Goal: Task Accomplishment & Management: Complete application form

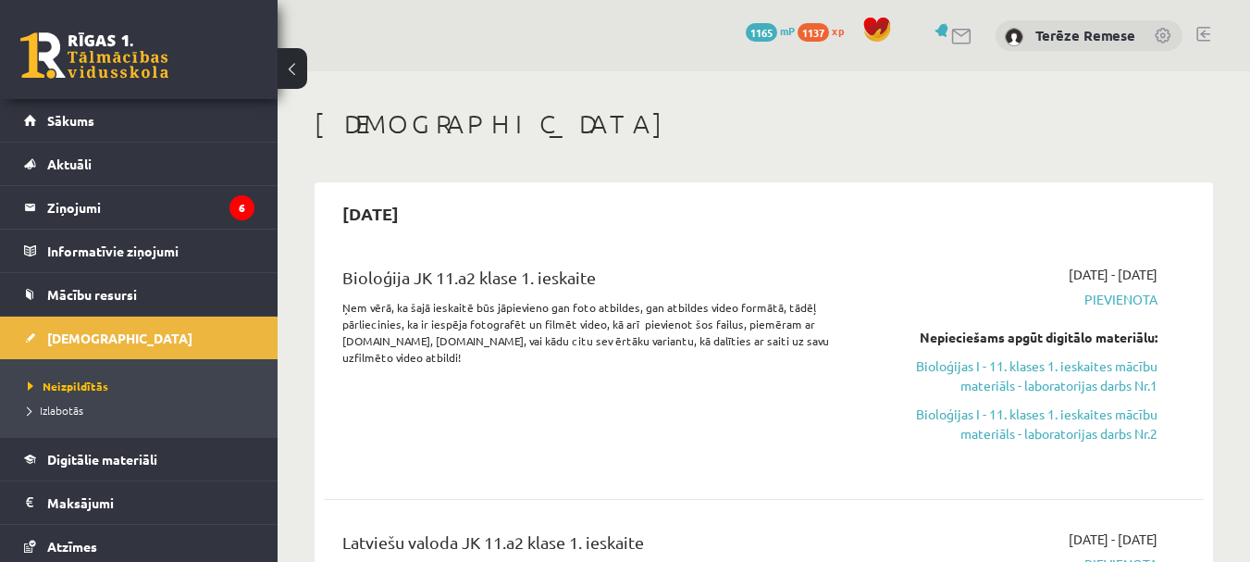
scroll to position [370, 0]
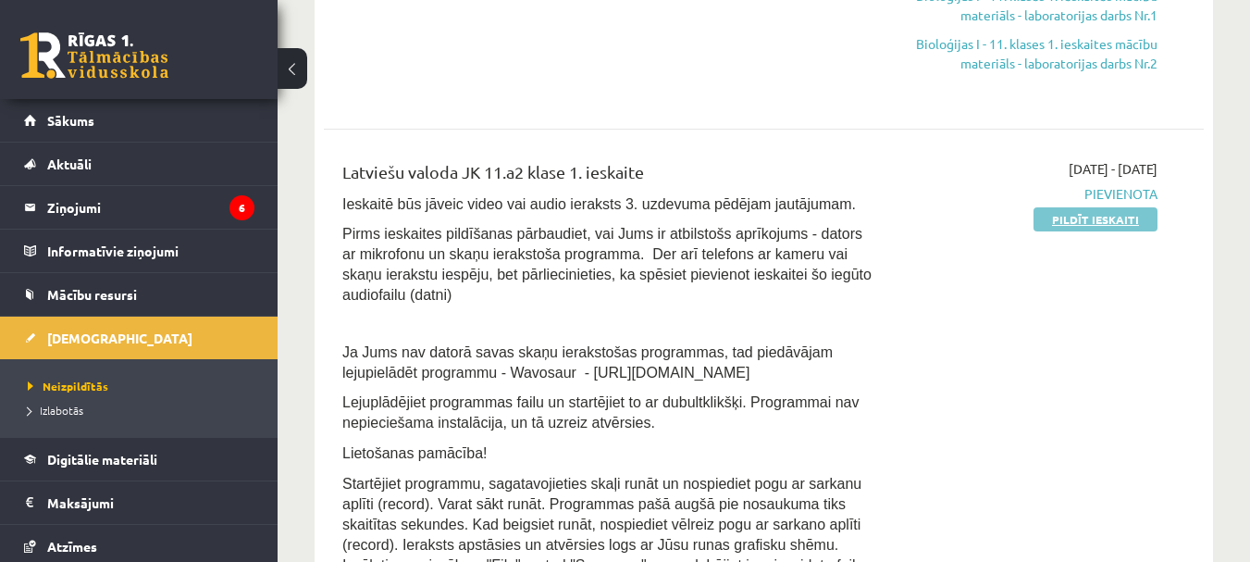
click at [1072, 218] on link "Pildīt ieskaiti" at bounding box center [1096, 219] width 124 height 24
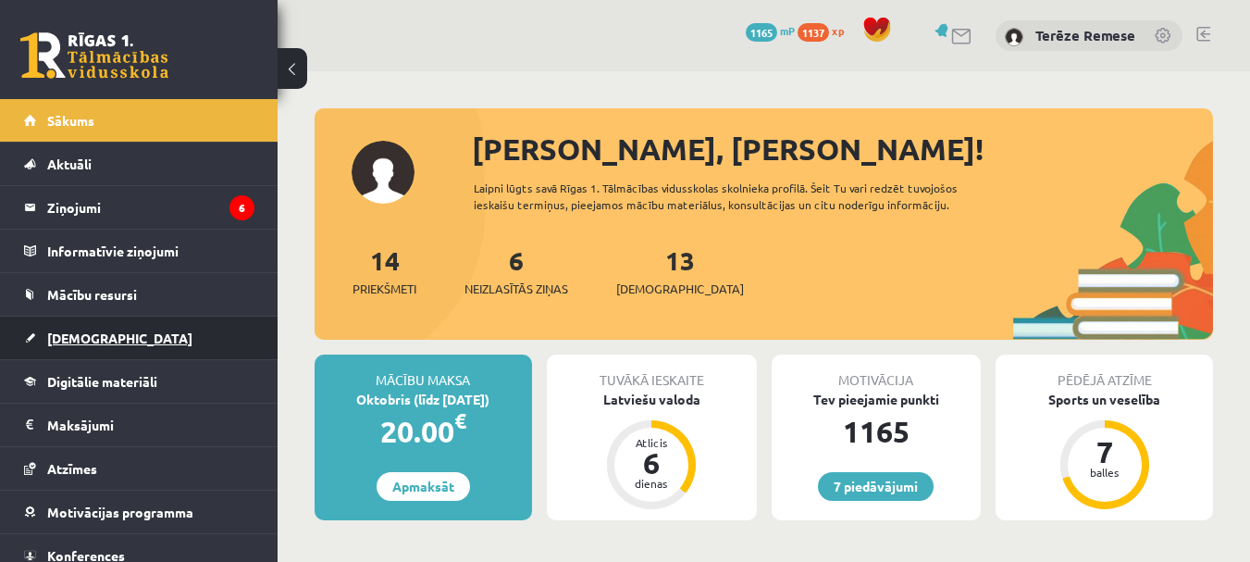
click at [103, 341] on span "[DEMOGRAPHIC_DATA]" at bounding box center [119, 337] width 145 height 17
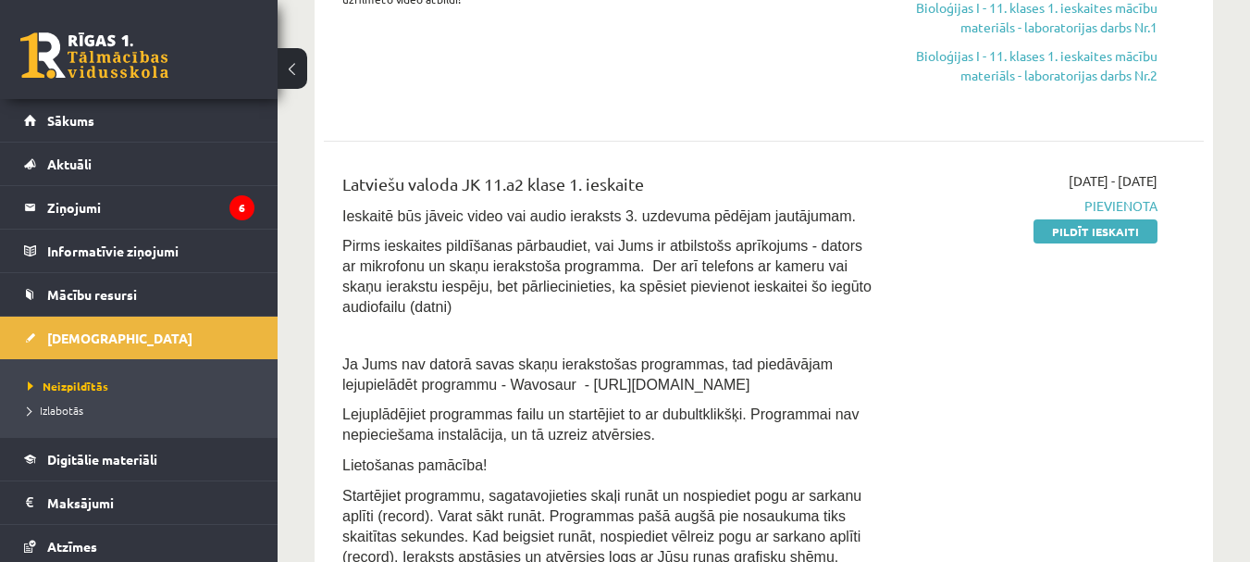
scroll to position [370, 0]
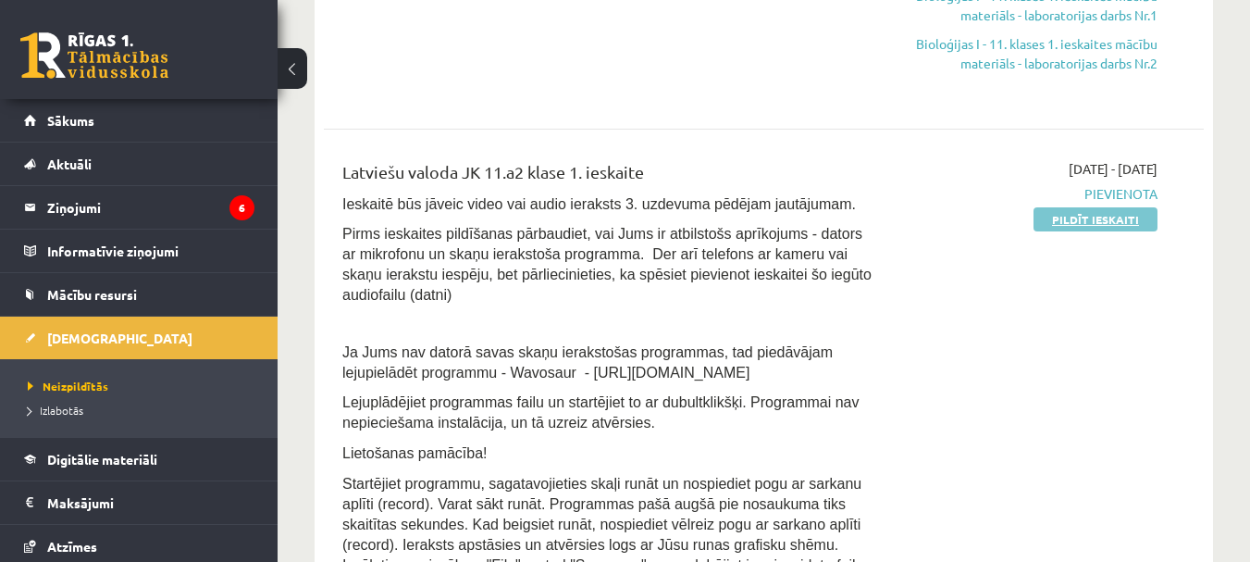
click at [1118, 215] on link "Pildīt ieskaiti" at bounding box center [1096, 219] width 124 height 24
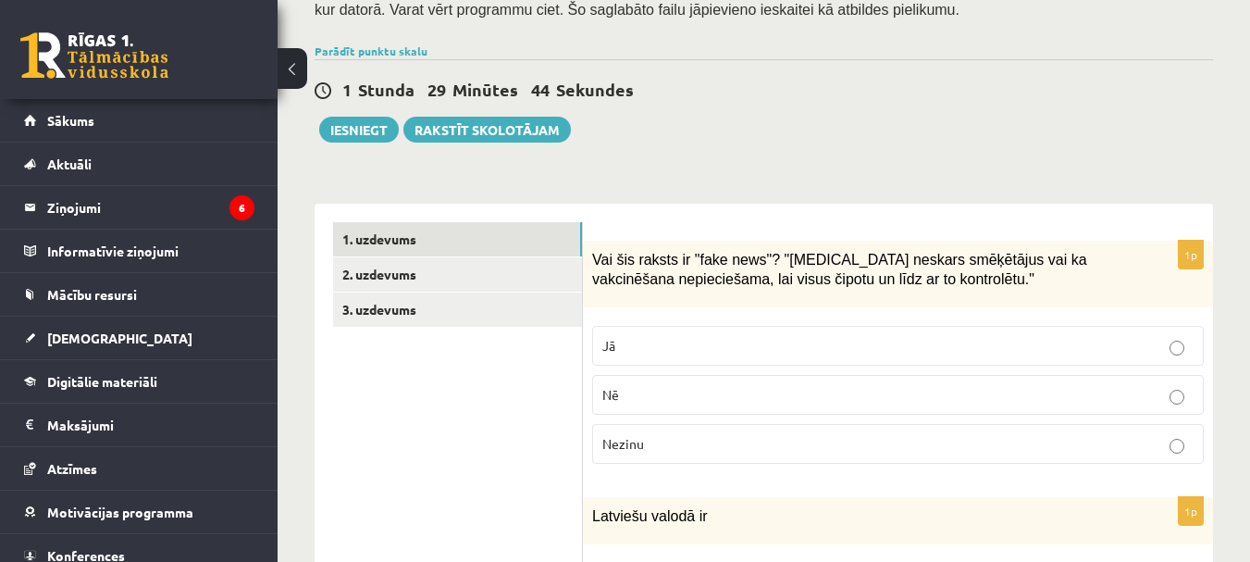
scroll to position [463, 0]
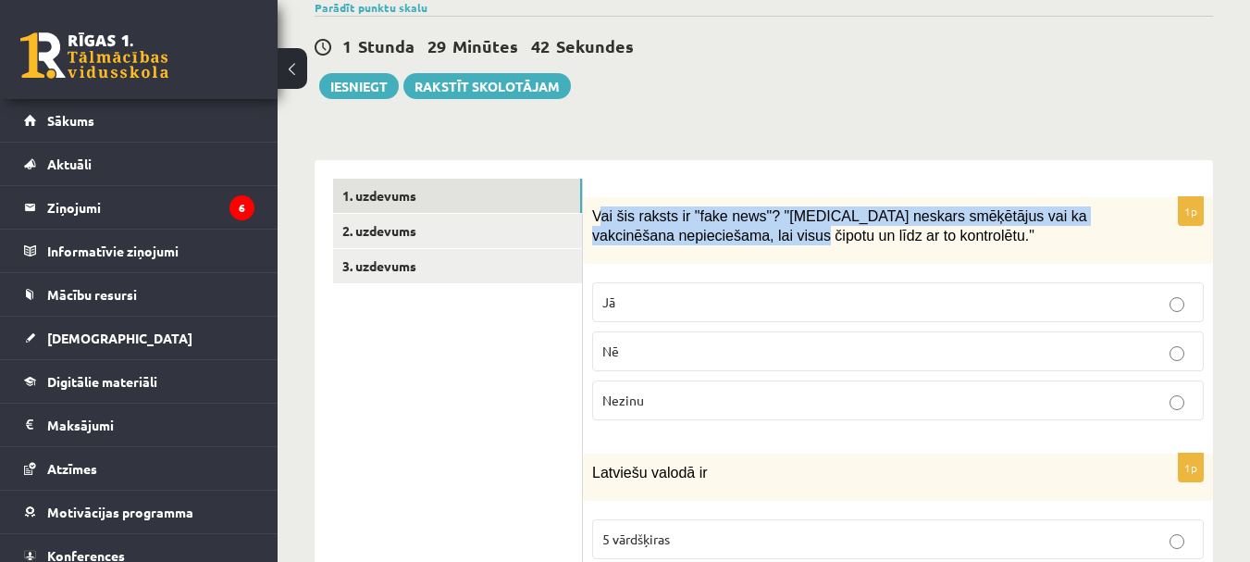
drag, startPoint x: 597, startPoint y: 192, endPoint x: 763, endPoint y: 238, distance: 172.6
click at [763, 238] on div "Vai šis raksts ir "fake news"? "Covid-19 neskars smēķētājus vai ka vakcinēšana …" at bounding box center [898, 230] width 630 height 67
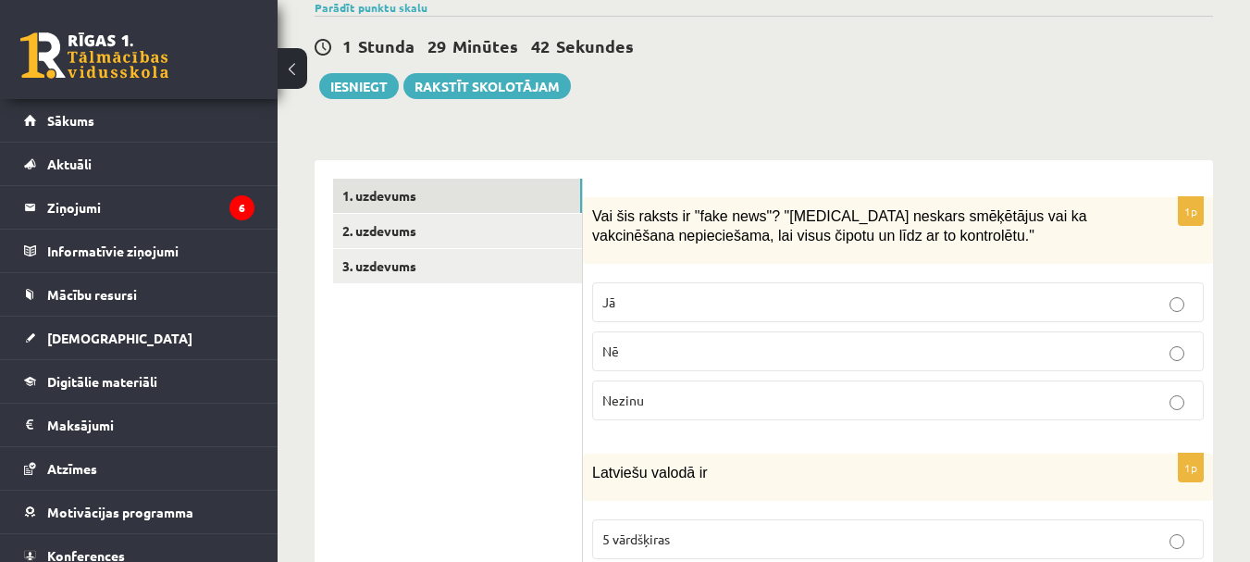
click at [870, 224] on p "Vai šis raksts ir "fake news"? "Covid-19 neskars smēķētājus vai ka vakcinēšana …" at bounding box center [851, 225] width 519 height 38
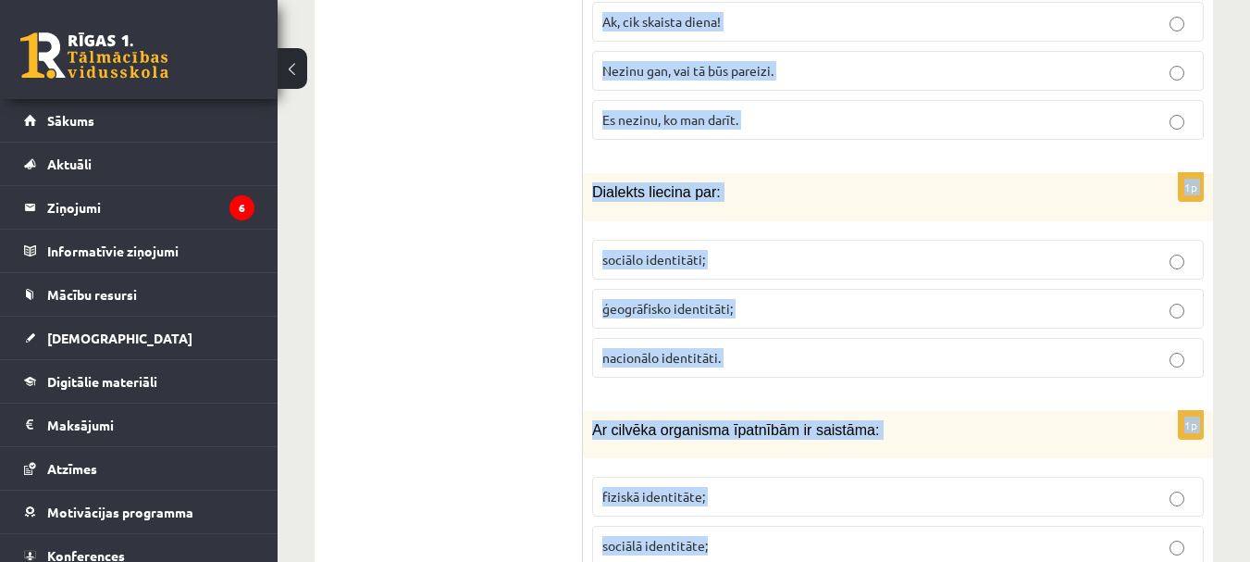
scroll to position [9062, 0]
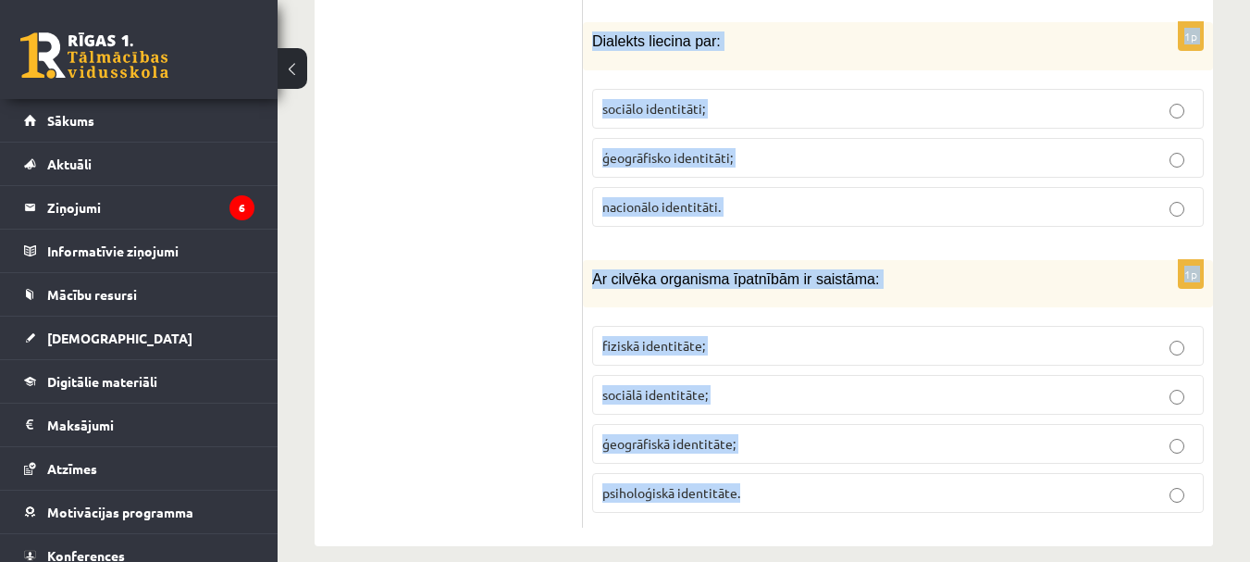
drag, startPoint x: 591, startPoint y: 192, endPoint x: 858, endPoint y: 579, distance: 469.7
copy form "Vai šis raksts ir "fake news"? "Covid-19 neskars smēķētājus vai ka vakcinēšana …"
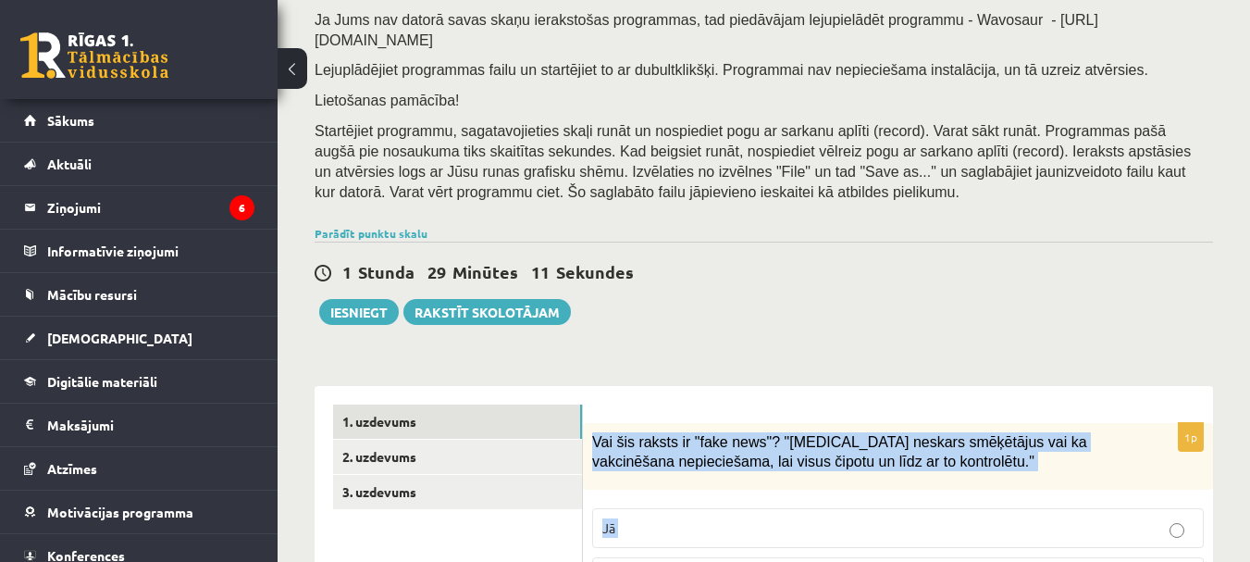
scroll to position [0, 0]
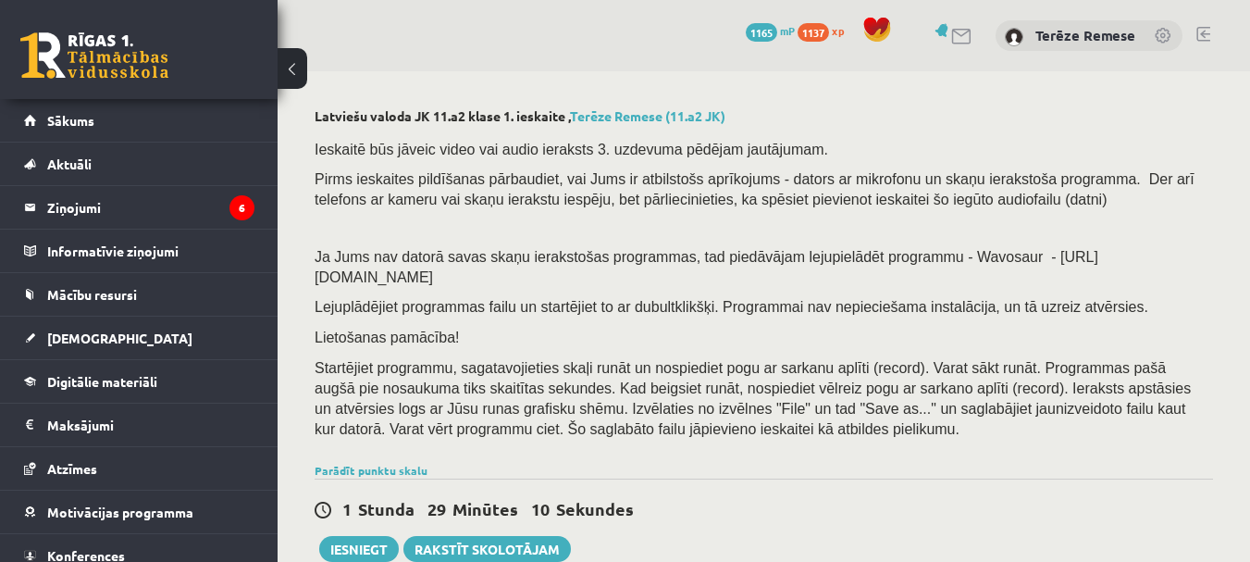
click at [949, 514] on div "1 Stunda 29 Minūtes 10 Sekundes Ieskaite saglabāta! Iesniegt Rakstīt skolotājam" at bounding box center [764, 519] width 898 height 83
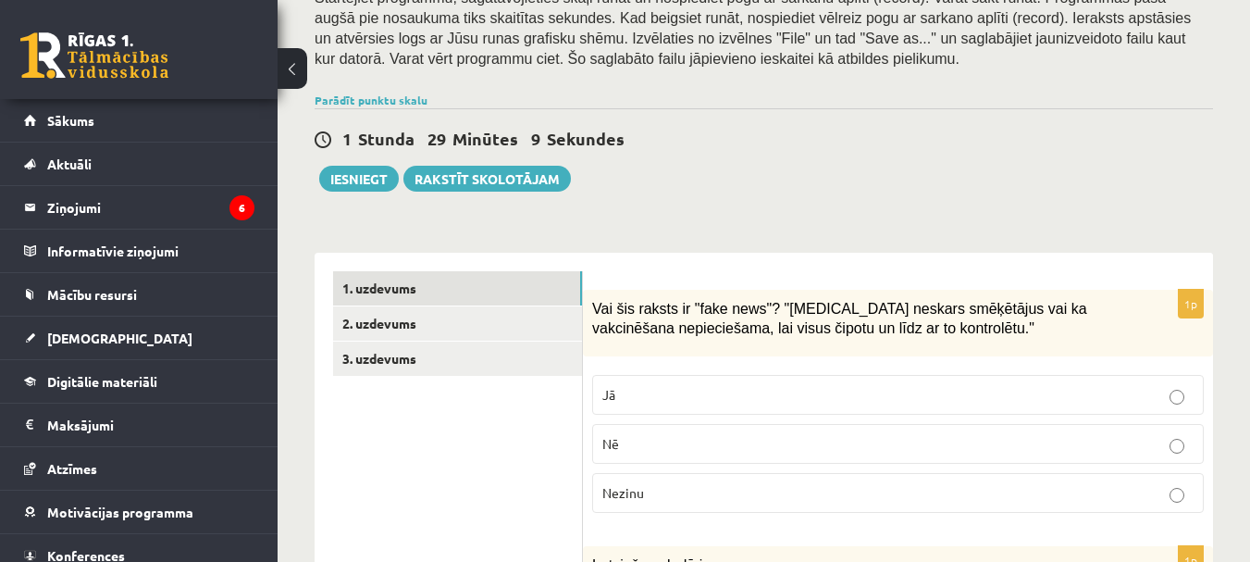
click at [747, 385] on p "Jā" at bounding box center [897, 394] width 591 height 19
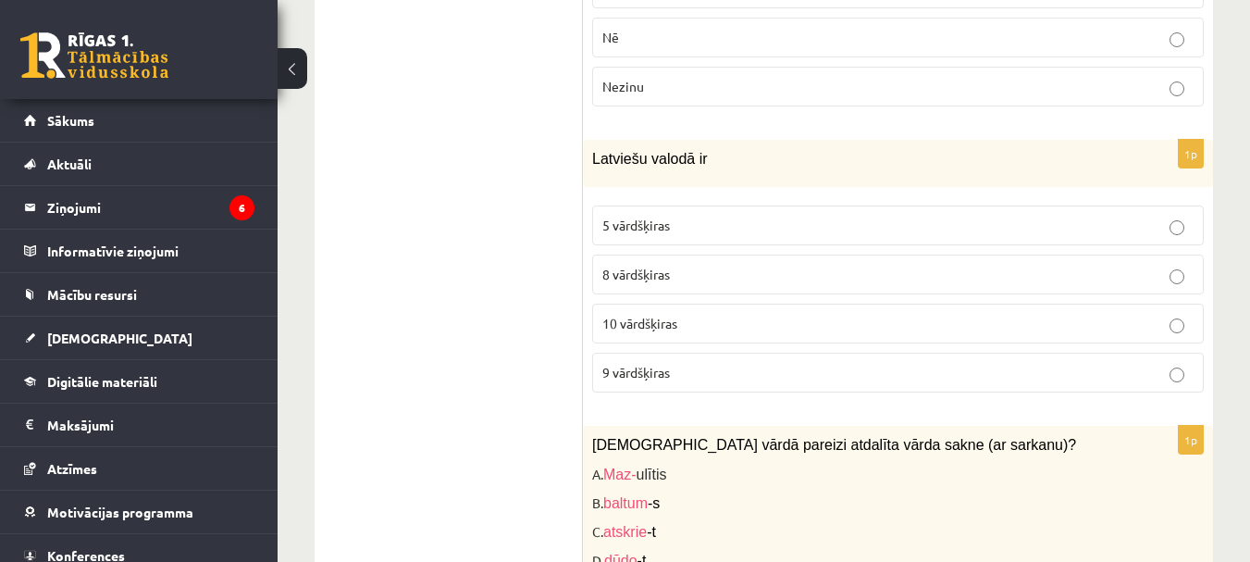
scroll to position [833, 0]
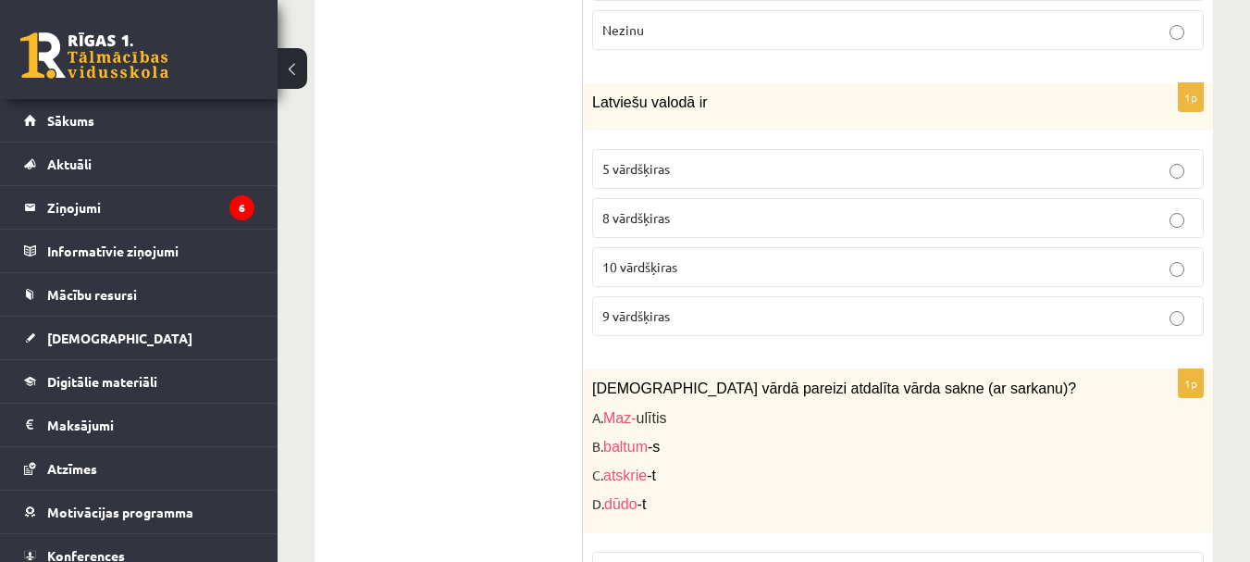
click at [680, 208] on p "8 vārdšķiras" at bounding box center [897, 217] width 591 height 19
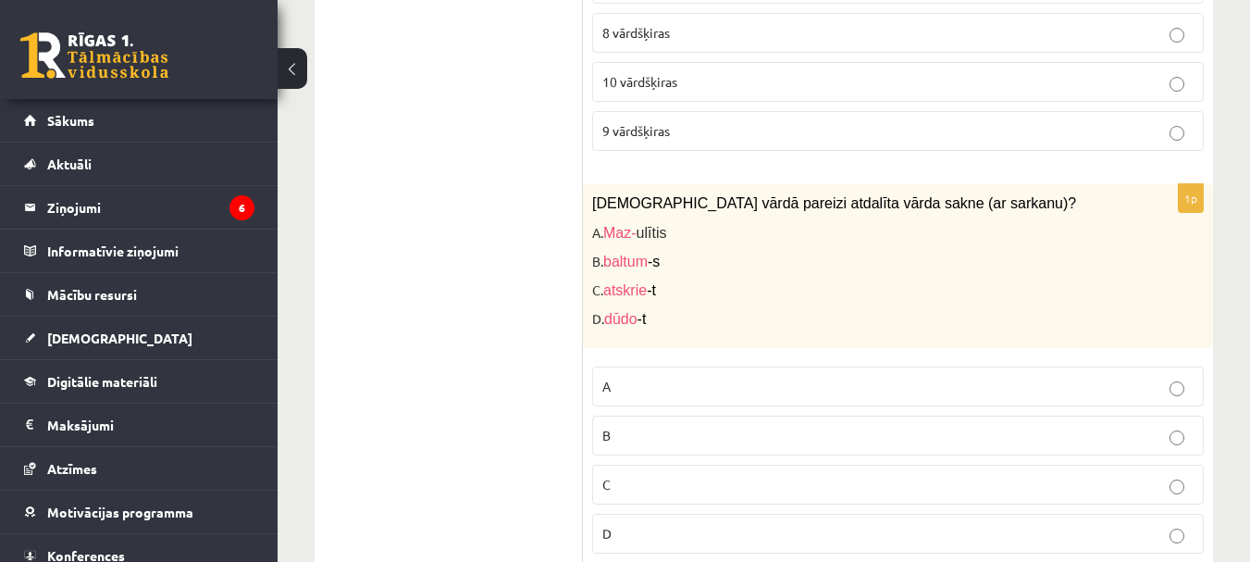
scroll to position [1110, 0]
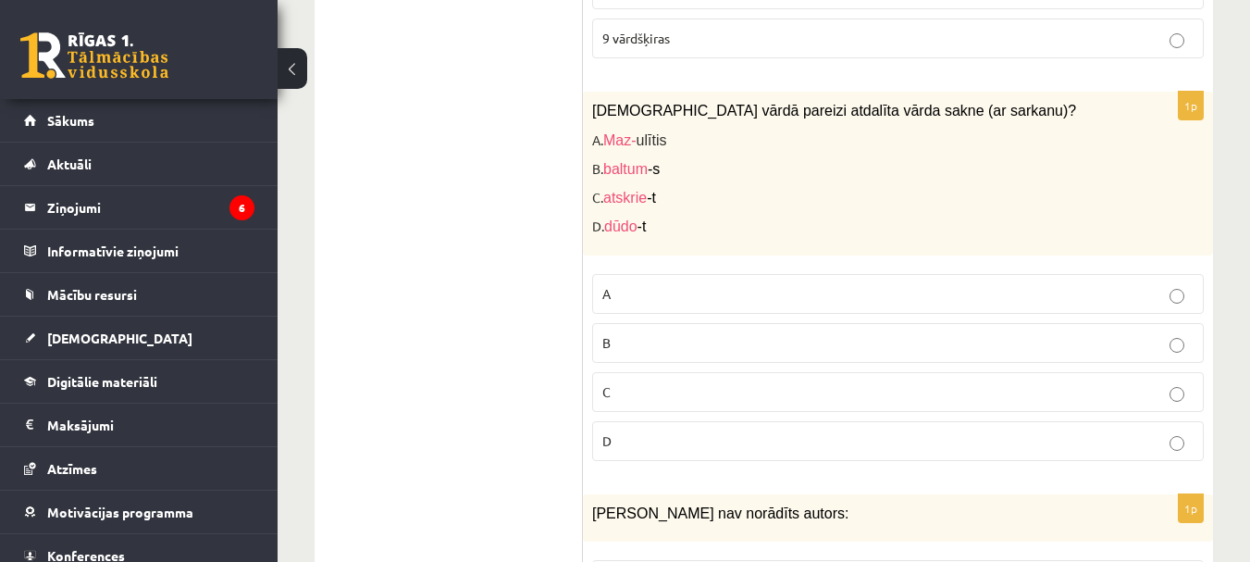
click at [637, 382] on p "C" at bounding box center [897, 391] width 591 height 19
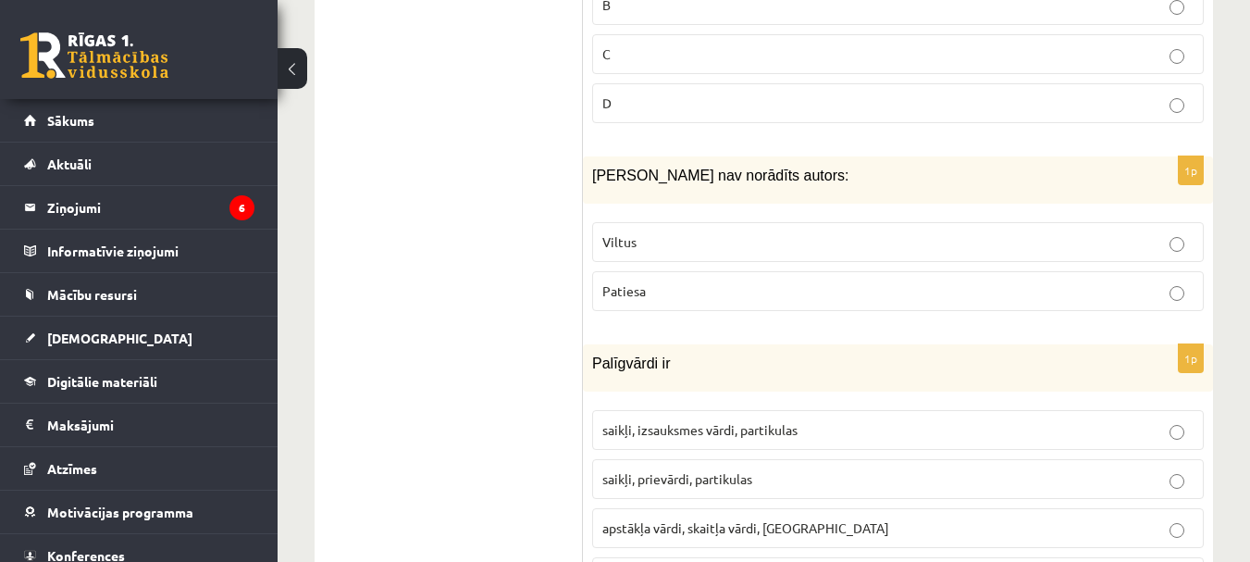
scroll to position [1480, 0]
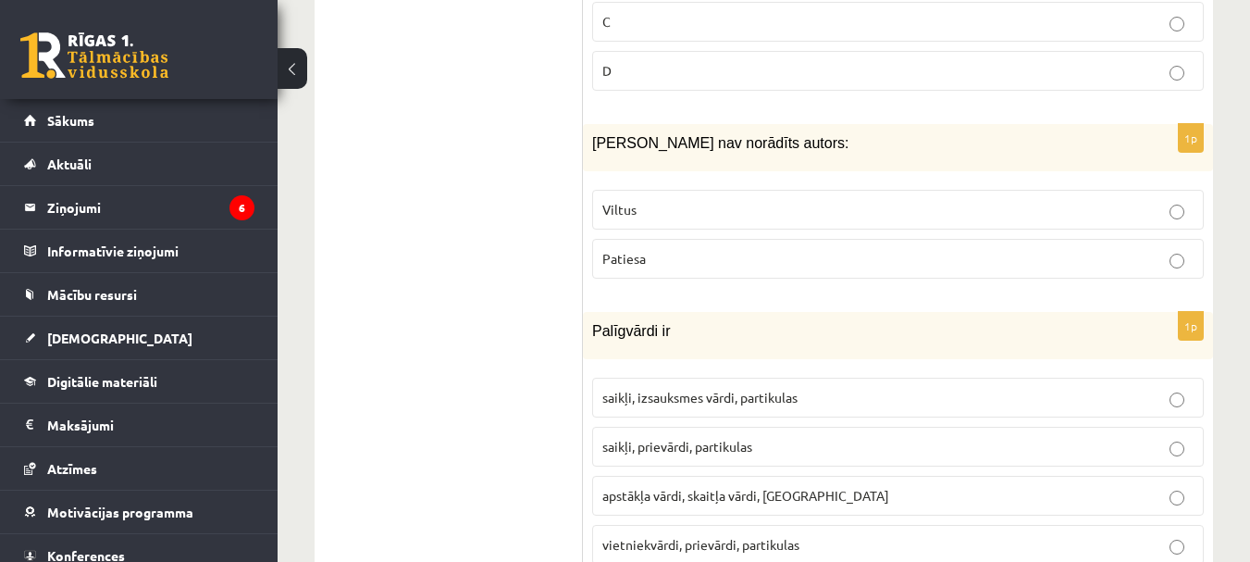
click at [650, 200] on p "Viltus" at bounding box center [897, 209] width 591 height 19
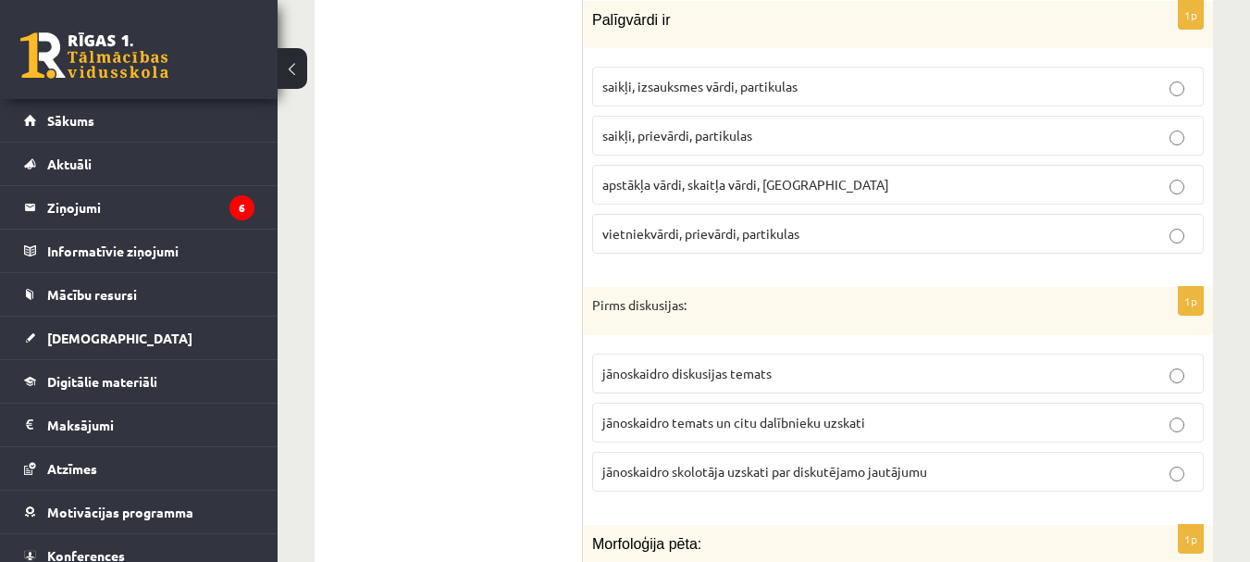
scroll to position [1758, 0]
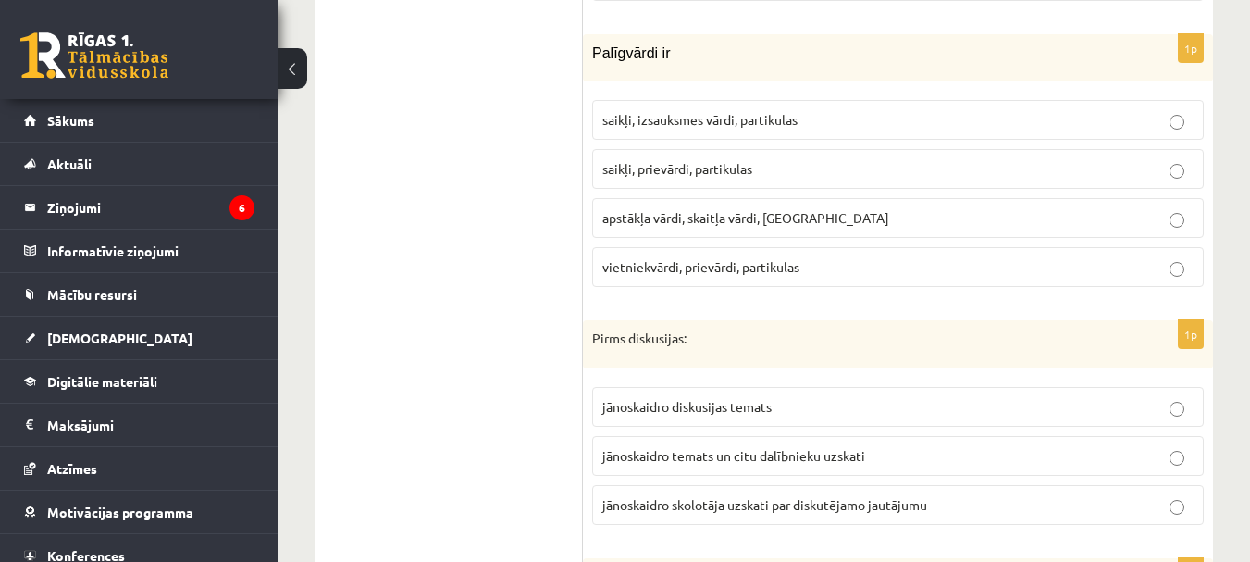
click at [706, 160] on span "saikļi, prievārdi, partikulas" at bounding box center [677, 168] width 150 height 17
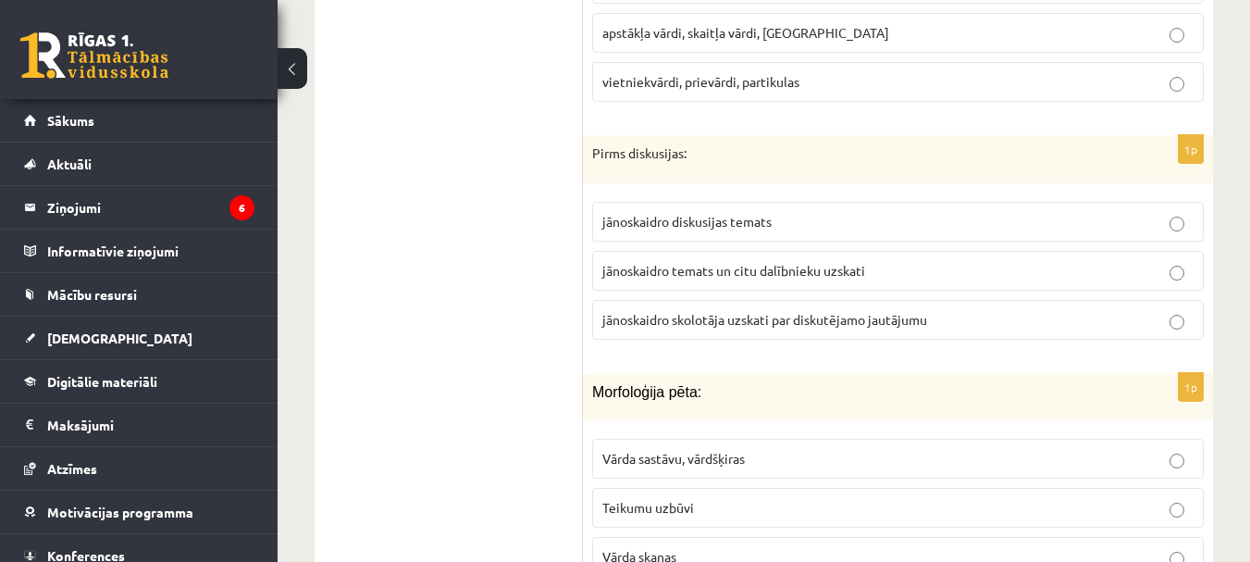
scroll to position [2036, 0]
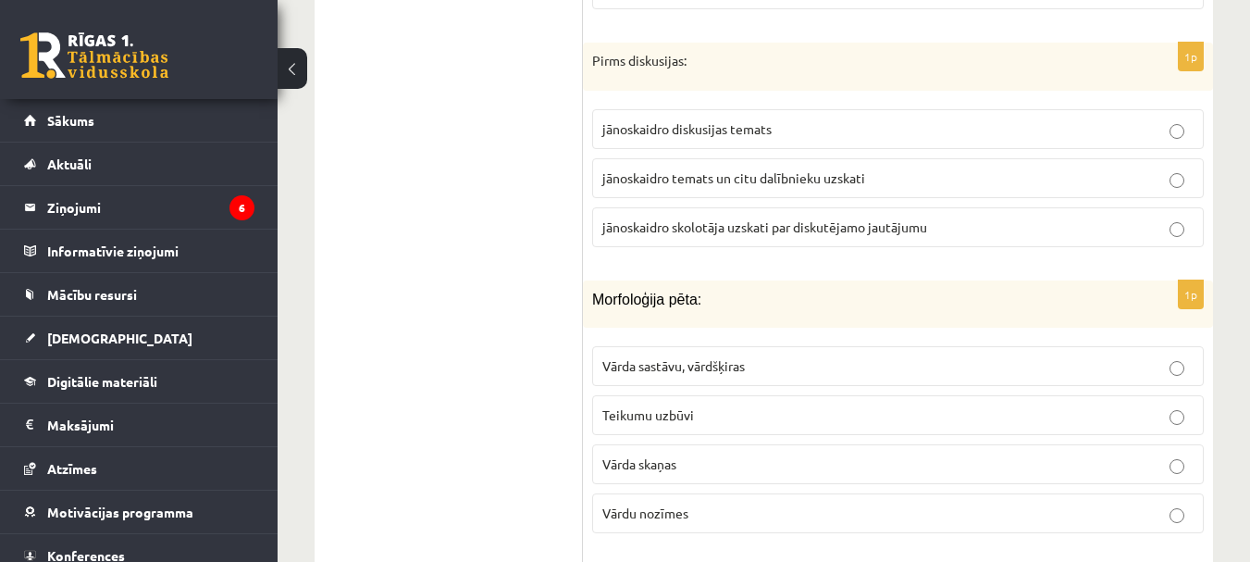
click at [733, 169] on span "jānoskaidro temats un citu dalībnieku uzskati" at bounding box center [733, 177] width 263 height 17
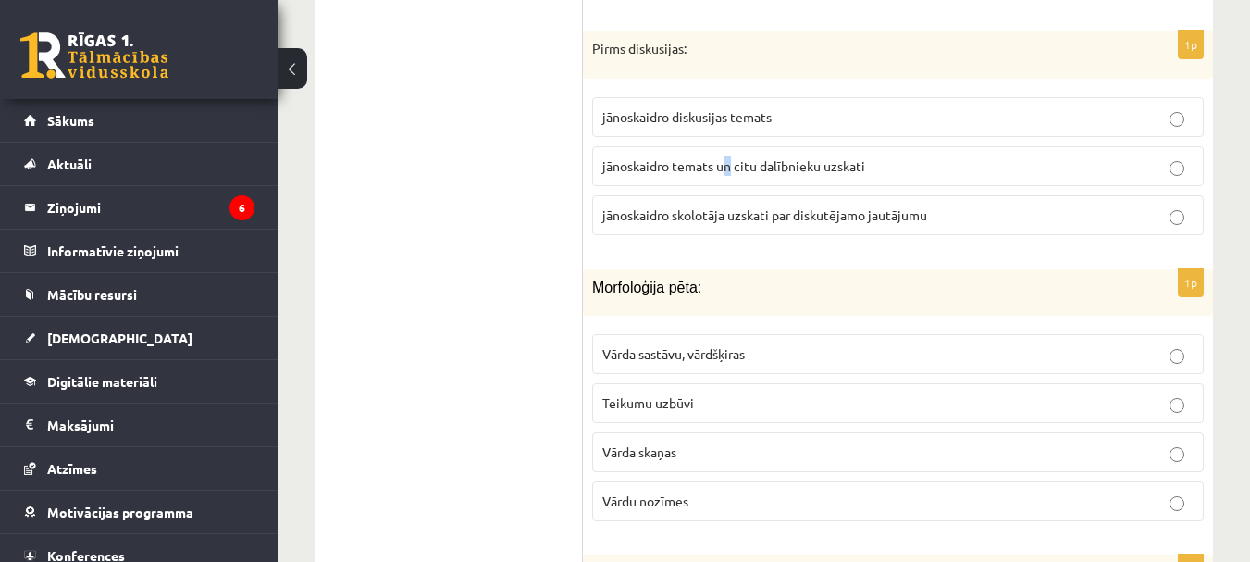
scroll to position [2128, 0]
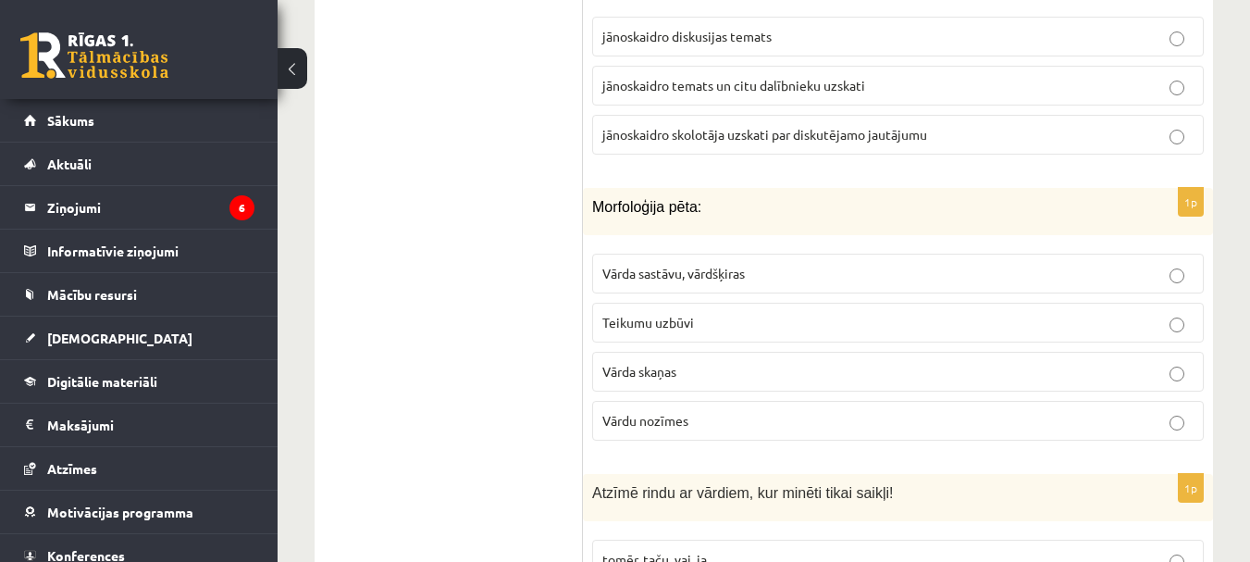
click at [895, 83] on label "jānoskaidro temats un citu dalībnieku uzskati" at bounding box center [898, 86] width 612 height 40
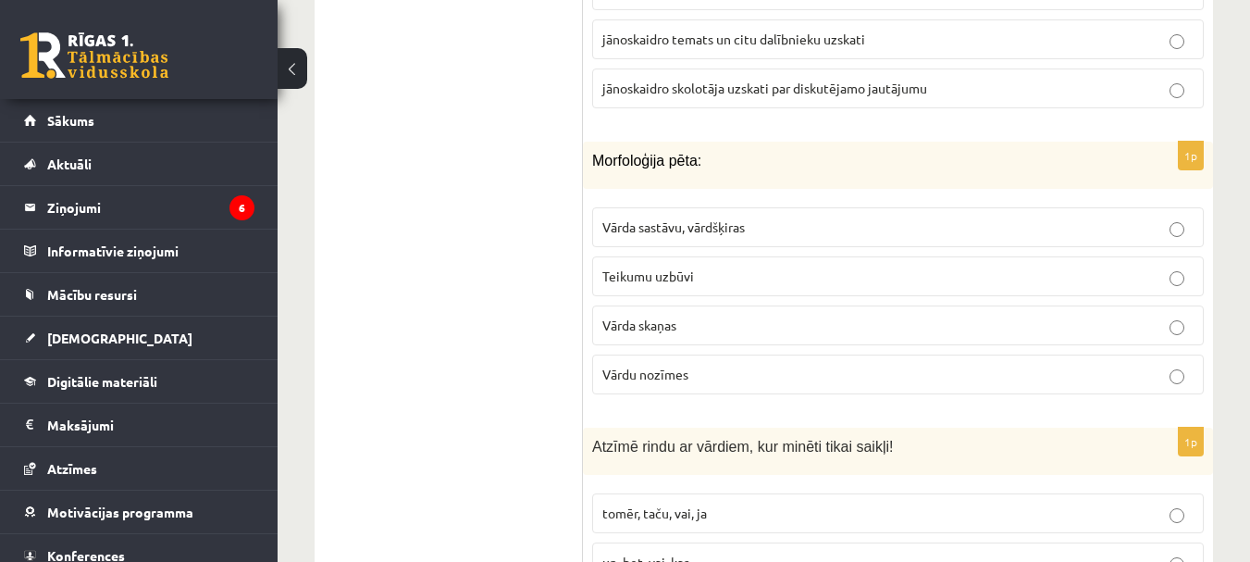
scroll to position [2221, 0]
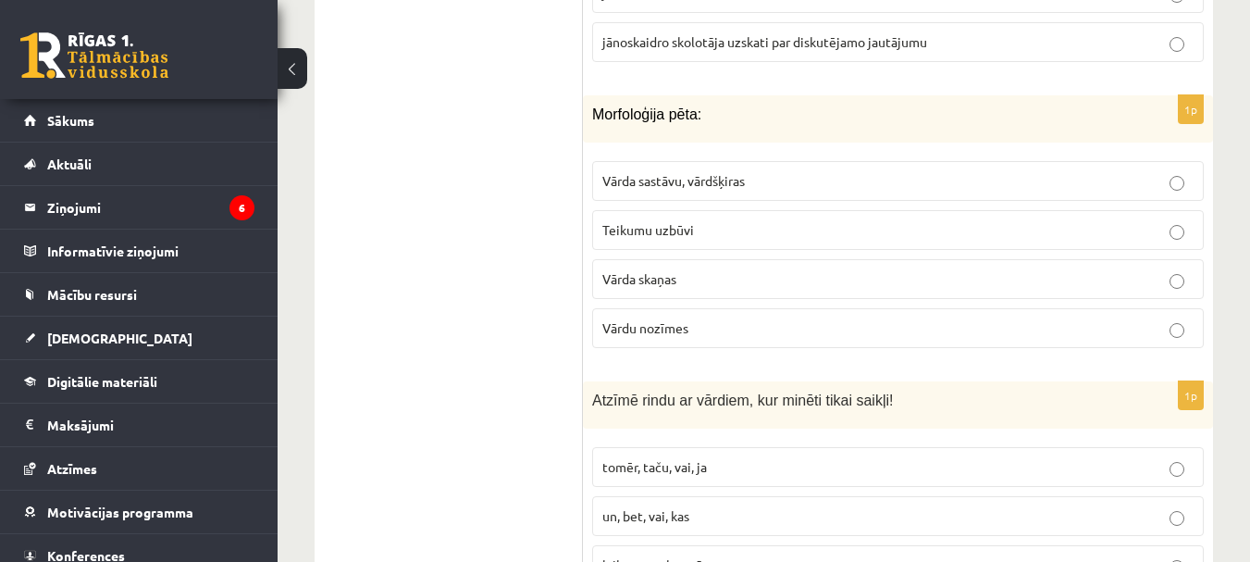
click at [778, 176] on label "Vārda sastāvu, vārdšķiras" at bounding box center [898, 181] width 612 height 40
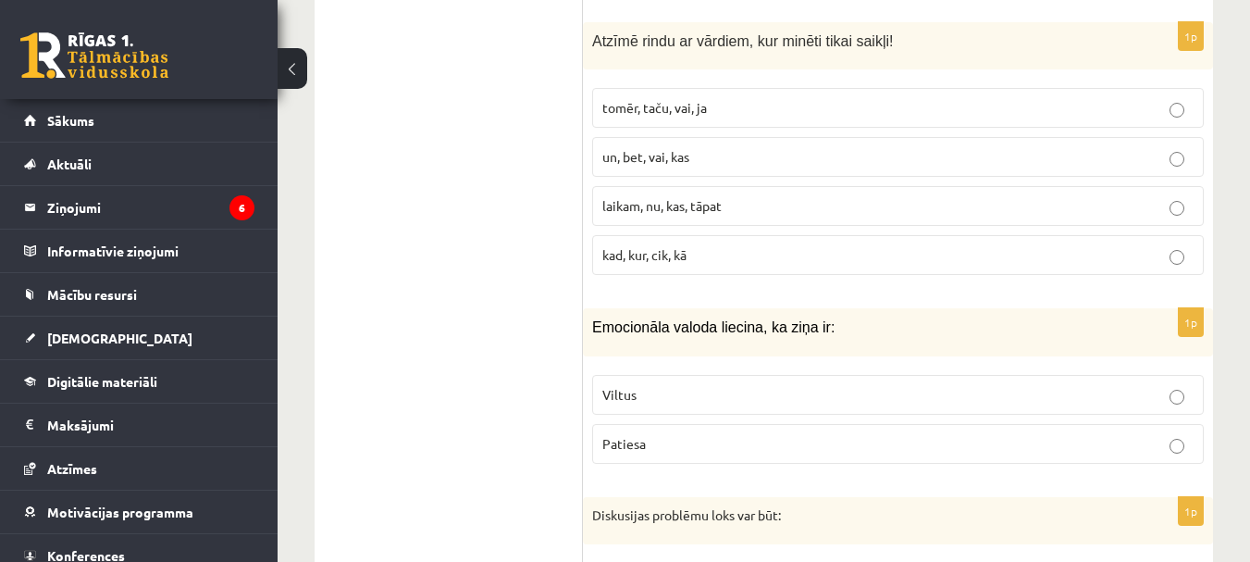
scroll to position [2498, 0]
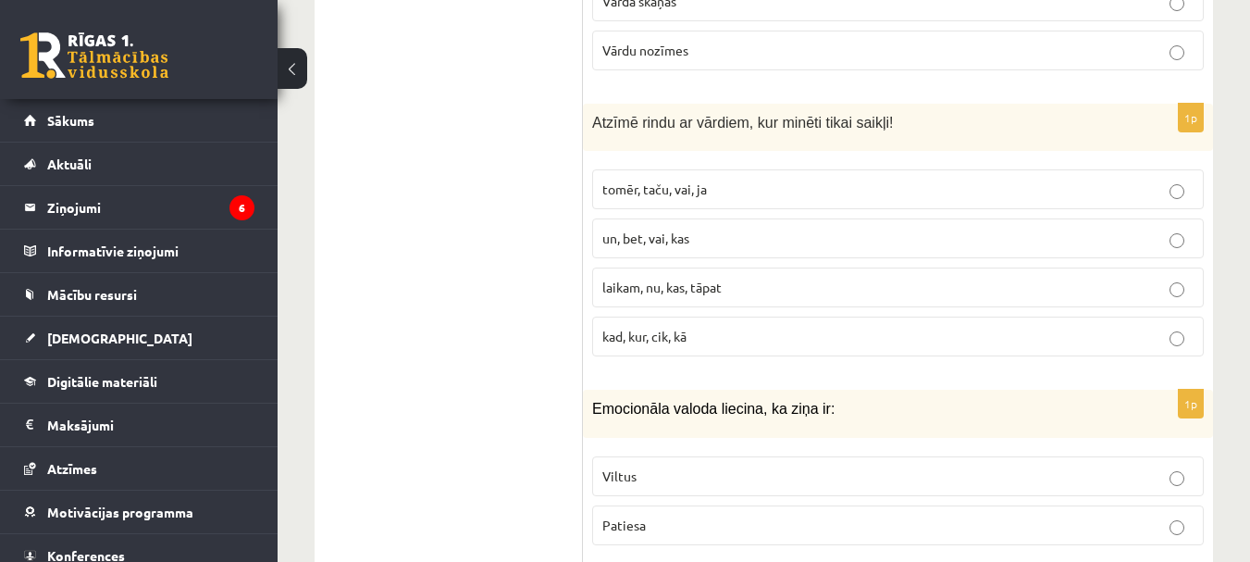
click at [681, 180] on p "tomēr, taču, vai, ja" at bounding box center [897, 189] width 591 height 19
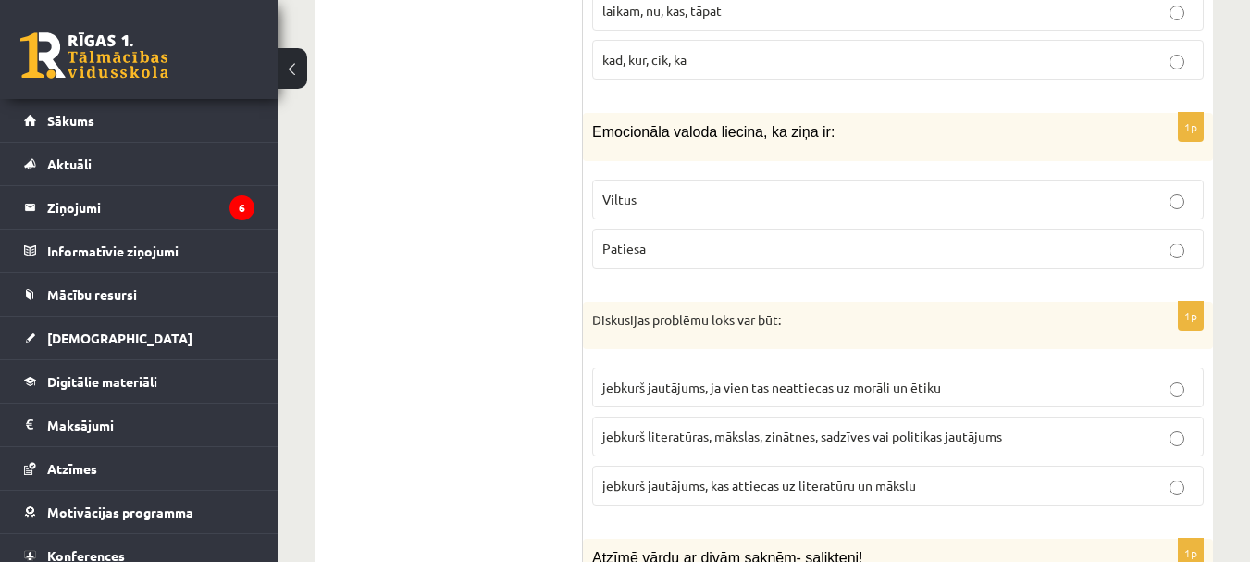
scroll to position [2776, 0]
click at [661, 228] on label "Patiesa" at bounding box center [898, 248] width 612 height 40
click at [703, 189] on p "Viltus" at bounding box center [897, 198] width 591 height 19
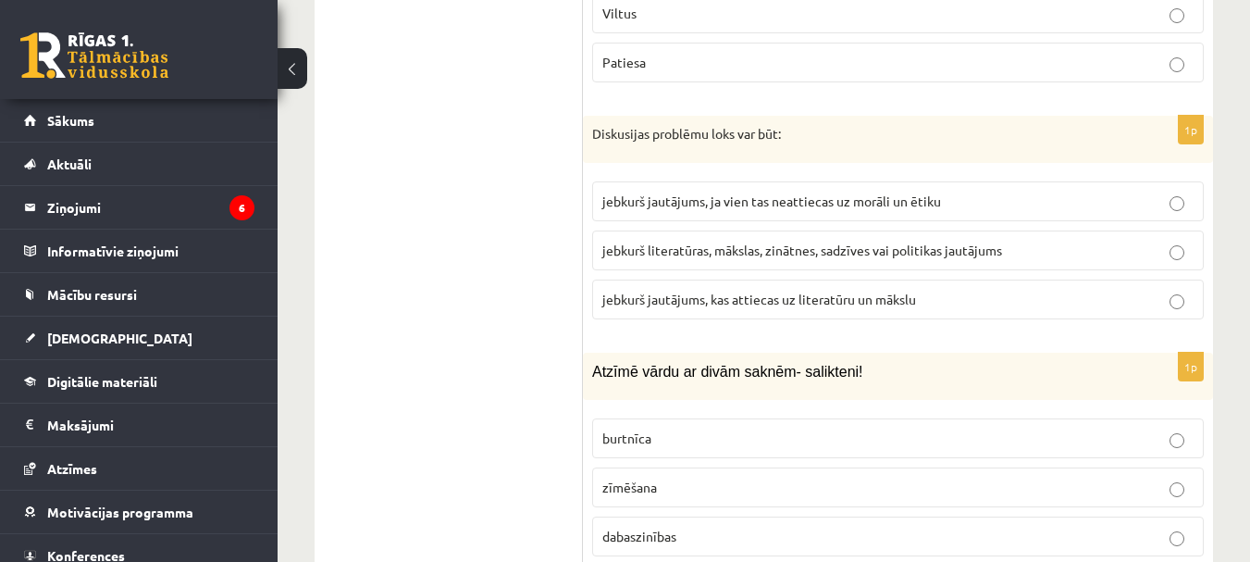
scroll to position [3053, 0]
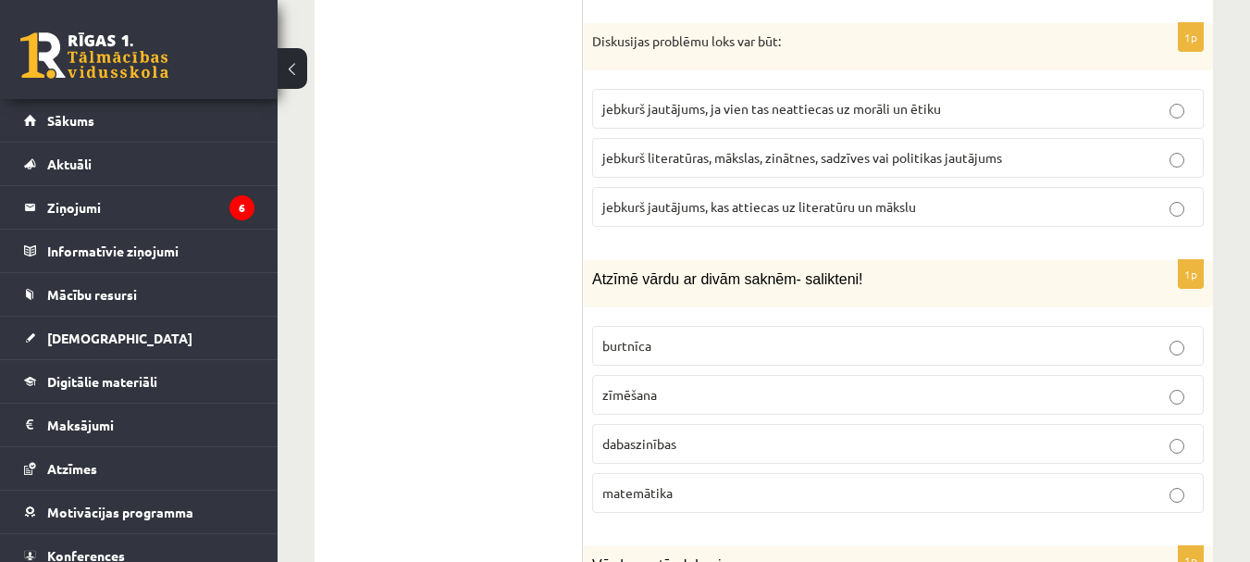
click at [762, 148] on p "jebkurš literatūras, mākslas, zinātnes, sadzīves vai politikas jautājums" at bounding box center [897, 157] width 591 height 19
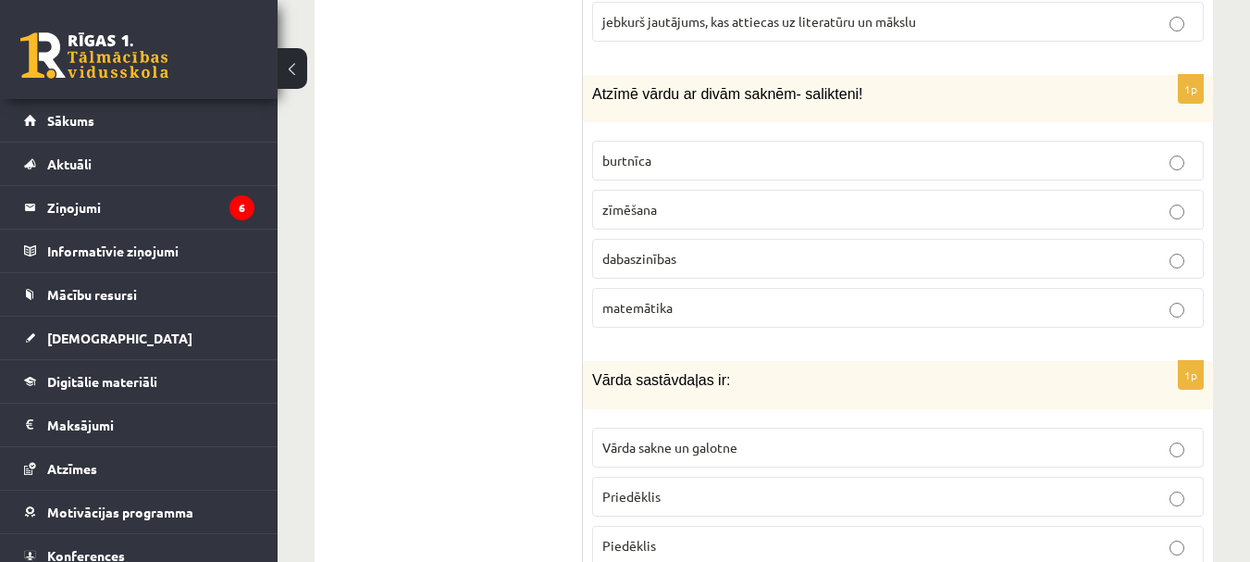
click at [700, 249] on p "dabaszinības" at bounding box center [897, 258] width 591 height 19
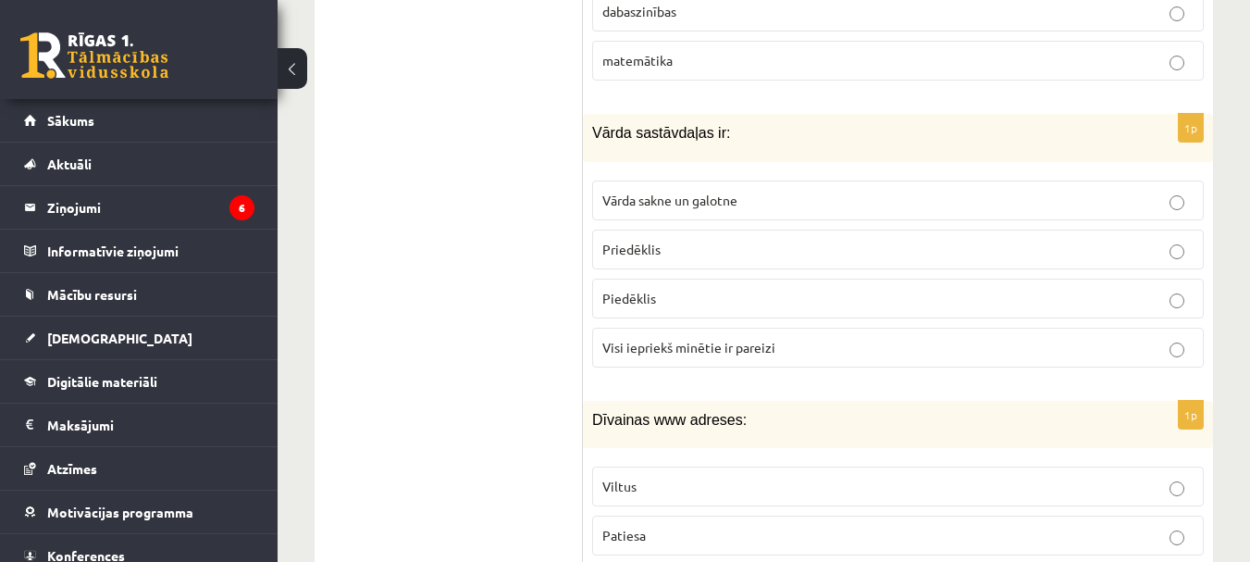
scroll to position [3516, 0]
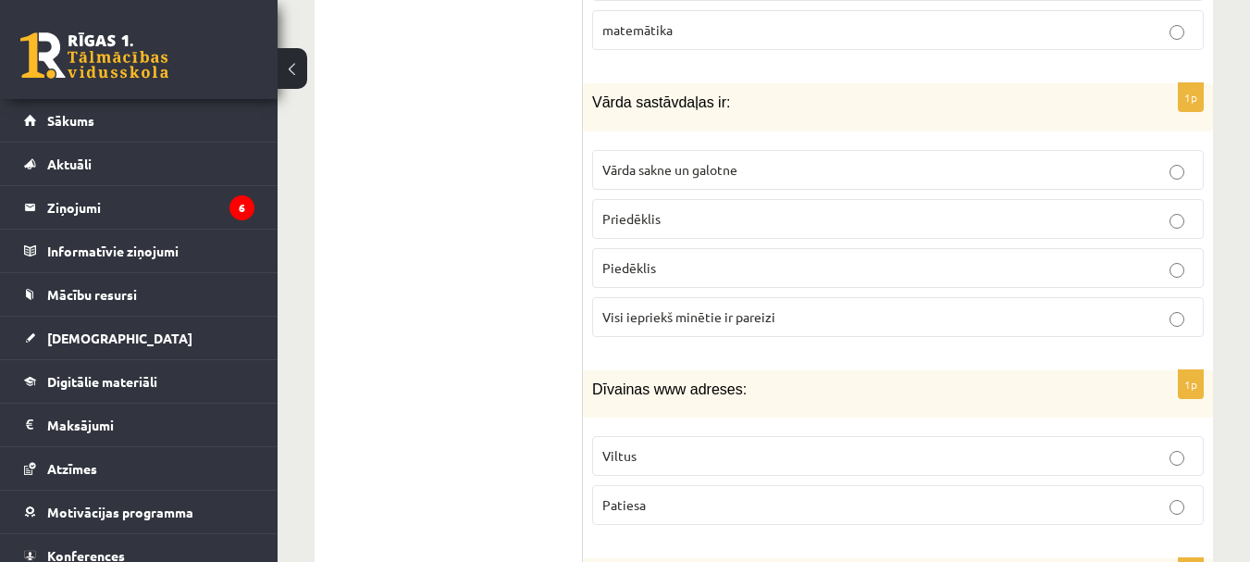
click at [755, 308] on span "Visi iepriekš minētie ir pareizi" at bounding box center [688, 316] width 173 height 17
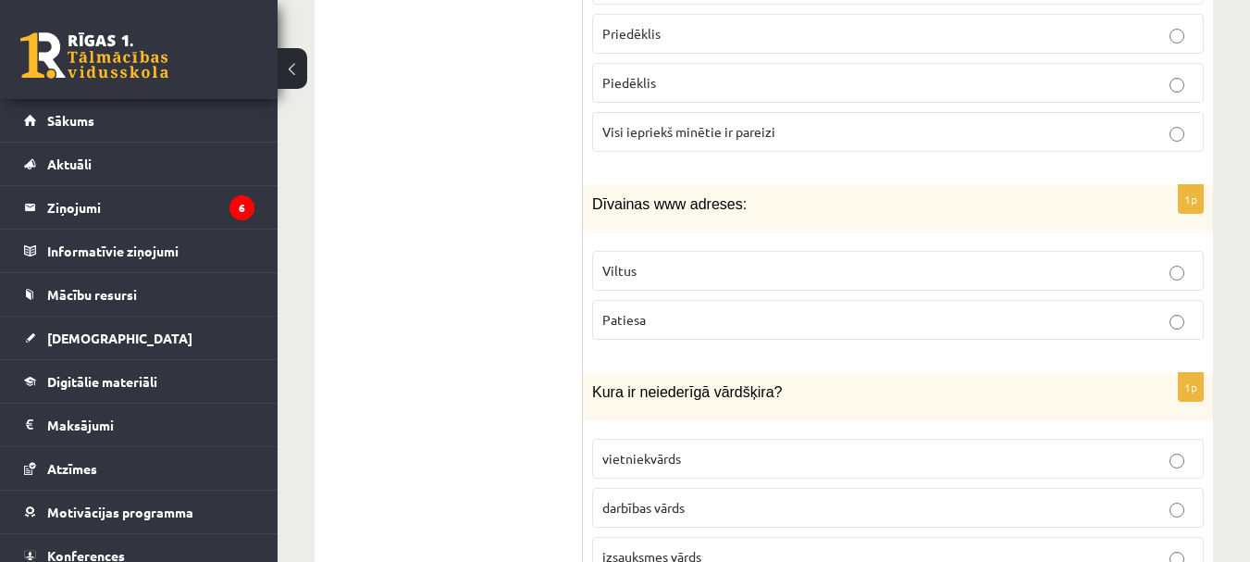
scroll to position [3794, 0]
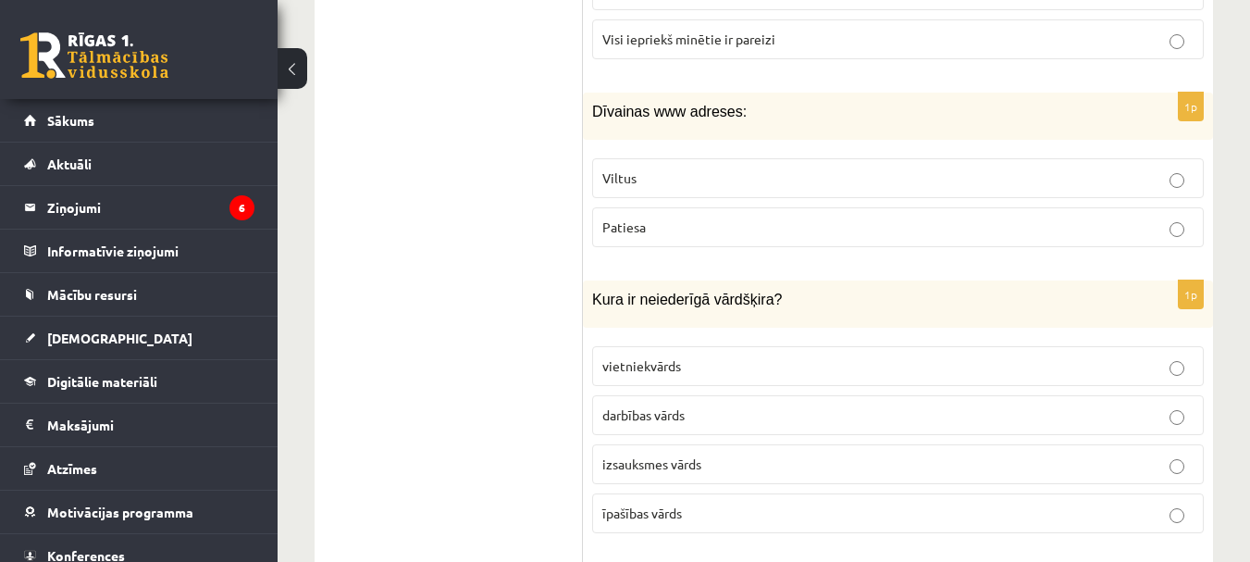
click at [755, 168] on label "Viltus" at bounding box center [898, 178] width 612 height 40
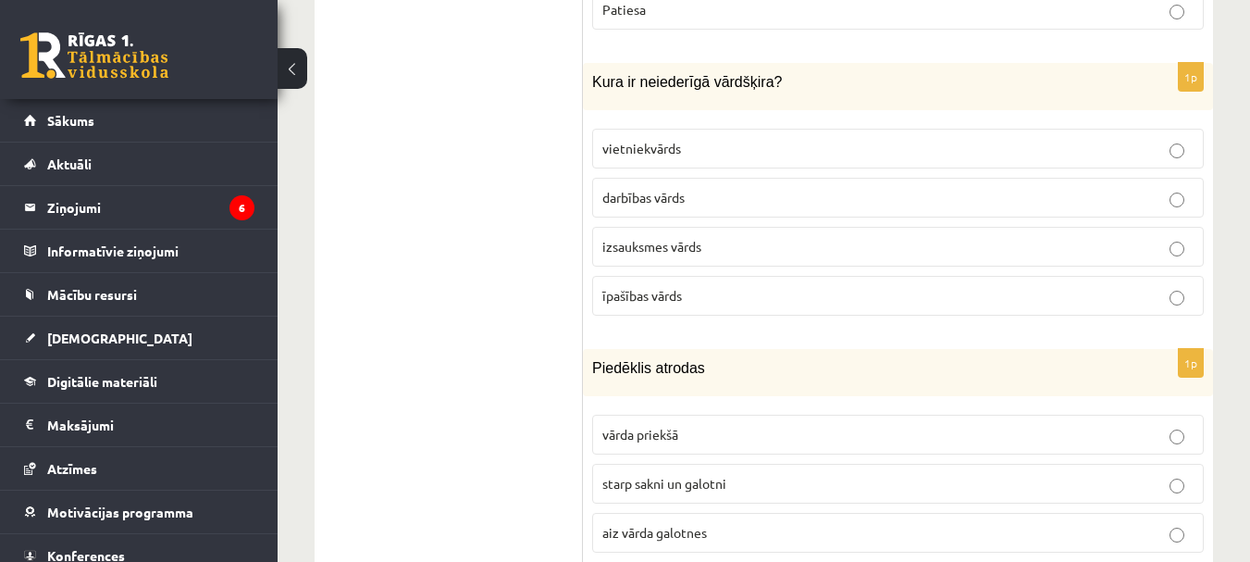
scroll to position [3979, 0]
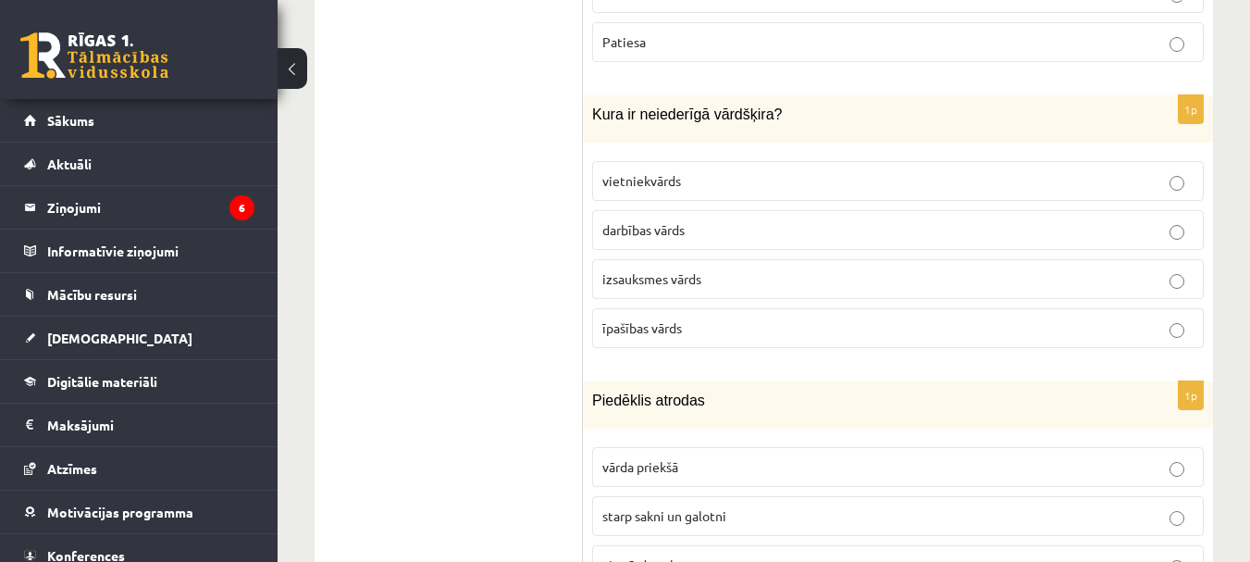
drag, startPoint x: 701, startPoint y: 251, endPoint x: 691, endPoint y: 251, distance: 10.2
click at [697, 269] on p "izsauksmes vārds" at bounding box center [897, 278] width 591 height 19
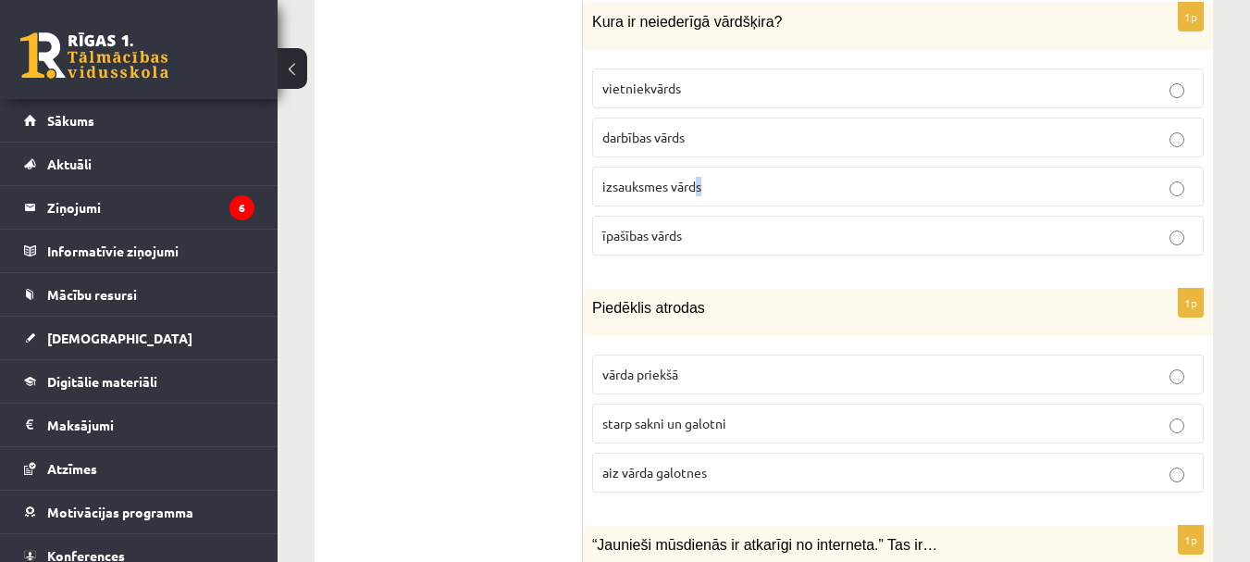
click at [766, 177] on p "izsauksmes vārds" at bounding box center [897, 186] width 591 height 19
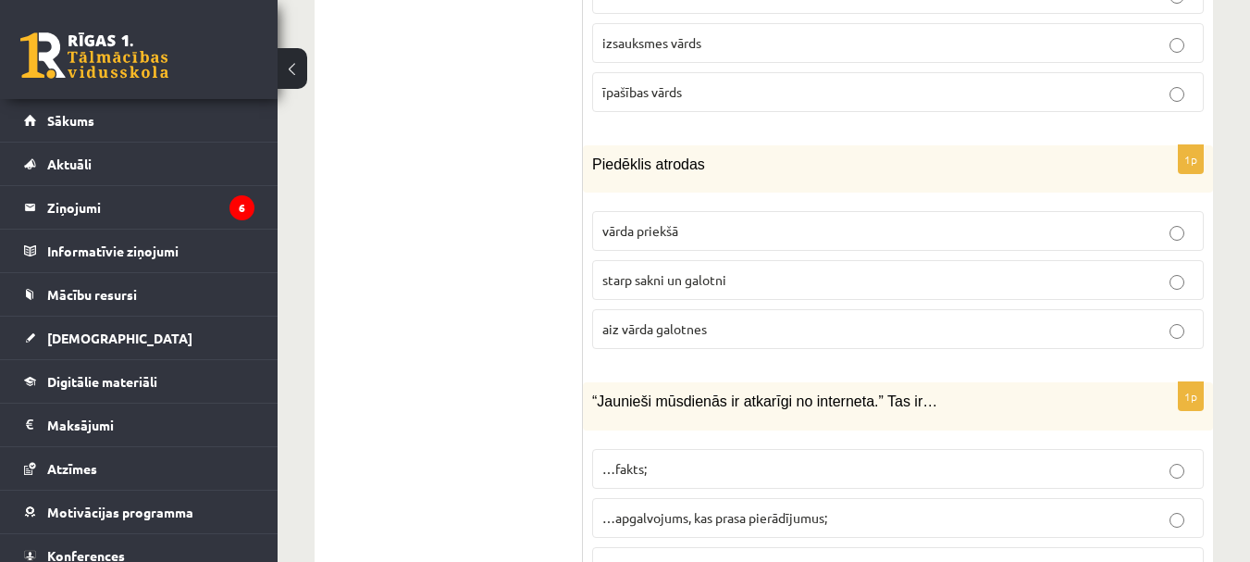
scroll to position [4256, 0]
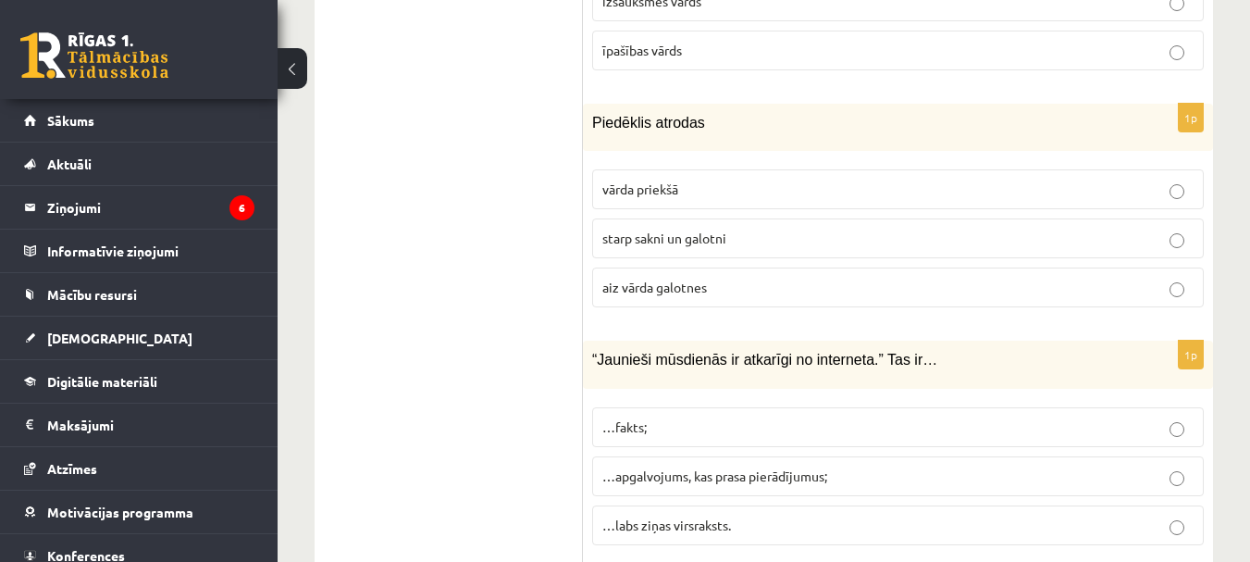
click at [704, 229] on span "starp sakni un galotni" at bounding box center [664, 237] width 124 height 17
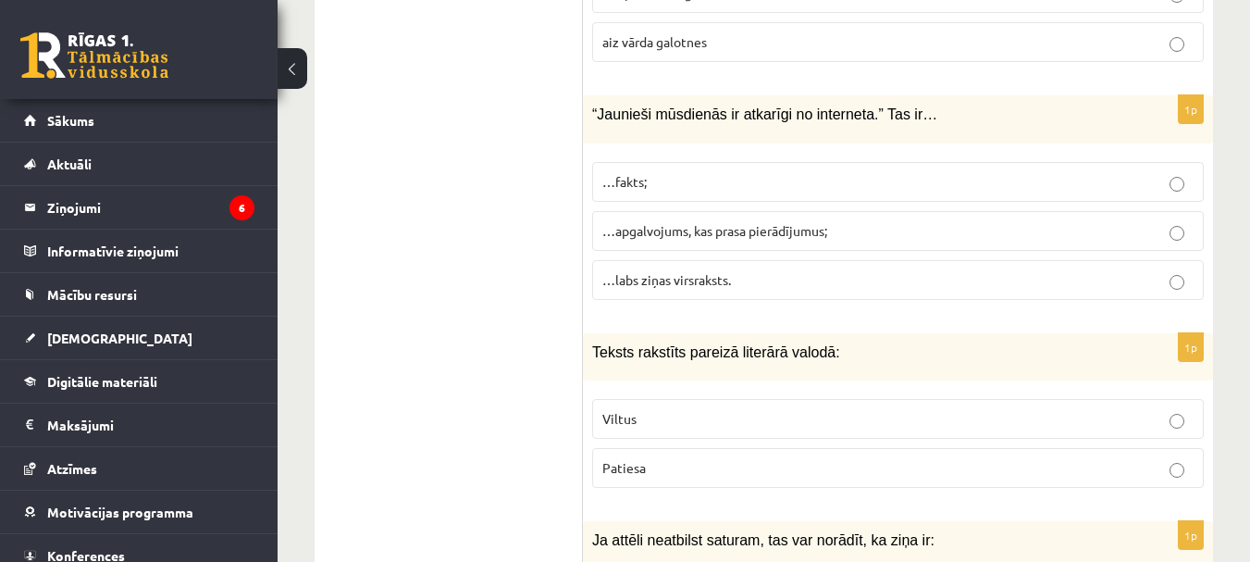
scroll to position [4534, 0]
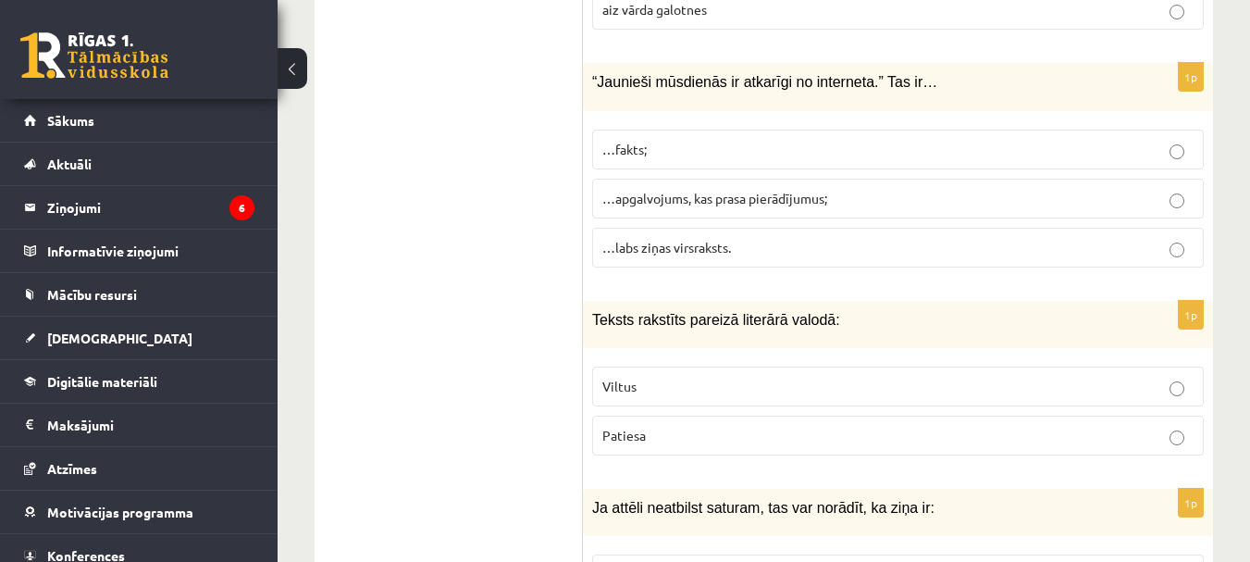
click at [680, 190] on span "…apgalvojums, kas prasa pierādījumus;" at bounding box center [714, 198] width 225 height 17
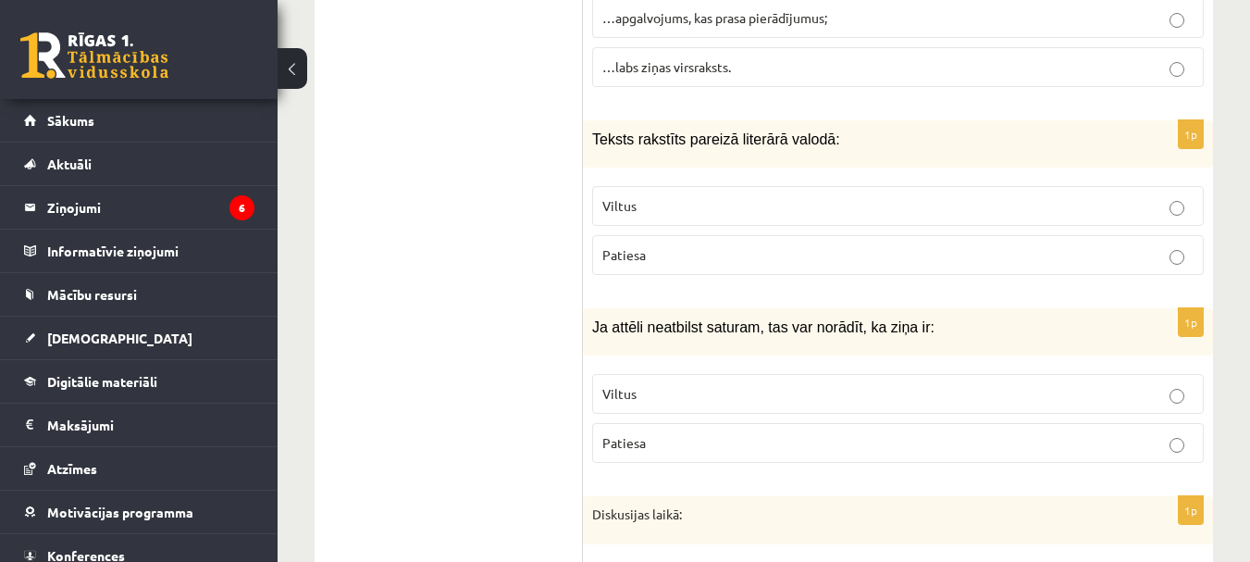
scroll to position [4719, 0]
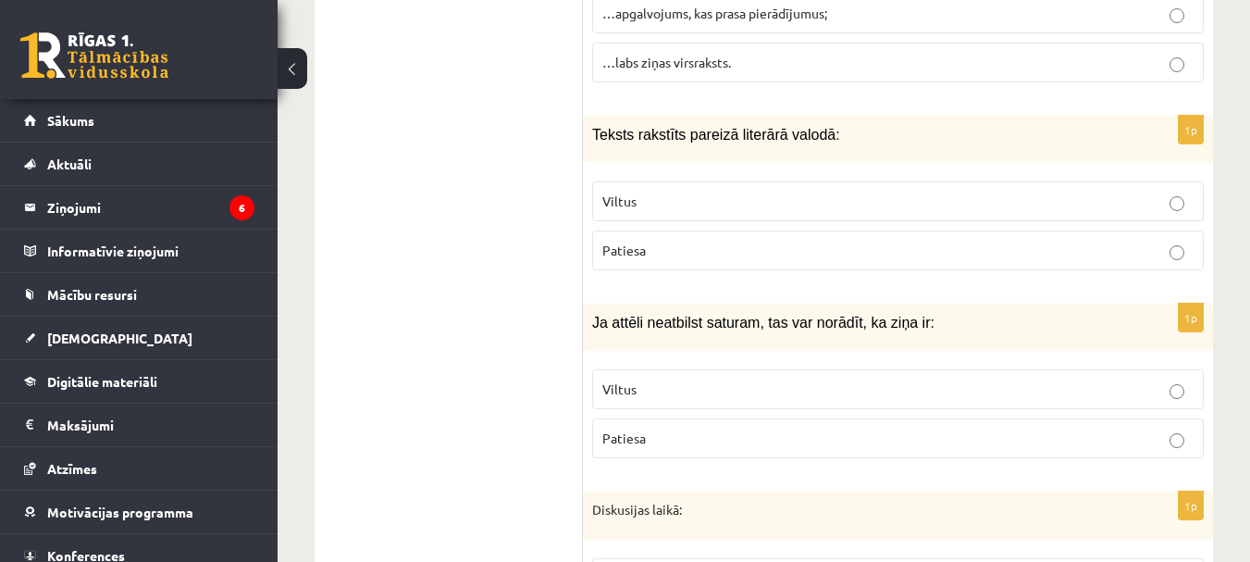
click at [672, 239] on label "Patiesa" at bounding box center [898, 250] width 612 height 40
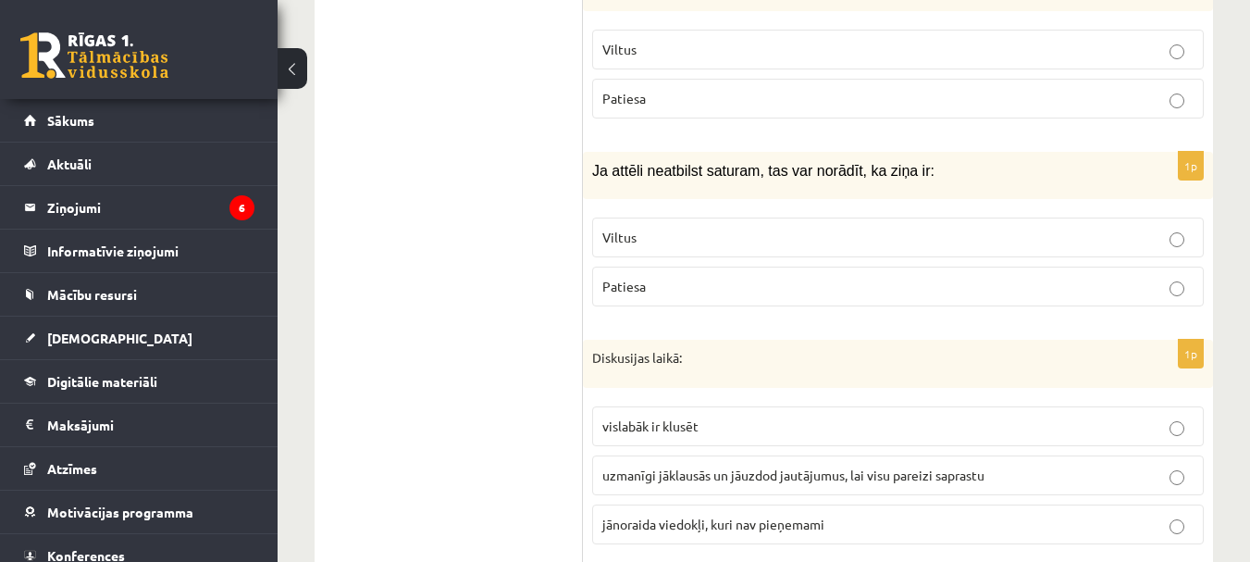
scroll to position [4904, 0]
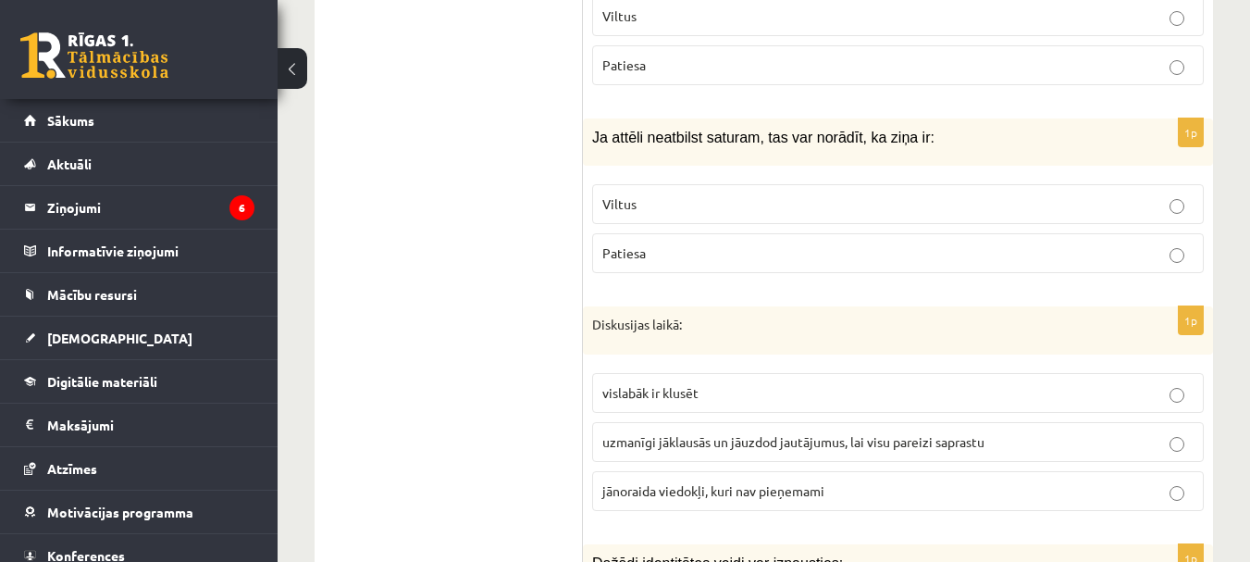
drag, startPoint x: 711, startPoint y: 184, endPoint x: 720, endPoint y: 193, distance: 13.1
click at [717, 194] on p "Viltus" at bounding box center [897, 203] width 591 height 19
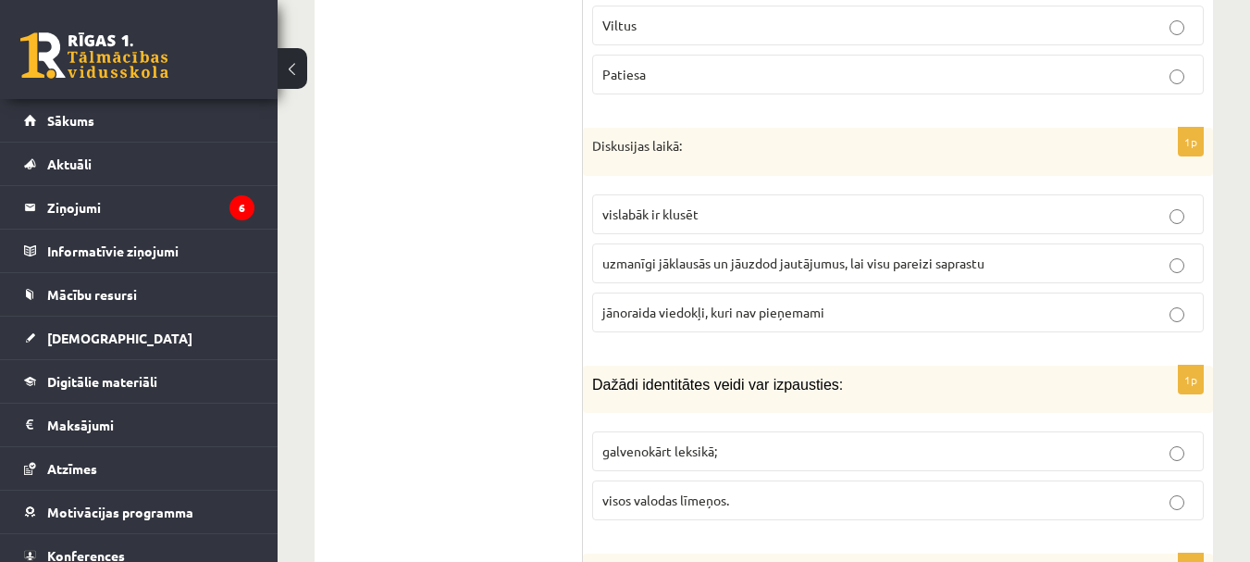
scroll to position [5089, 0]
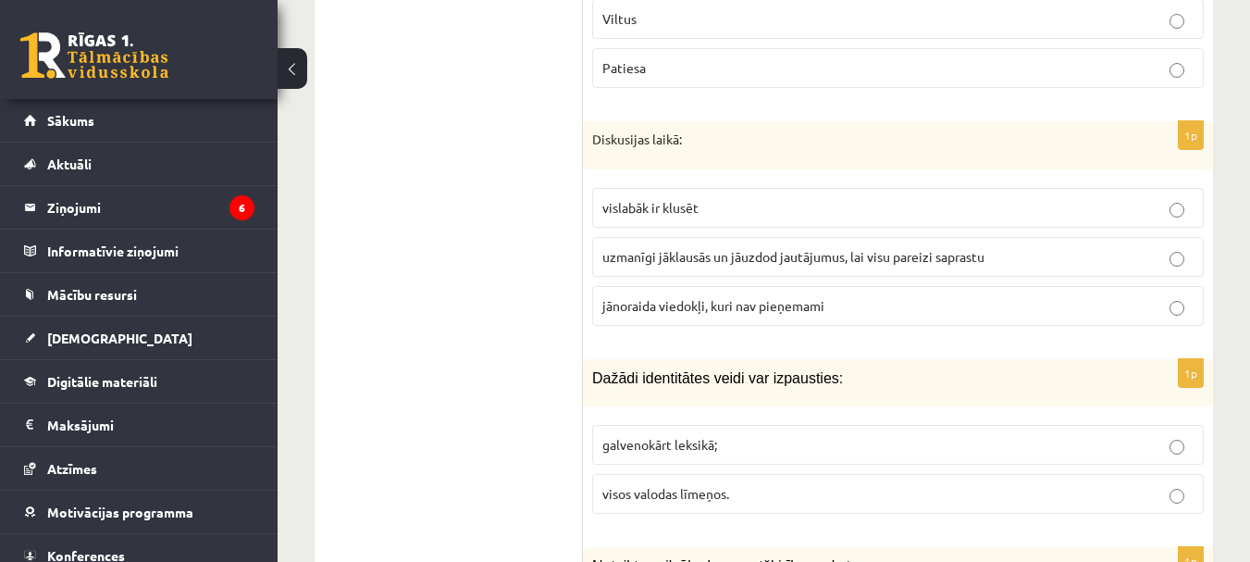
click at [714, 248] on label "uzmanīgi jāklausās un jāuzdod jautājumus, lai visu pareizi saprastu" at bounding box center [898, 257] width 612 height 40
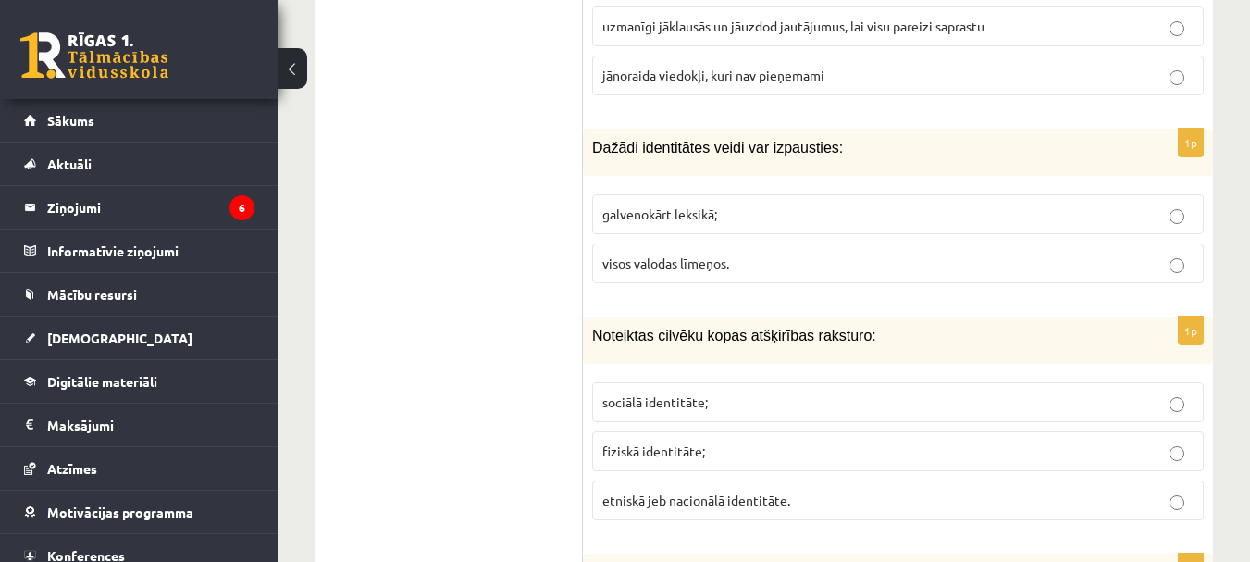
scroll to position [5274, 0]
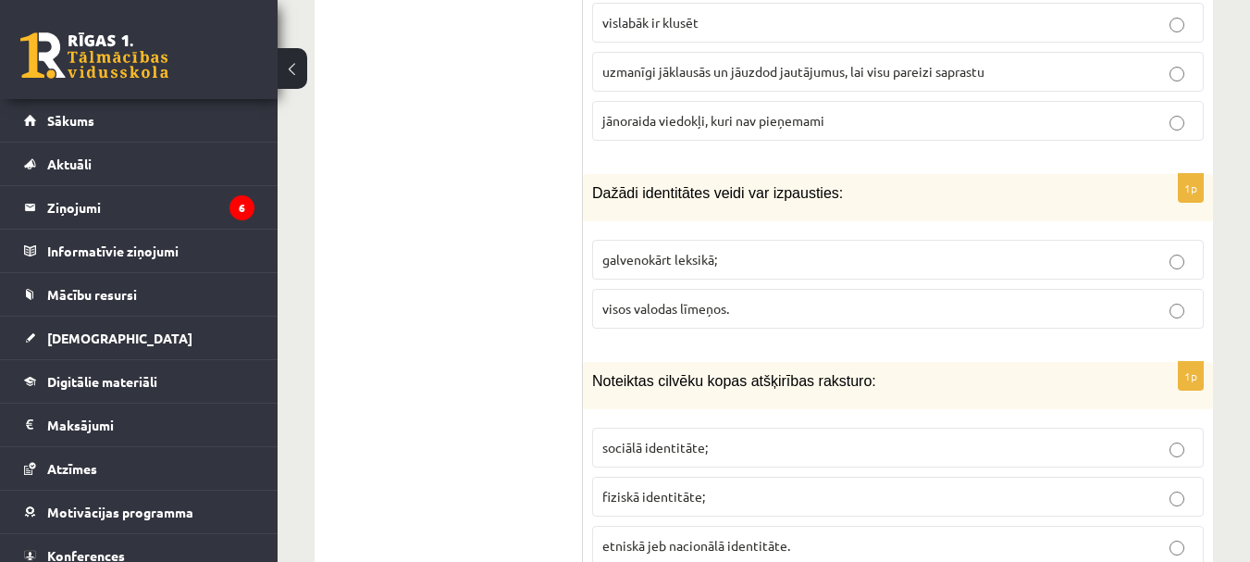
click at [700, 300] on span "visos valodas līmeņos." at bounding box center [665, 308] width 127 height 17
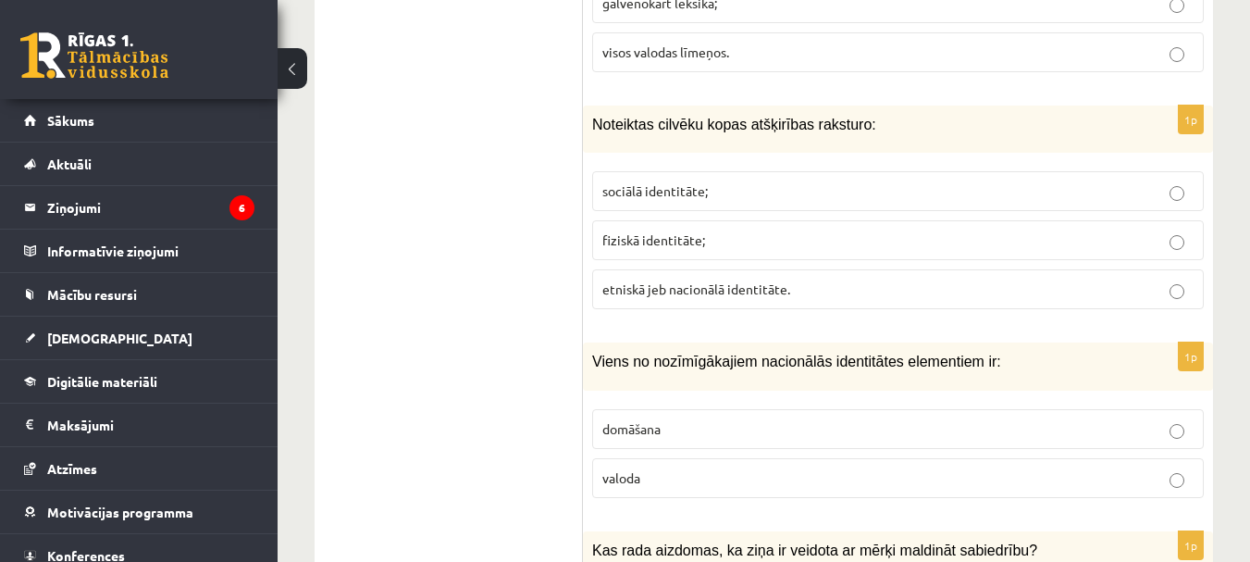
scroll to position [5552, 0]
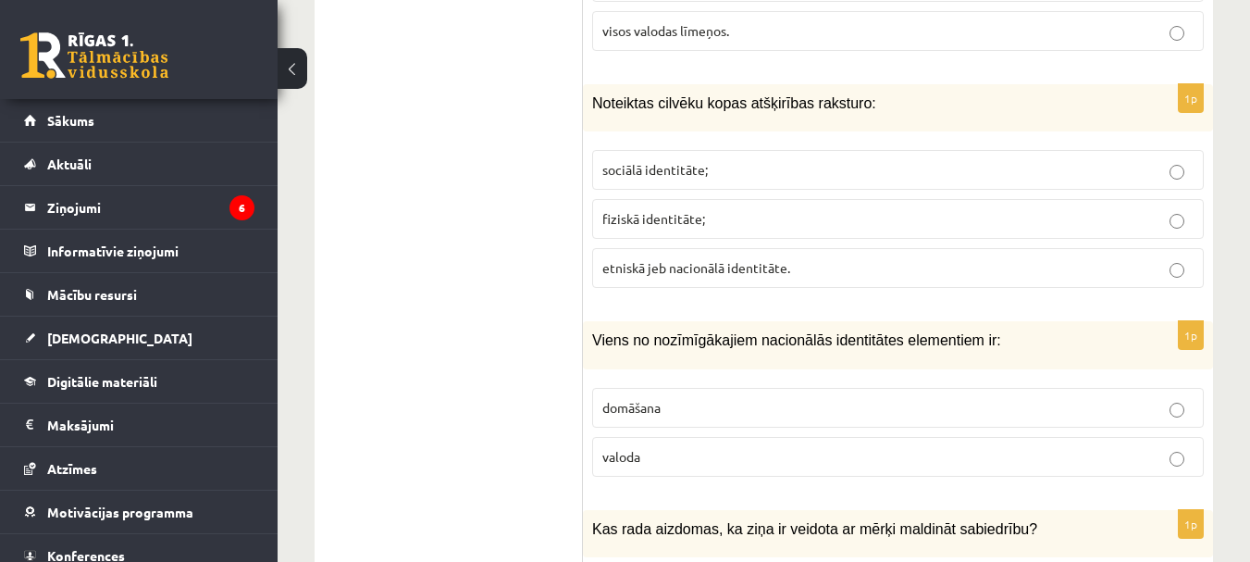
click at [707, 160] on p "sociālā identitāte;" at bounding box center [897, 169] width 591 height 19
click at [674, 447] on label "valoda" at bounding box center [898, 457] width 612 height 40
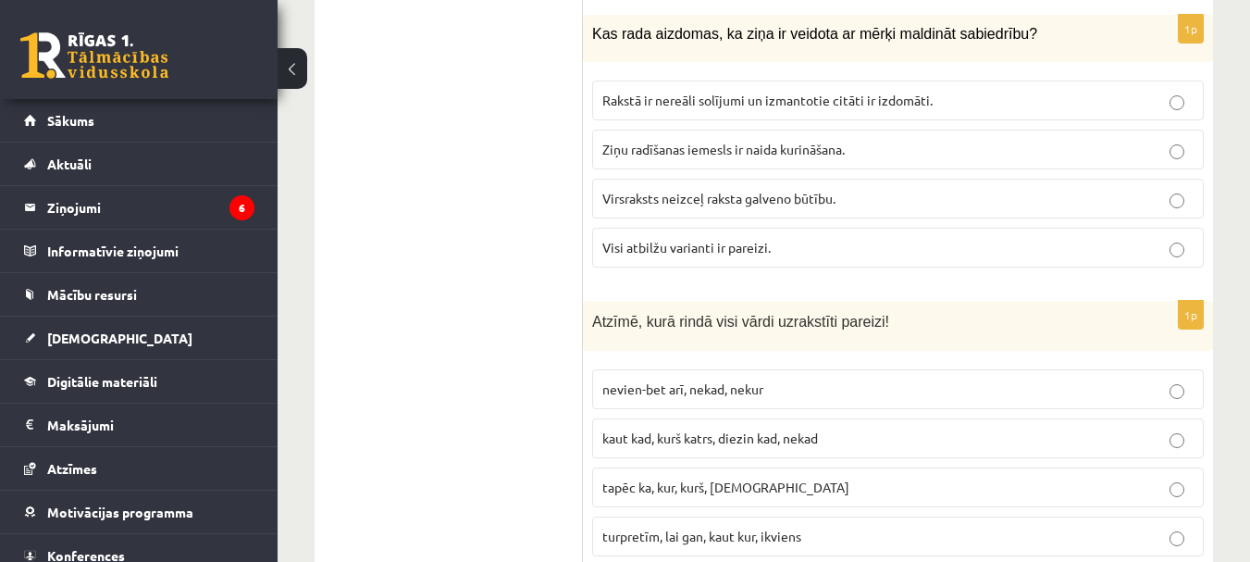
scroll to position [6014, 0]
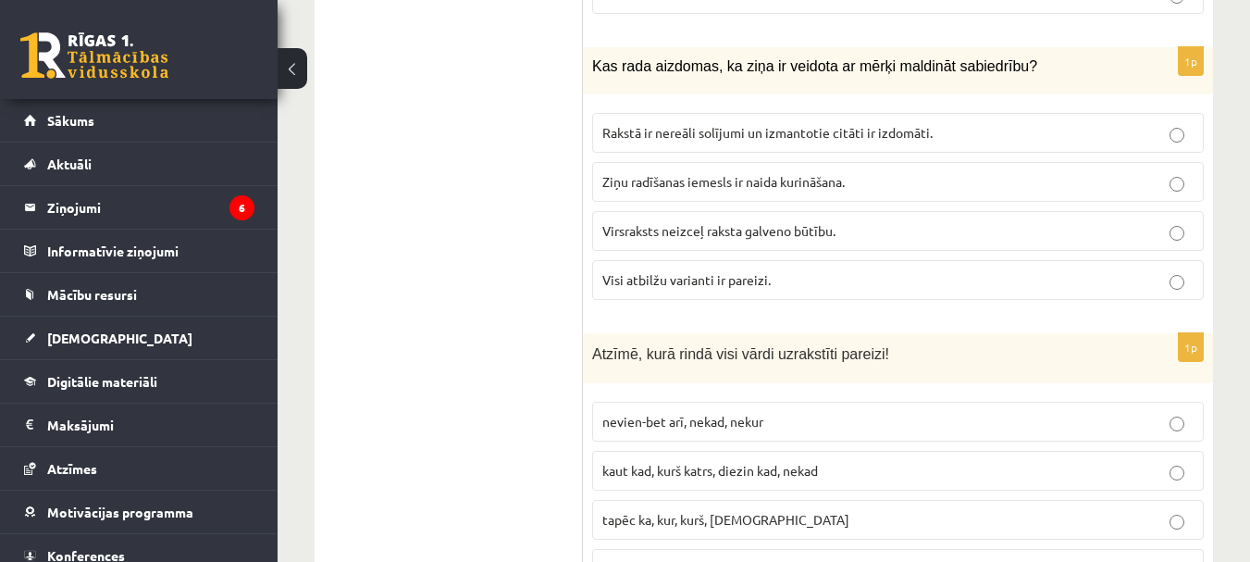
click at [716, 271] on span "Visi atbilžu varianti ir pareizi." at bounding box center [686, 279] width 168 height 17
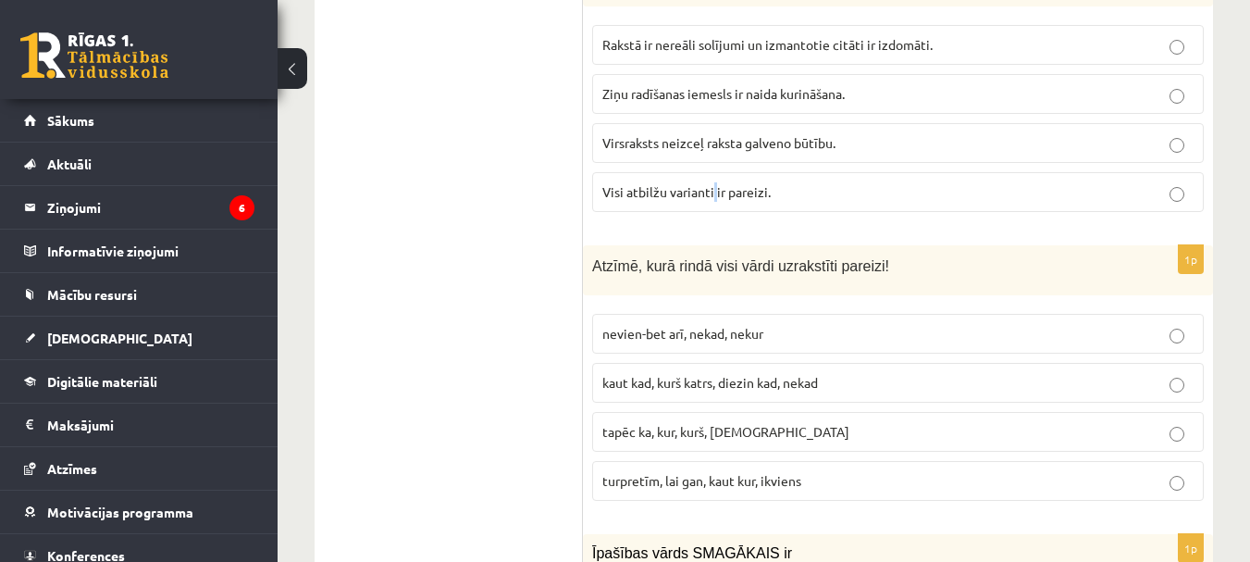
scroll to position [6199, 0]
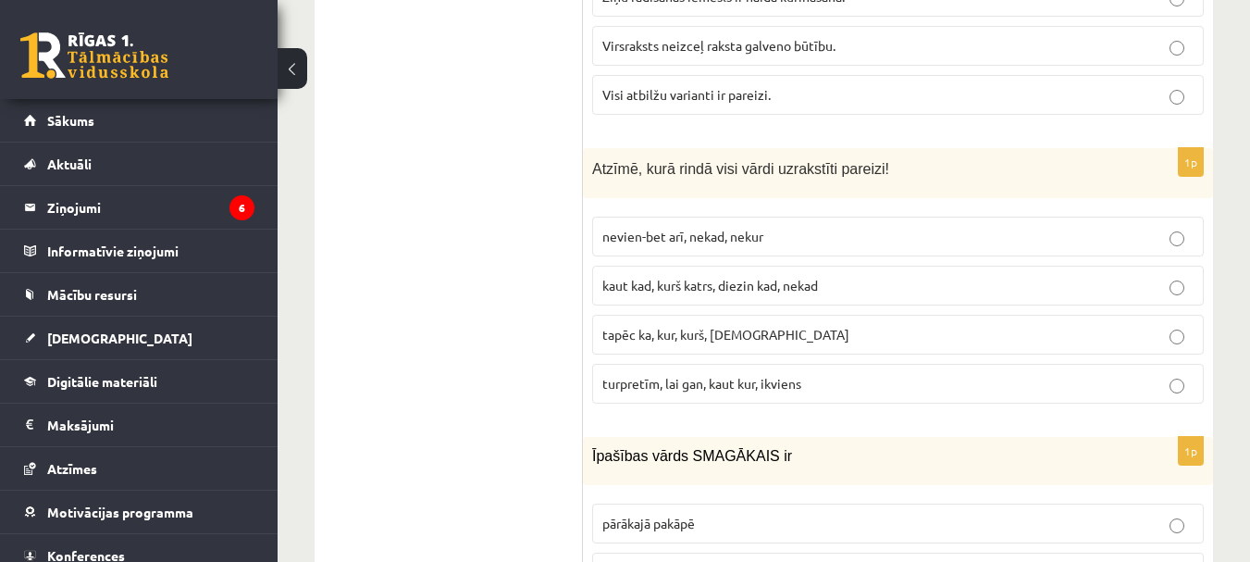
click at [764, 86] on span "Visi atbilžu varianti ir pareizi." at bounding box center [686, 94] width 168 height 17
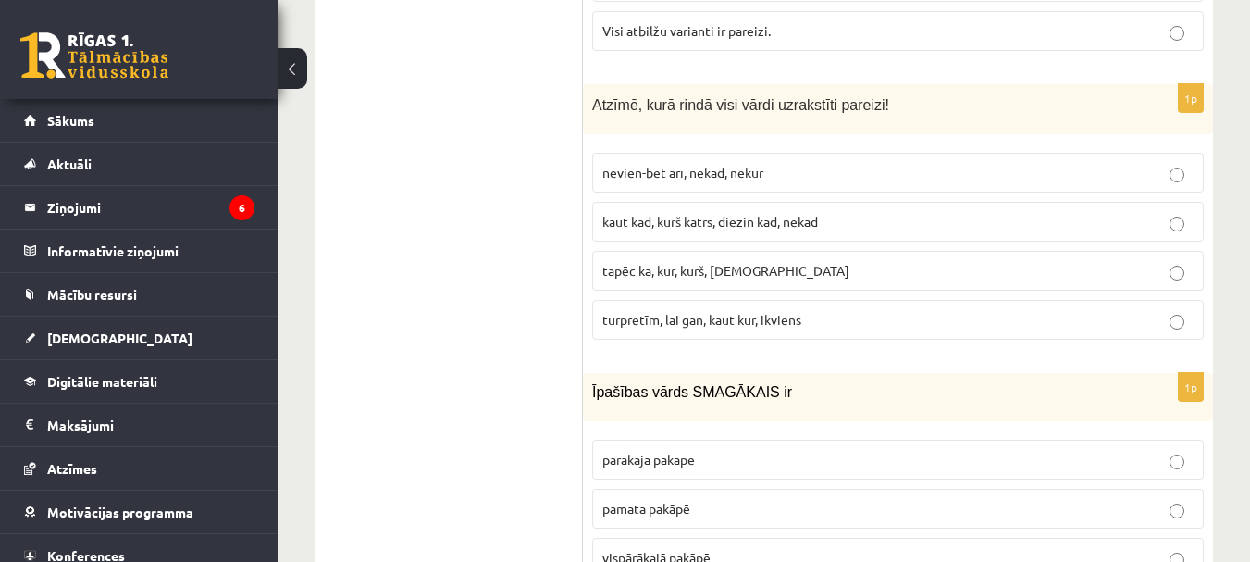
scroll to position [6292, 0]
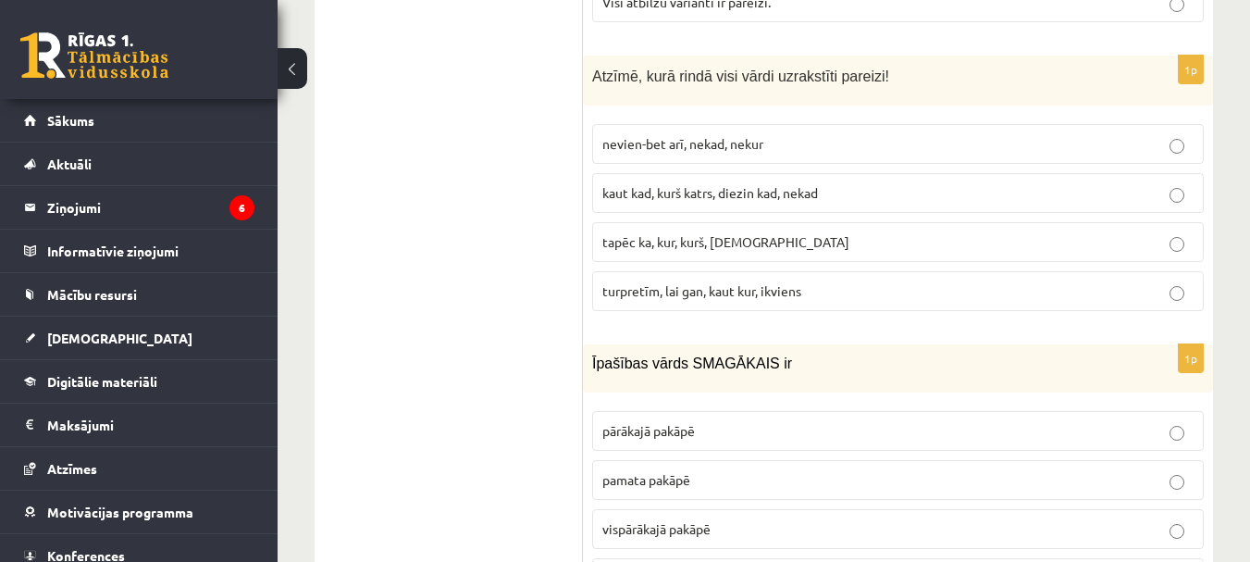
click at [759, 282] on span "turpretīm, lai gan, kaut kur, ikviens" at bounding box center [701, 290] width 199 height 17
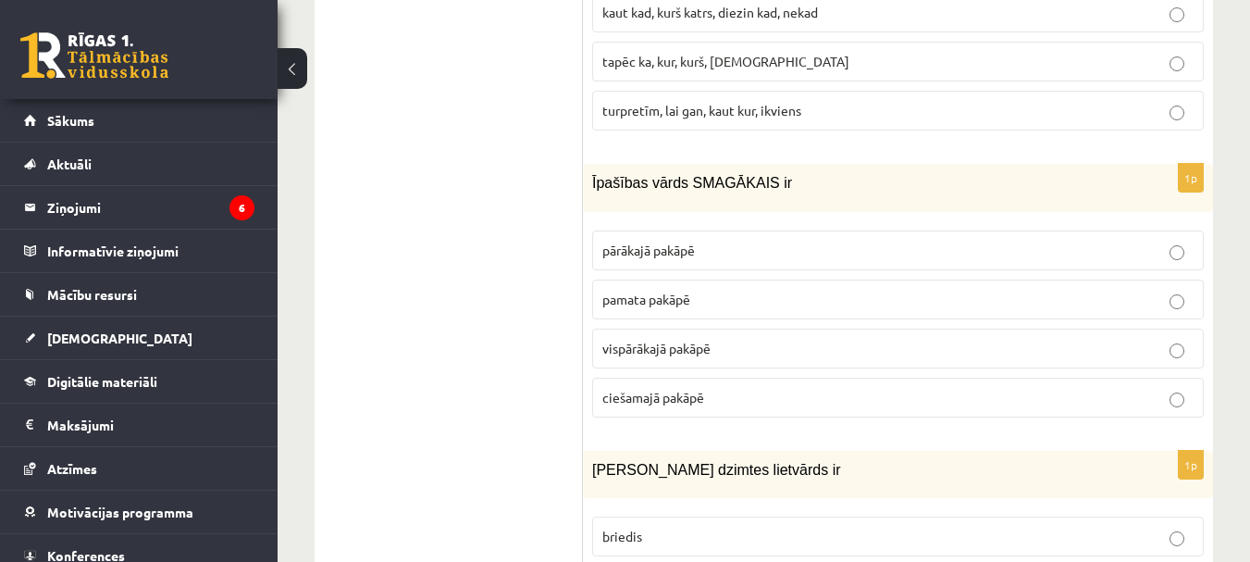
scroll to position [6569, 0]
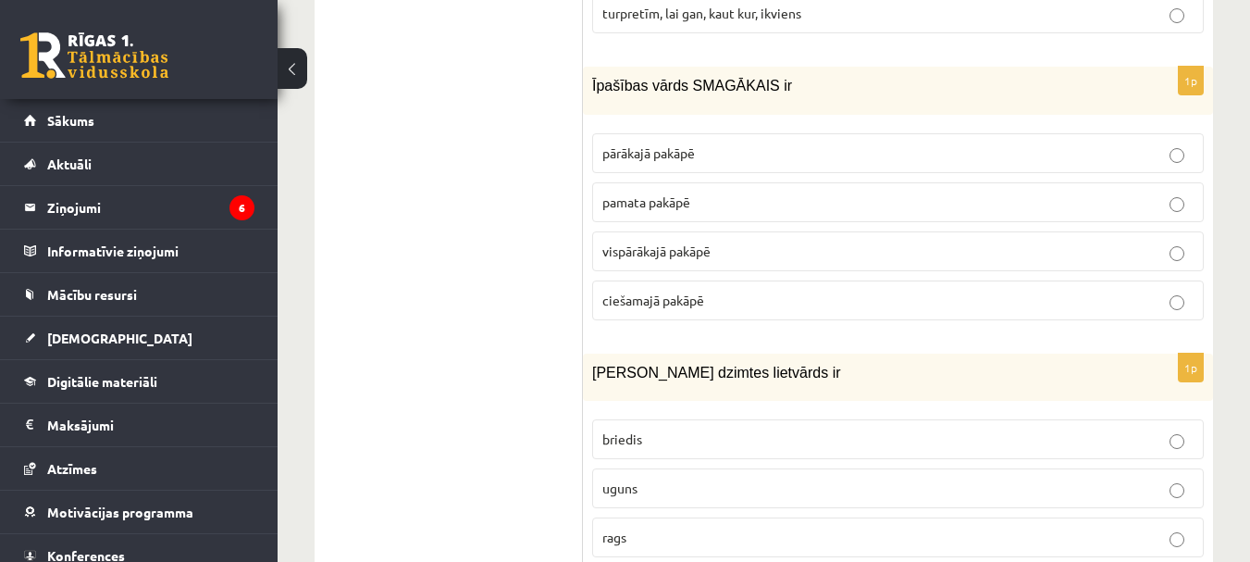
click at [663, 242] on span "vispārākajā pakāpē" at bounding box center [656, 250] width 108 height 17
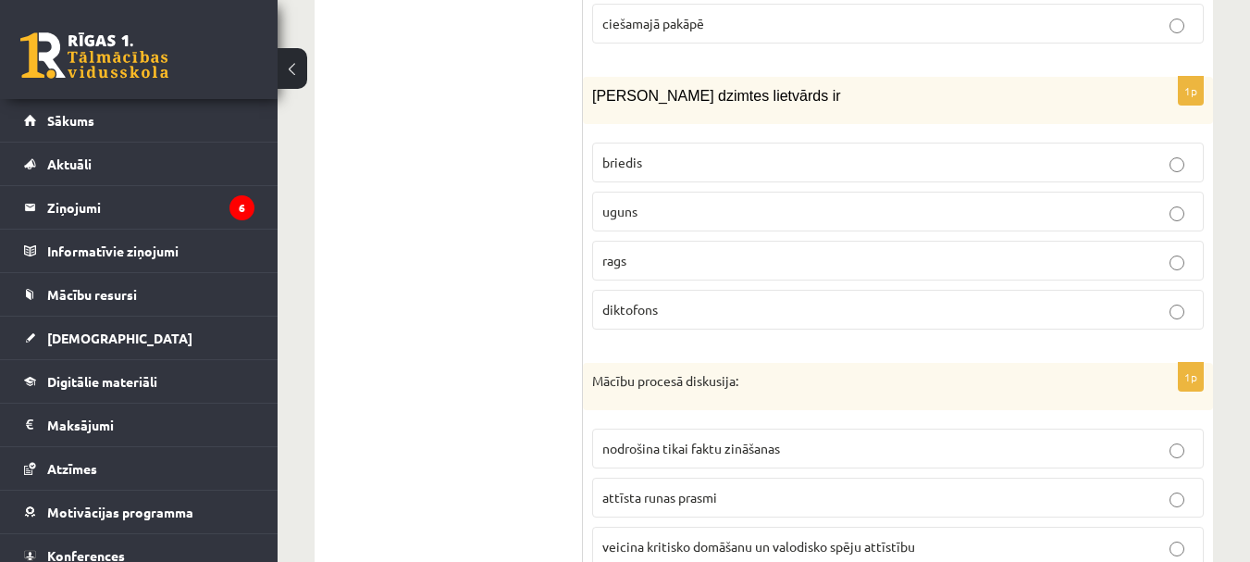
scroll to position [6847, 0]
click at [675, 201] on p "uguns" at bounding box center [897, 210] width 591 height 19
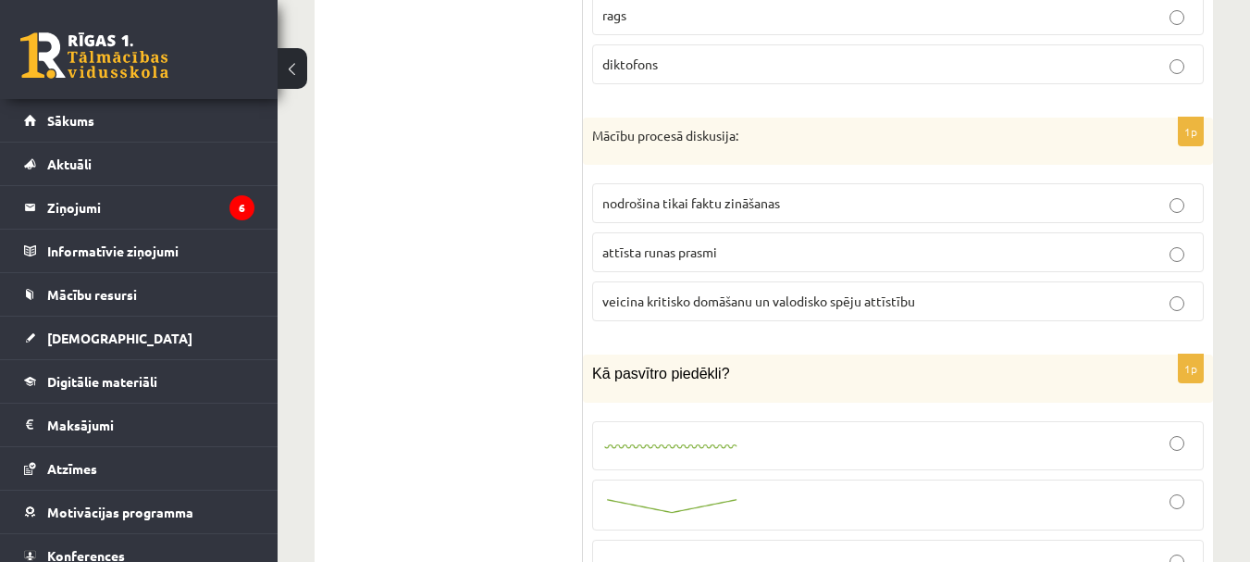
scroll to position [7125, 0]
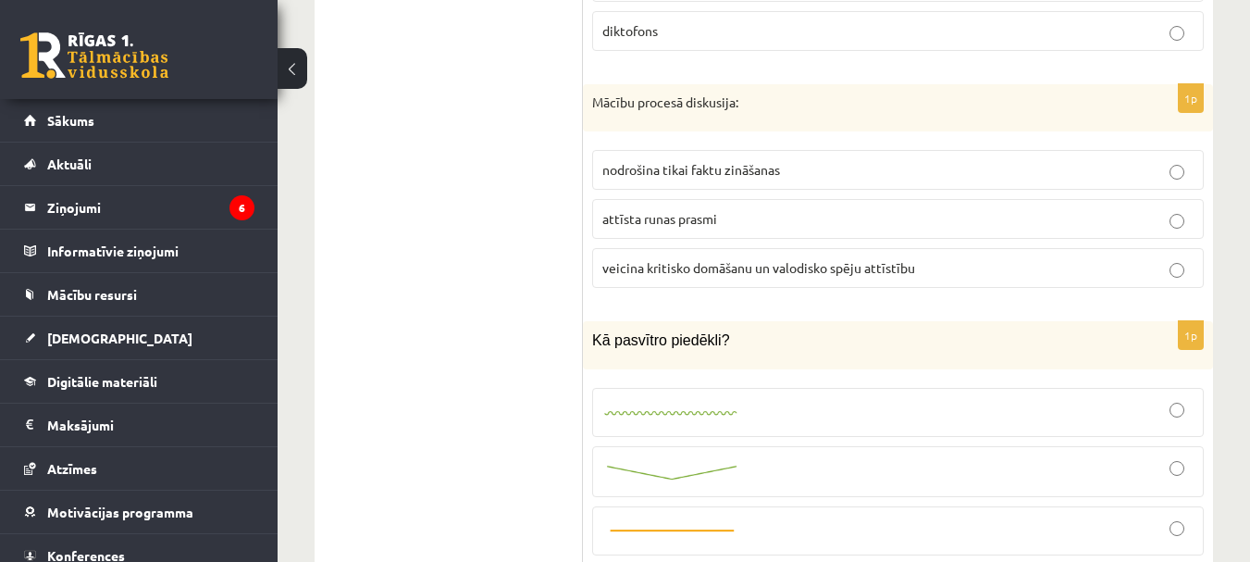
click at [648, 248] on label "veicina kritisko domāšanu un valodisko spēju attīstību" at bounding box center [898, 268] width 612 height 40
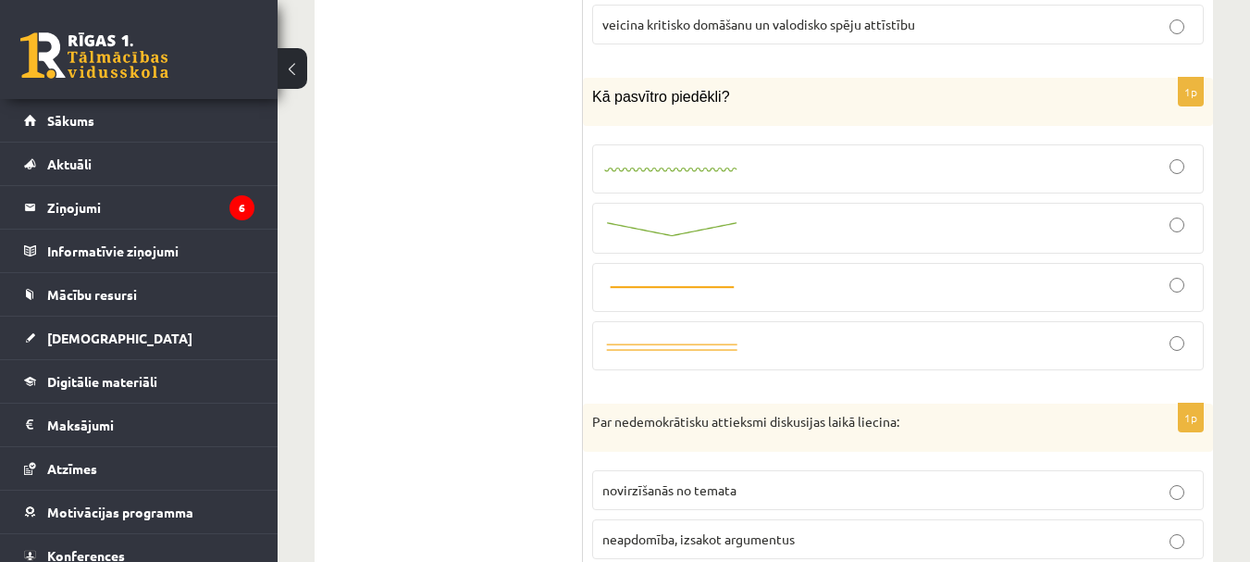
scroll to position [7310, 0]
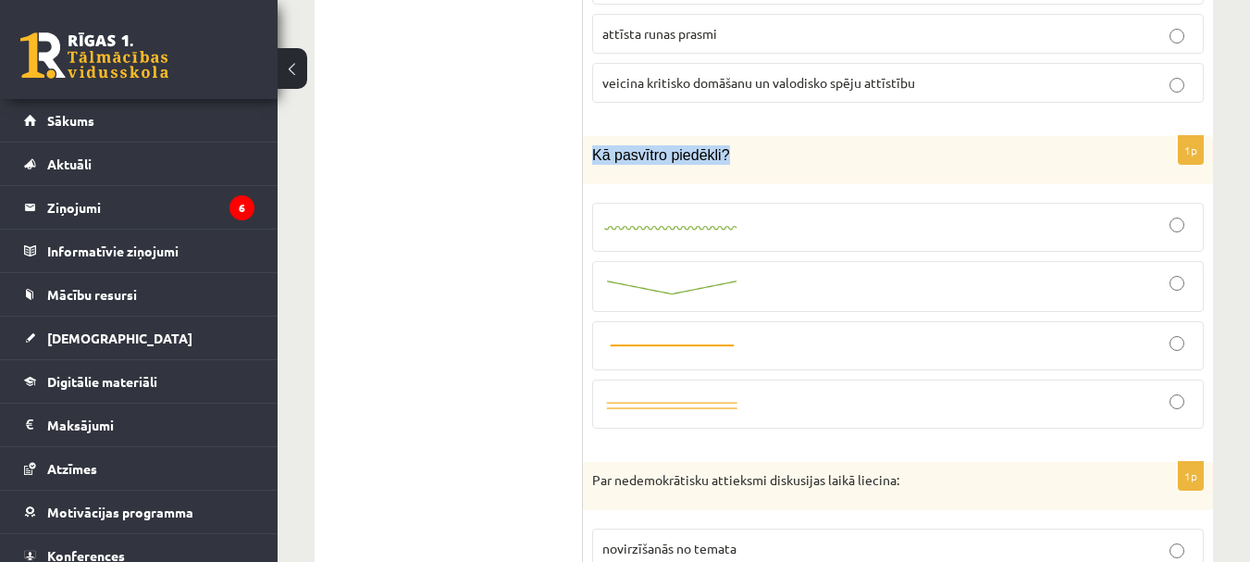
drag, startPoint x: 593, startPoint y: 132, endPoint x: 763, endPoint y: 157, distance: 172.1
click at [763, 157] on div "Kā pasvītro piedēkli?" at bounding box center [898, 159] width 630 height 47
copy span "Kā pasvītro piedēkli?"
click at [733, 271] on div at bounding box center [897, 286] width 591 height 31
drag, startPoint x: 841, startPoint y: 285, endPoint x: 845, endPoint y: 296, distance: 11.7
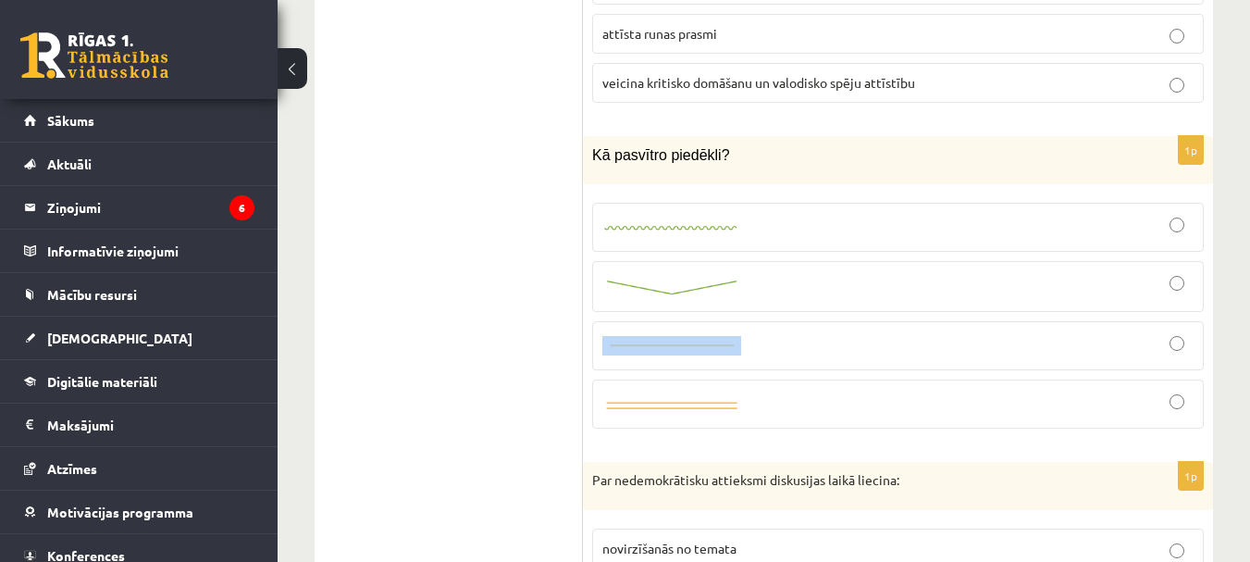
click at [845, 296] on fieldset at bounding box center [898, 313] width 612 height 241
click at [850, 271] on div at bounding box center [897, 286] width 591 height 31
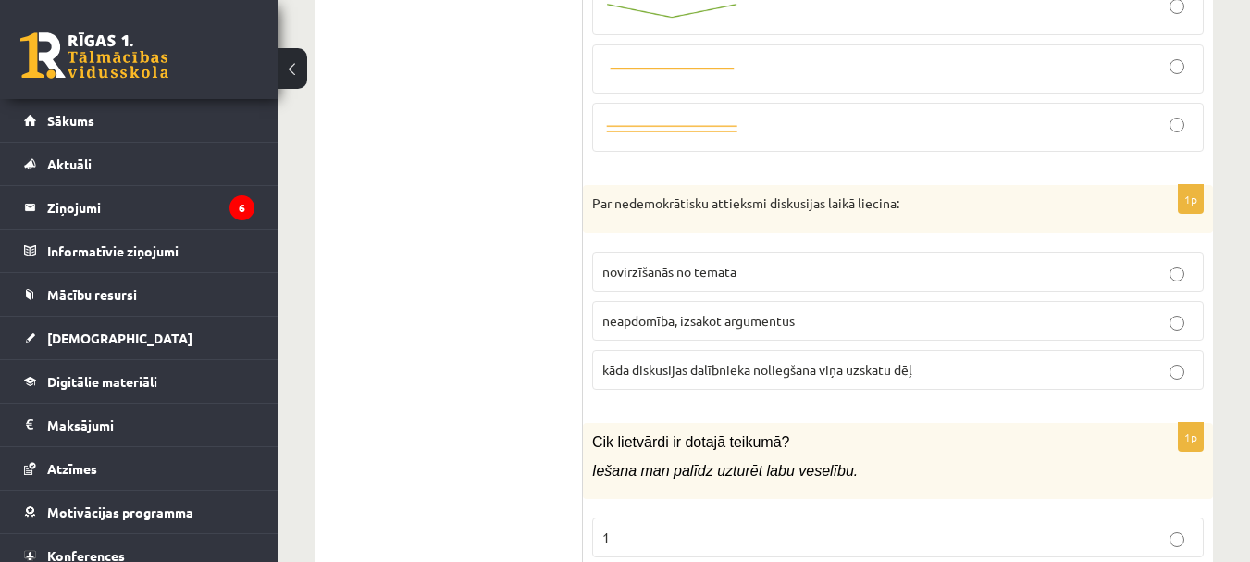
scroll to position [7587, 0]
click at [697, 360] on span "kāda diskusijas dalībnieka noliegšana viņa uzskatu dēļ" at bounding box center [757, 368] width 310 height 17
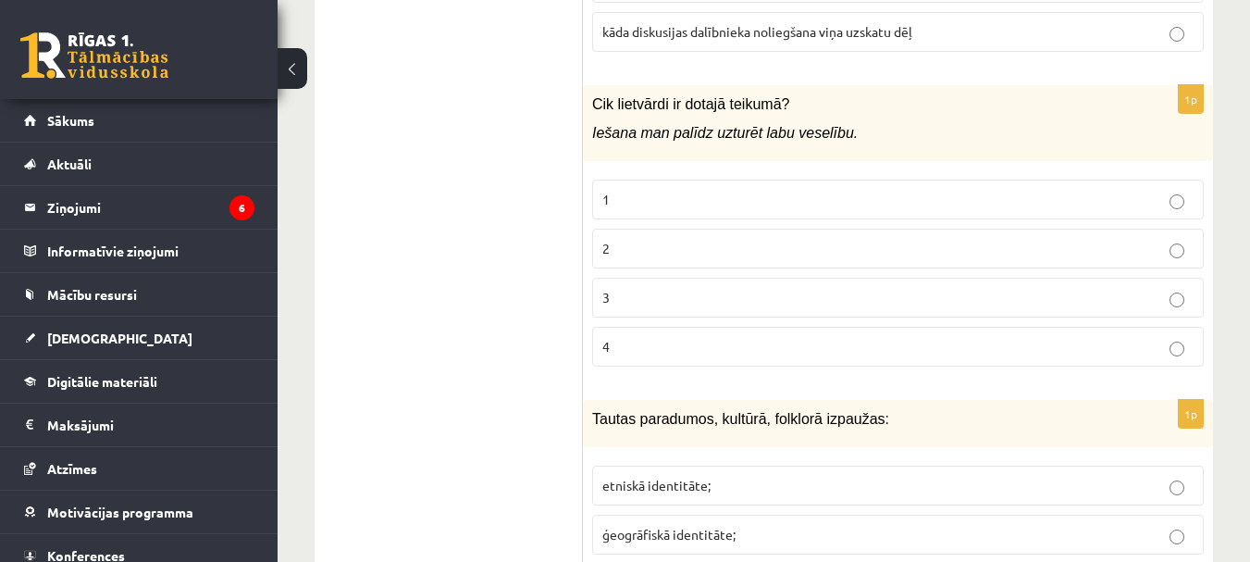
scroll to position [7957, 0]
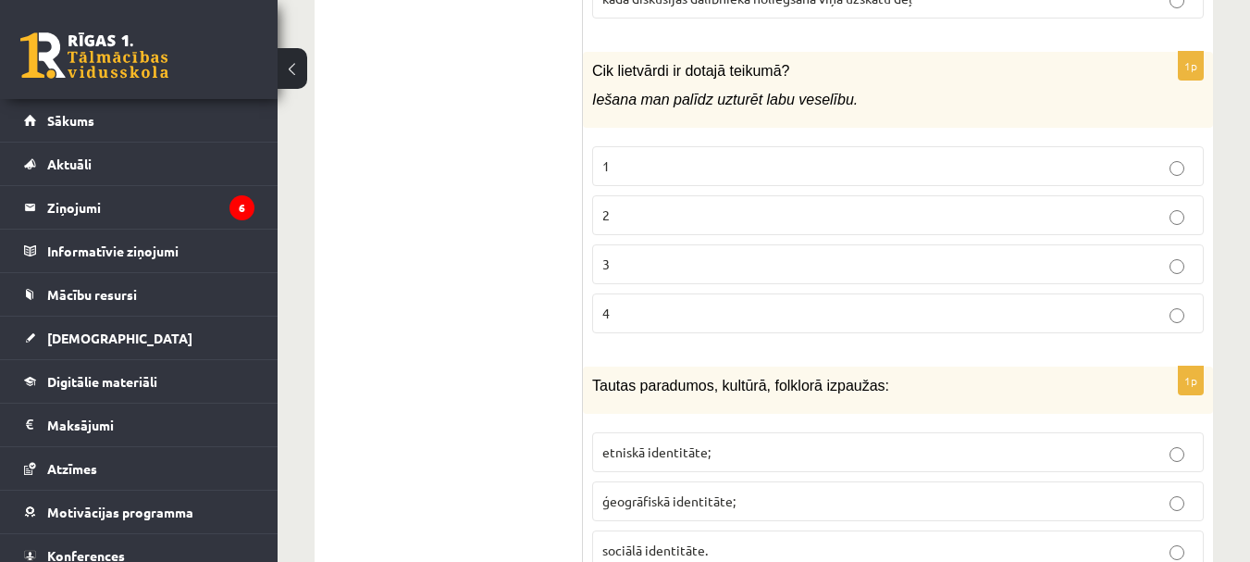
drag, startPoint x: 706, startPoint y: 188, endPoint x: 700, endPoint y: 154, distance: 34.8
click at [711, 195] on label "2" at bounding box center [898, 215] width 612 height 40
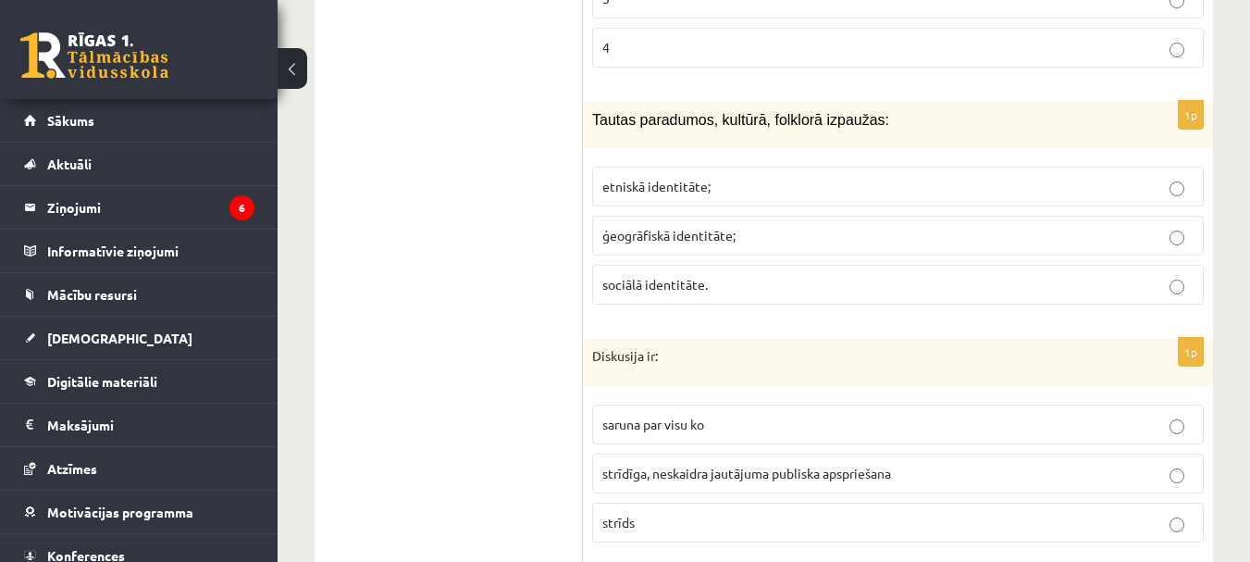
scroll to position [8235, 0]
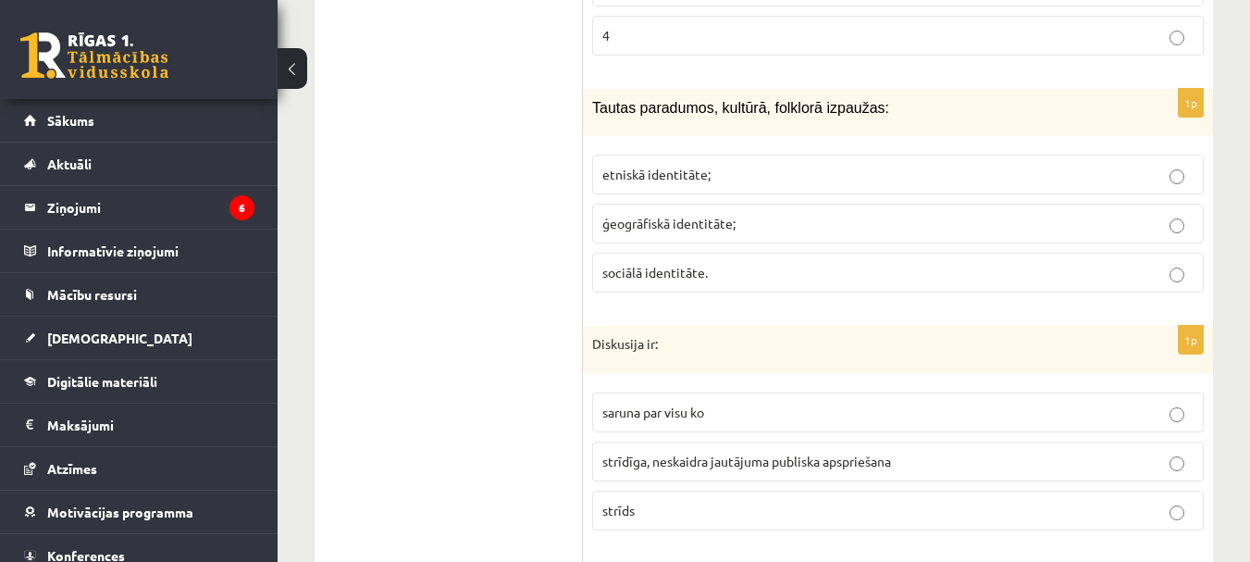
drag, startPoint x: 748, startPoint y: 157, endPoint x: 752, endPoint y: 149, distance: 9.5
click at [752, 165] on p "etniskā identitāte;" at bounding box center [897, 174] width 591 height 19
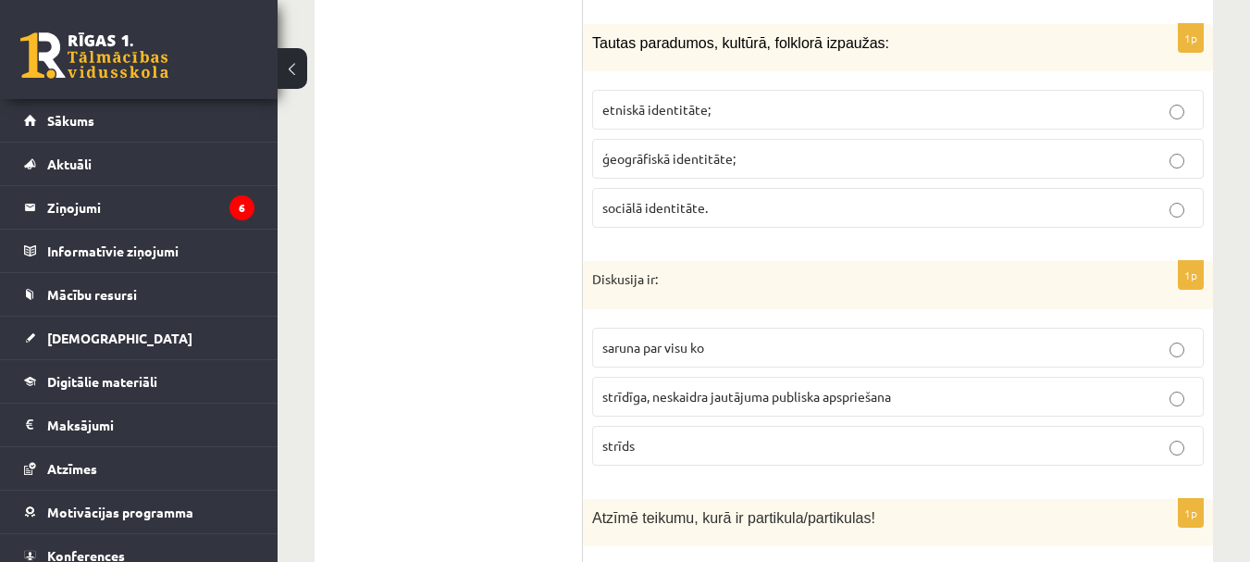
scroll to position [8327, 0]
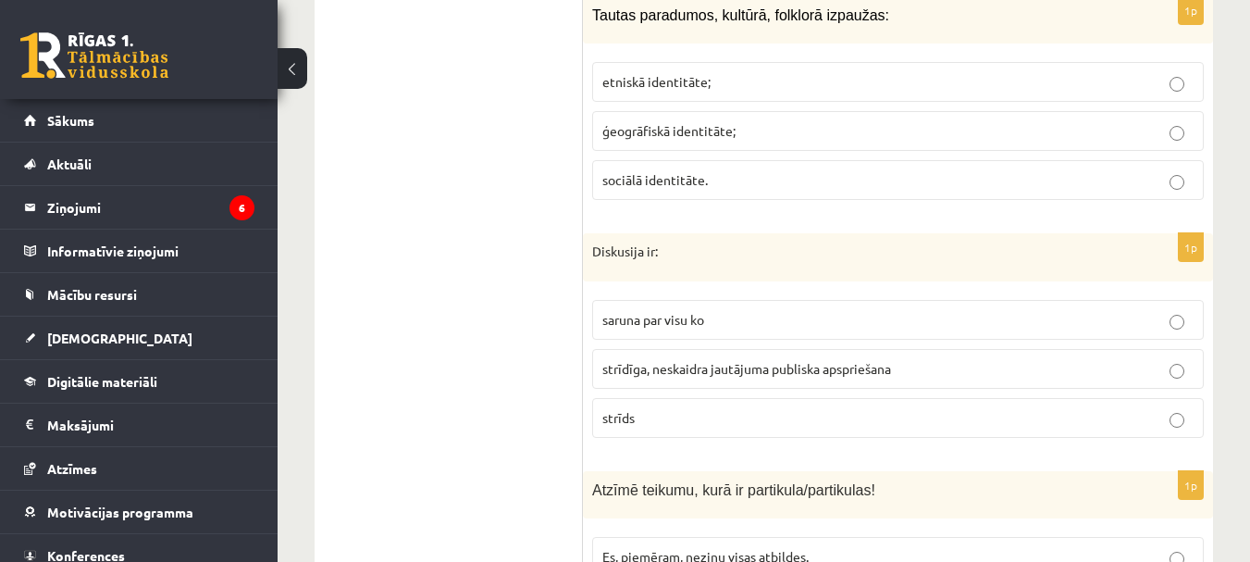
click at [717, 349] on label "strīdīga, neskaidra jautājuma publiska apspriešana" at bounding box center [898, 369] width 612 height 40
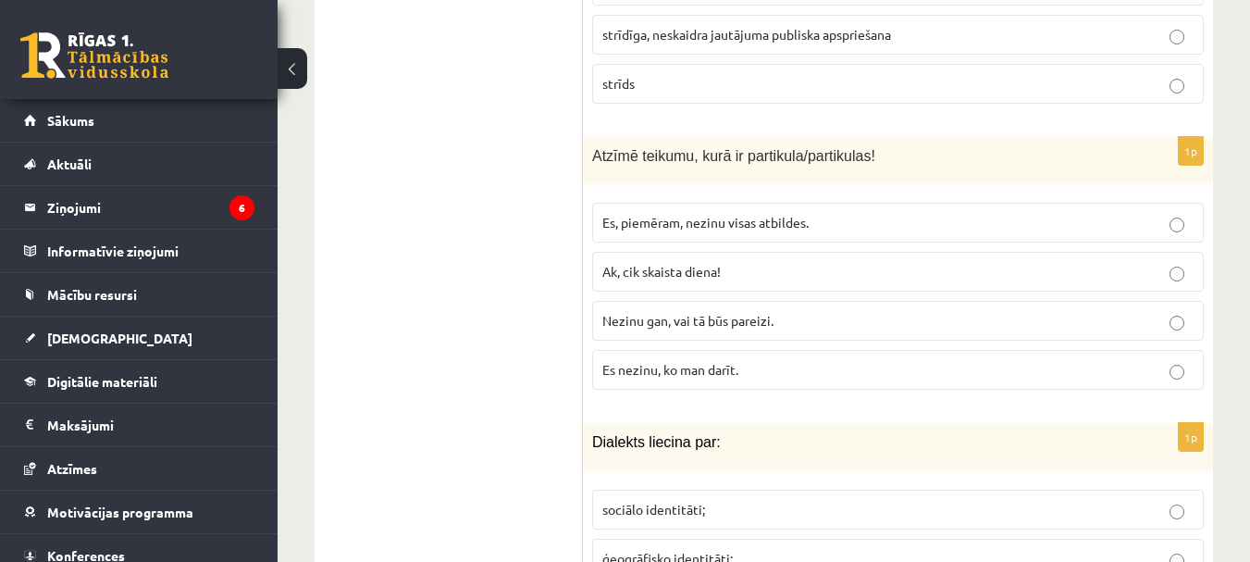
scroll to position [8790, 0]
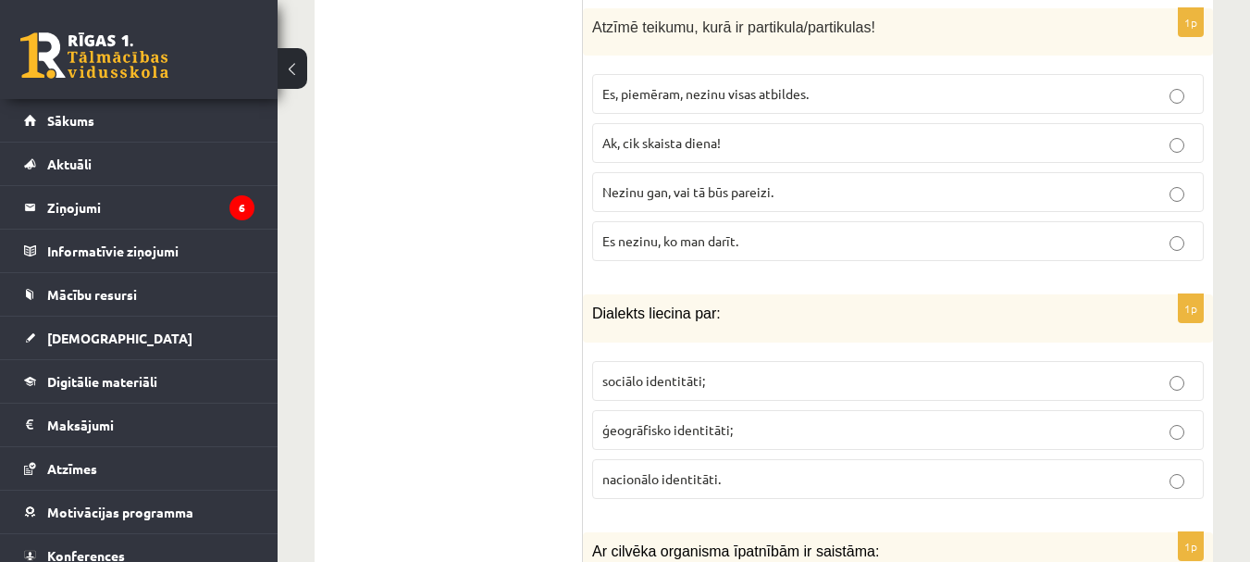
click at [731, 232] on span "Es nezinu, ko man darīt." at bounding box center [670, 240] width 136 height 17
click at [720, 183] on span "Nezinu gan, vai tā būs pareizi." at bounding box center [687, 191] width 171 height 17
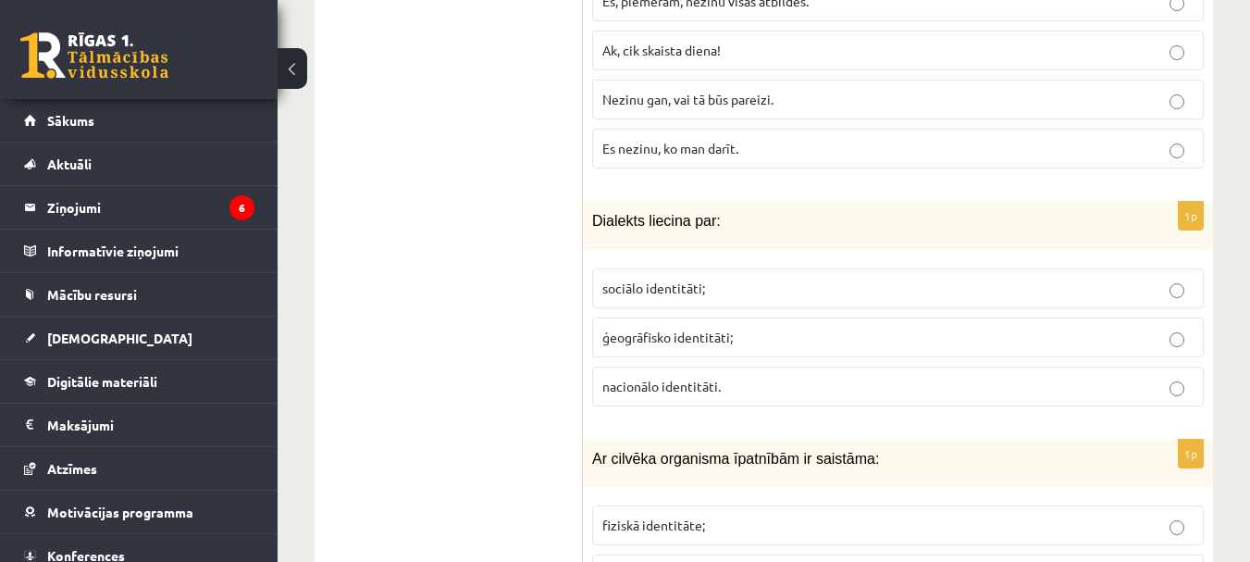
click at [712, 328] on span "ģeogrāfisko identitāti;" at bounding box center [667, 336] width 130 height 17
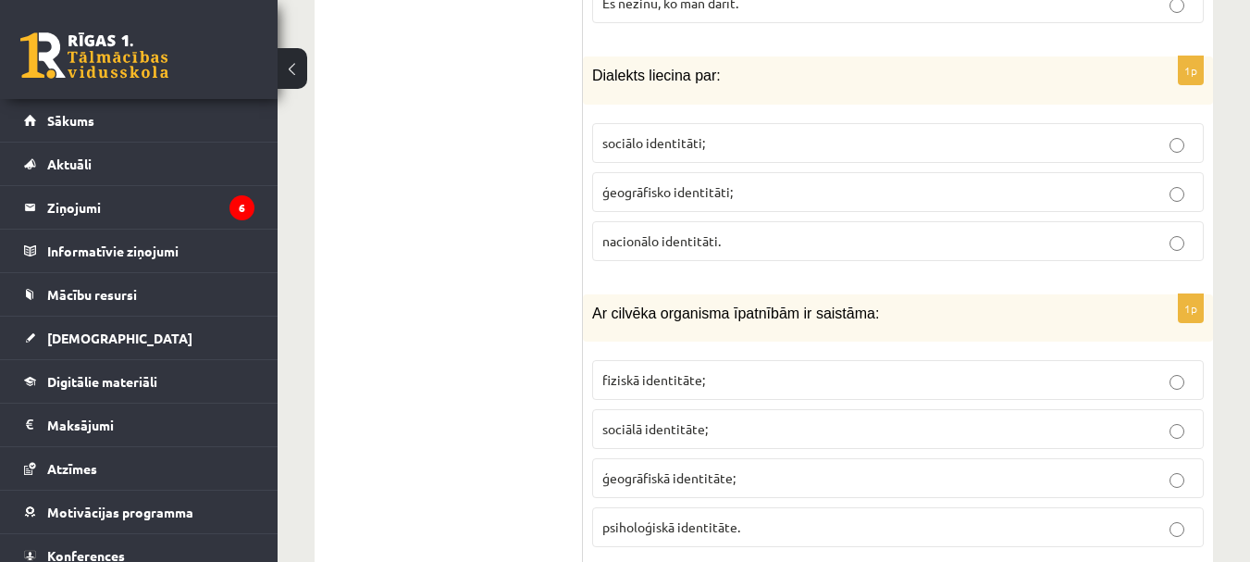
scroll to position [9062, 0]
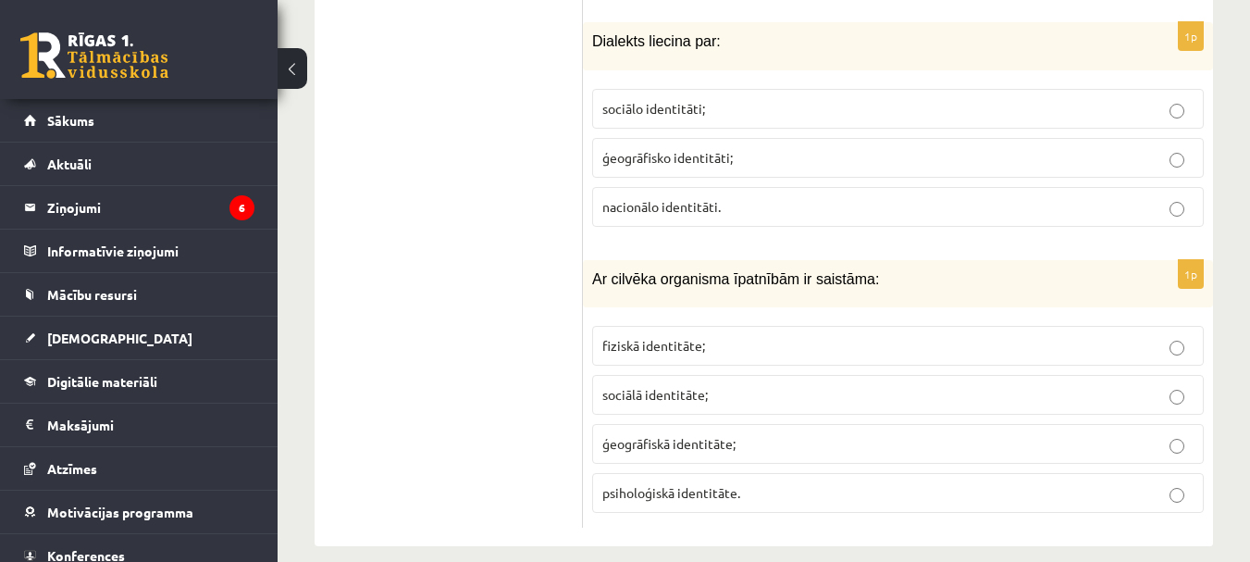
click at [706, 336] on p "fiziskā identitāte;" at bounding box center [897, 345] width 591 height 19
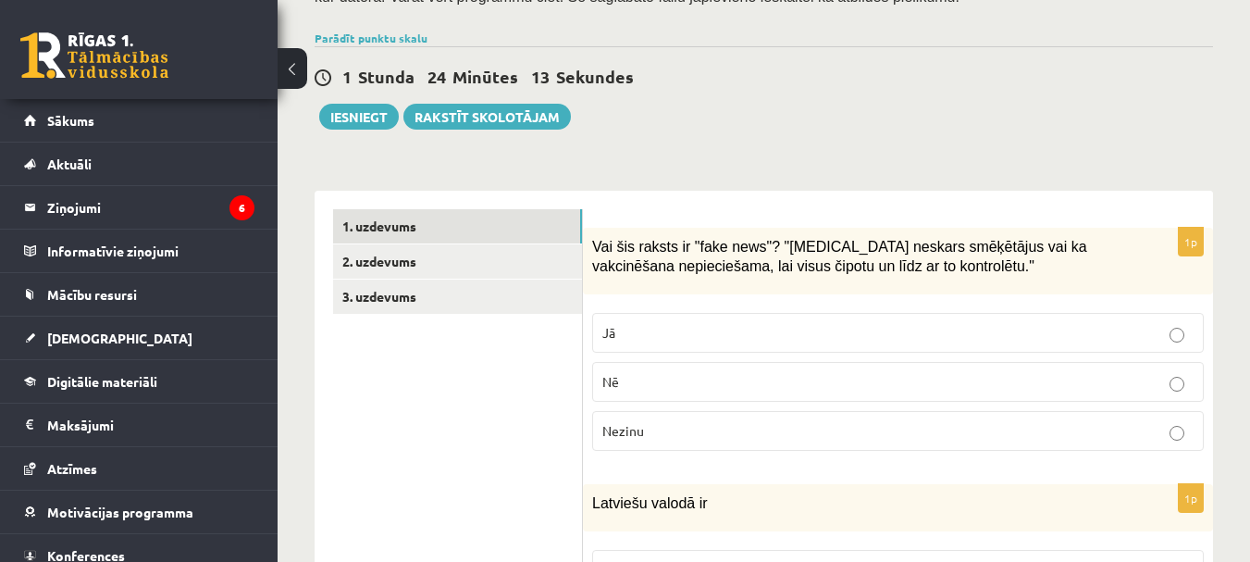
scroll to position [438, 0]
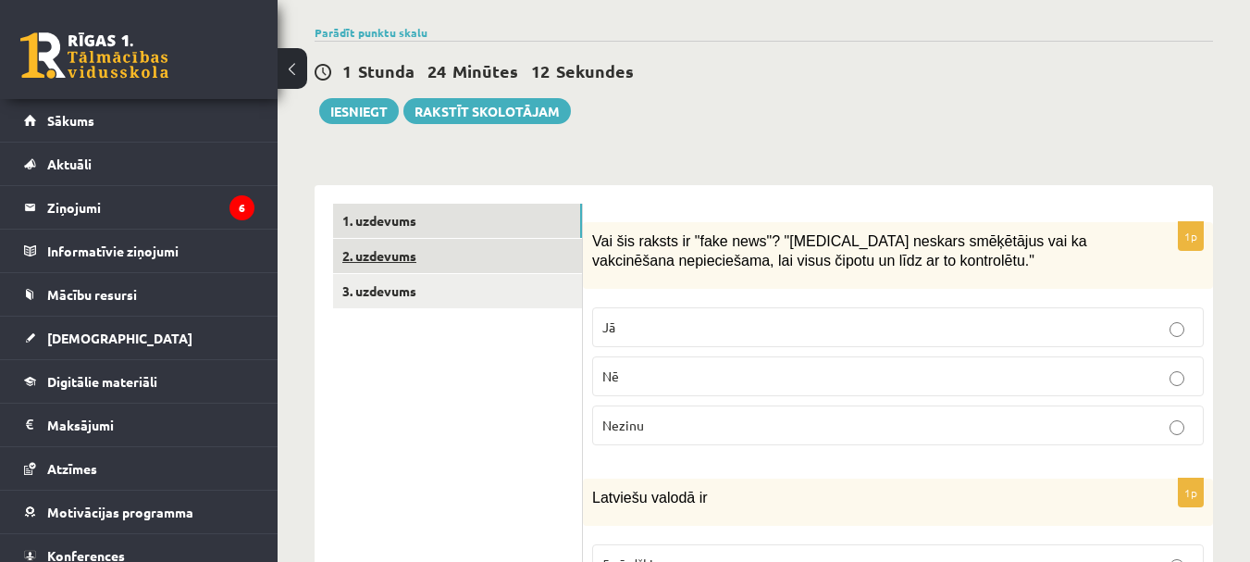
click at [482, 239] on link "2. uzdevums" at bounding box center [457, 256] width 249 height 34
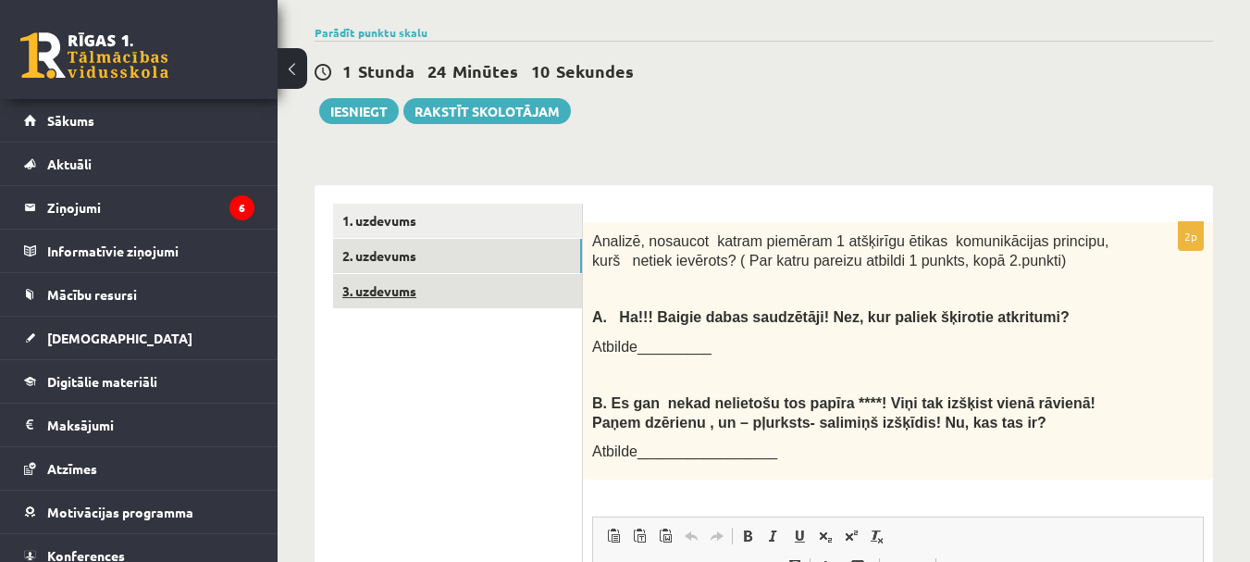
scroll to position [0, 0]
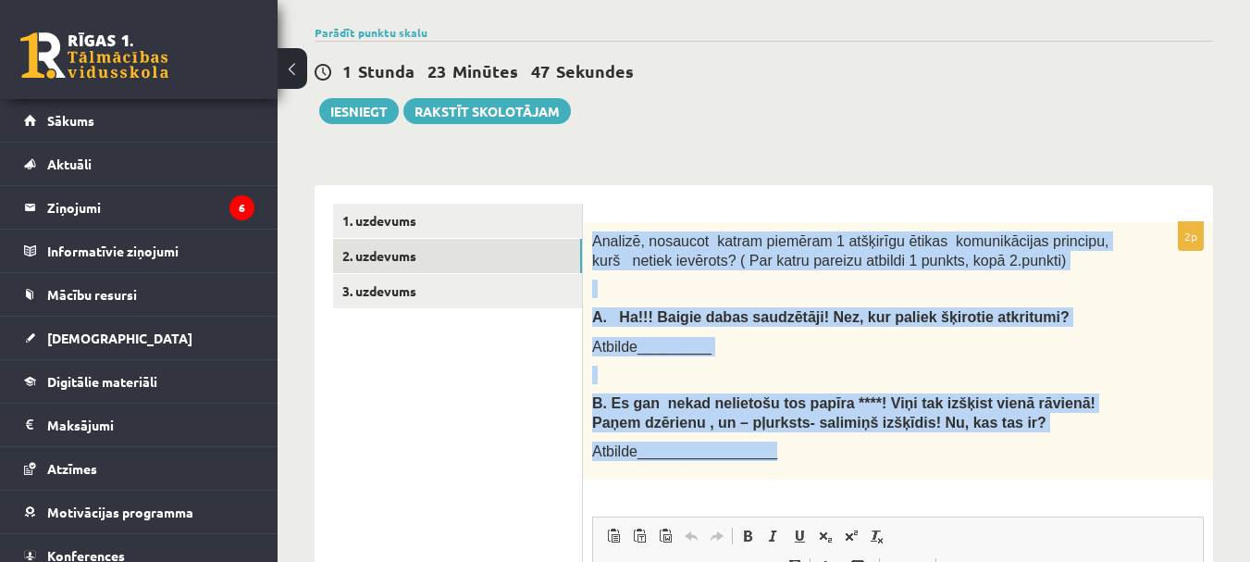
drag, startPoint x: 589, startPoint y: 213, endPoint x: 845, endPoint y: 437, distance: 339.6
click at [845, 437] on div "Analizē, nosaucot katram piemēram 1 atšķirīgu ētikas komunikācijas principu, ku…" at bounding box center [898, 350] width 630 height 257
copy div "Analizē, nosaucot katram piemēram 1 atšķirīgu ētikas komunikācijas principu, ku…"
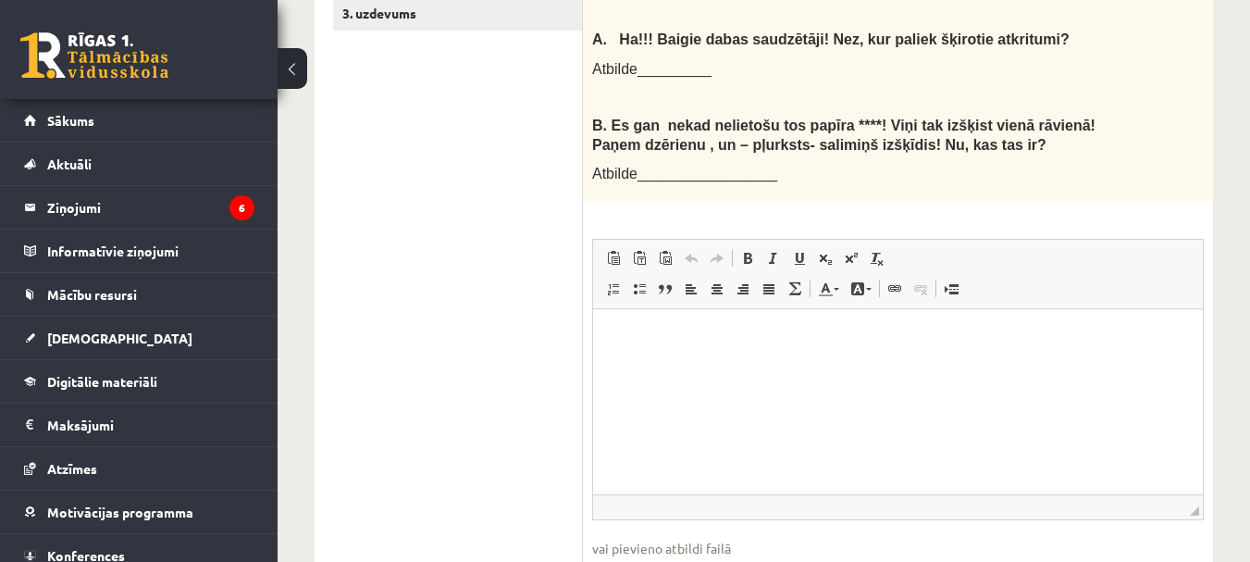
click at [506, 167] on ul "1. uzdevums 2. uzdevums 3. uzdevums" at bounding box center [458, 275] width 250 height 698
click at [660, 323] on html at bounding box center [898, 337] width 610 height 56
drag, startPoint x: 656, startPoint y: 323, endPoint x: 636, endPoint y: 334, distance: 23.2
drag, startPoint x: 596, startPoint y: 310, endPoint x: 625, endPoint y: 328, distance: 34.1
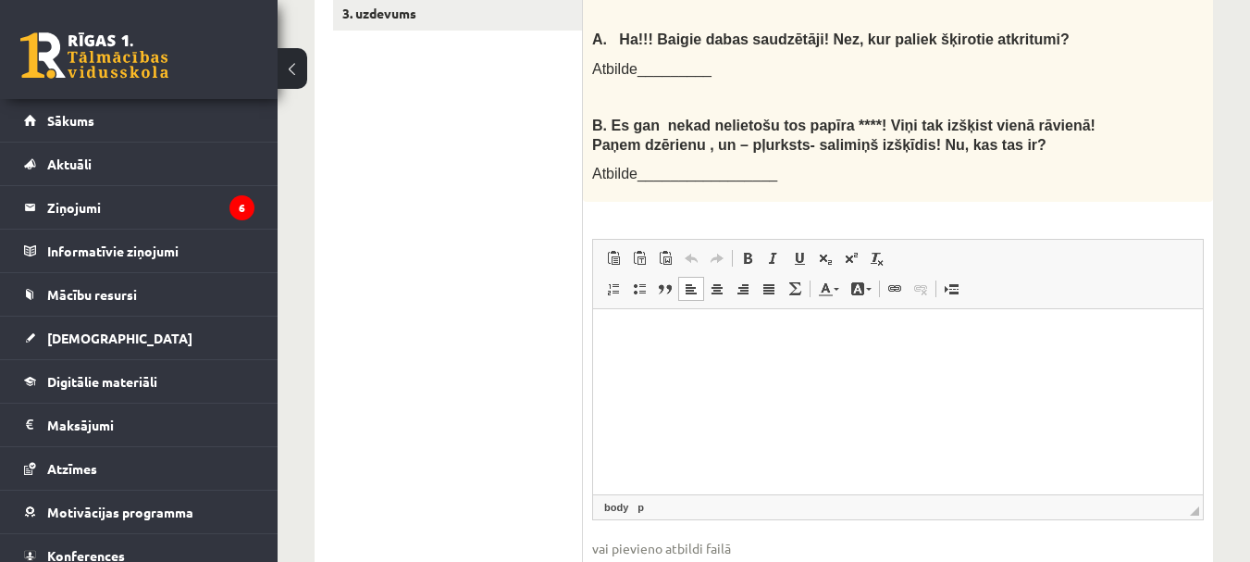
click at [615, 337] on p "Bagātinātā teksta redaktors, wiswyg-editor-user-answer-47434044391740" at bounding box center [898, 337] width 573 height 19
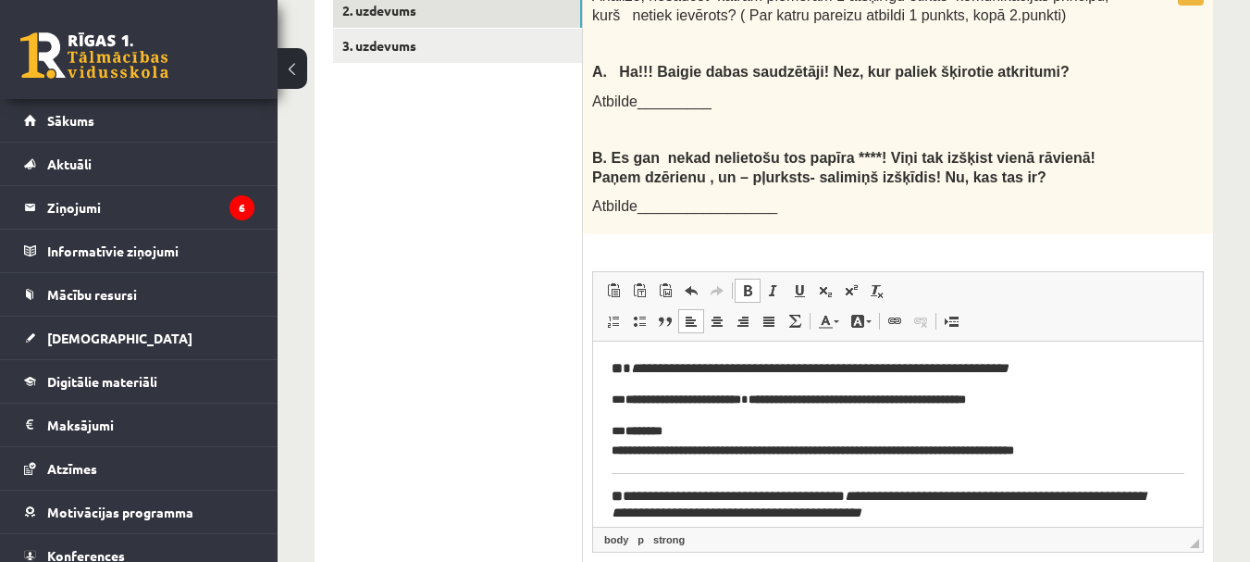
scroll to position [715, 0]
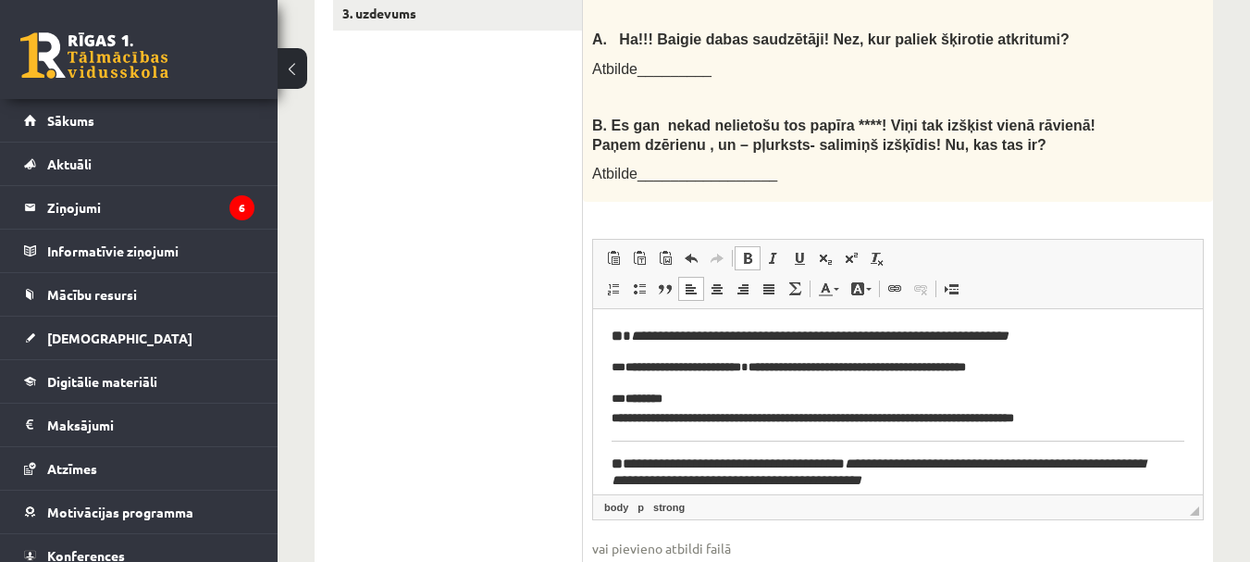
click at [624, 366] on p "**********" at bounding box center [891, 367] width 559 height 19
click at [645, 281] on span at bounding box center [639, 288] width 15 height 15
click at [623, 400] on p "**********" at bounding box center [891, 409] width 559 height 39
click at [638, 281] on span at bounding box center [639, 288] width 15 height 15
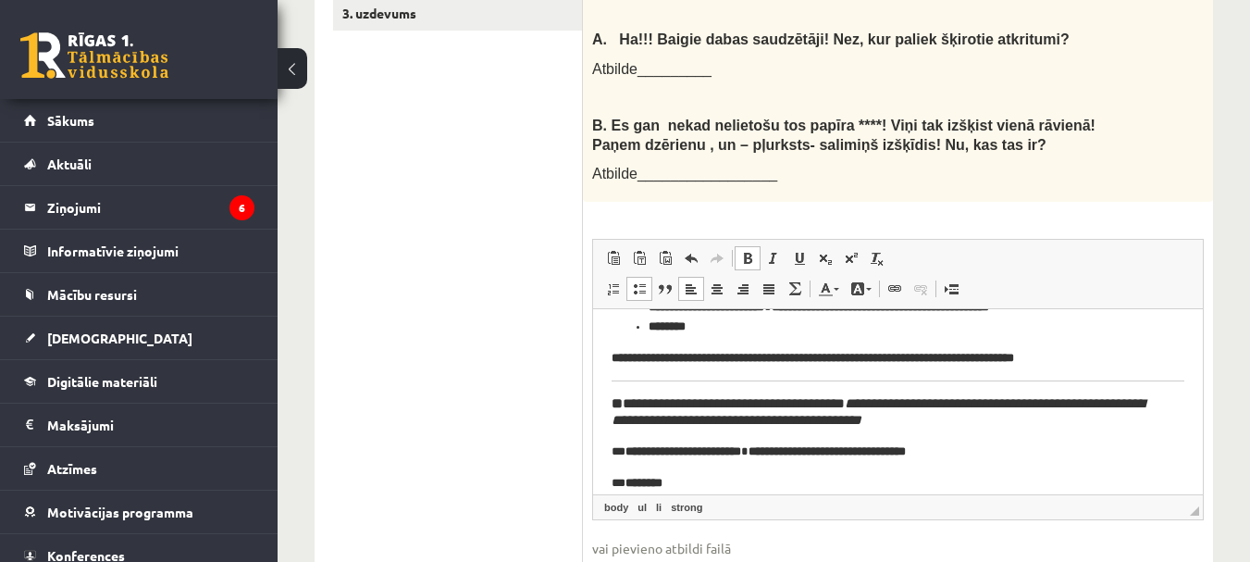
scroll to position [93, 0]
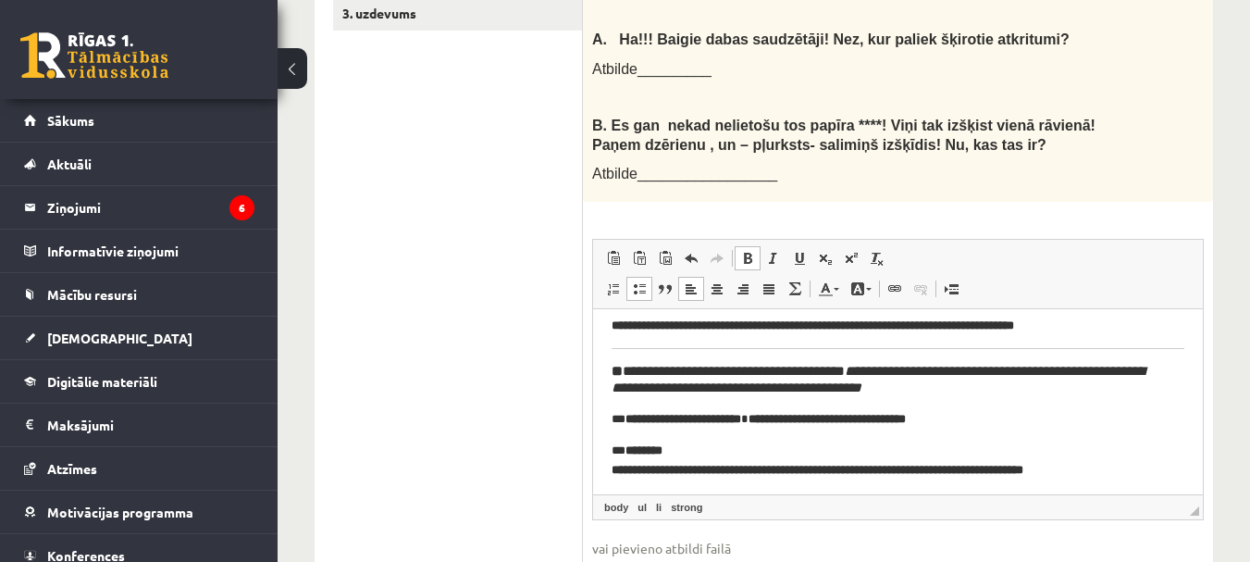
click at [631, 423] on strong "**********" at bounding box center [683, 419] width 116 height 12
click at [642, 281] on span at bounding box center [639, 288] width 15 height 15
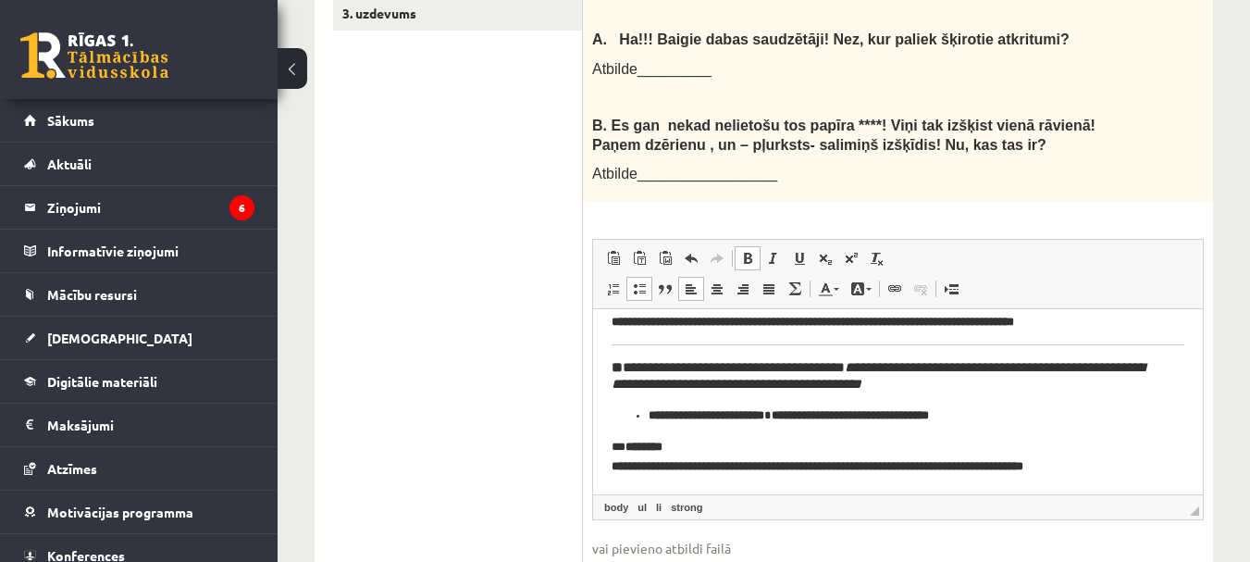
scroll to position [97, 0]
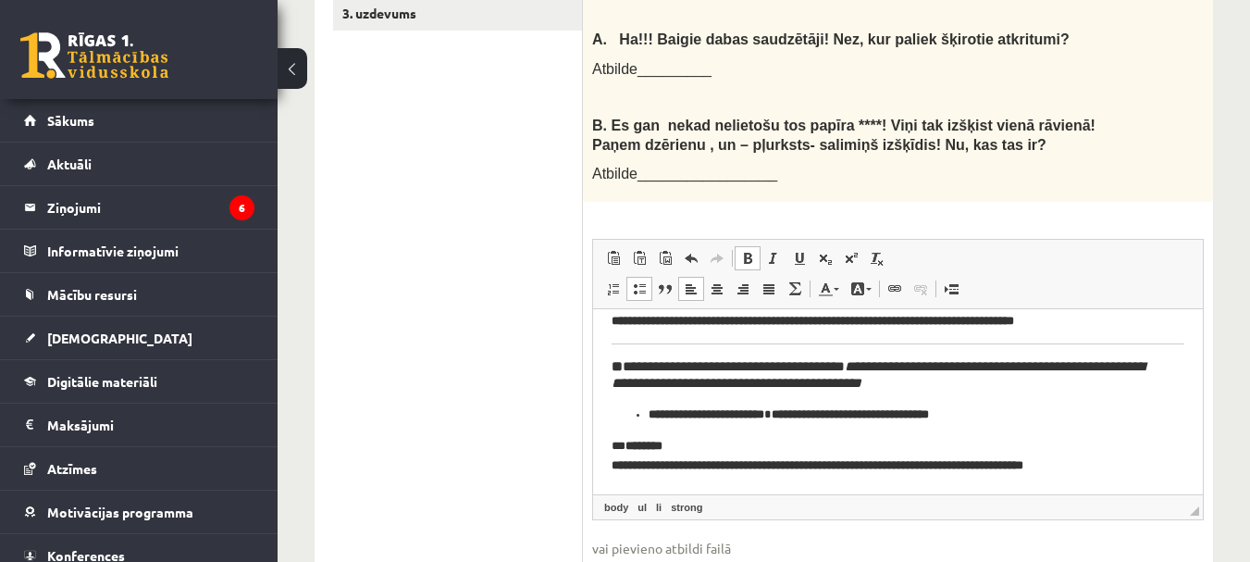
click at [624, 449] on p "**********" at bounding box center [891, 456] width 559 height 39
click at [637, 281] on span at bounding box center [639, 288] width 15 height 15
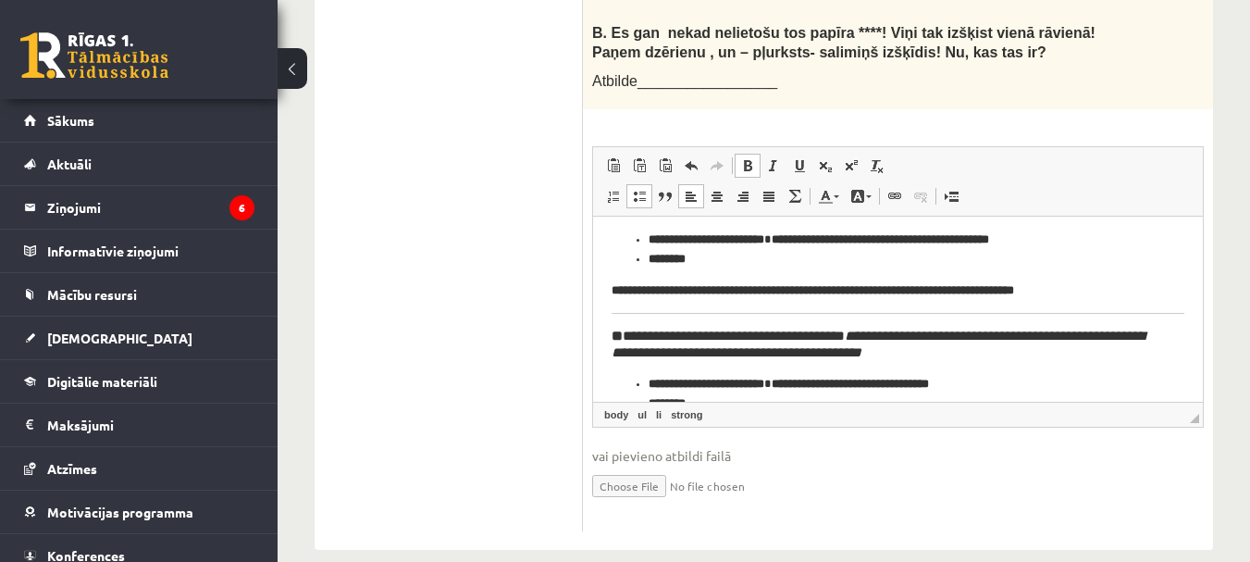
scroll to position [5, 0]
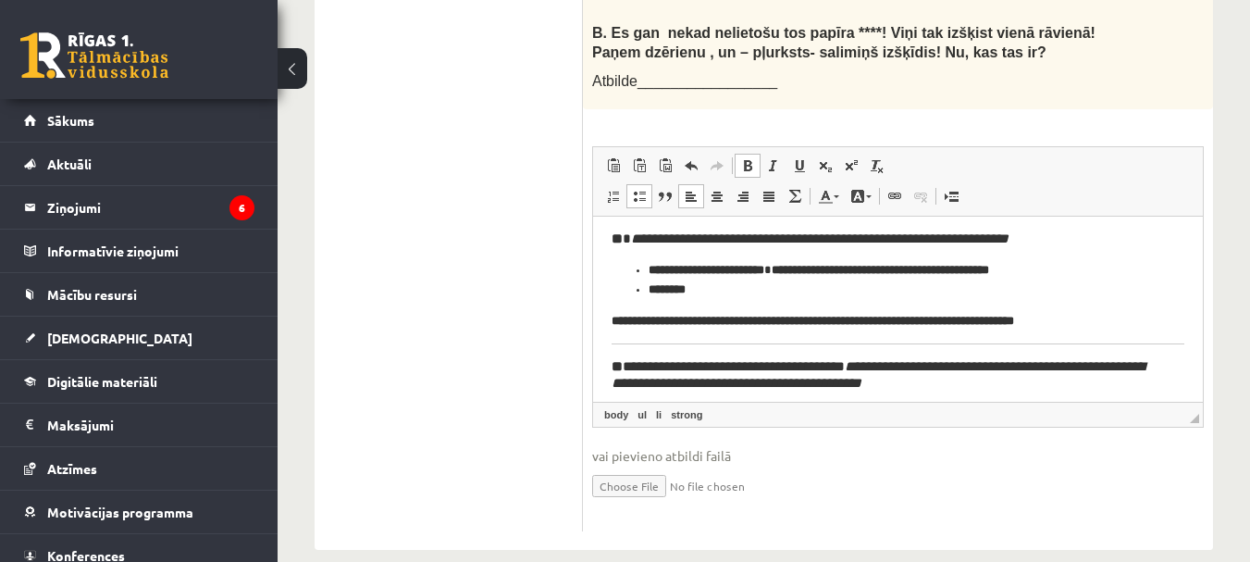
click at [613, 363] on strong "**" at bounding box center [617, 366] width 11 height 14
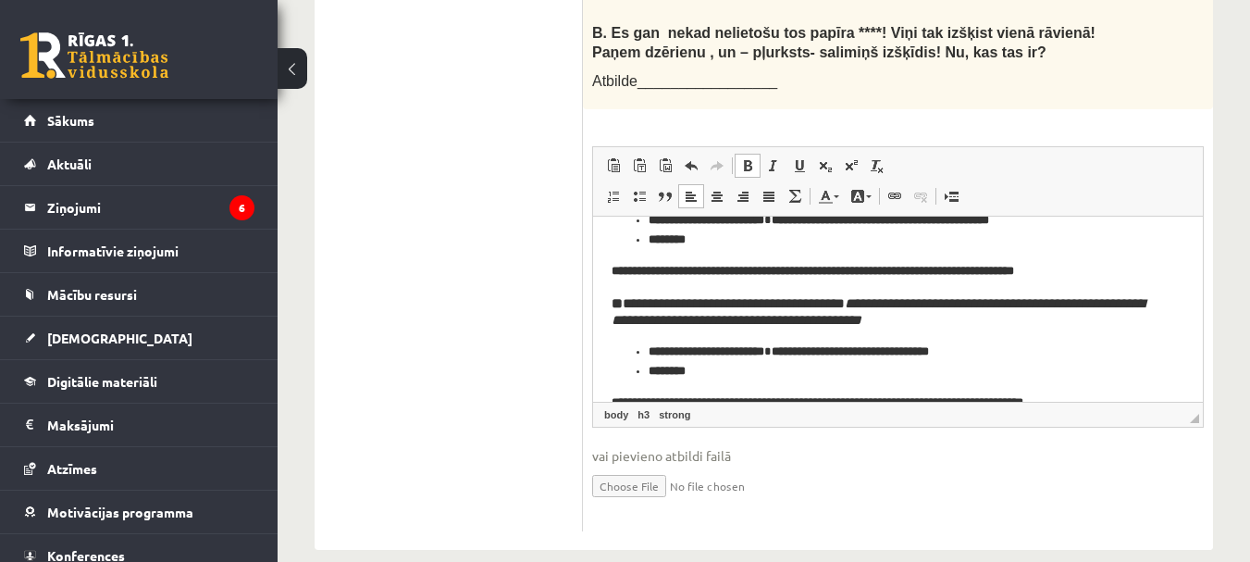
scroll to position [84, 0]
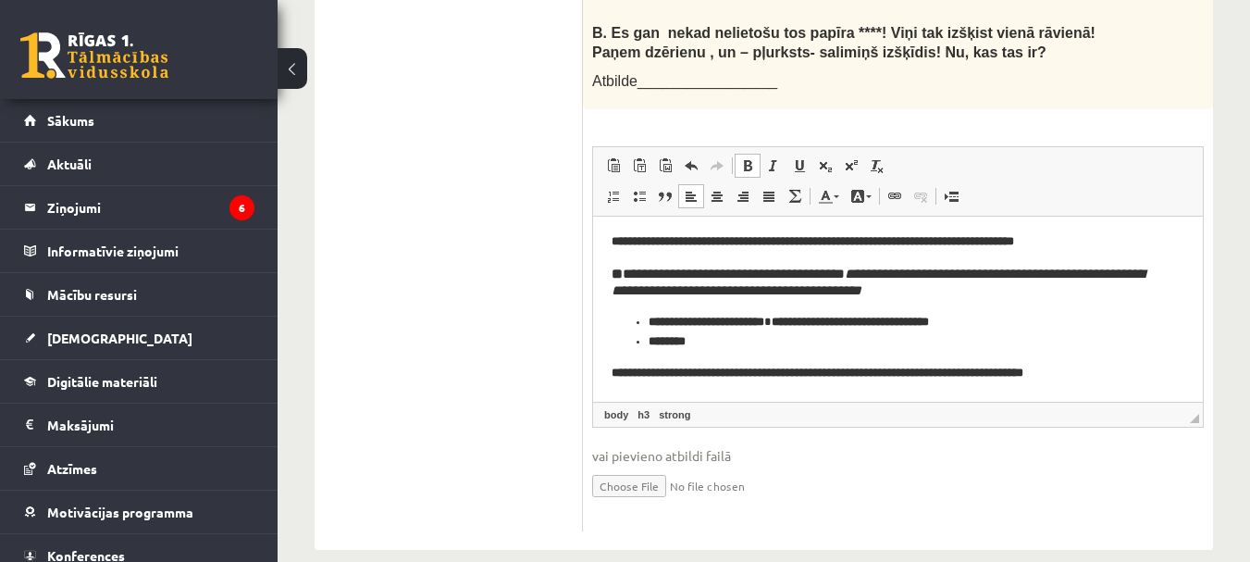
click at [633, 269] on h3 "**********" at bounding box center [891, 282] width 559 height 33
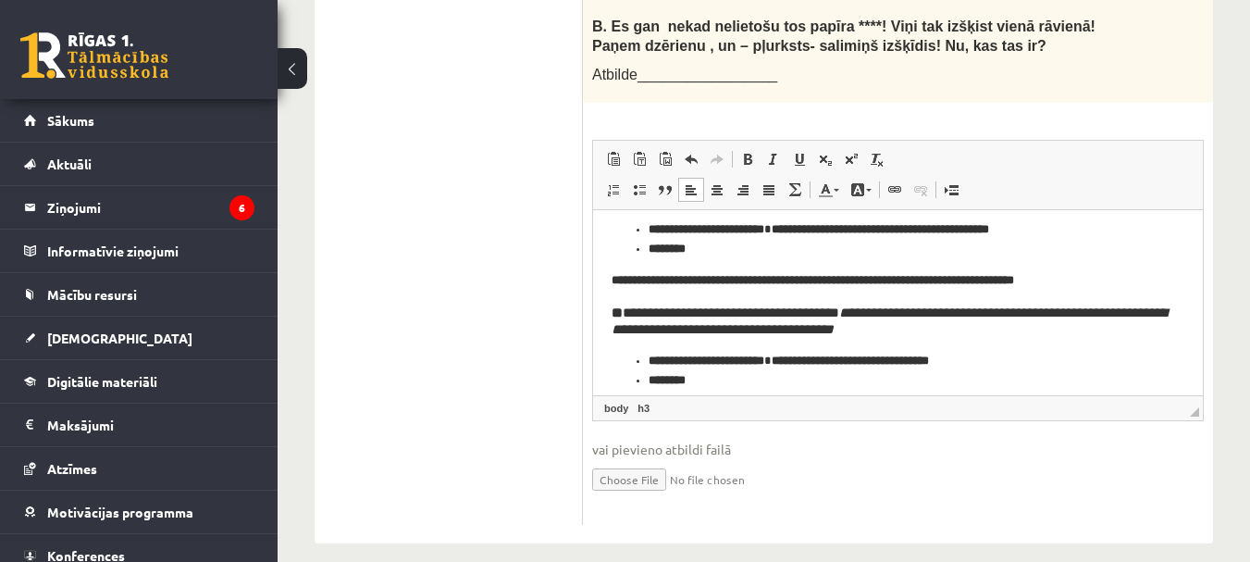
scroll to position [0, 0]
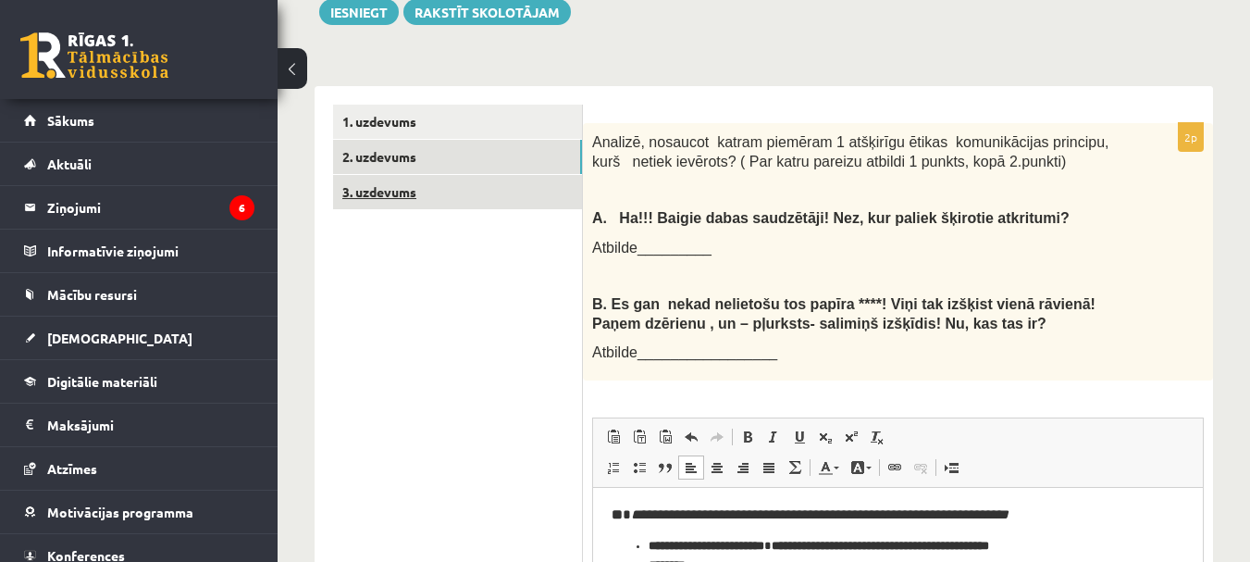
click at [389, 175] on link "3. uzdevums" at bounding box center [457, 192] width 249 height 34
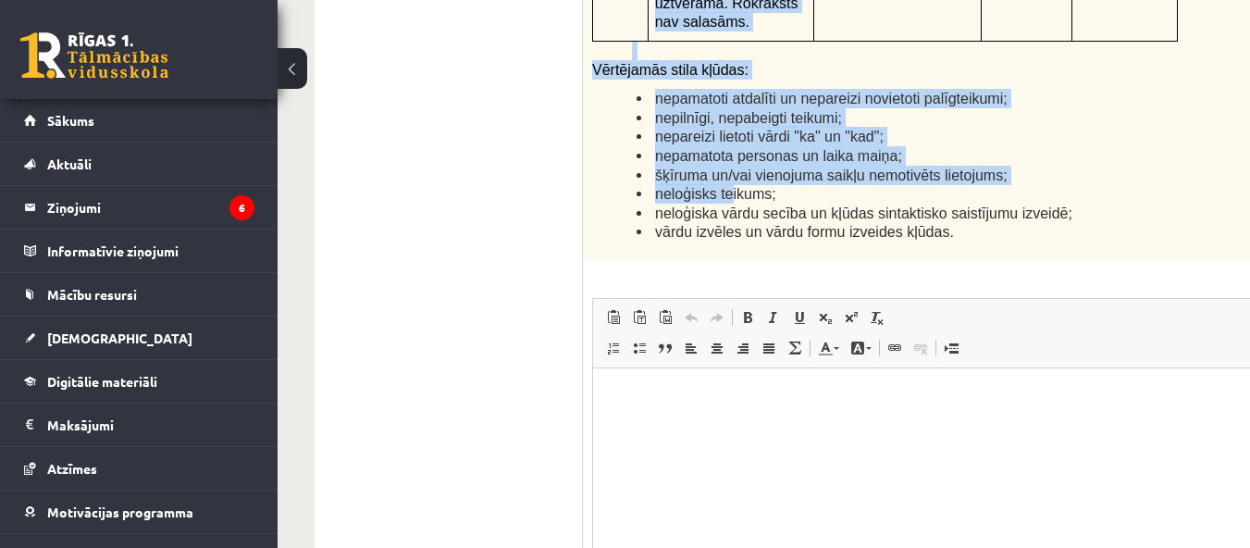
scroll to position [4571, 0]
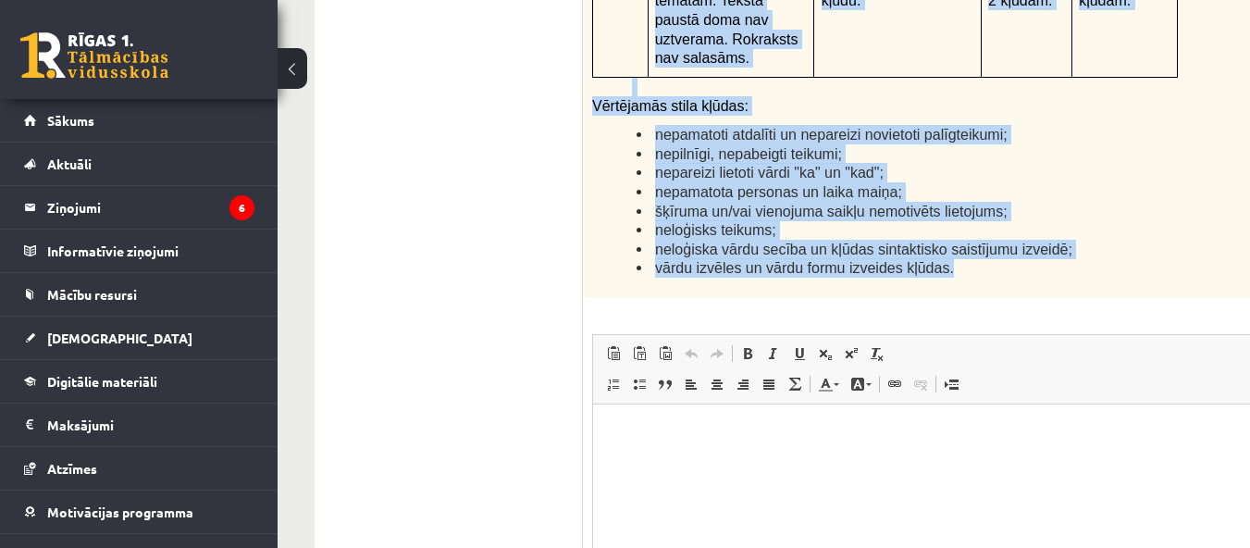
drag, startPoint x: 604, startPoint y: 268, endPoint x: 971, endPoint y: 81, distance: 411.3
copy form "zlasi tekstu! Atbildi uz dotajiem jautājumiem! Kopā 51 punkts 0p Fragments no V…"
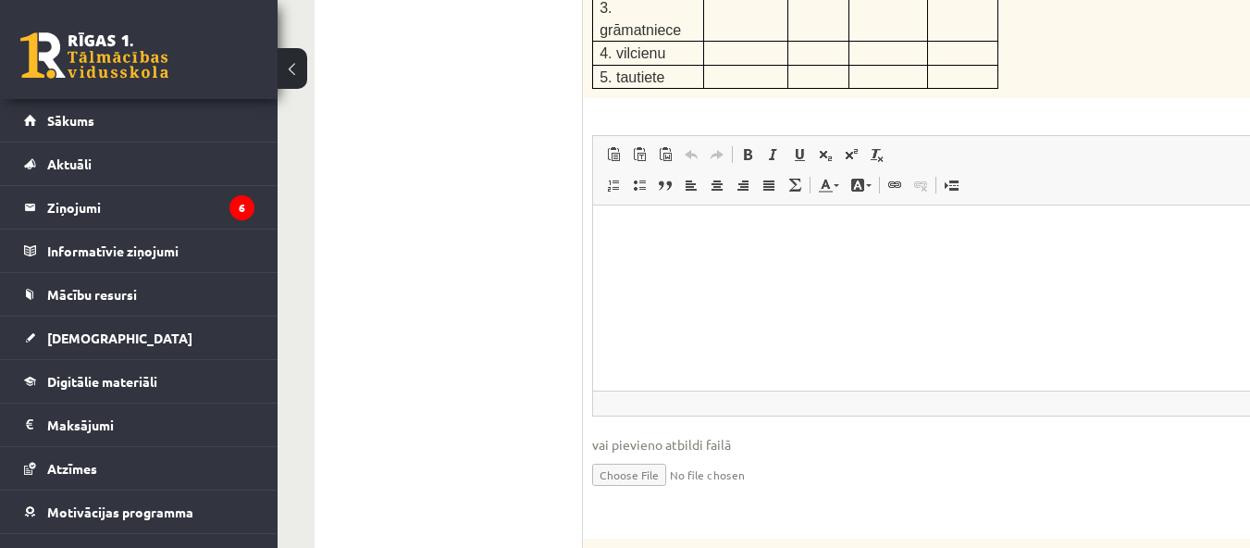
click at [446, 275] on ul "1. uzdevums 2. uzdevums 3. uzdevums" at bounding box center [458, 299] width 250 height 6133
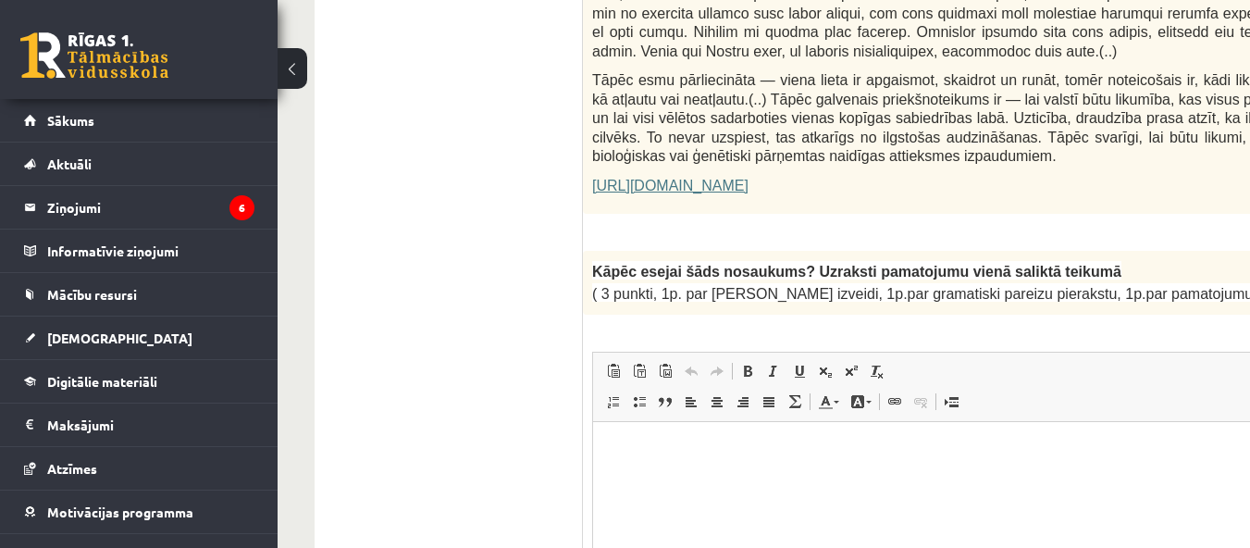
scroll to position [1425, 0]
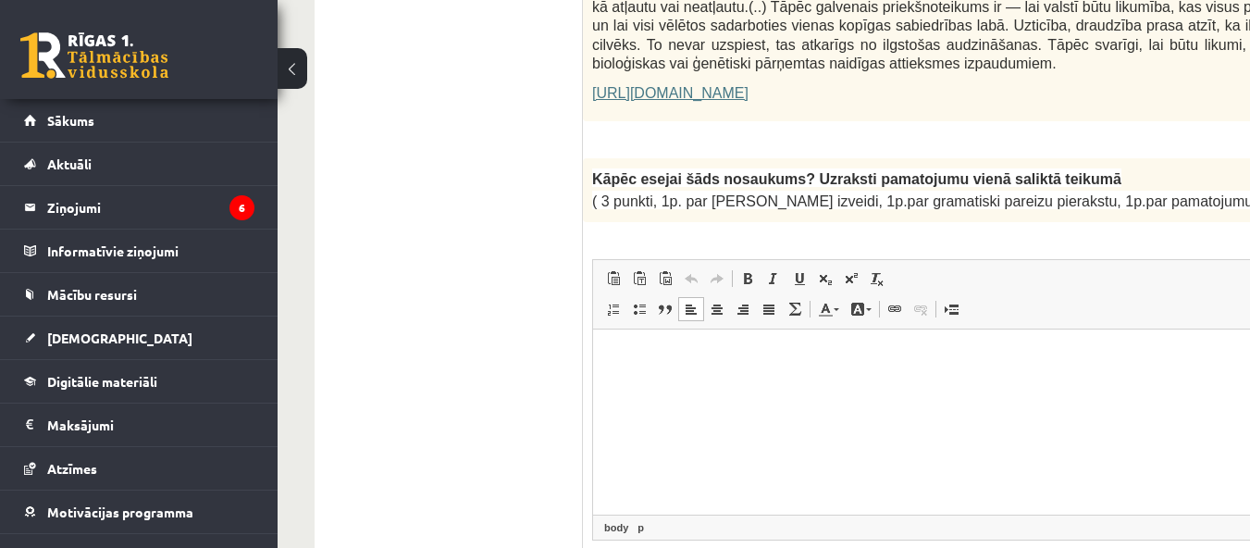
click at [699, 361] on p "Bagātinātā teksta redaktors, wiswyg-editor-user-answer-47433857767300" at bounding box center [1079, 356] width 935 height 19
drag, startPoint x: 695, startPoint y: 353, endPoint x: 1287, endPoint y: 624, distance: 651.3
click at [670, 373] on html at bounding box center [1079, 356] width 972 height 56
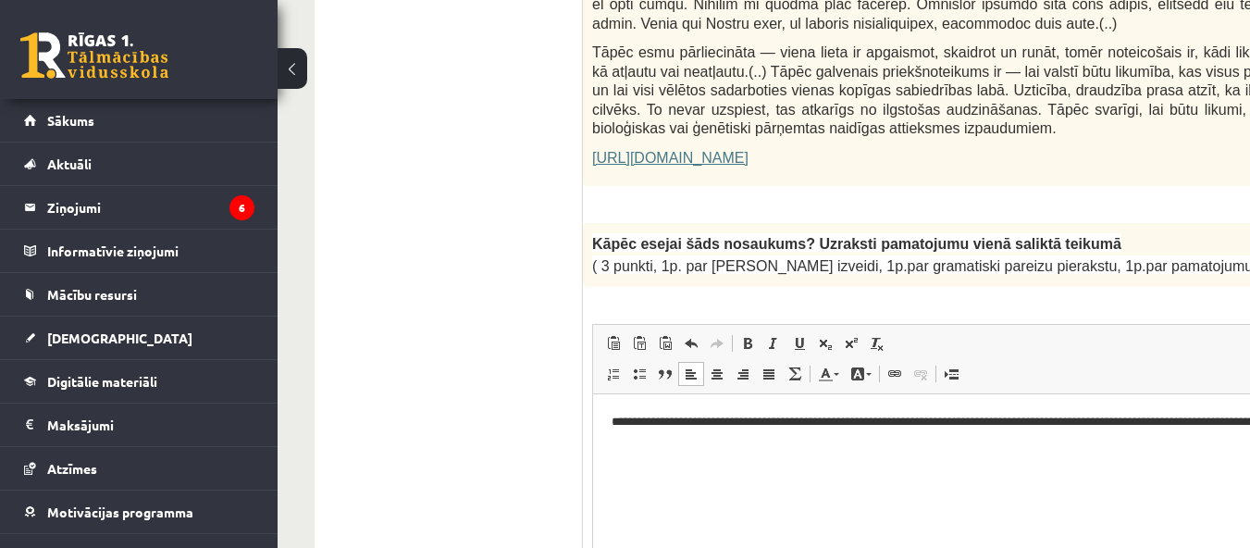
scroll to position [1332, 0]
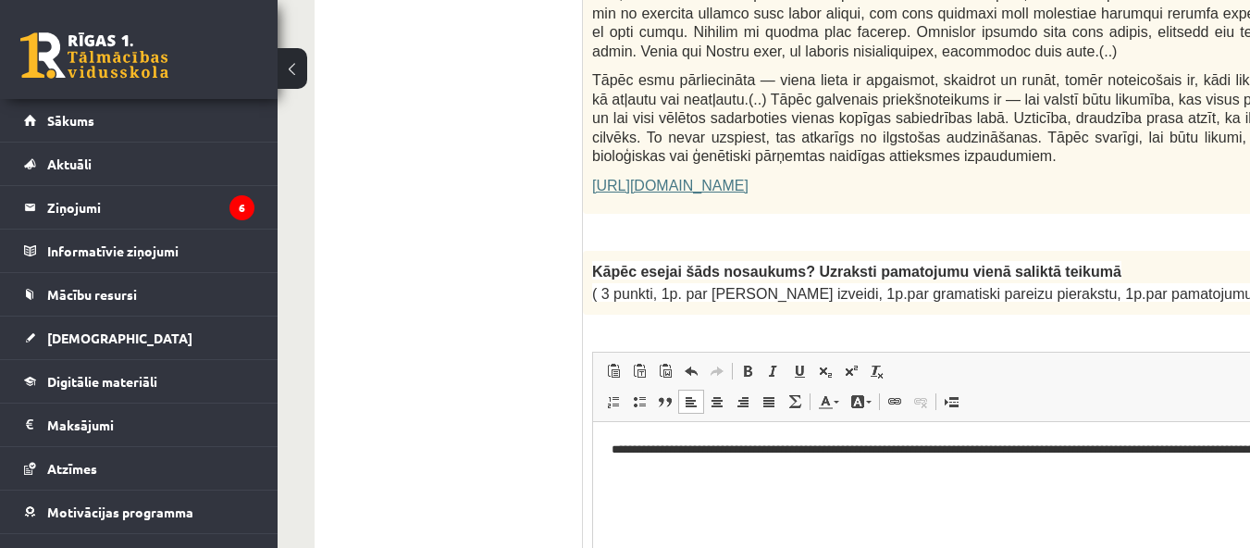
click at [605, 434] on html "**********" at bounding box center [1079, 459] width 972 height 76
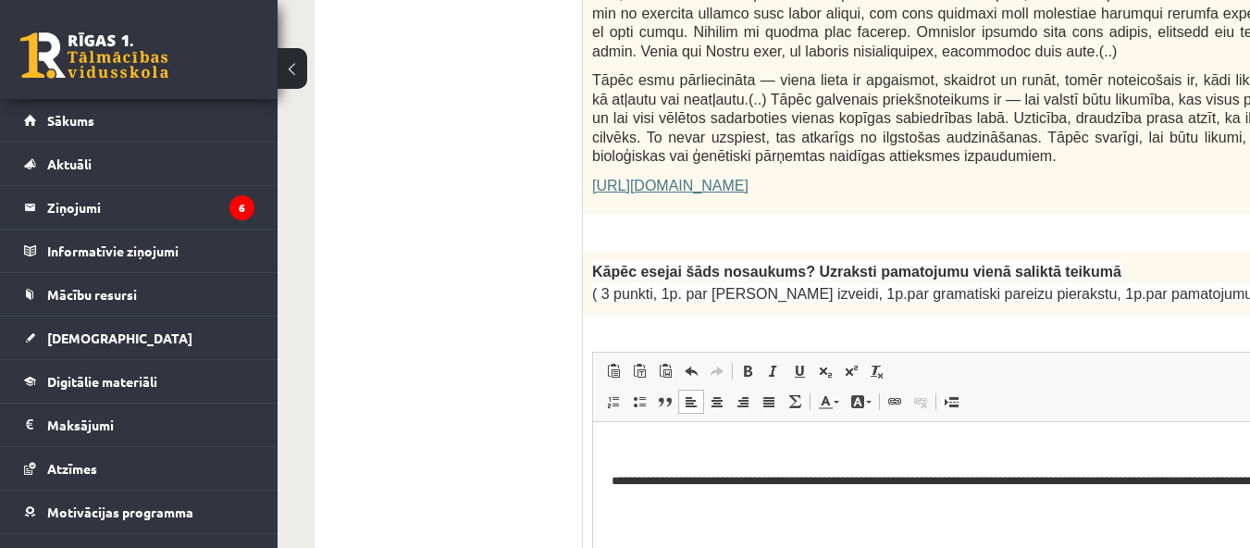
click at [622, 448] on p "Bagātinātā teksta redaktors, wiswyg-editor-user-answer-47433857767300" at bounding box center [1079, 449] width 935 height 19
click at [628, 441] on p "Bagātinātā teksta redaktors, wiswyg-editor-user-answer-47433857767300" at bounding box center [1079, 449] width 935 height 19
click at [609, 478] on html "**********" at bounding box center [1079, 474] width 972 height 106
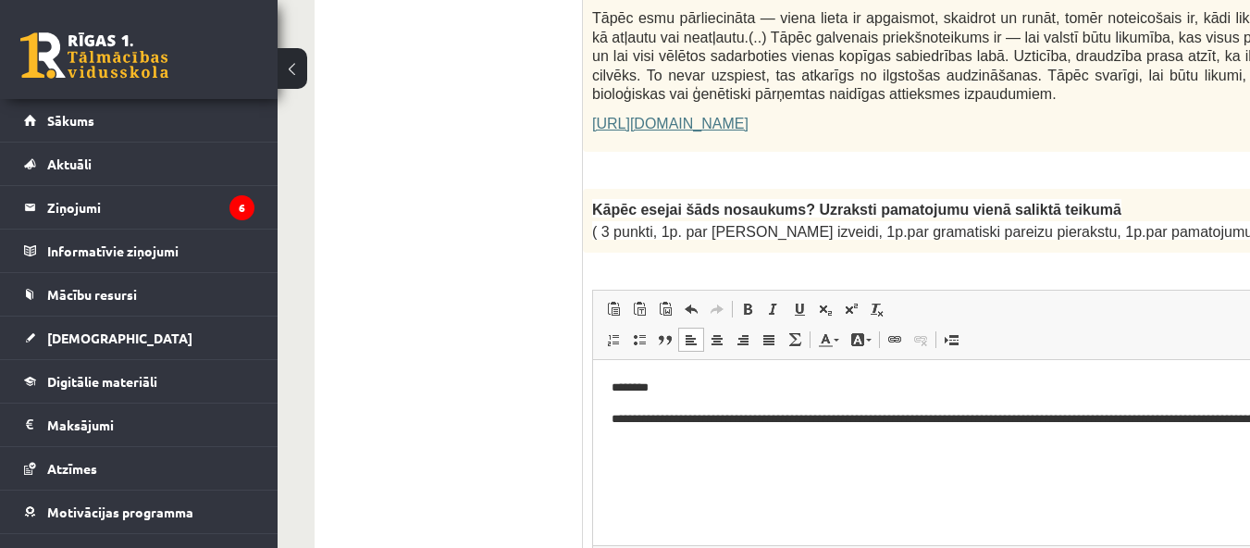
scroll to position [1425, 0]
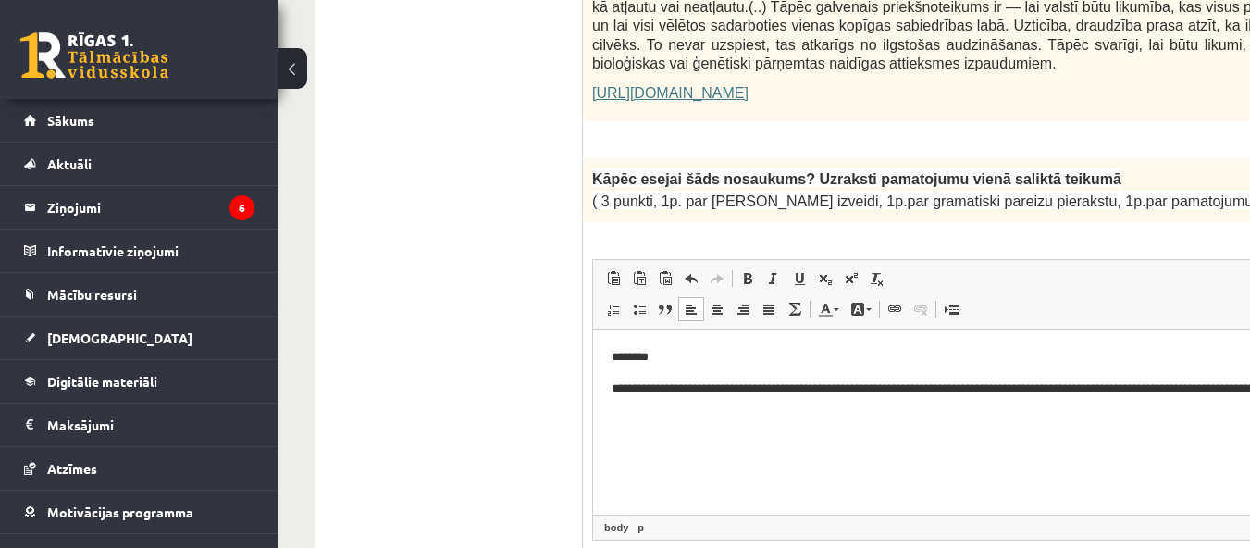
click at [1208, 377] on body "**********" at bounding box center [1079, 381] width 935 height 69
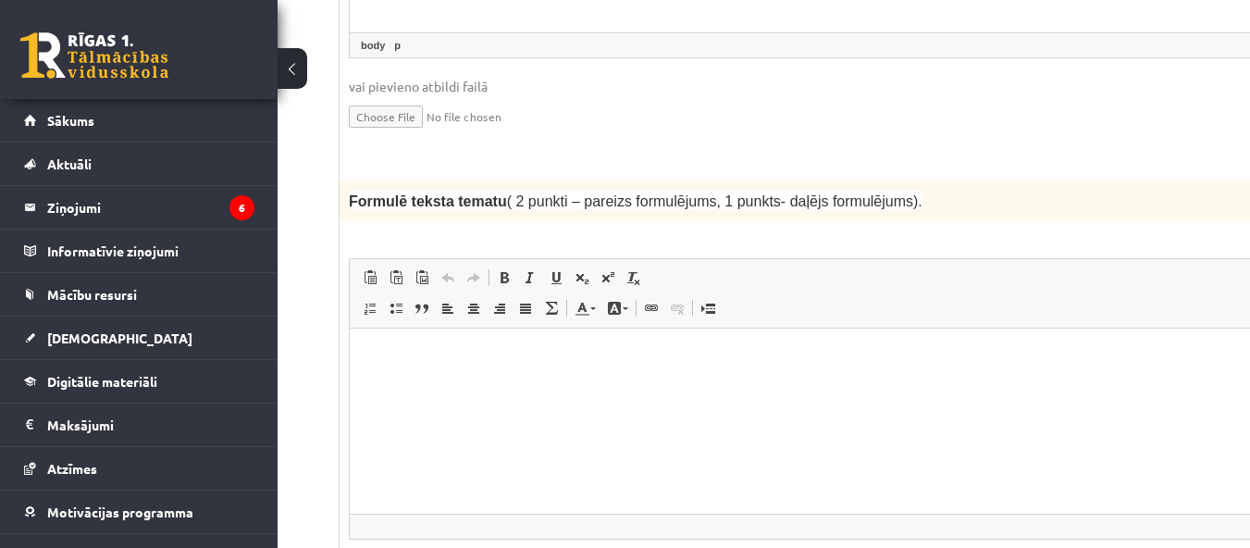
scroll to position [1795, 241]
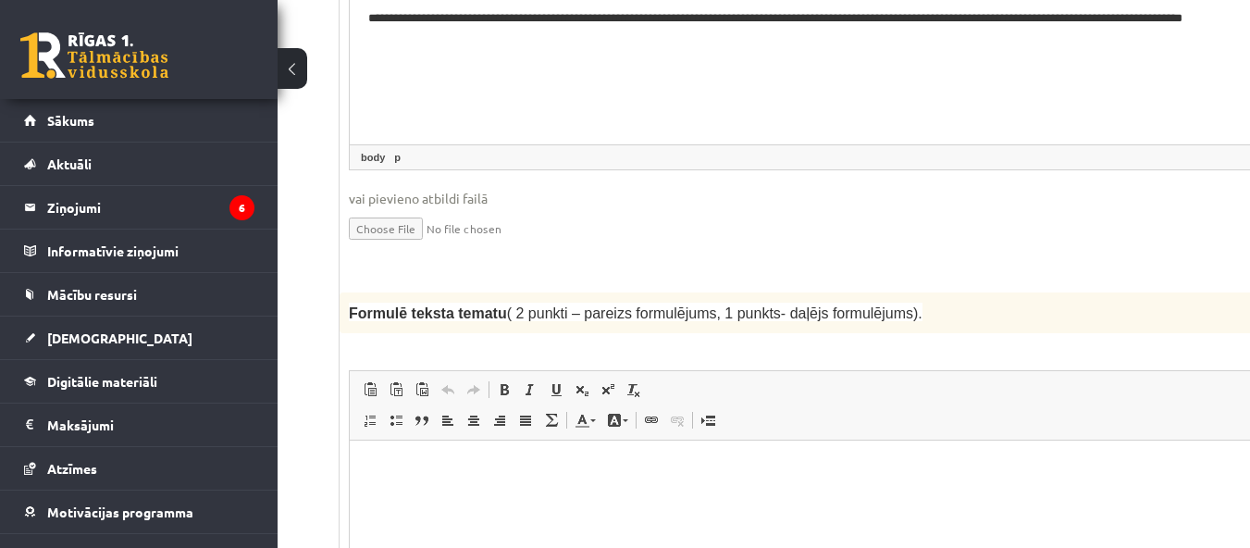
click at [569, 497] on html at bounding box center [836, 468] width 972 height 56
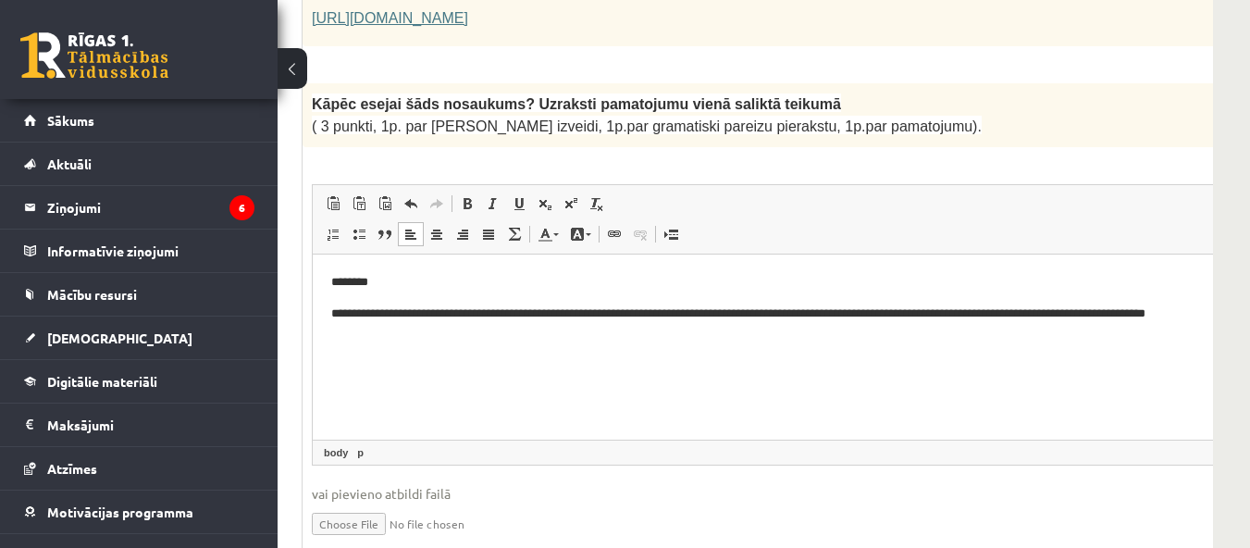
scroll to position [1425, 278]
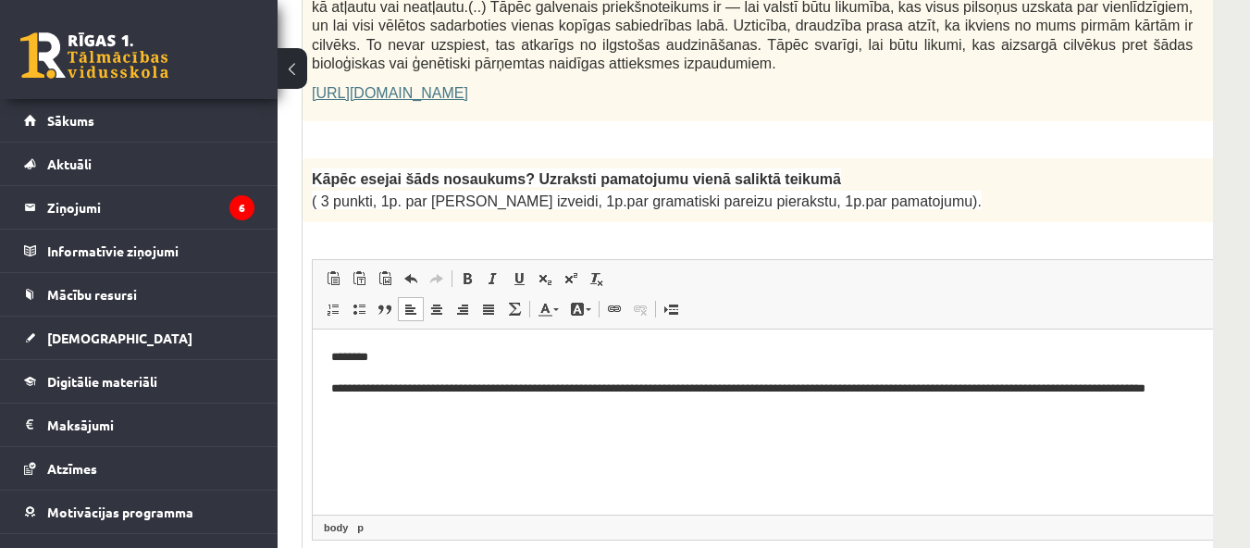
click at [1145, 393] on p "**********" at bounding box center [773, 397] width 885 height 39
click at [1207, 384] on p "**********" at bounding box center [773, 397] width 885 height 39
click at [1208, 388] on p "**********" at bounding box center [773, 397] width 885 height 39
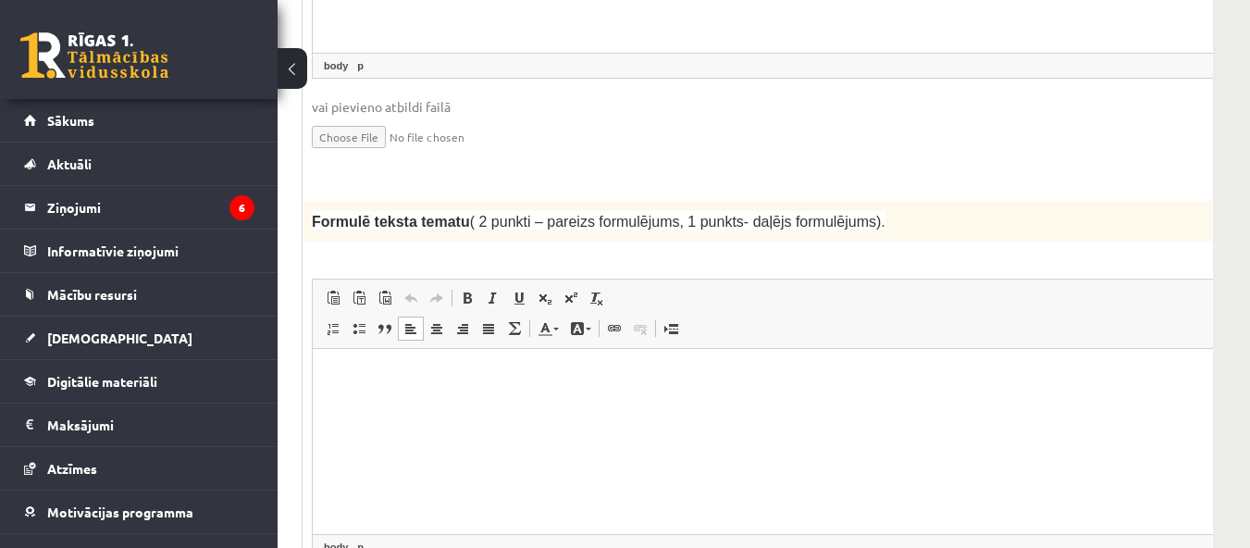
scroll to position [1888, 278]
click at [502, 389] on html at bounding box center [799, 376] width 972 height 56
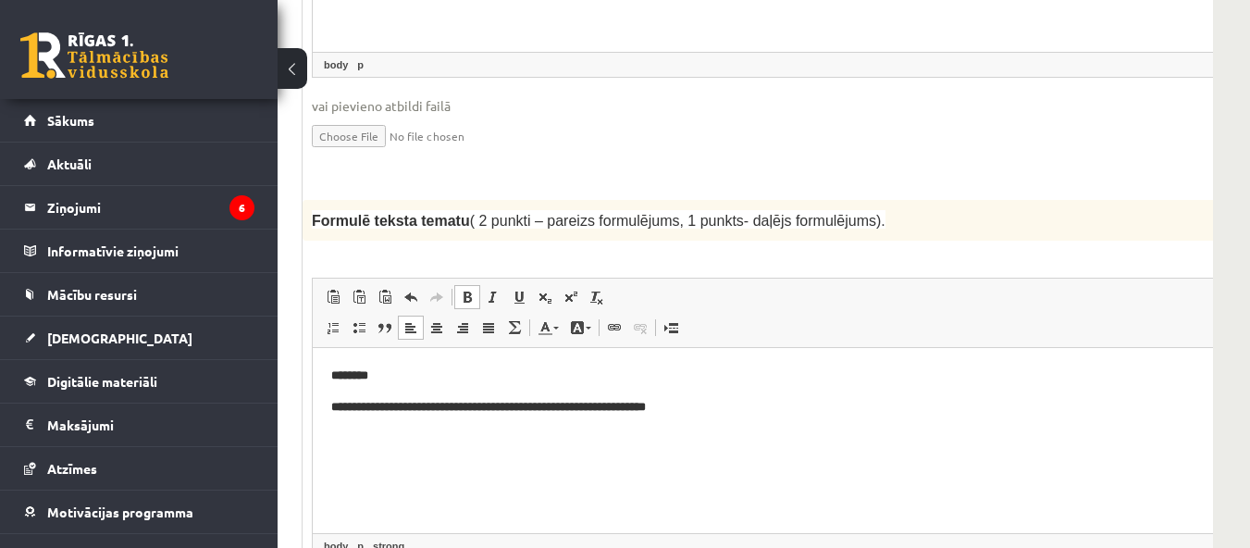
drag, startPoint x: 328, startPoint y: 409, endPoint x: 806, endPoint y: 371, distance: 479.9
click at [806, 374] on html "**********" at bounding box center [799, 392] width 972 height 88
click at [462, 290] on span at bounding box center [467, 297] width 15 height 15
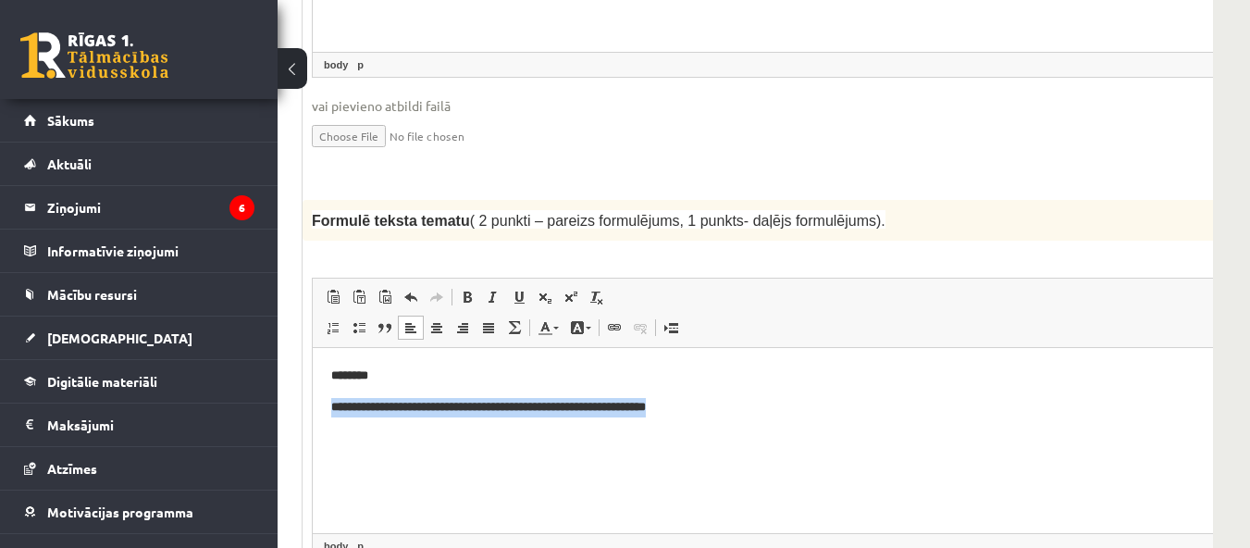
drag, startPoint x: 330, startPoint y: 400, endPoint x: 791, endPoint y: 394, distance: 460.8
click at [789, 395] on html "**********" at bounding box center [799, 391] width 972 height 87
click at [459, 285] on link "Treknraksts Klaviatūras saīsne vadīšanas taustiņš+B" at bounding box center [467, 297] width 26 height 24
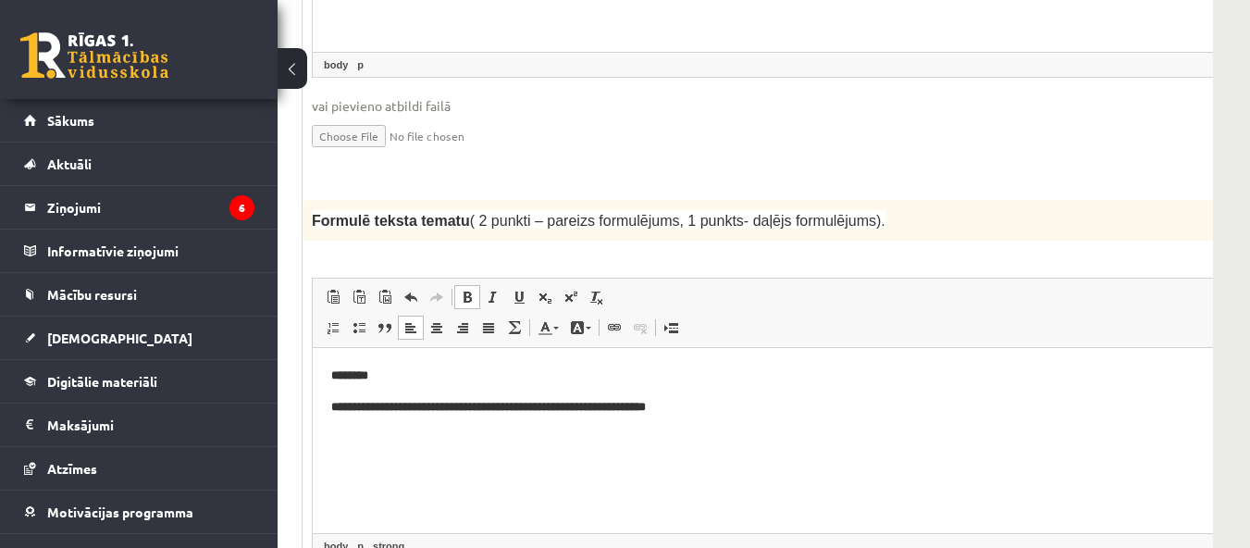
click at [470, 290] on span at bounding box center [467, 297] width 15 height 15
click at [491, 365] on html "**********" at bounding box center [799, 391] width 972 height 87
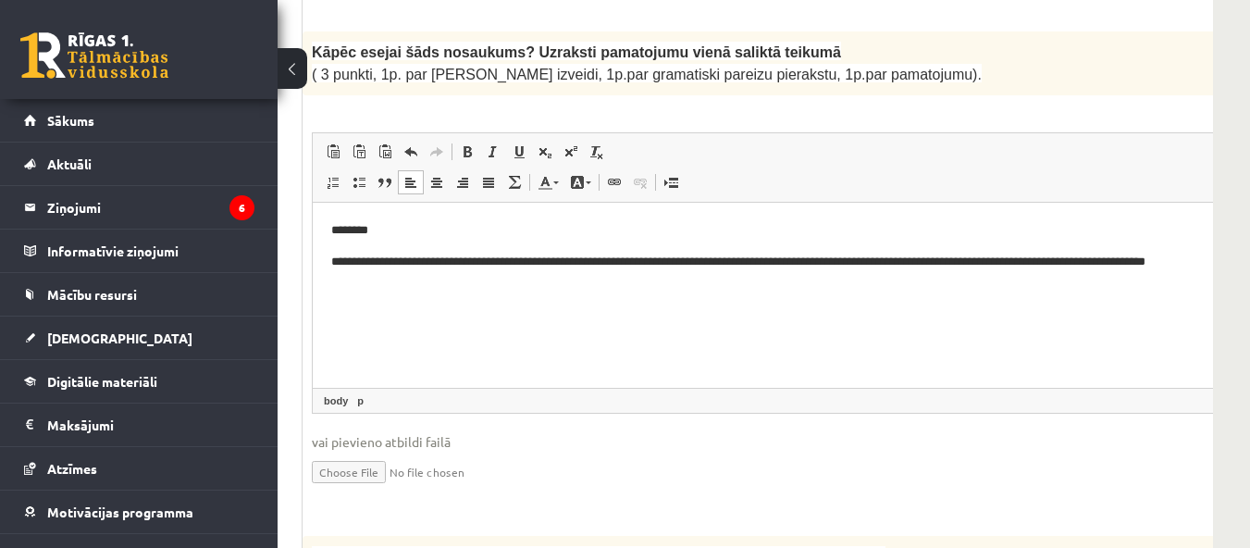
scroll to position [1517, 278]
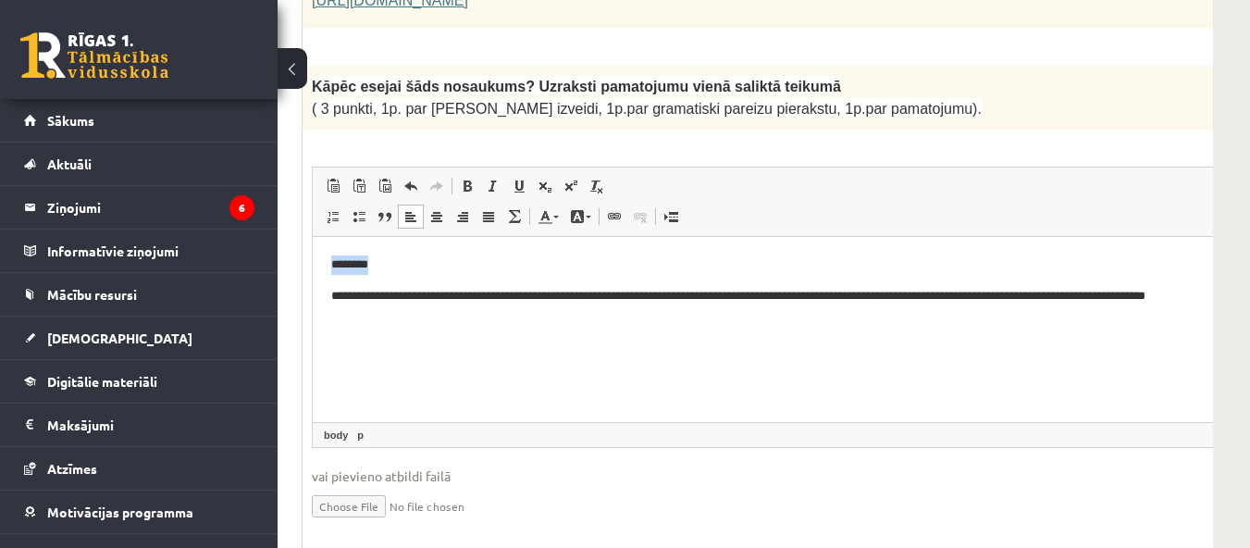
drag, startPoint x: 348, startPoint y: 262, endPoint x: 447, endPoint y: 257, distance: 99.1
click at [440, 260] on html "**********" at bounding box center [799, 289] width 972 height 106
click at [456, 174] on link "Treknraksts Klaviatūras saīsne vadīšanas taustiņš+B" at bounding box center [467, 186] width 26 height 24
click at [525, 342] on html "**********" at bounding box center [799, 289] width 972 height 106
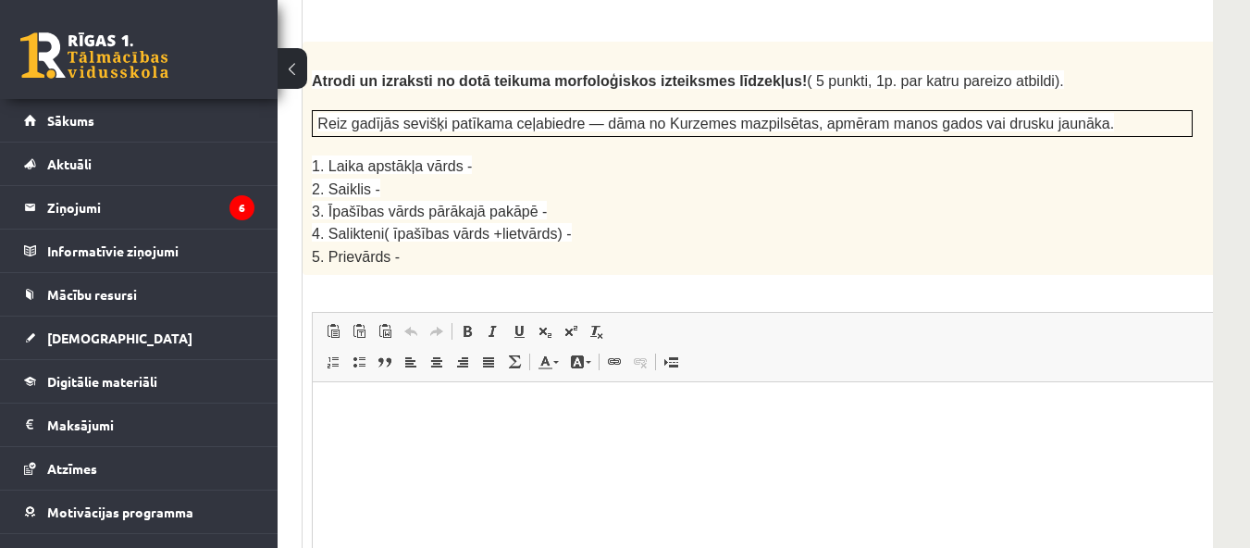
scroll to position [2535, 278]
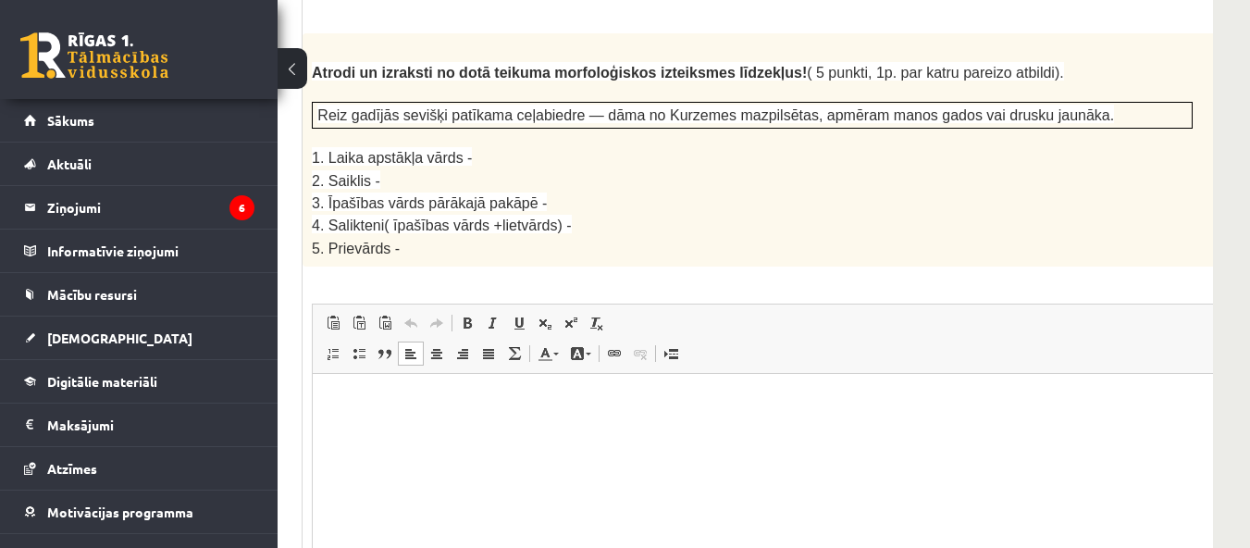
click at [493, 407] on p "Bagātinātā teksta redaktors, wiswyg-editor-user-answer-47433876251560" at bounding box center [798, 401] width 935 height 19
drag, startPoint x: 489, startPoint y: 407, endPoint x: 800, endPoint y: 717, distance: 439.7
click at [452, 401] on p "Bagātinātā teksta redaktors, wiswyg-editor-user-answer-47433876251560" at bounding box center [798, 401] width 935 height 19
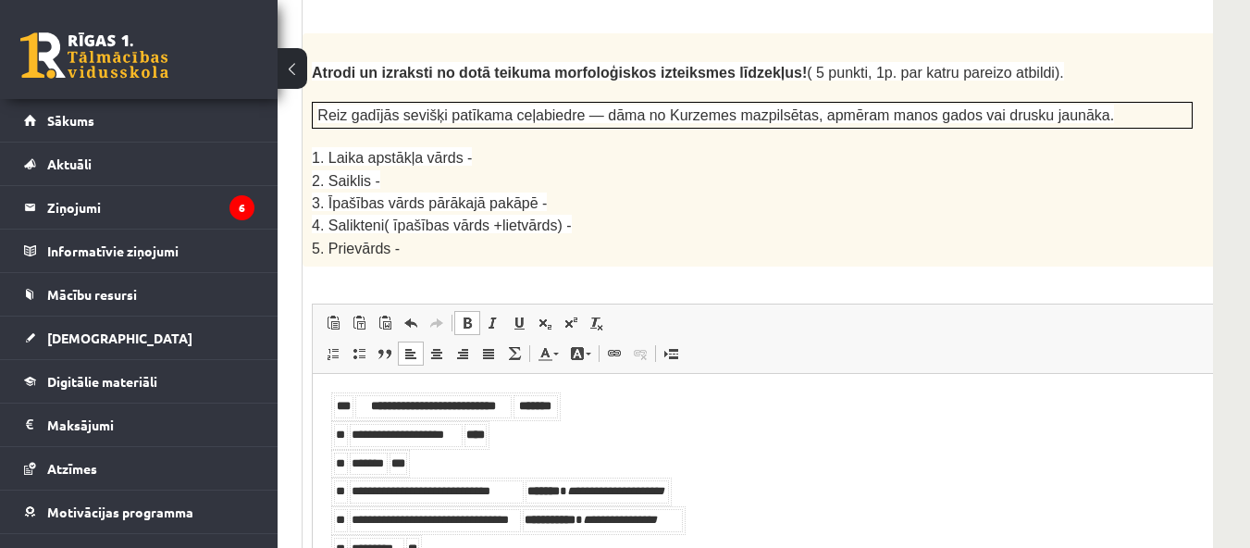
click at [367, 398] on th "**********" at bounding box center [433, 406] width 156 height 23
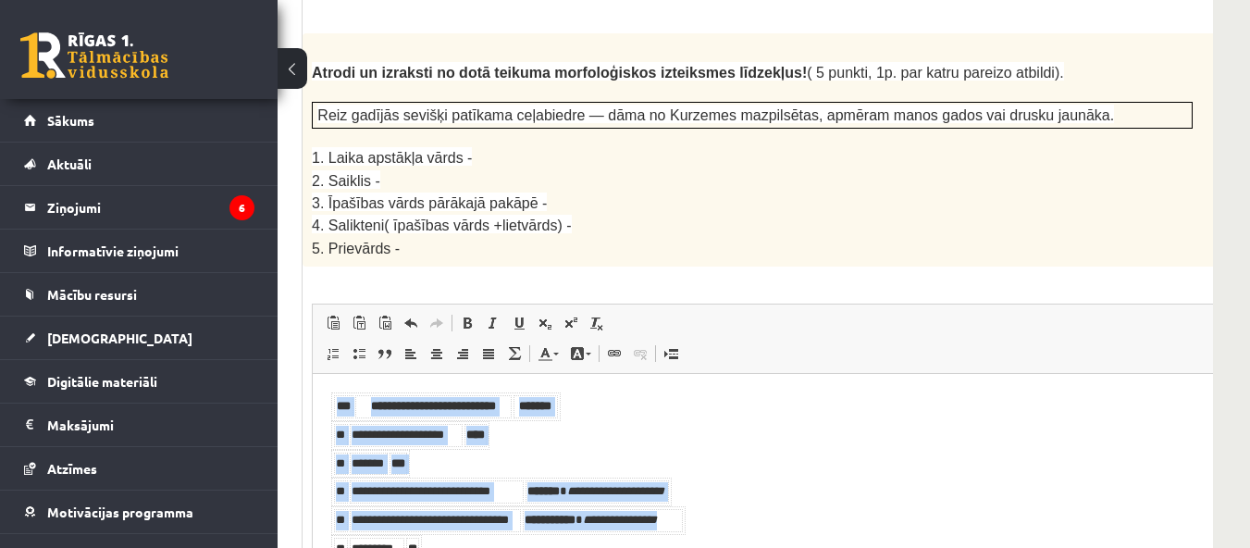
scroll to position [23, 0]
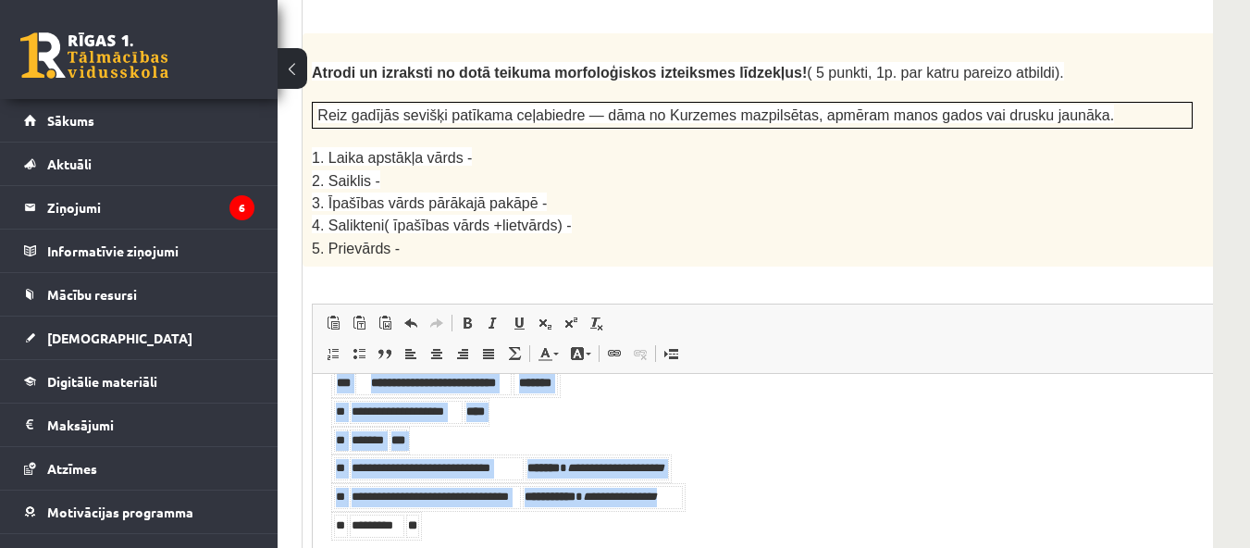
drag, startPoint x: 330, startPoint y: 382, endPoint x: 500, endPoint y: 526, distance: 221.9
click at [498, 540] on html "**********" at bounding box center [799, 455] width 972 height 208
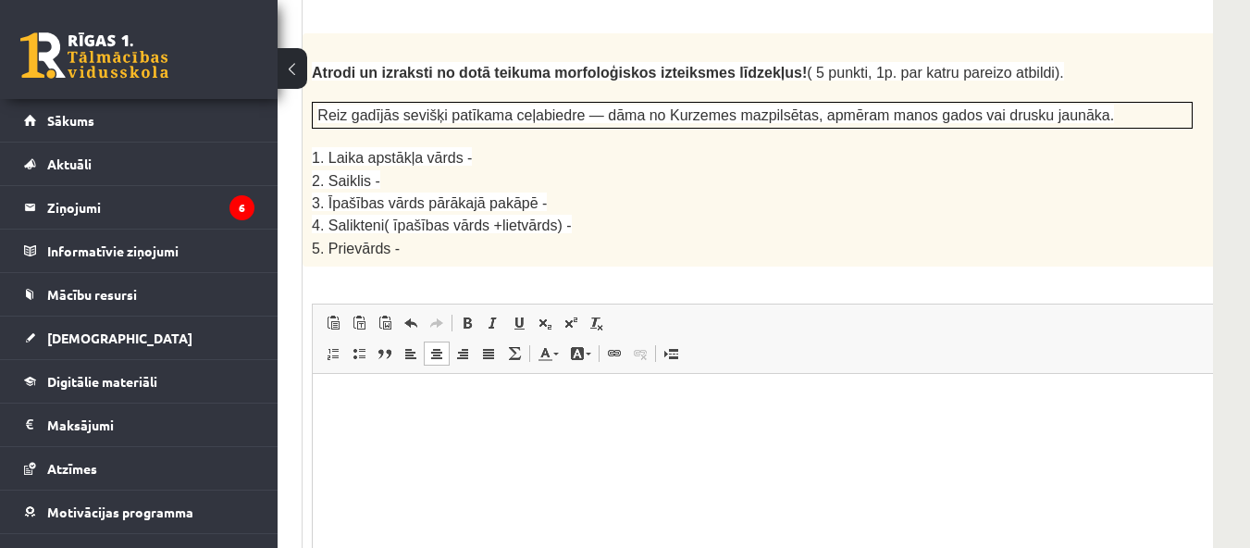
scroll to position [0, 0]
drag, startPoint x: 312, startPoint y: 90, endPoint x: 475, endPoint y: 91, distance: 162.9
click at [475, 146] on p "1. Laika apstākļa vārds -" at bounding box center [752, 157] width 881 height 22
copy span "1. Laika apstākļa vārds -"
click at [374, 412] on html at bounding box center [799, 402] width 972 height 56
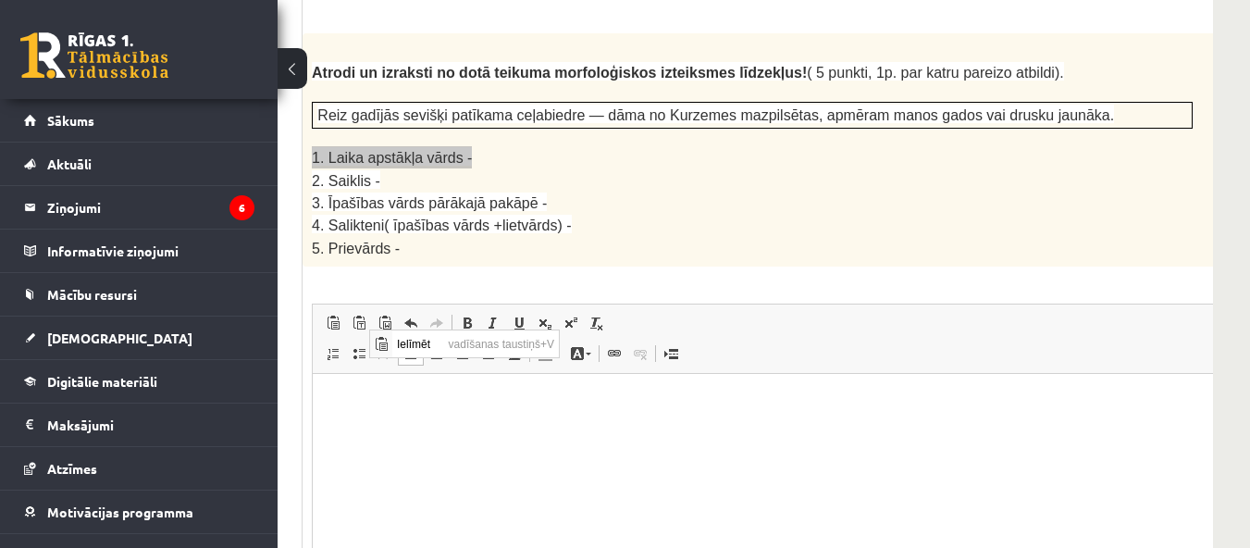
click at [352, 399] on p "Bagātinātā teksta redaktors, wiswyg-editor-user-answer-47433876251560" at bounding box center [798, 401] width 935 height 19
click at [482, 388] on html "**********" at bounding box center [799, 402] width 972 height 56
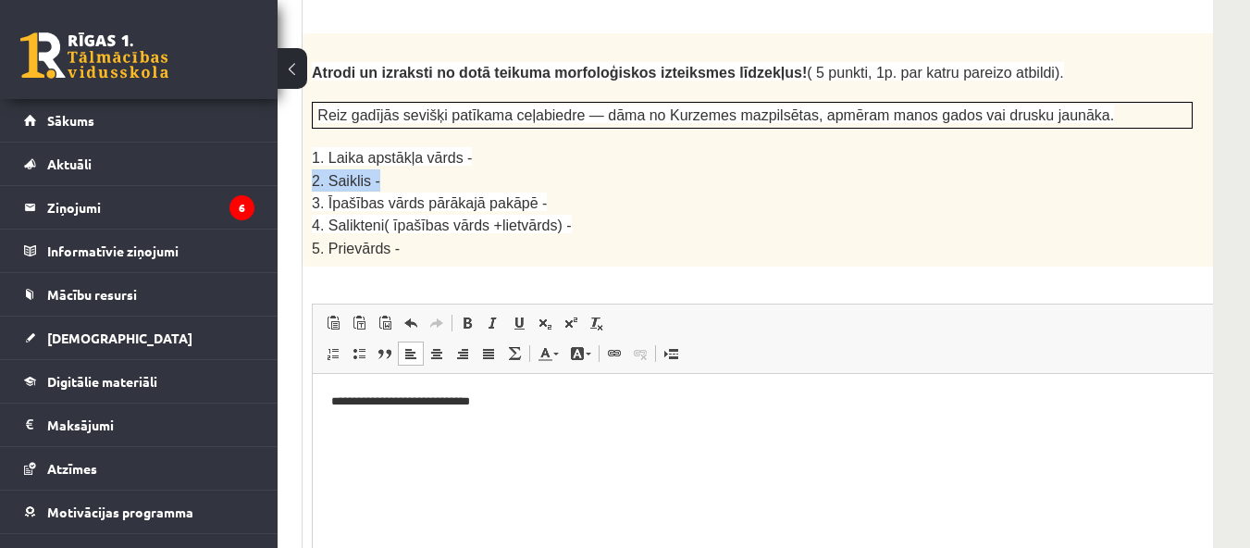
drag, startPoint x: 308, startPoint y: 114, endPoint x: 375, endPoint y: 122, distance: 67.1
click at [375, 122] on div "Atrodi un izraksti no dotā teikuma morfoloģiskos izteiksmes līdzekļus! ( 5 punk…" at bounding box center [799, 149] width 992 height 233
copy span "2. Saiklis -"
click at [354, 426] on p "Bagātinātā teksta redaktors, wiswyg-editor-user-answer-47433876251560" at bounding box center [798, 433] width 935 height 19
click at [329, 430] on html "**********" at bounding box center [799, 417] width 972 height 87
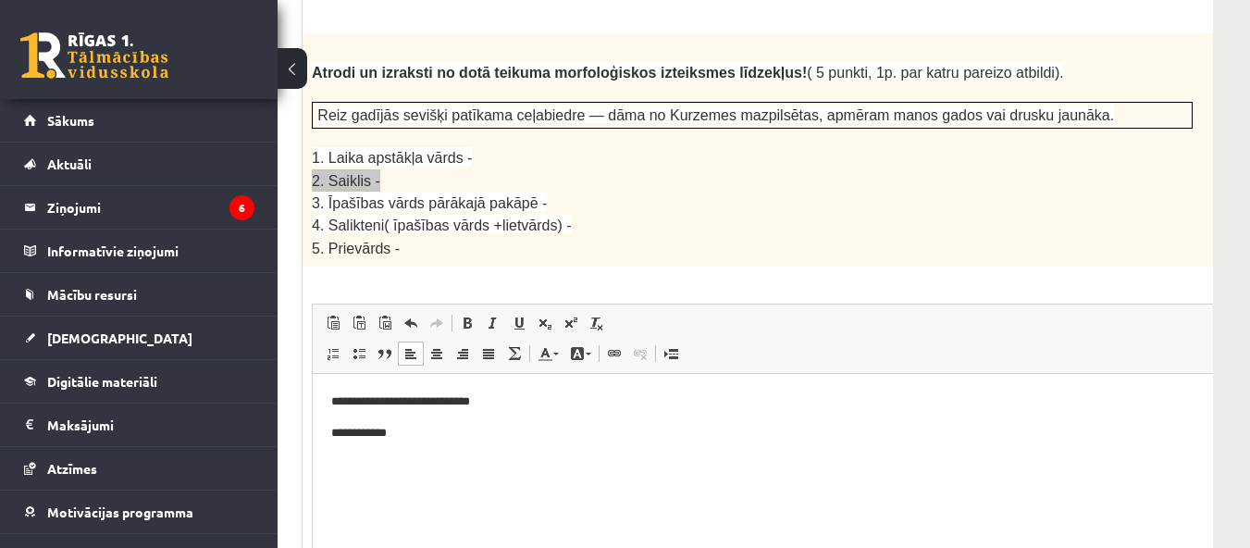
click at [503, 457] on html "**********" at bounding box center [799, 417] width 972 height 87
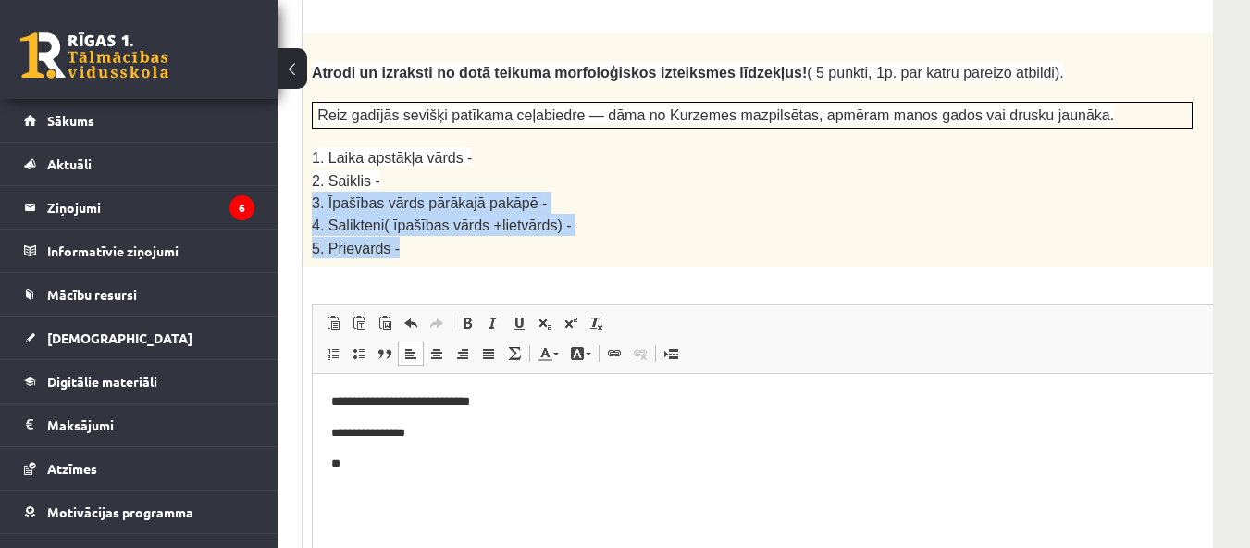
drag, startPoint x: 309, startPoint y: 142, endPoint x: 467, endPoint y: 198, distance: 168.0
click at [467, 198] on div "Atrodi un izraksti no dotā teikuma morfoloģiskos izteiksmes līdzekļus! ( 5 punk…" at bounding box center [799, 149] width 992 height 233
copy div "3. Īpašības vārds pārākajā pakāpē - 4. Salikteni( īpašības vārds +lietvārds) - …"
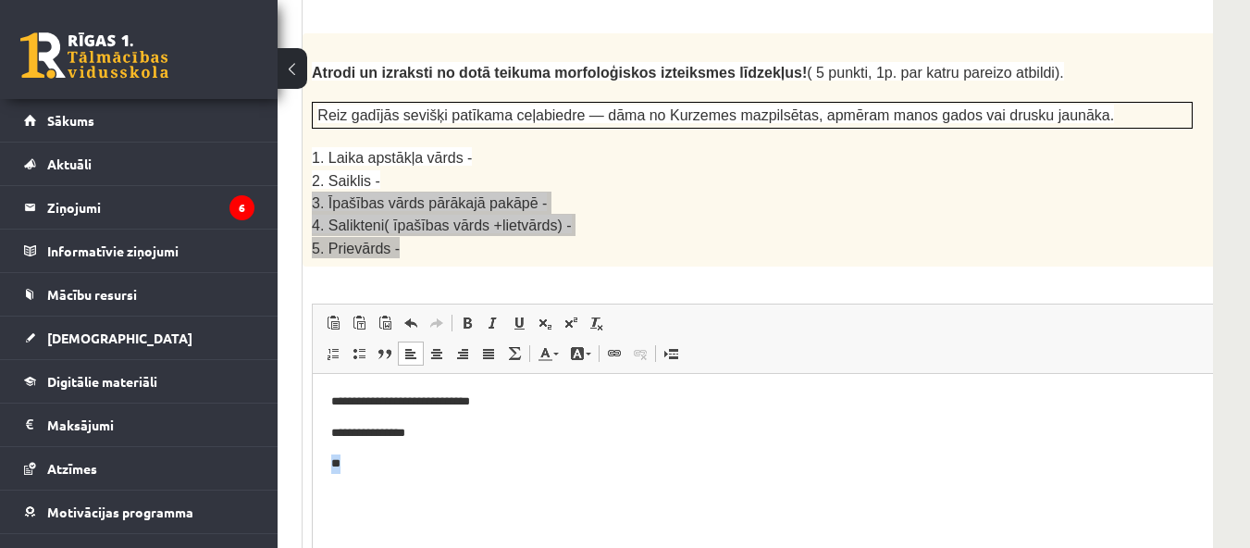
drag, startPoint x: 370, startPoint y: 469, endPoint x: 318, endPoint y: 467, distance: 51.8
click at [318, 467] on html "**********" at bounding box center [799, 433] width 972 height 118
click at [539, 475] on body "**********" at bounding box center [798, 463] width 935 height 143
click at [544, 463] on p "**********" at bounding box center [773, 463] width 885 height 19
click at [577, 493] on p "**********" at bounding box center [773, 495] width 885 height 19
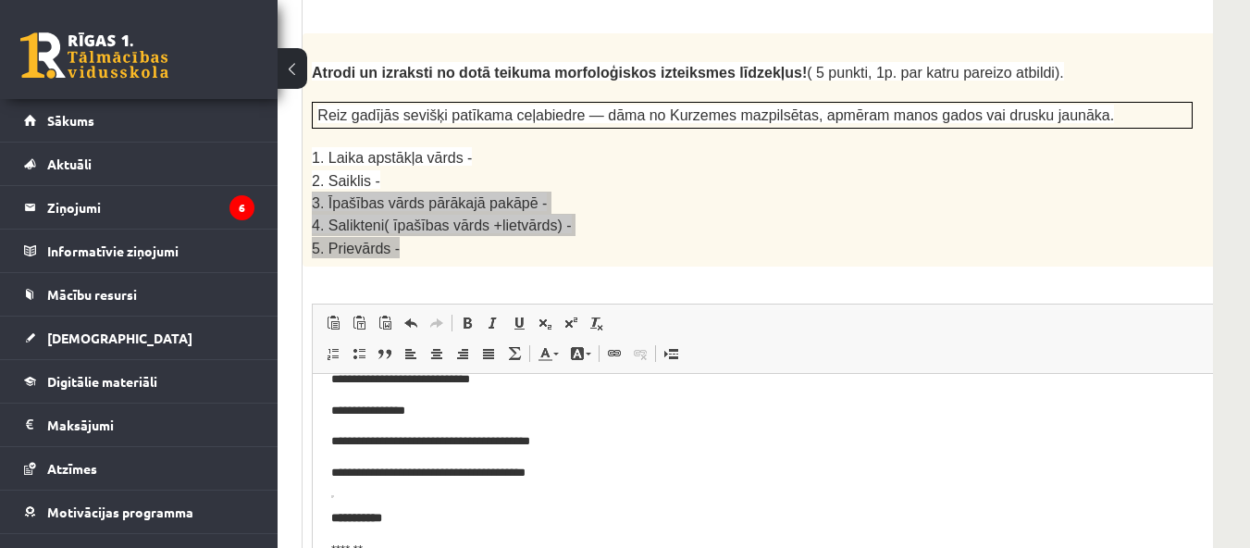
scroll to position [10, 0]
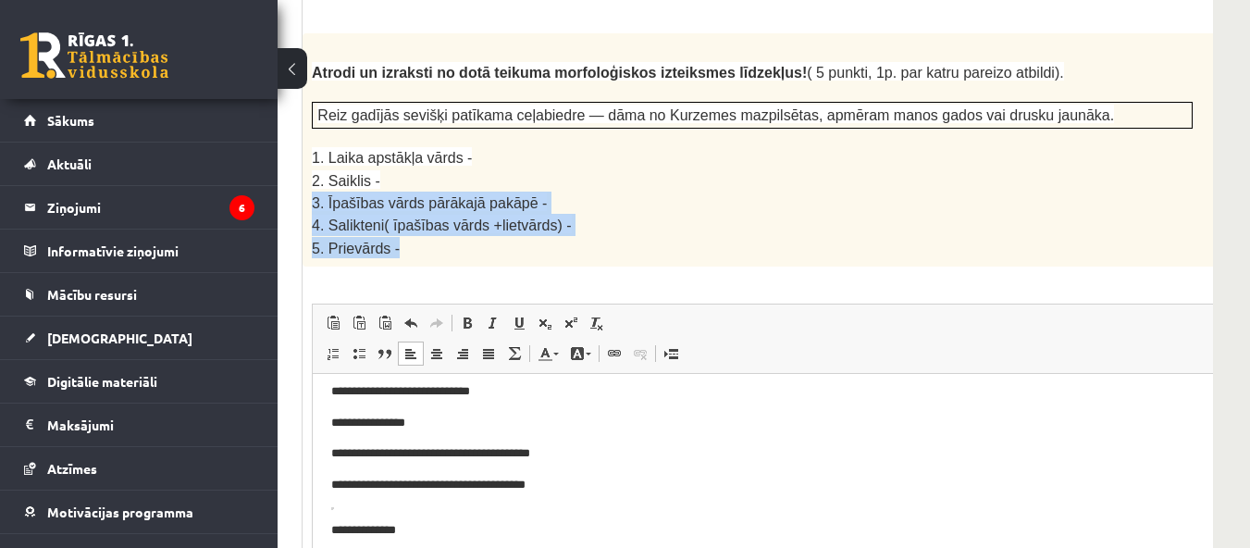
drag, startPoint x: 647, startPoint y: 167, endPoint x: 659, endPoint y: 178, distance: 15.8
click at [650, 214] on p "4. Salikteni( īpašības vārds +lietvārds) -" at bounding box center [752, 225] width 881 height 22
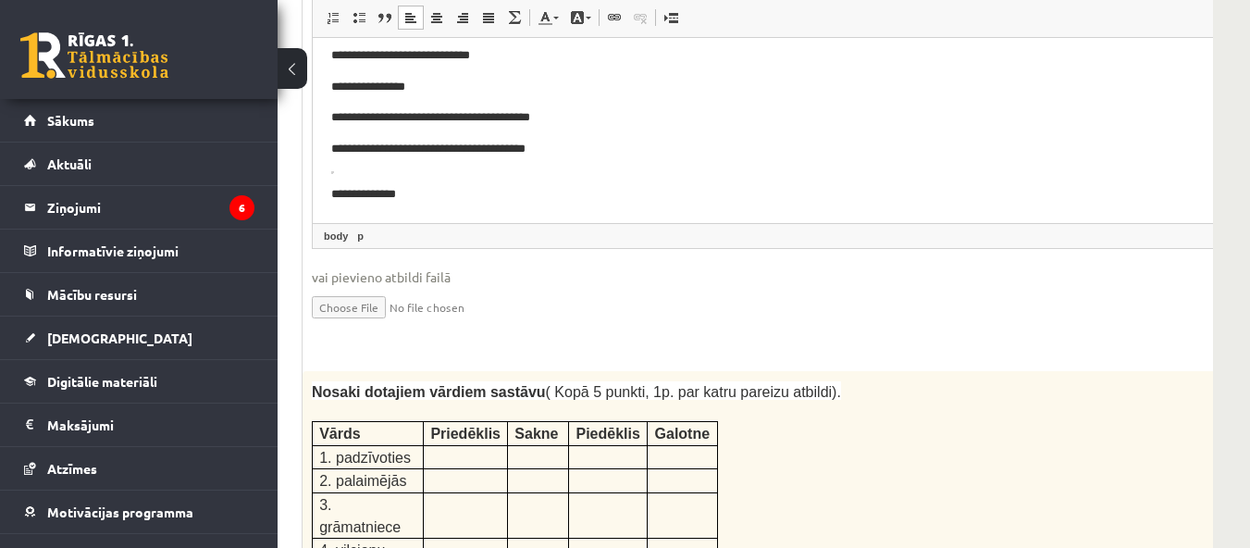
scroll to position [2813, 278]
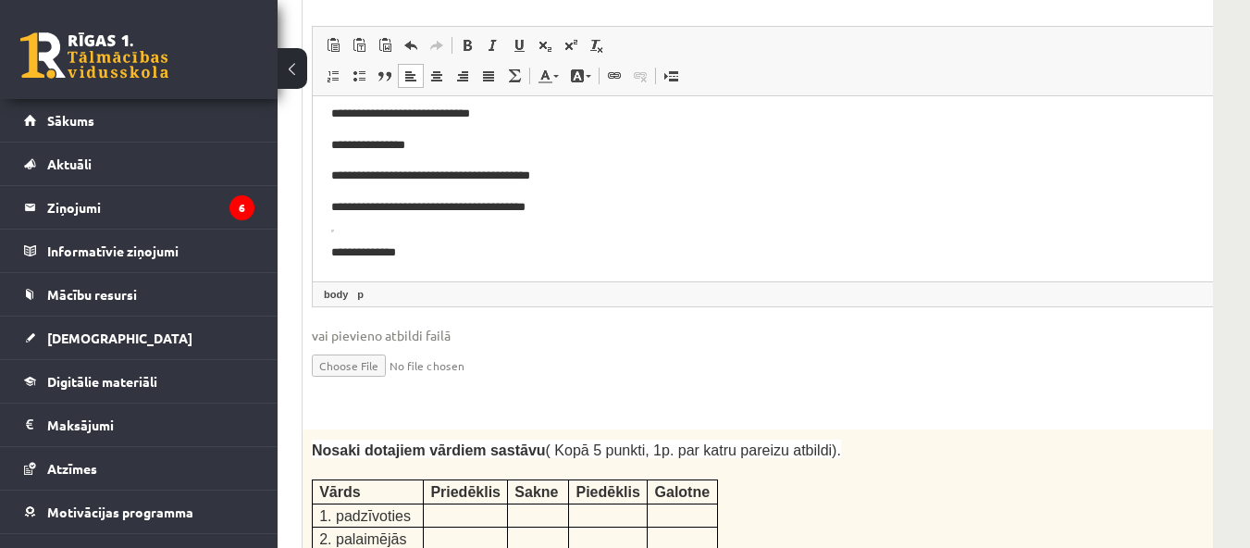
click at [353, 231] on body "**********" at bounding box center [767, 184] width 872 height 158
click at [322, 228] on html "**********" at bounding box center [799, 183] width 972 height 195
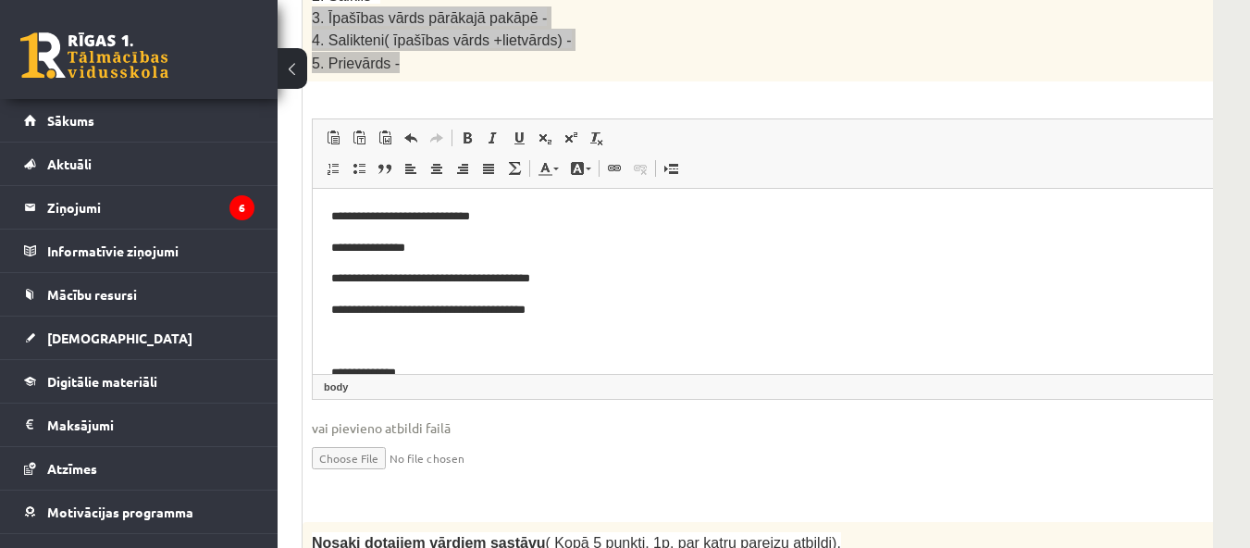
scroll to position [28, 0]
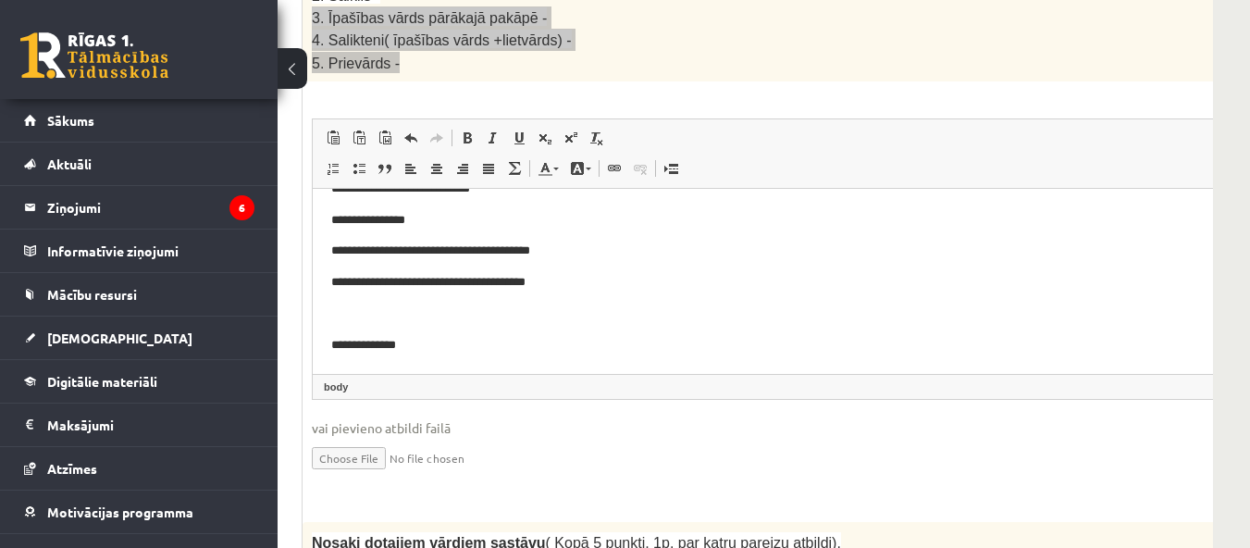
click at [333, 340] on p "**********" at bounding box center [767, 345] width 872 height 19
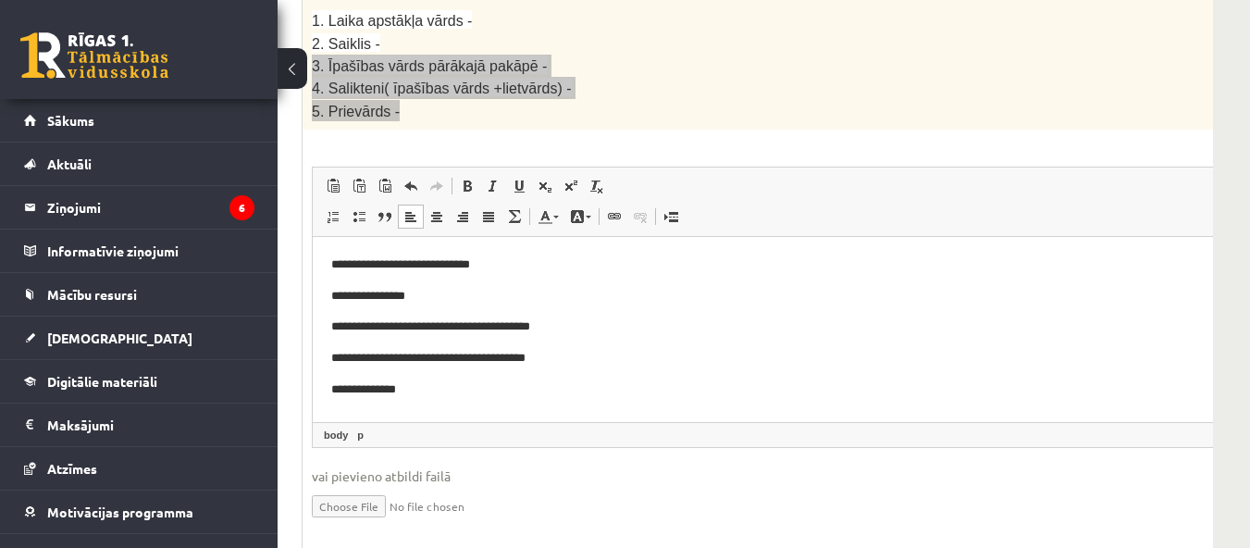
scroll to position [2628, 278]
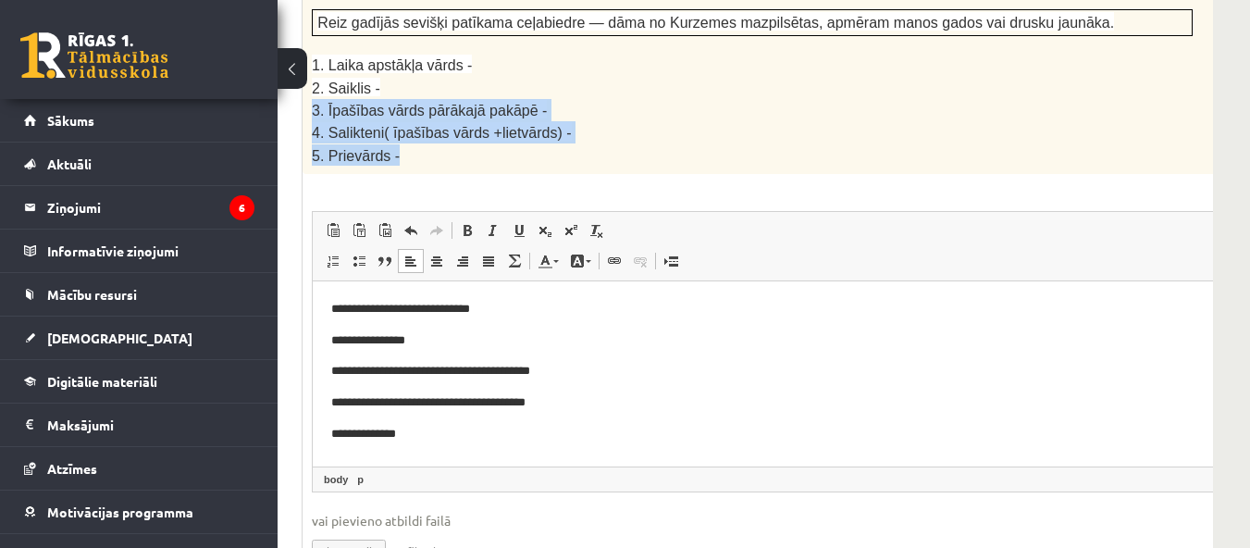
click at [655, 99] on p "3. Īpašības vārds pārākajā pakāpē -" at bounding box center [752, 110] width 881 height 22
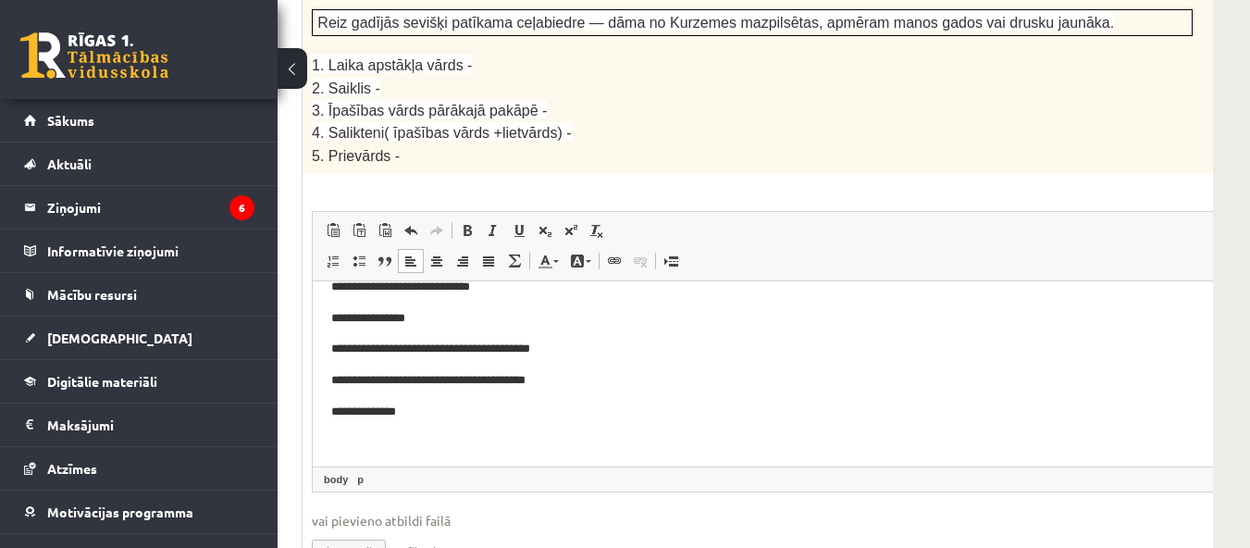
scroll to position [28, 0]
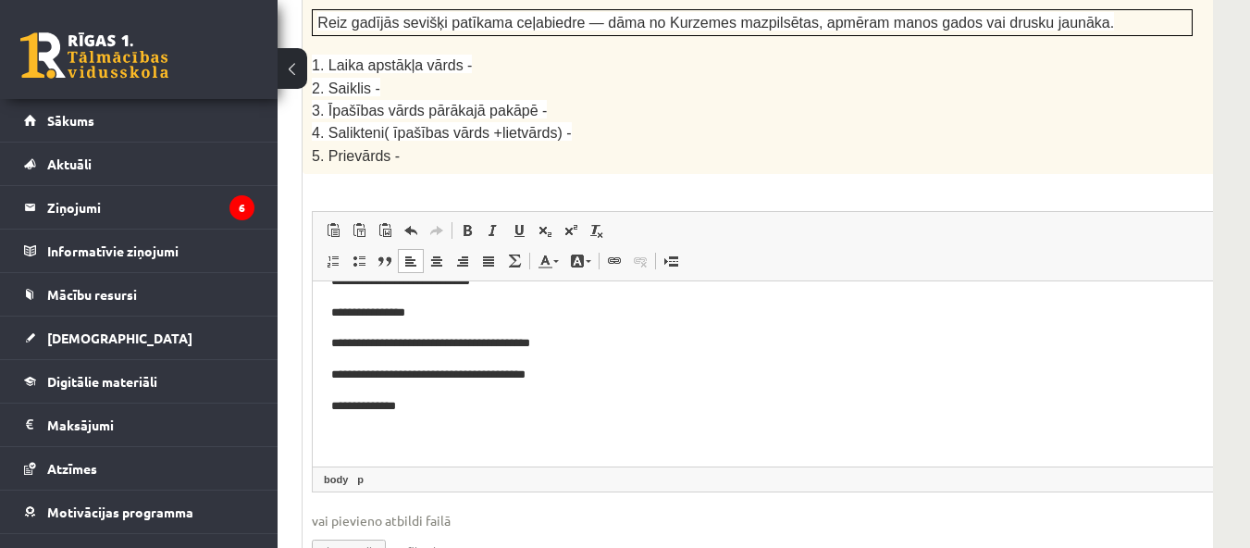
click at [552, 376] on p "**********" at bounding box center [767, 374] width 872 height 19
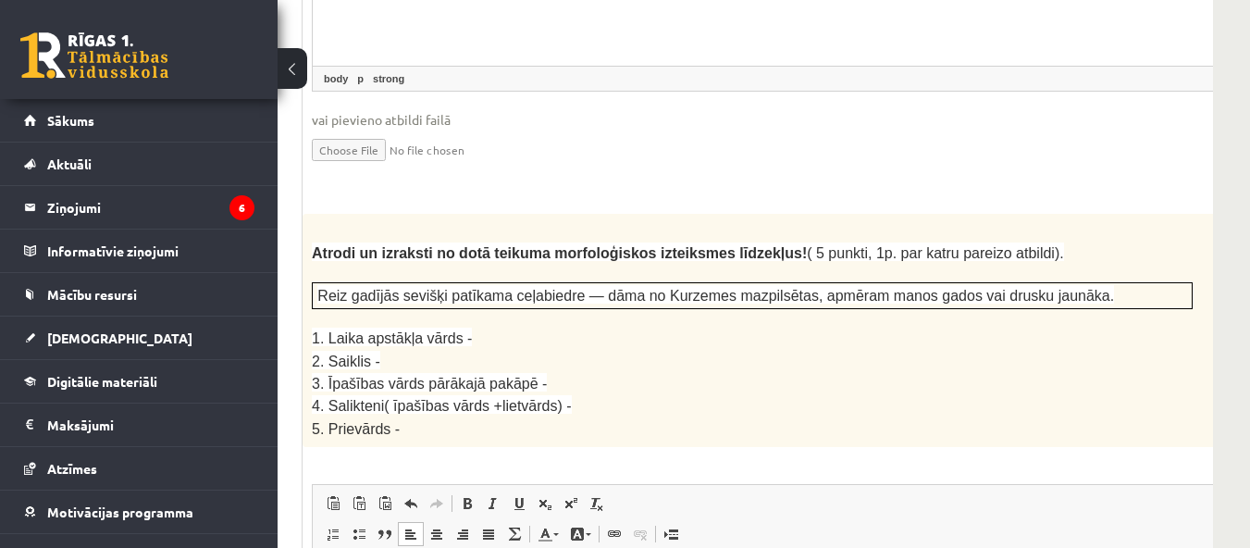
scroll to position [2350, 278]
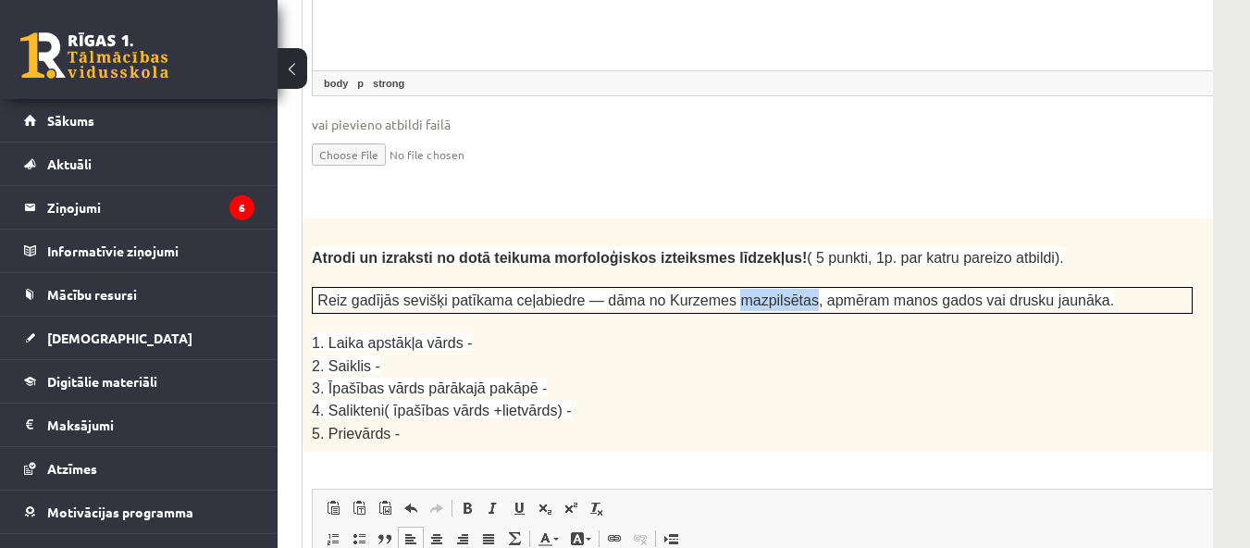
drag, startPoint x: 694, startPoint y: 237, endPoint x: 763, endPoint y: 242, distance: 69.6
click at [763, 292] on span "Reiz gadījās sevišķi patīkama ceļabiedre — dāma no Kurzemes mazpilsētas, apmēra…" at bounding box center [715, 300] width 797 height 16
copy span "mazpilsētas"
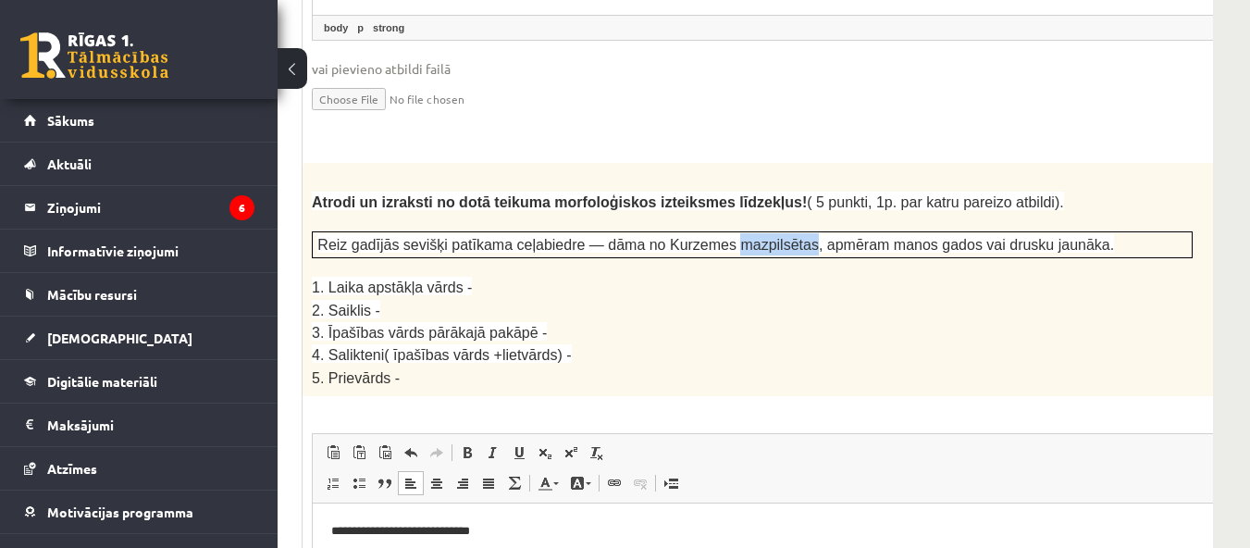
scroll to position [2628, 278]
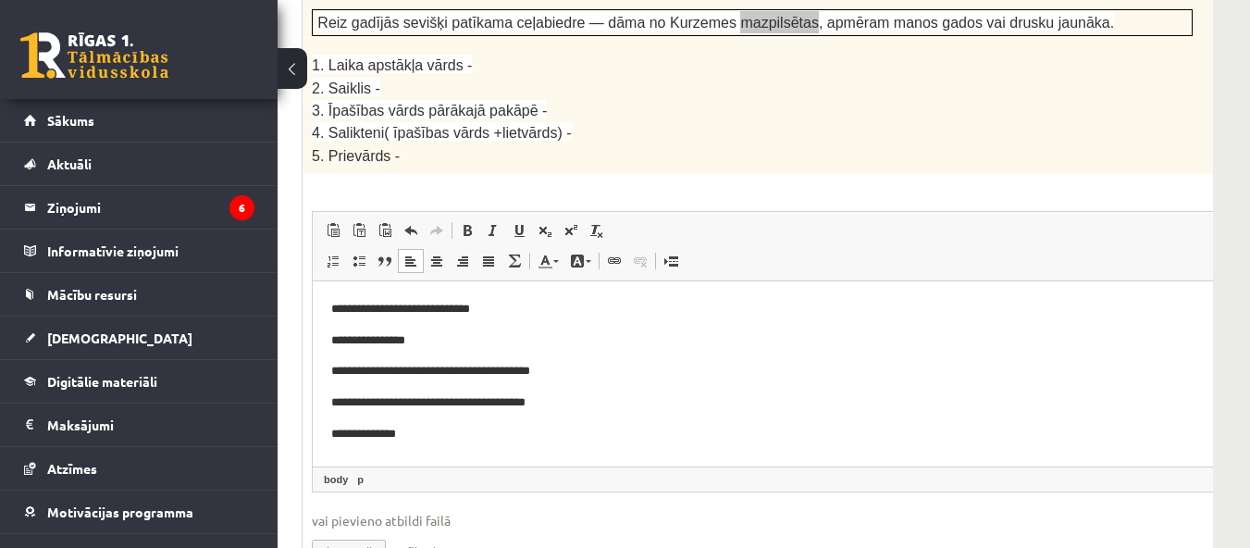
click at [581, 394] on p "**********" at bounding box center [767, 402] width 872 height 19
click at [571, 389] on body "**********" at bounding box center [767, 388] width 872 height 176
drag, startPoint x: 431, startPoint y: 439, endPoint x: 436, endPoint y: 425, distance: 14.6
click at [433, 438] on p "**********" at bounding box center [767, 434] width 872 height 19
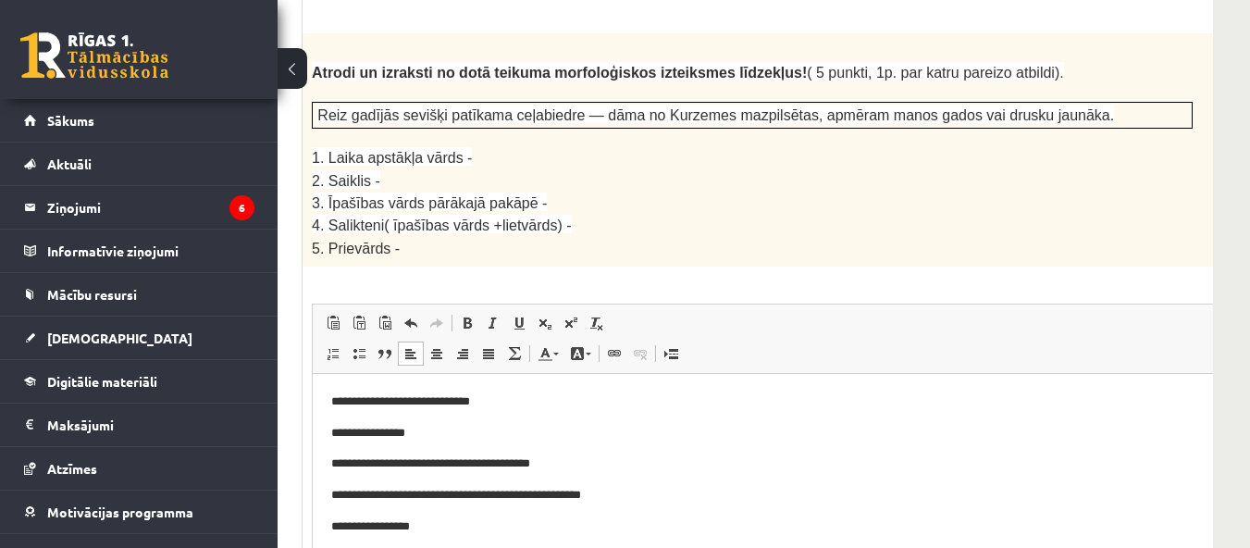
click at [555, 237] on p "5. Prievārds -" at bounding box center [752, 247] width 881 height 21
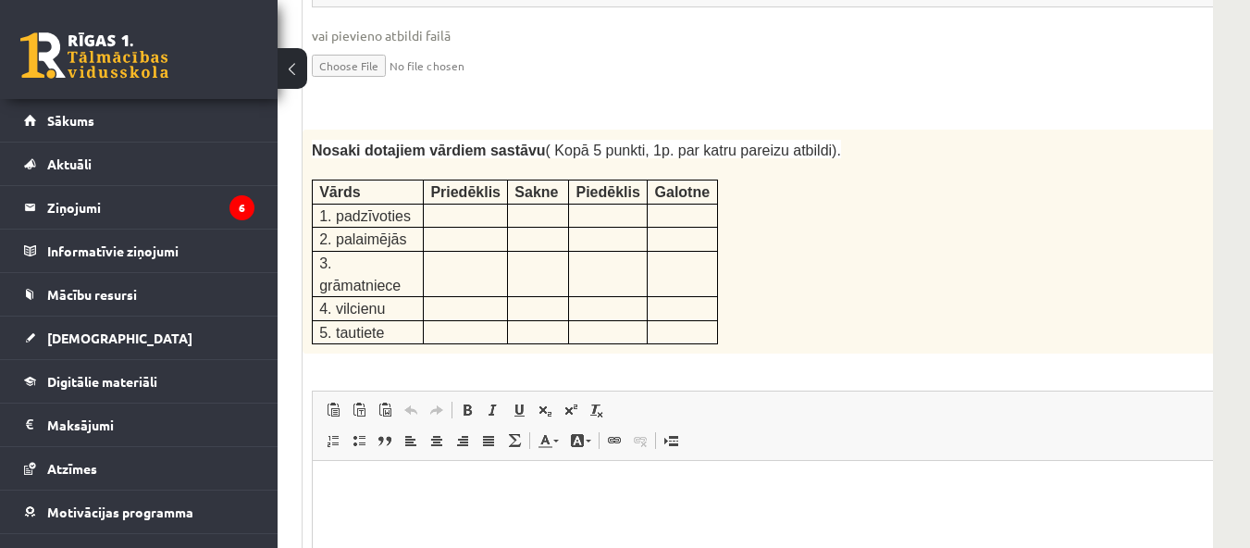
scroll to position [3183, 278]
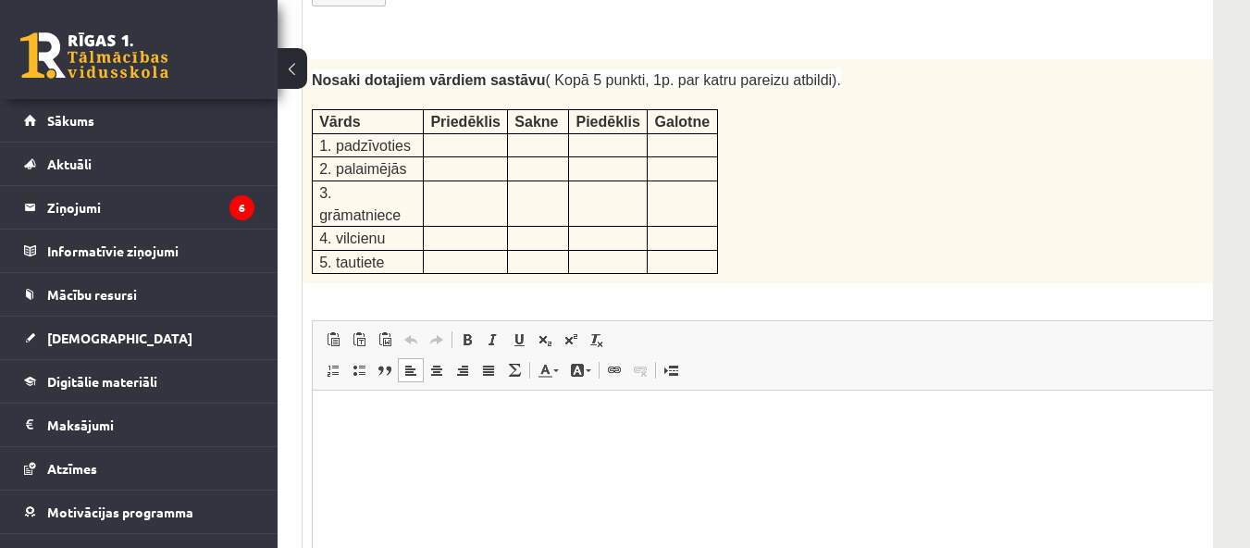
click at [418, 420] on p "Bagātinātā teksta redaktors, wiswyg-editor-user-answer-47433940171440" at bounding box center [798, 418] width 935 height 19
click at [371, 424] on p "Bagātinātā teksta redaktors, wiswyg-editor-user-answer-47433940171440" at bounding box center [798, 418] width 935 height 19
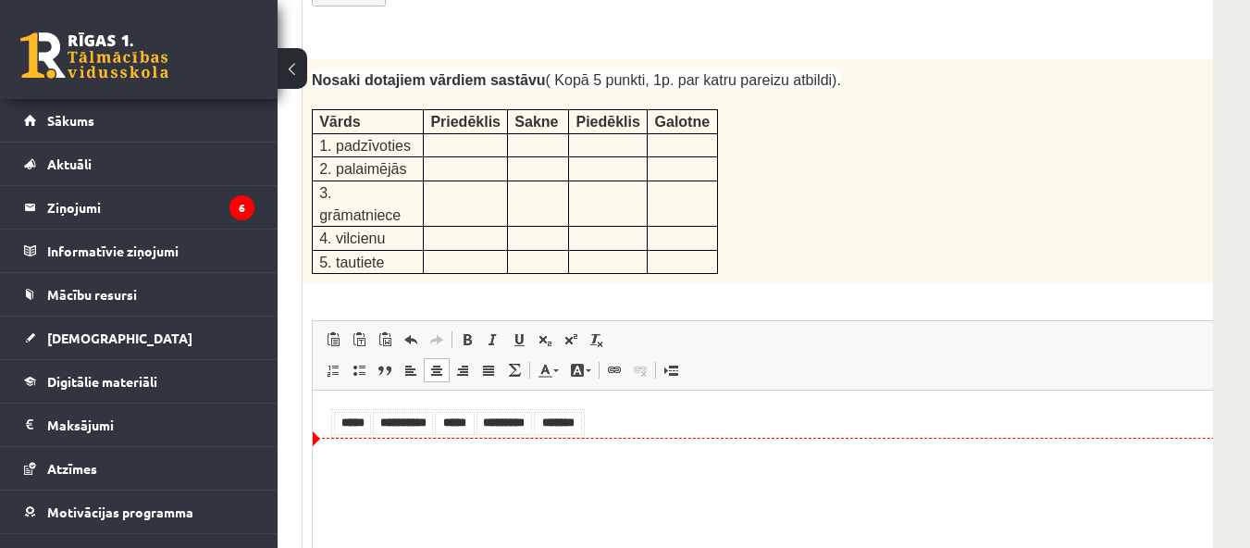
click at [584, 435] on table "**********" at bounding box center [458, 423] width 254 height 29
click at [585, 426] on table "**********" at bounding box center [458, 423] width 254 height 29
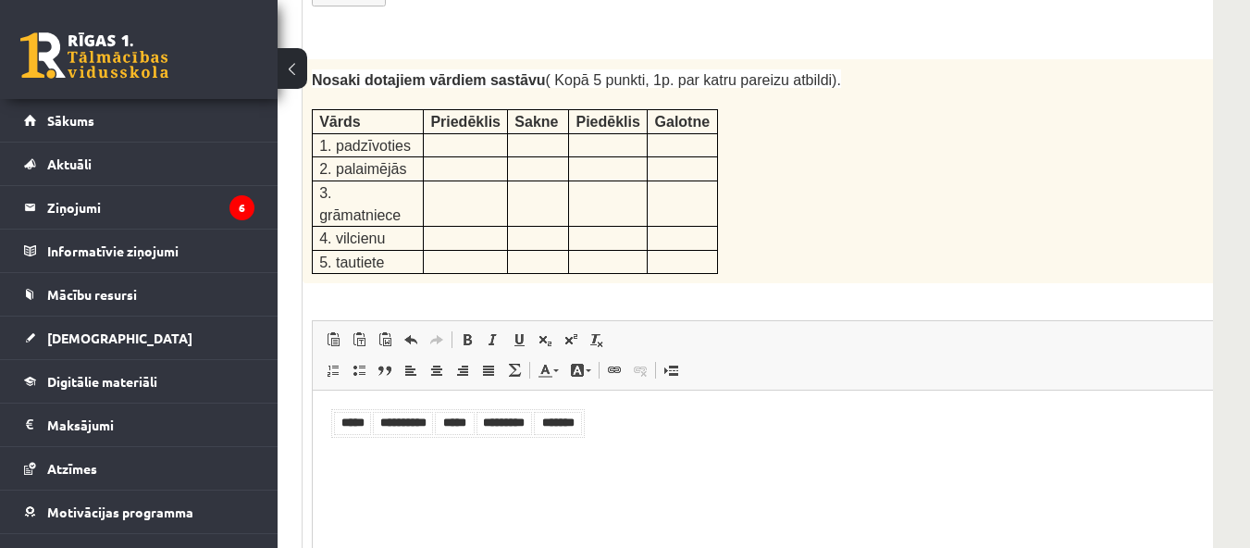
drag, startPoint x: 334, startPoint y: 412, endPoint x: 619, endPoint y: 404, distance: 285.1
click at [619, 404] on html "**********" at bounding box center [799, 423] width 972 height 66
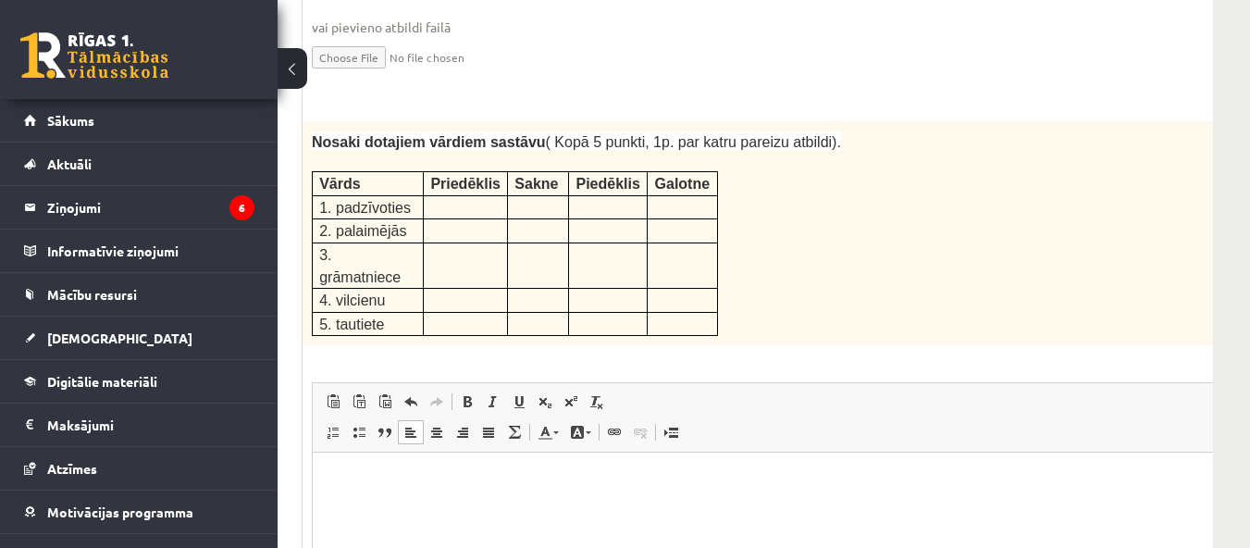
scroll to position [3090, 278]
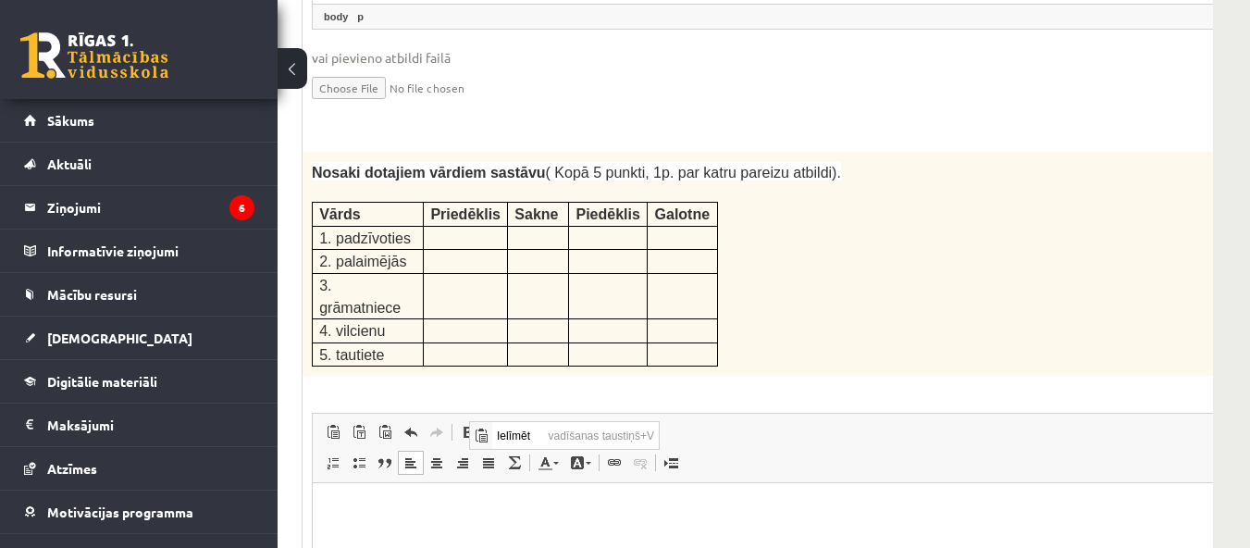
click at [407, 506] on p "Bagātinātā teksta redaktors, wiswyg-editor-user-answer-47433940171440" at bounding box center [798, 510] width 935 height 19
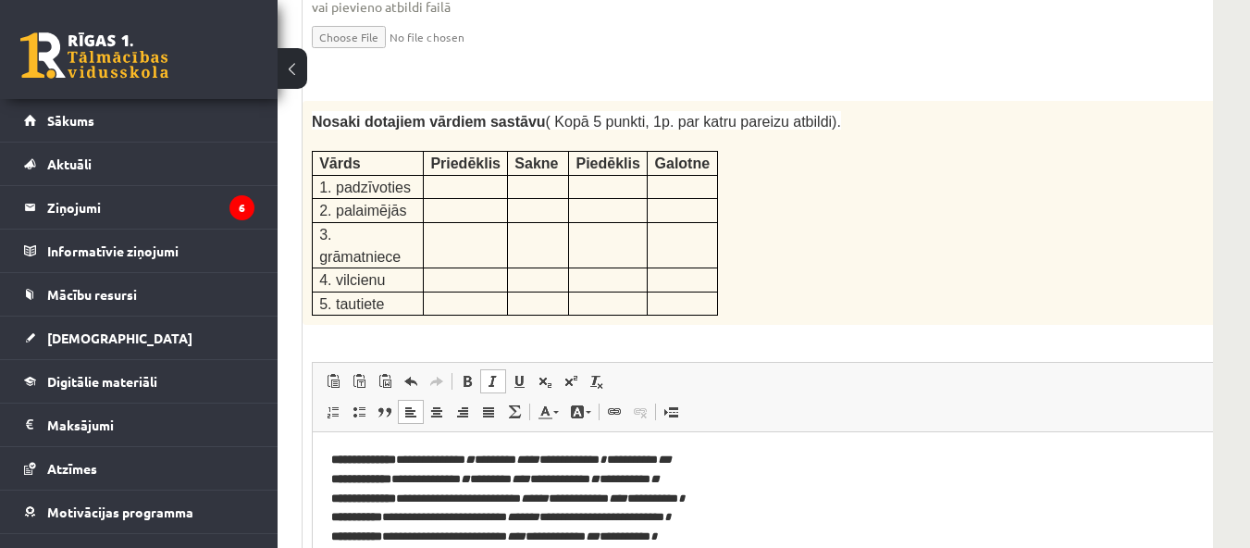
scroll to position [3183, 278]
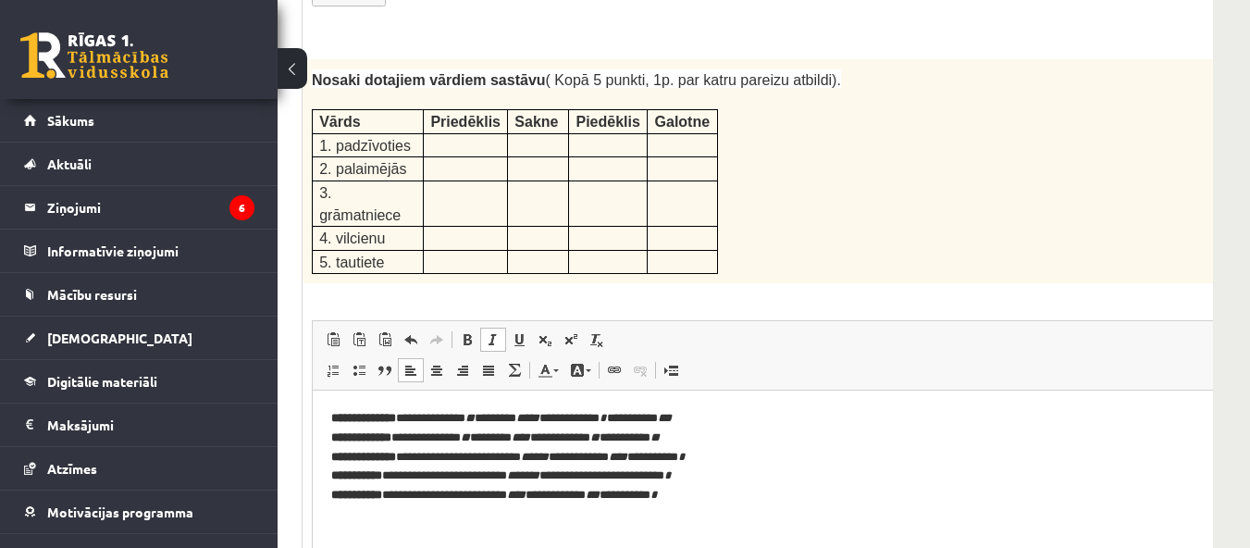
click at [720, 423] on p "**********" at bounding box center [773, 457] width 885 height 96
click at [411, 415] on p "**********" at bounding box center [773, 457] width 885 height 96
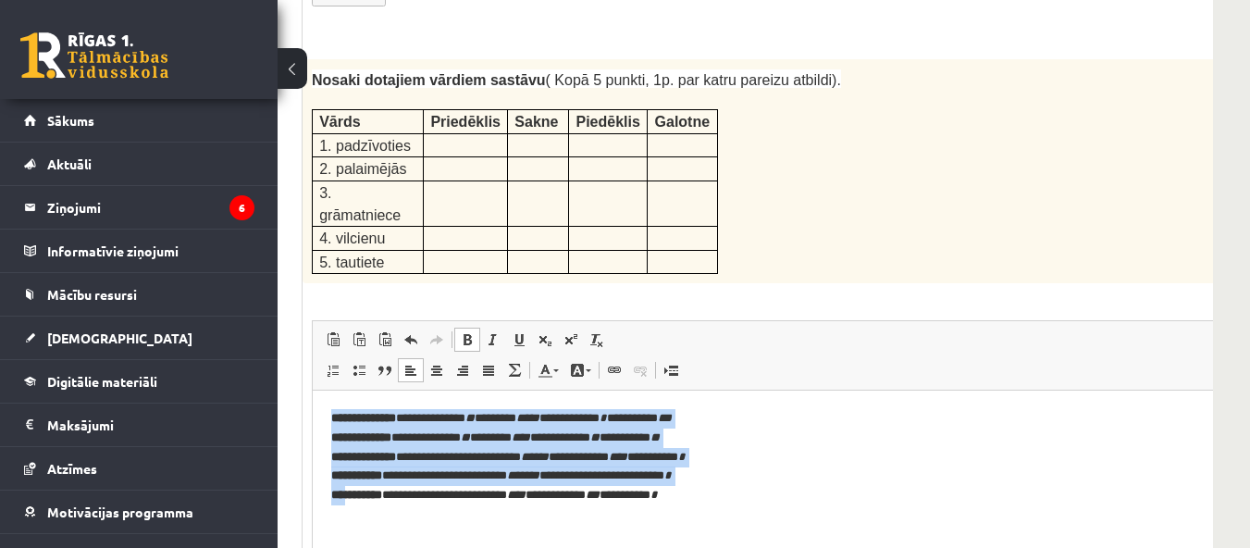
drag, startPoint x: 324, startPoint y: 410, endPoint x: 328, endPoint y: 453, distance: 43.6
click at [343, 488] on html "**********" at bounding box center [799, 456] width 972 height 133
click at [328, 363] on span at bounding box center [333, 370] width 15 height 15
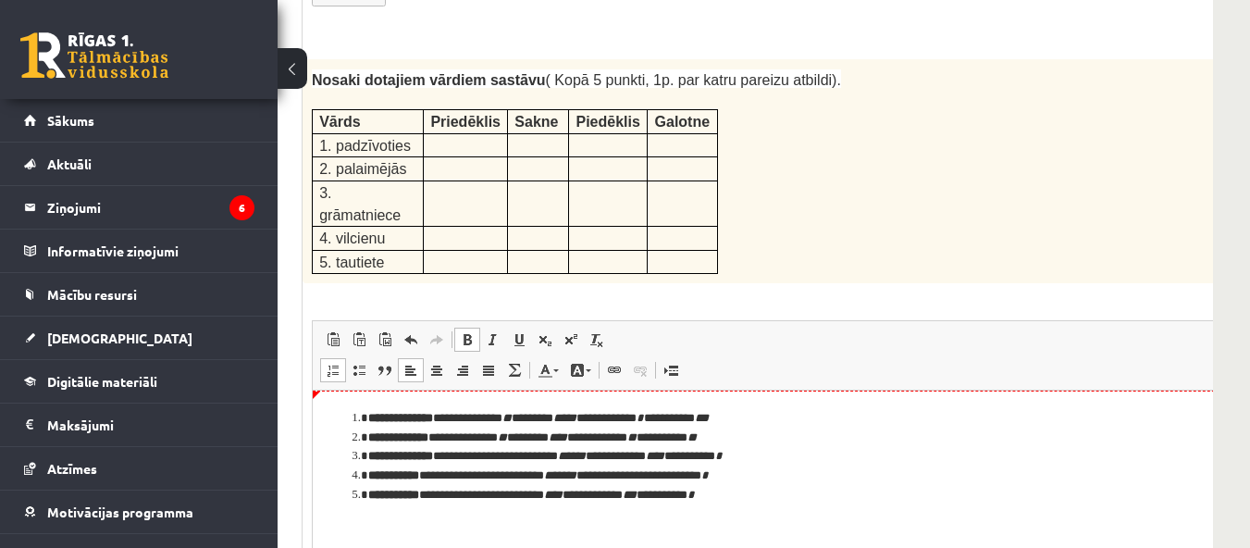
click at [378, 416] on strong "**********" at bounding box center [400, 418] width 65 height 12
click at [377, 443] on strong "**********" at bounding box center [398, 437] width 60 height 12
click at [381, 444] on li "**********" at bounding box center [773, 437] width 811 height 19
click at [384, 457] on strong "**********" at bounding box center [400, 456] width 65 height 12
click at [377, 469] on strong "**********" at bounding box center [393, 475] width 51 height 12
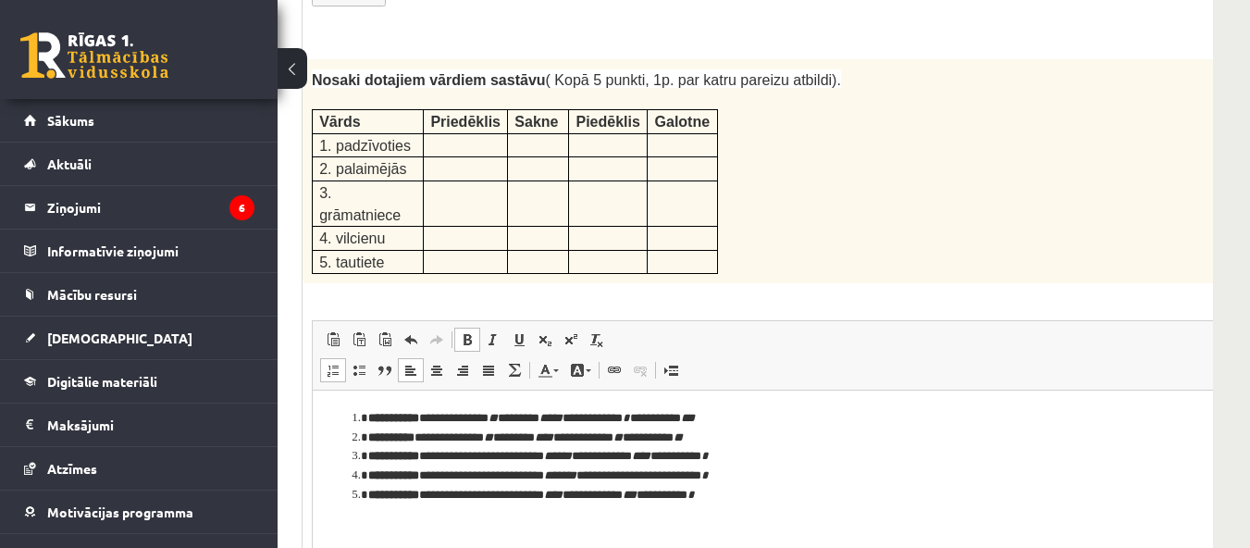
click at [380, 471] on strong "**********" at bounding box center [393, 475] width 51 height 12
drag, startPoint x: 371, startPoint y: 501, endPoint x: 375, endPoint y: 484, distance: 18.0
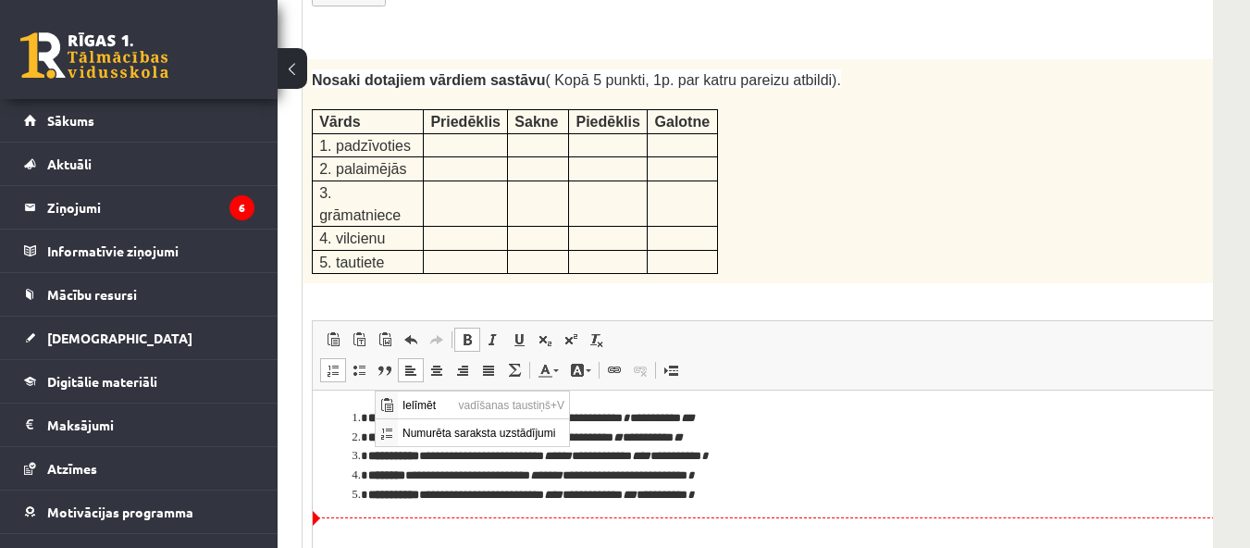
click at [363, 521] on html "**********" at bounding box center [799, 456] width 972 height 132
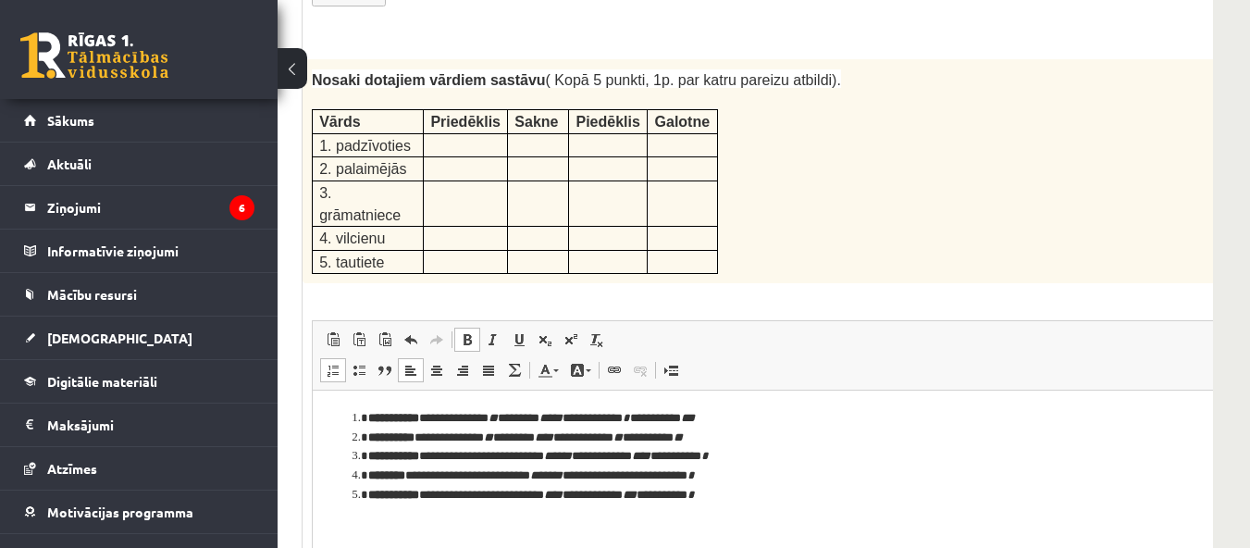
click at [378, 496] on strong "** ********" at bounding box center [393, 495] width 51 height 12
click at [348, 415] on ol "**********" at bounding box center [798, 456] width 935 height 95
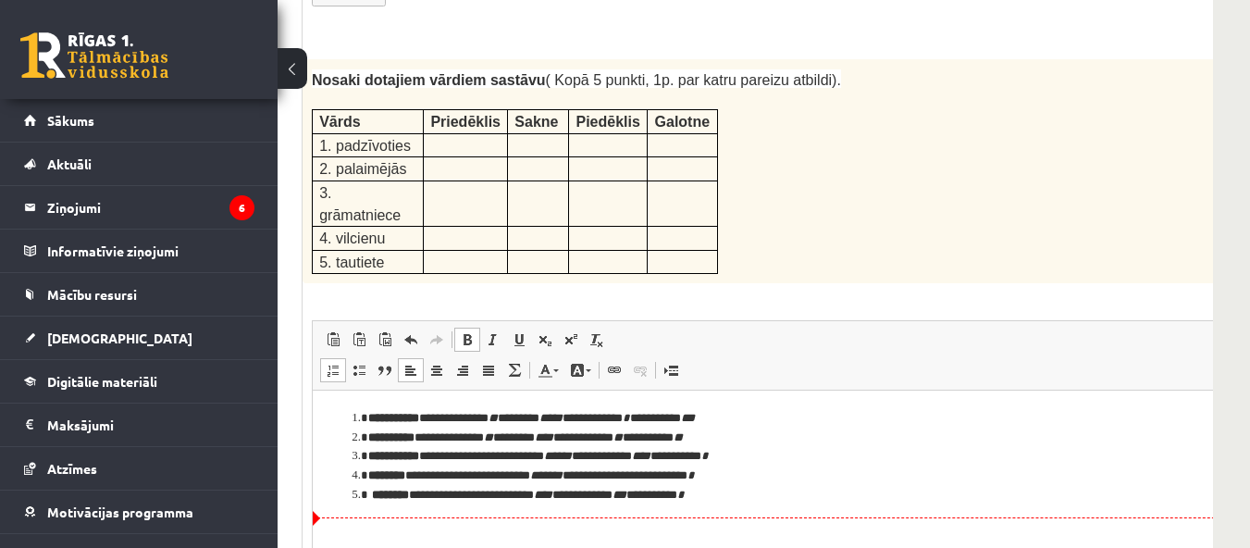
click at [794, 496] on li "**********" at bounding box center [773, 495] width 811 height 19
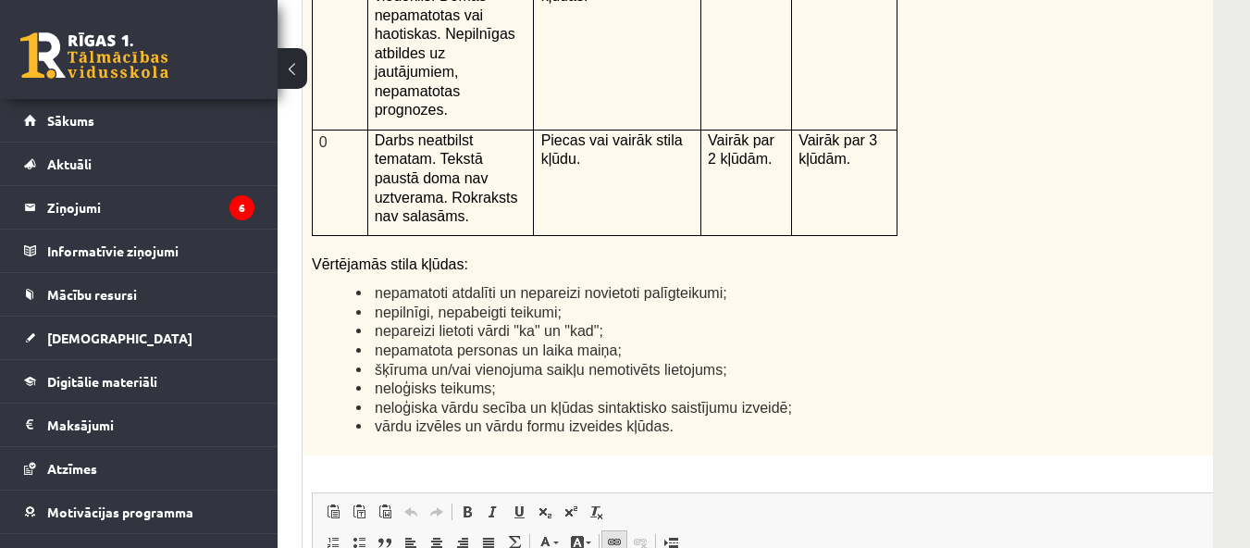
scroll to position [4478, 278]
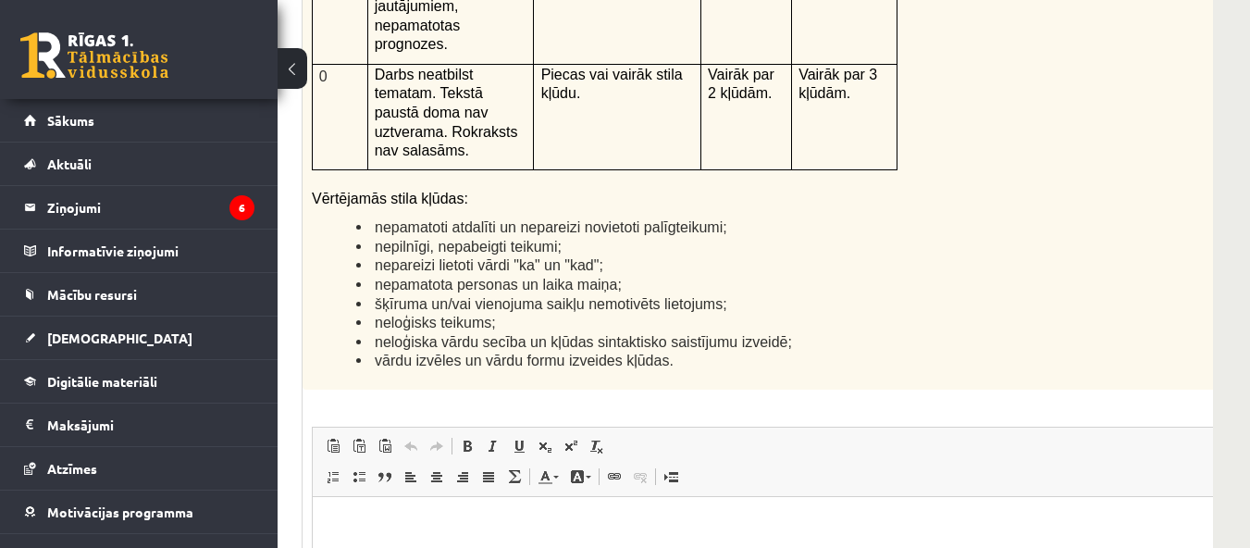
drag, startPoint x: 490, startPoint y: 554, endPoint x: 489, endPoint y: 541, distance: 13.1
click at [490, 550] on html at bounding box center [799, 524] width 972 height 56
drag, startPoint x: 480, startPoint y: 533, endPoint x: 410, endPoint y: 529, distance: 70.4
click at [410, 529] on p "Bagātinātā teksta redaktors, wiswyg-editor-user-answer-47433950236800" at bounding box center [798, 523] width 935 height 19
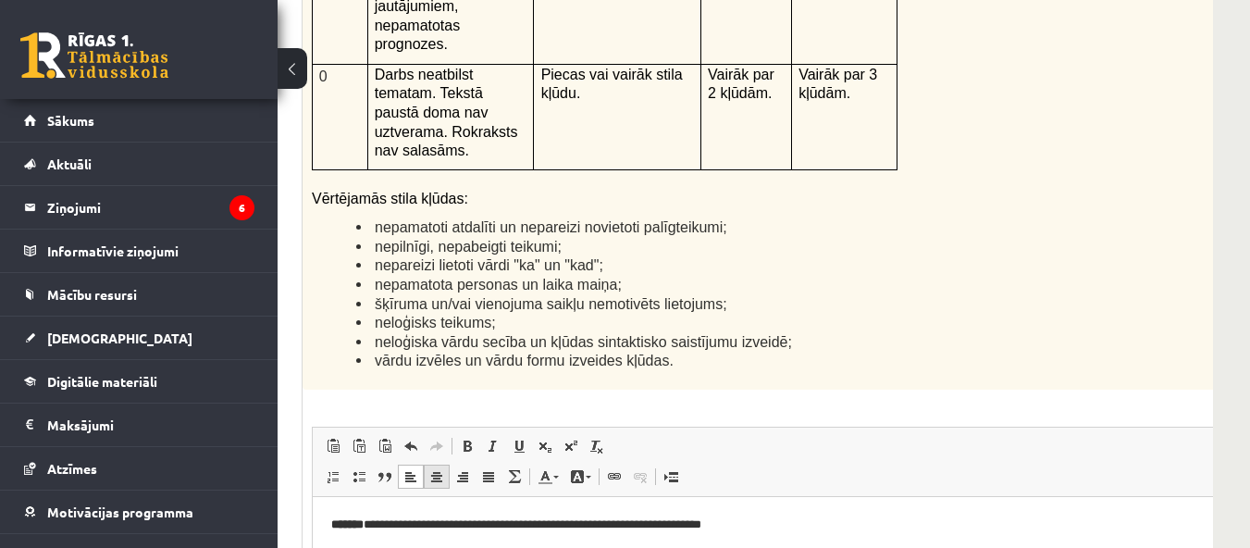
click at [436, 469] on span at bounding box center [436, 476] width 15 height 15
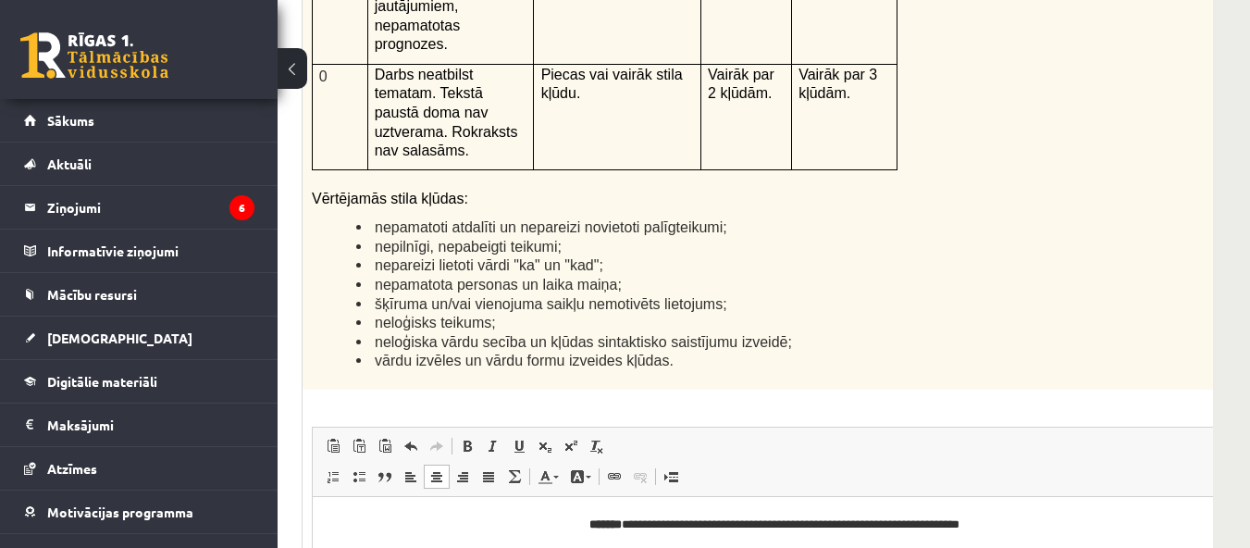
click at [588, 552] on html "**********" at bounding box center [799, 524] width 972 height 56
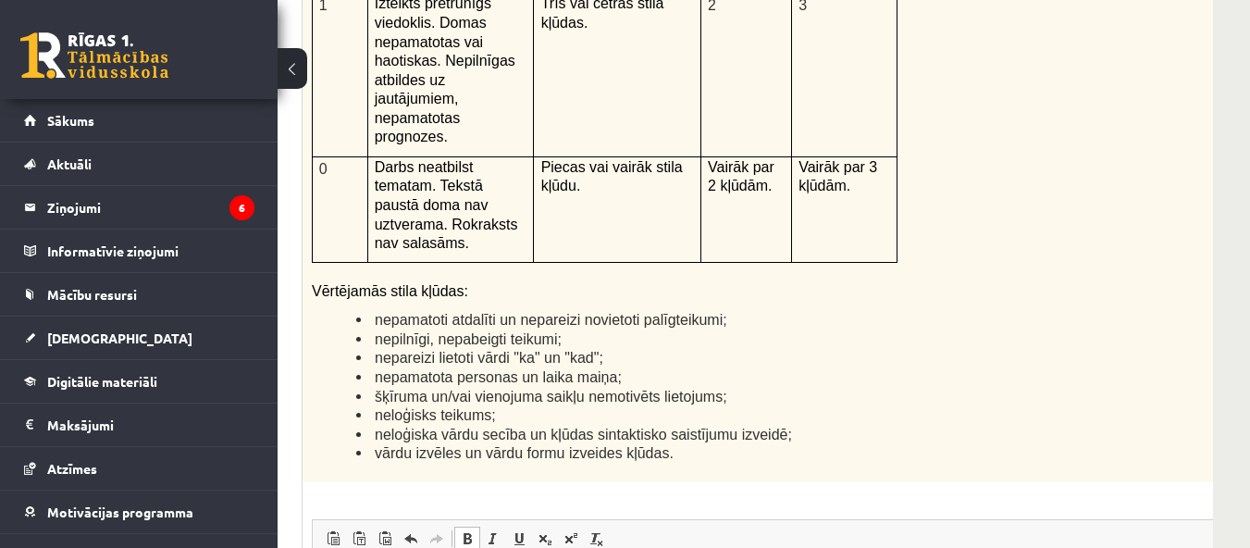
scroll to position [4663, 278]
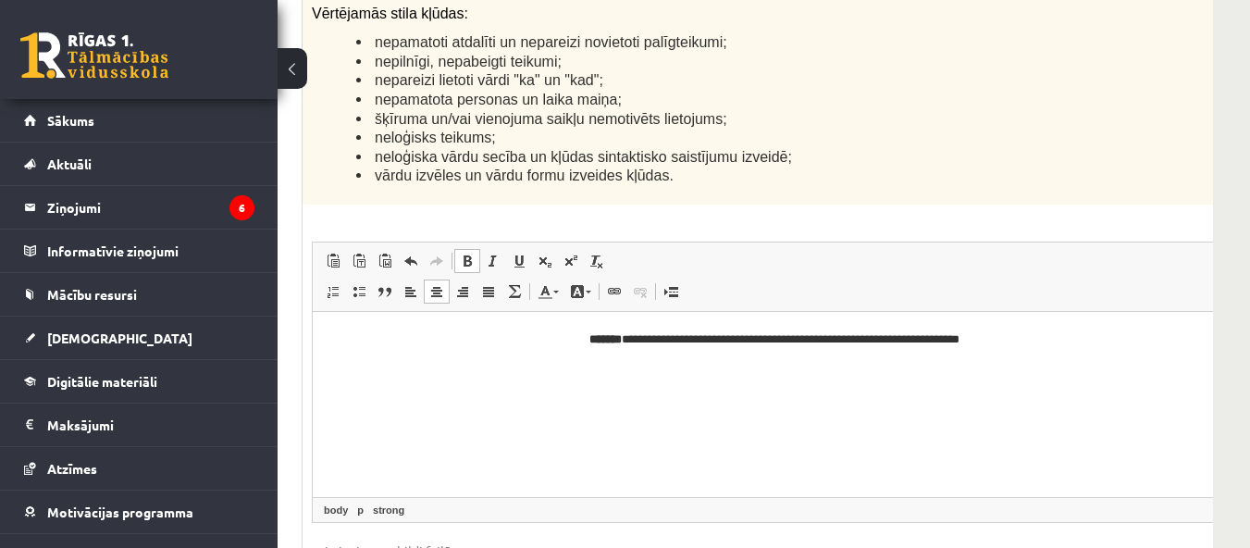
click at [568, 334] on p "**********" at bounding box center [773, 338] width 885 height 19
click at [411, 284] on span at bounding box center [410, 291] width 15 height 15
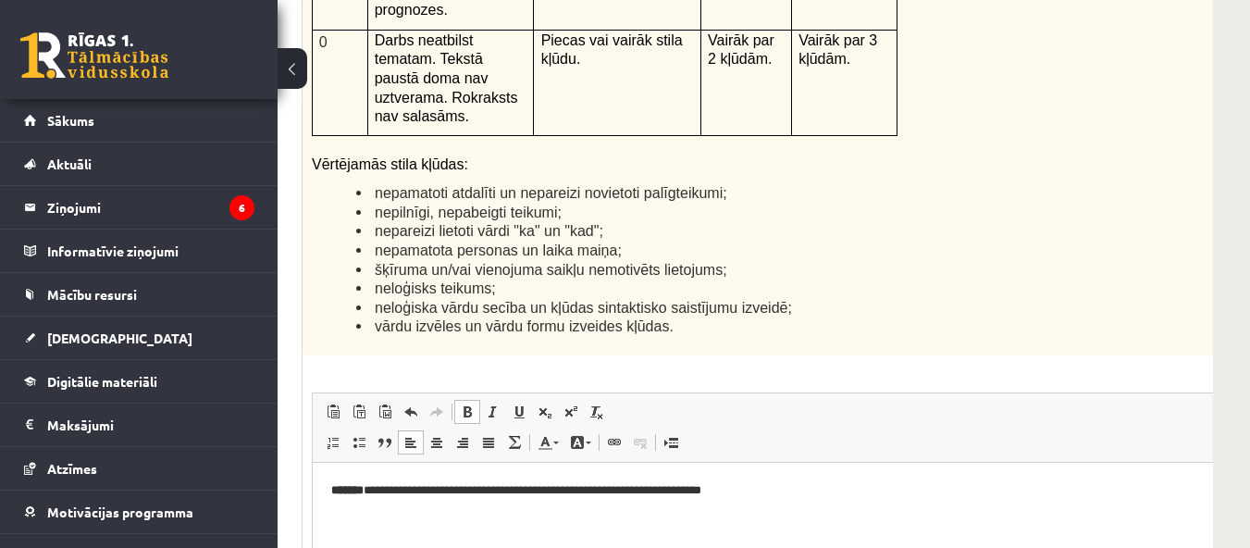
scroll to position [4571, 278]
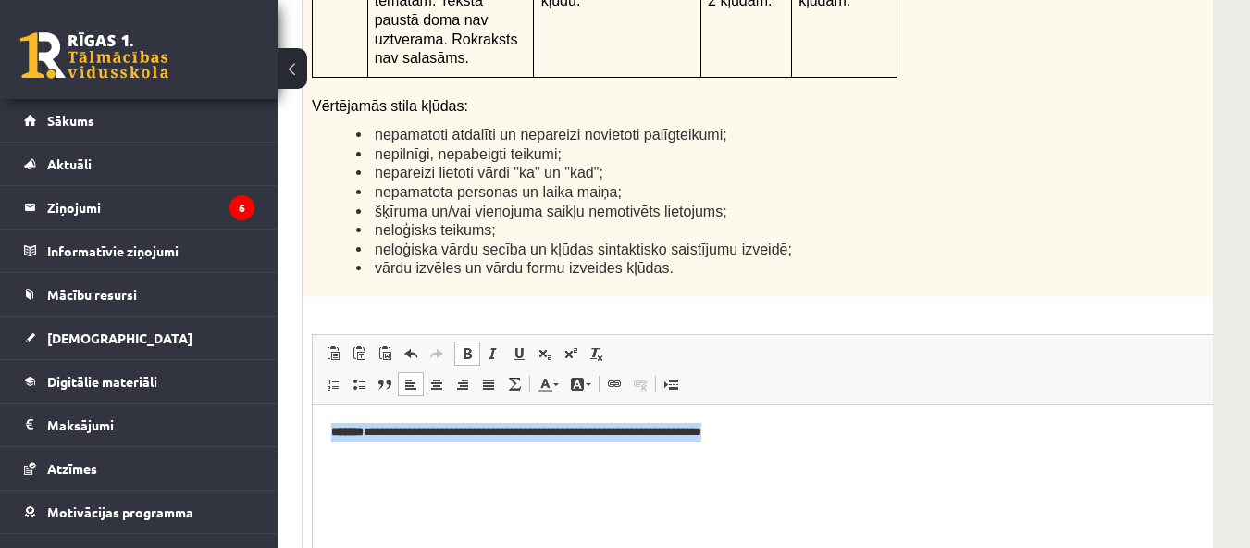
drag, startPoint x: 699, startPoint y: 436, endPoint x: 291, endPoint y: 429, distance: 408.1
click at [313, 429] on html "**********" at bounding box center [799, 431] width 972 height 56
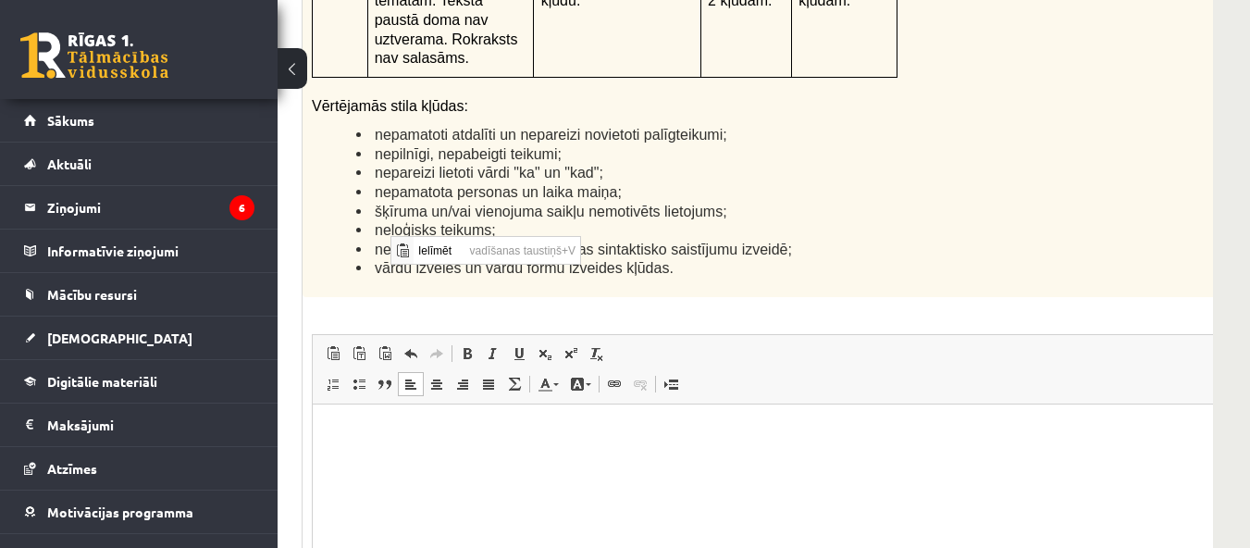
click at [390, 415] on html at bounding box center [799, 431] width 972 height 56
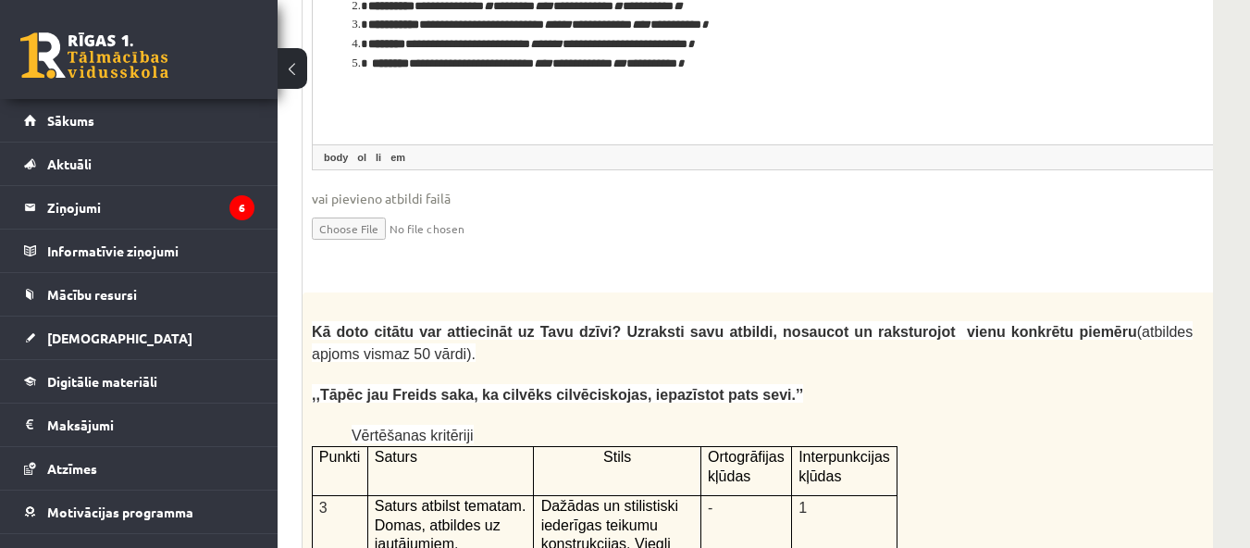
scroll to position [3646, 278]
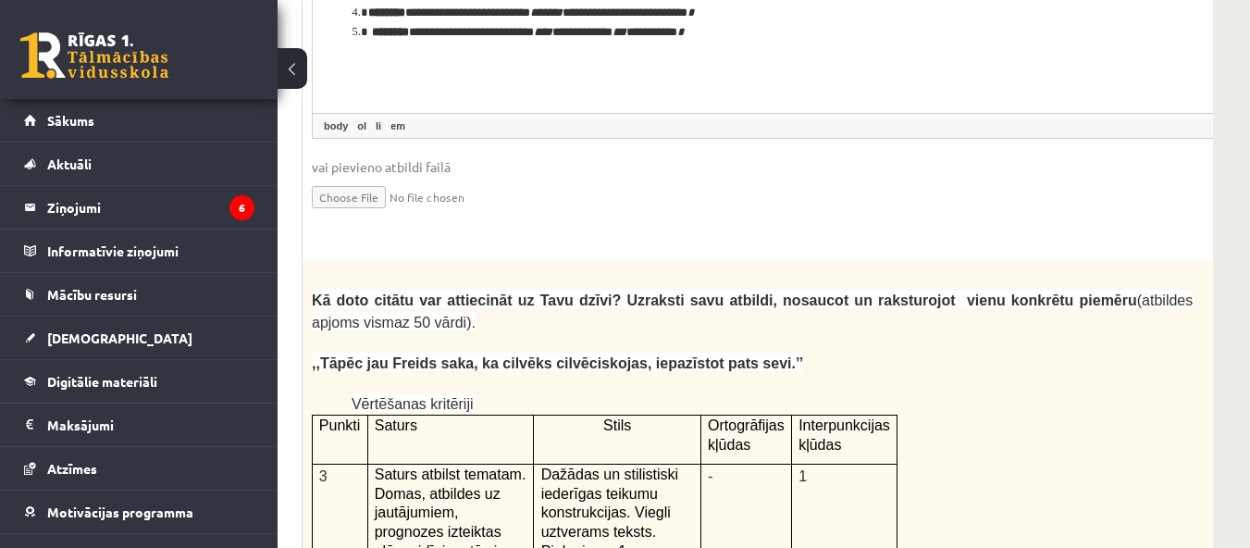
click at [993, 392] on p "Vērtēšanas kritēriji" at bounding box center [772, 403] width 841 height 22
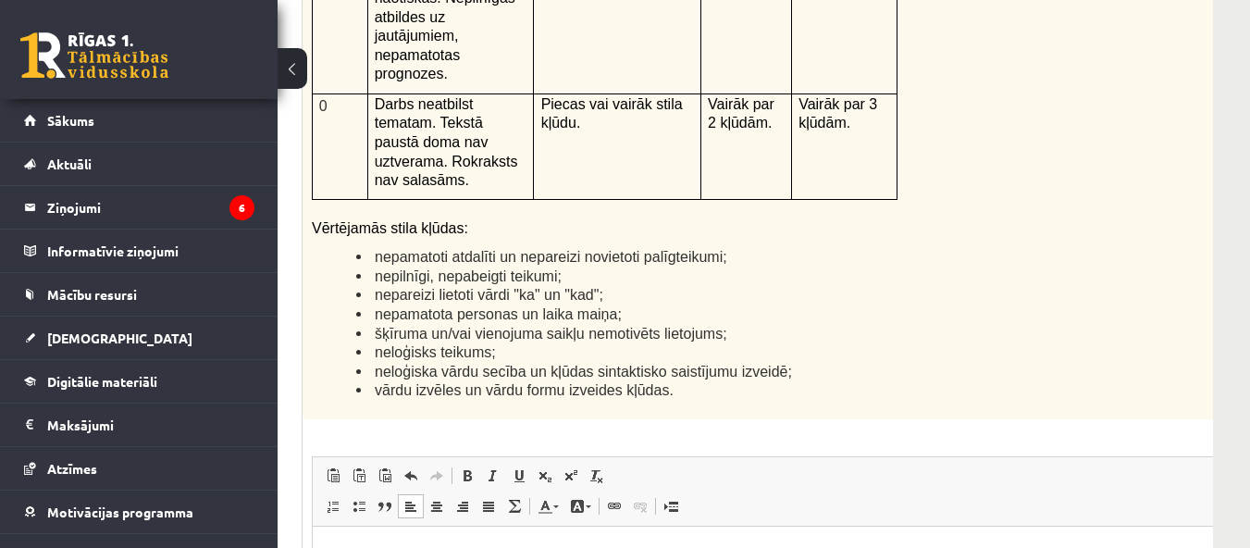
scroll to position [4478, 278]
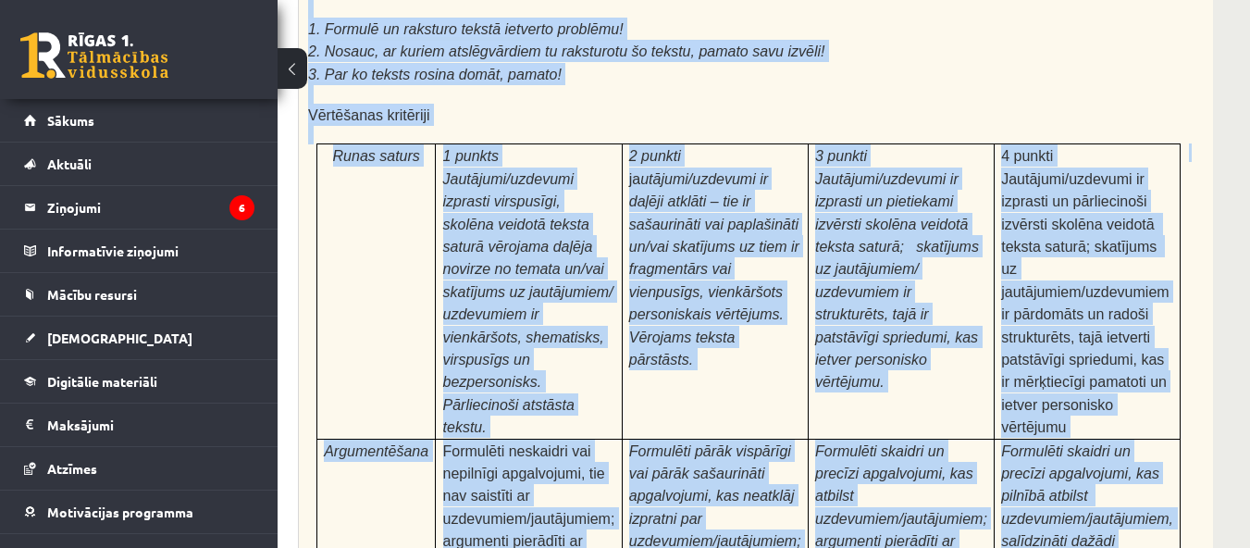
scroll to position [5987, 278]
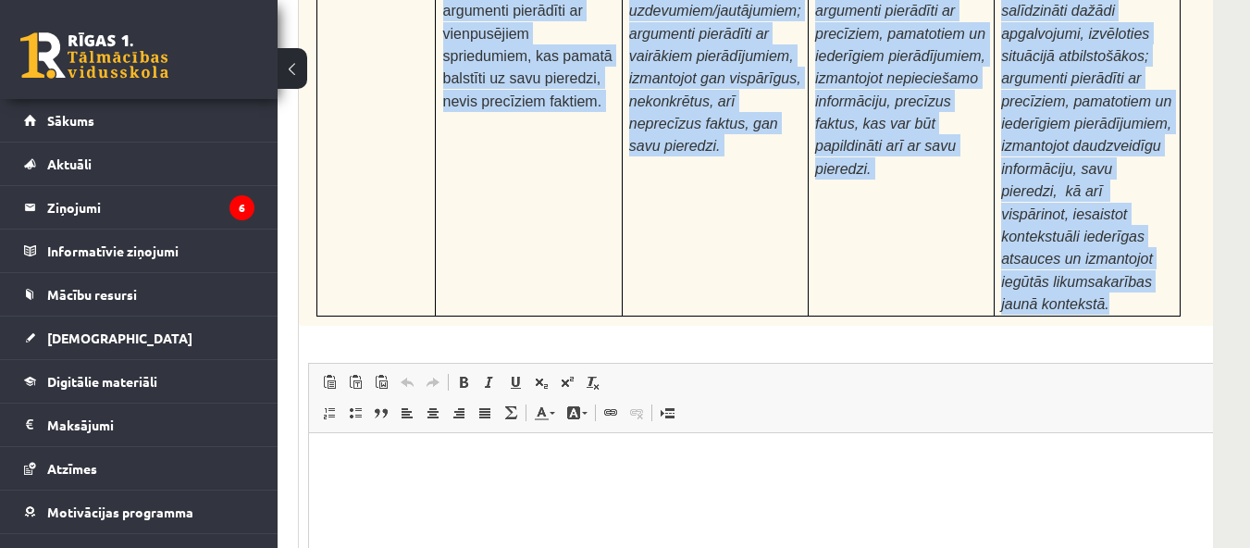
drag, startPoint x: 308, startPoint y: 162, endPoint x: 1101, endPoint y: 44, distance: 801.6
copy div "Pamatojoties uz izlasīto tekstu, izsaki viedokli par izlasīto, atbildot uz jaut…"
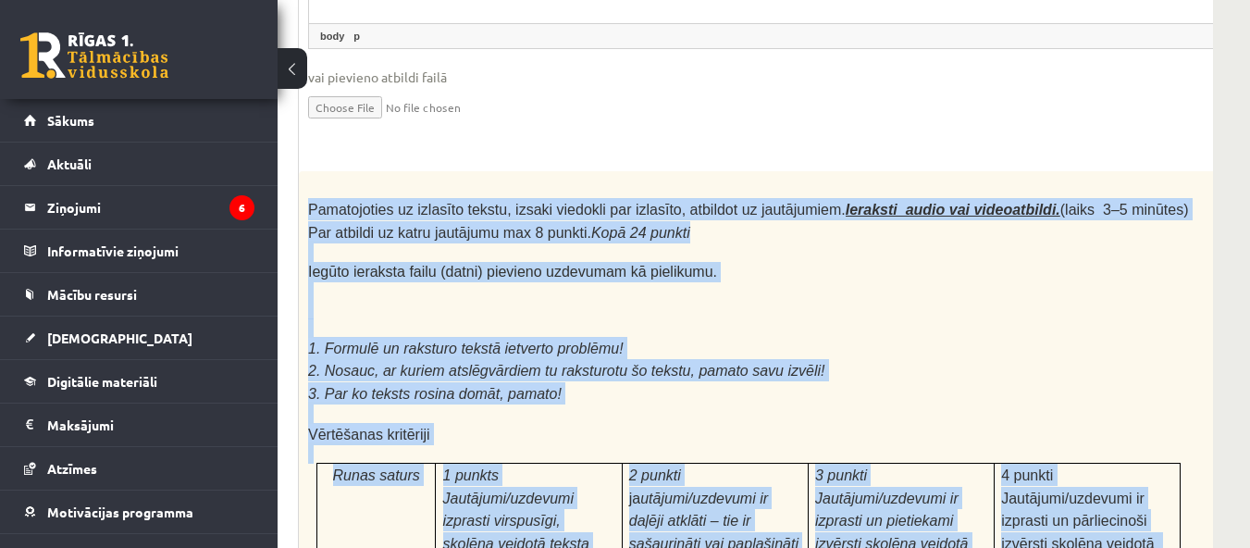
scroll to position [4969, 278]
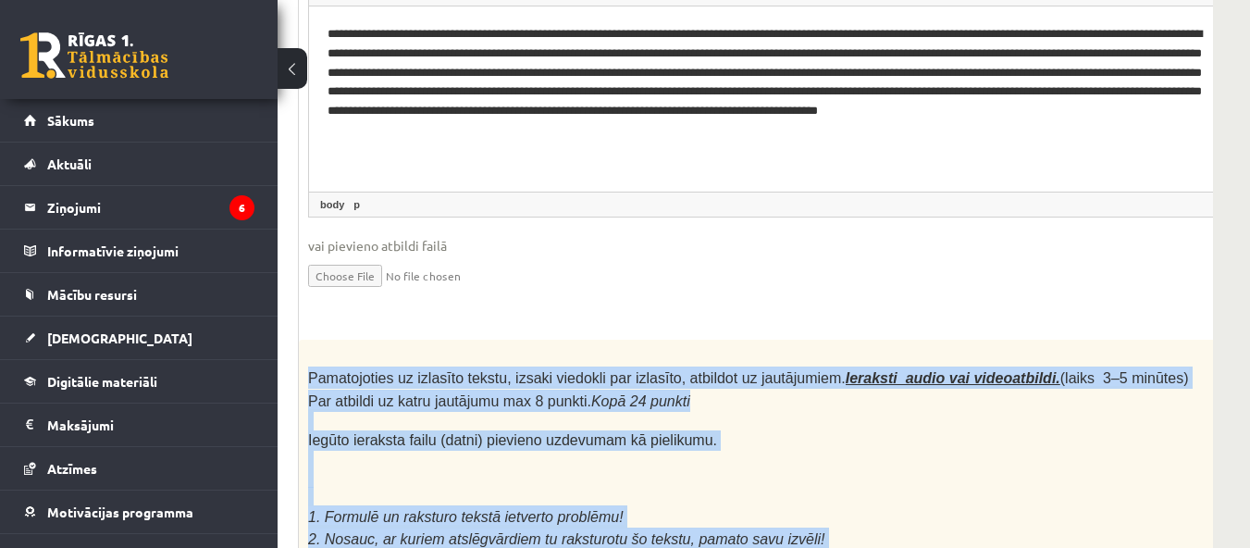
click at [821, 527] on p "2. Nosauc, ar kuriem atslēgvārdiem tu raksturotu šo tekstu, pamato savu izvēli!" at bounding box center [748, 538] width 881 height 22
click at [785, 487] on p at bounding box center [748, 496] width 881 height 19
drag, startPoint x: 1126, startPoint y: 357, endPoint x: 1120, endPoint y: 348, distance: 11.3
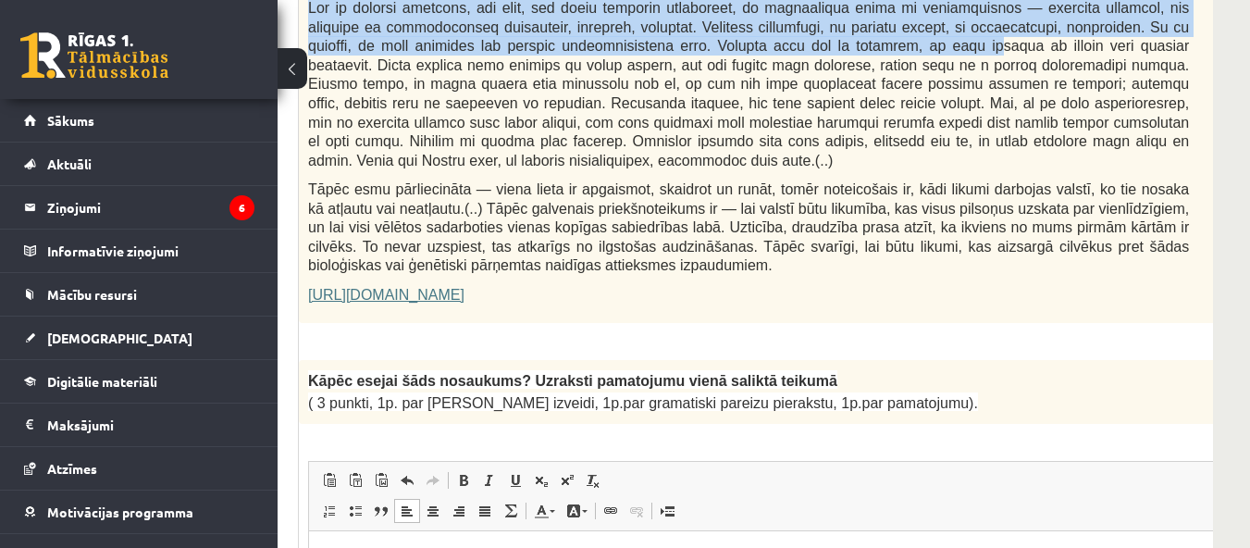
scroll to position [1159, 278]
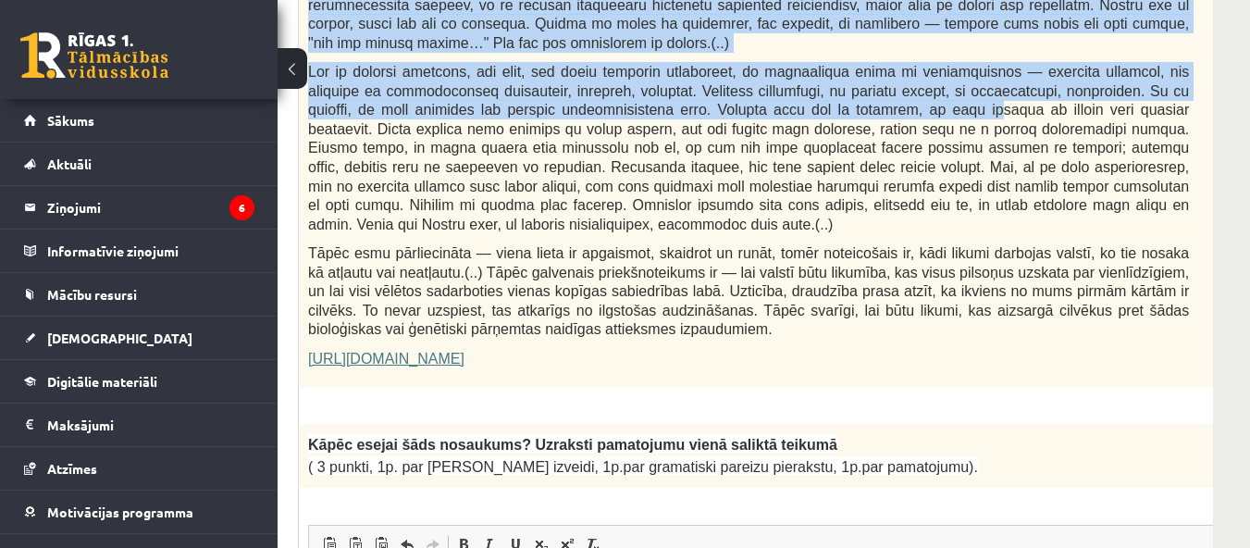
drag, startPoint x: 324, startPoint y: 275, endPoint x: 684, endPoint y: 289, distance: 360.2
copy form "zlasi tekstu! Atbildi uz dotajiem jautājumiem! Kopā 51 punkts 0p Fragments no V…"
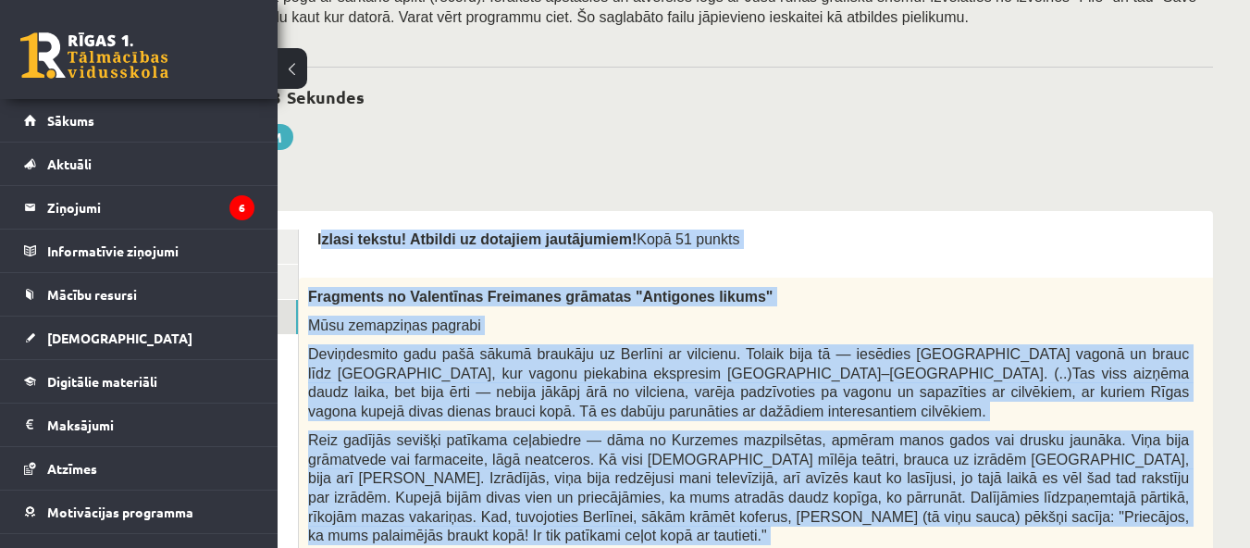
scroll to position [0, 278]
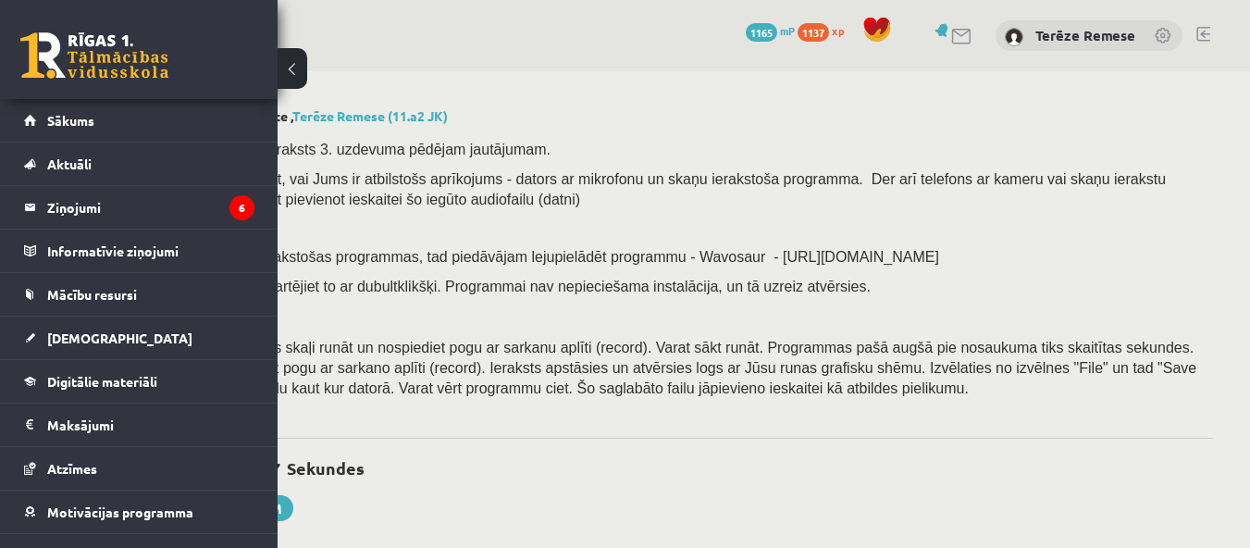
click at [945, 469] on div "0 Stundas 52 Minūtes 17 Sekundes" at bounding box center [625, 469] width 1176 height 24
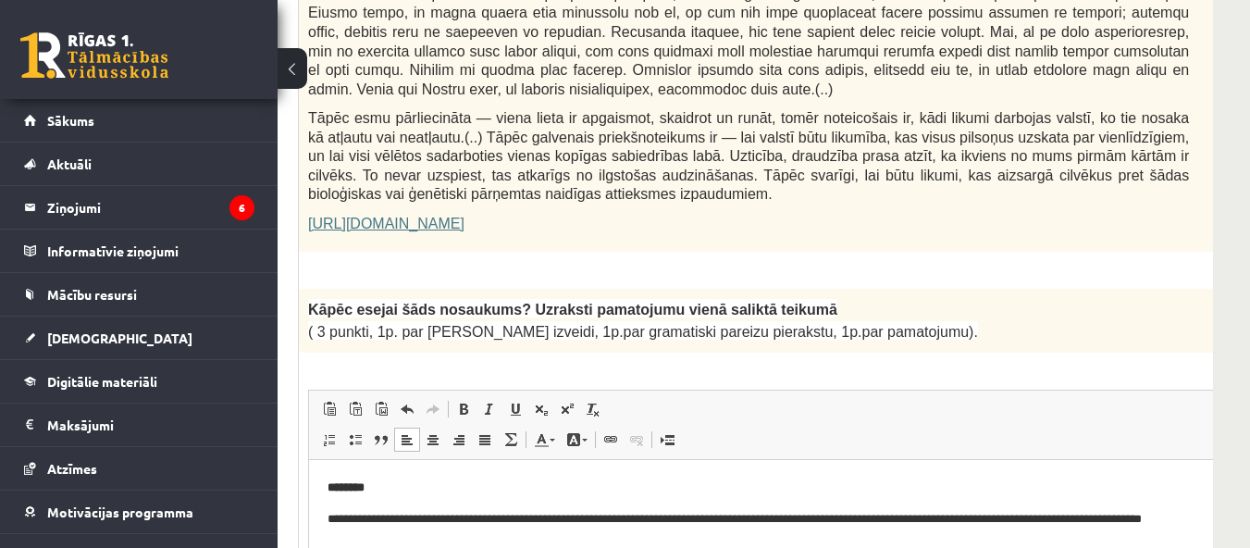
scroll to position [1295, 278]
click at [449, 215] on link "https://satori.lv/article/musu-zemapzinas-pagrabi" at bounding box center [386, 223] width 156 height 16
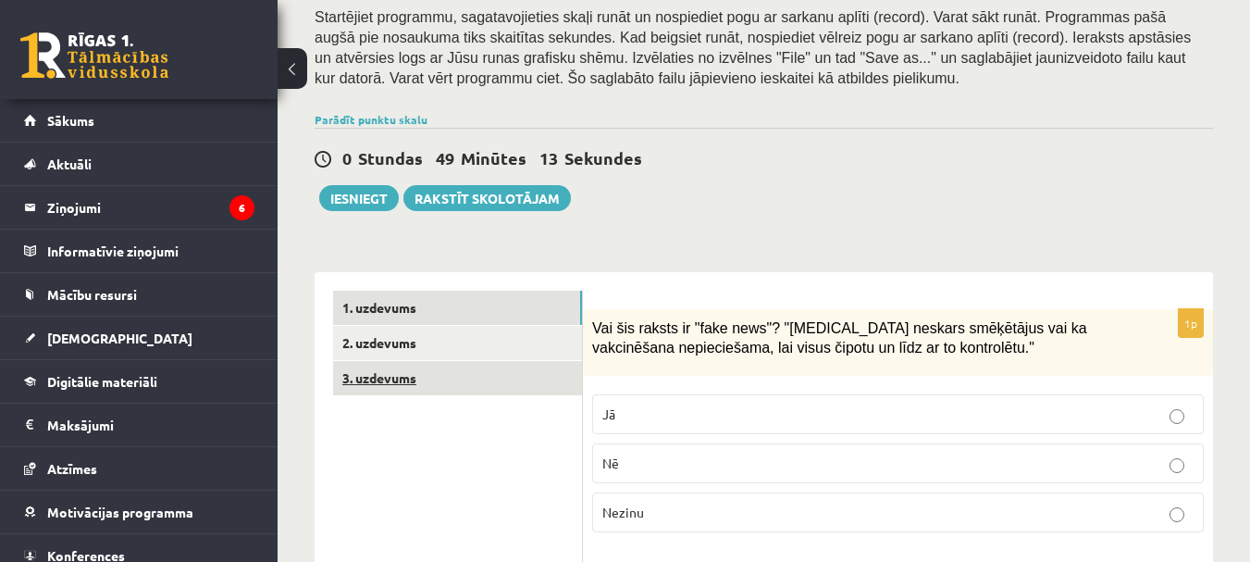
scroll to position [390, 0]
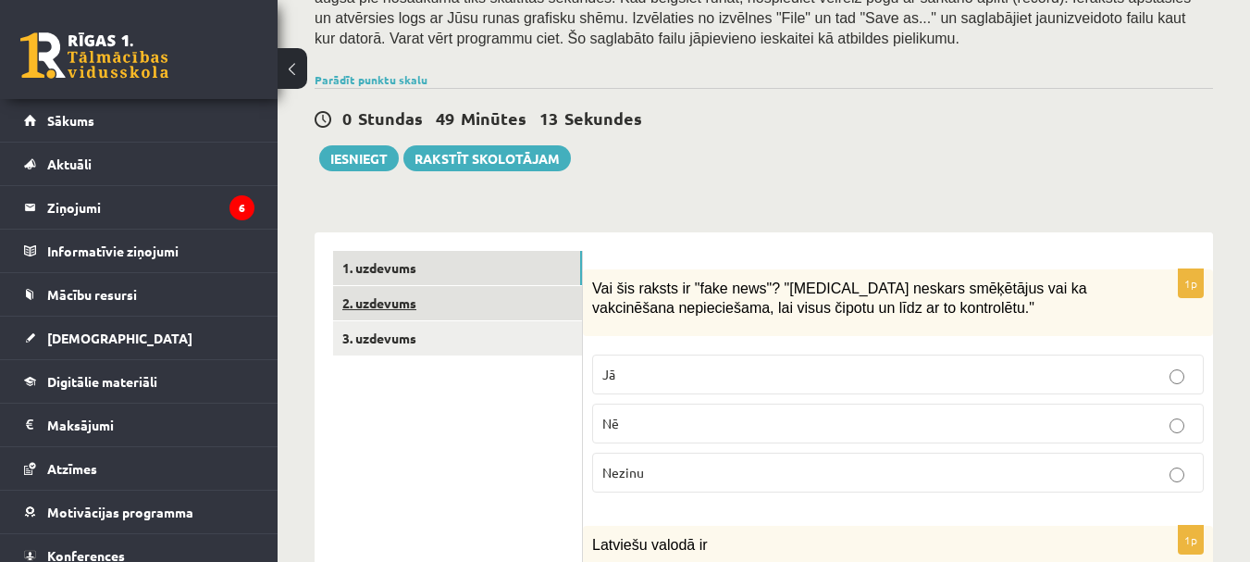
click at [477, 286] on link "2. uzdevums" at bounding box center [457, 303] width 249 height 34
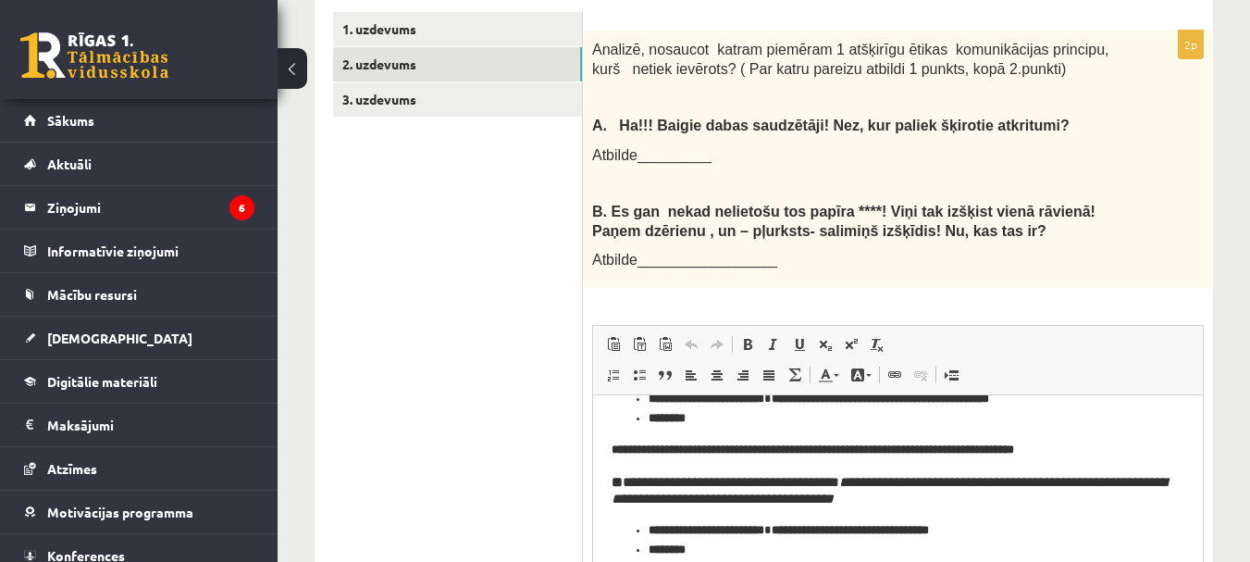
scroll to position [84, 0]
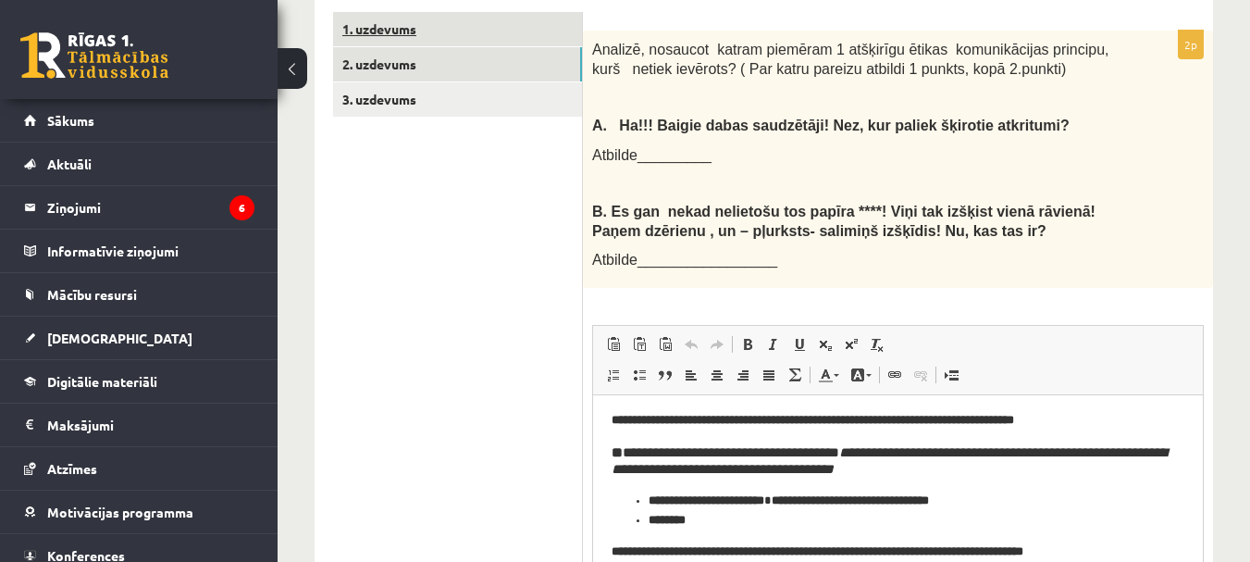
click at [414, 15] on link "1. uzdevums" at bounding box center [457, 29] width 249 height 34
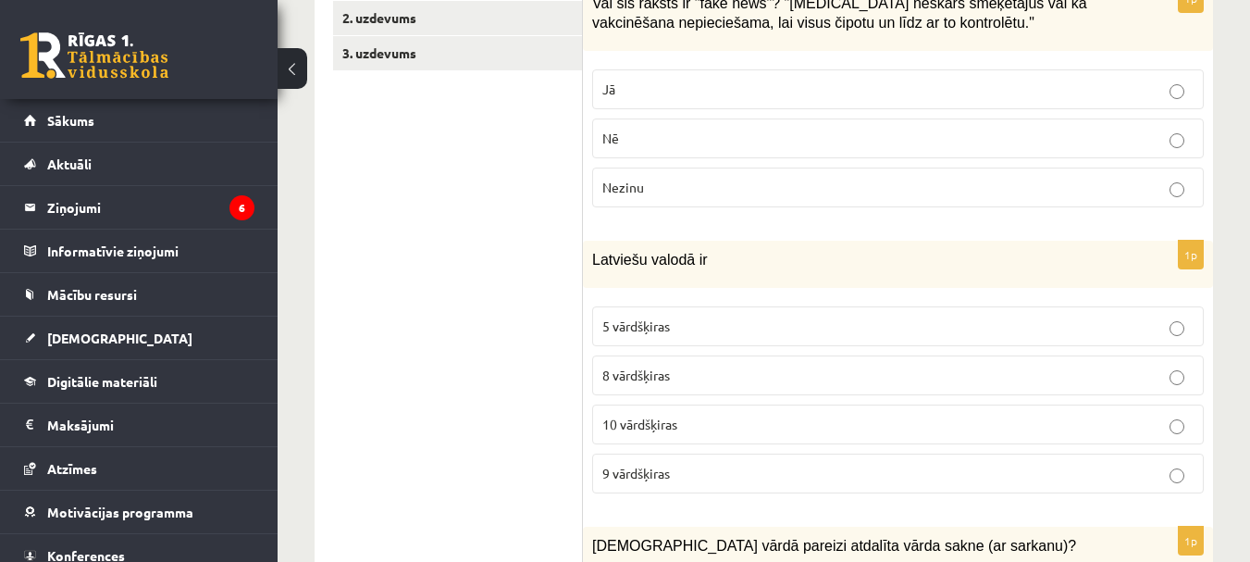
scroll to position [722, 0]
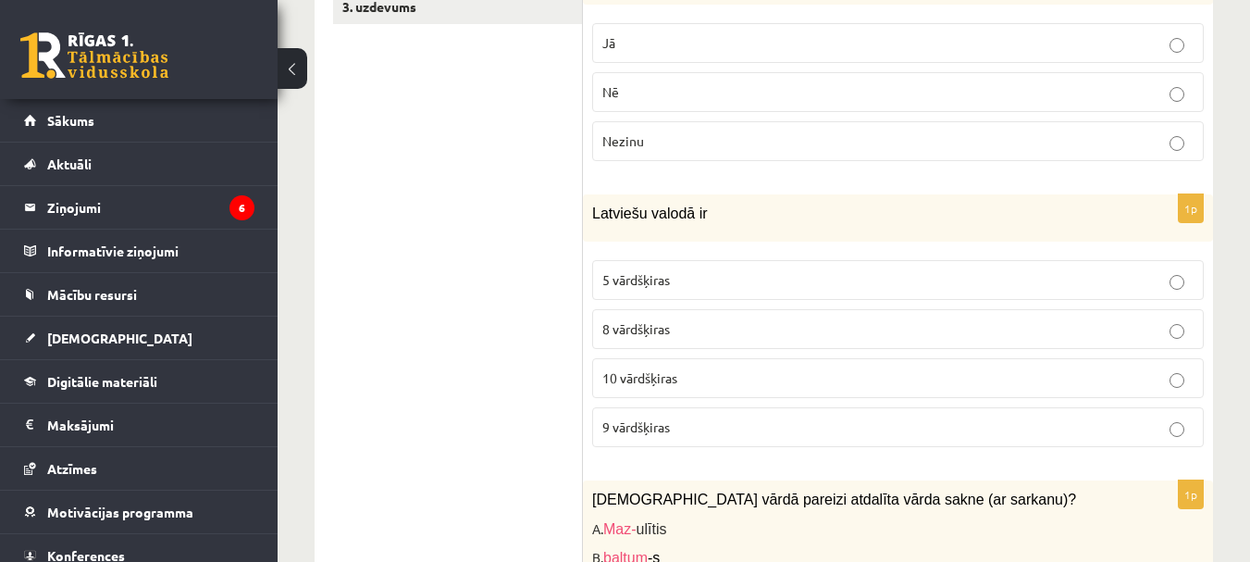
drag, startPoint x: 1252, startPoint y: 68, endPoint x: 1263, endPoint y: 82, distance: 17.8
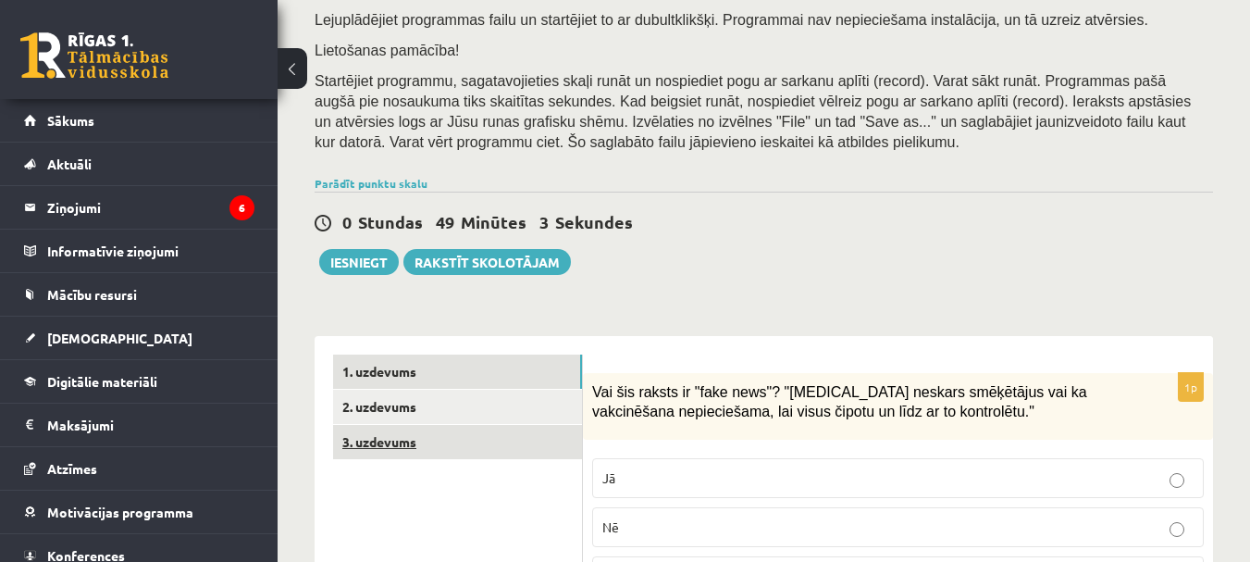
scroll to position [370, 0]
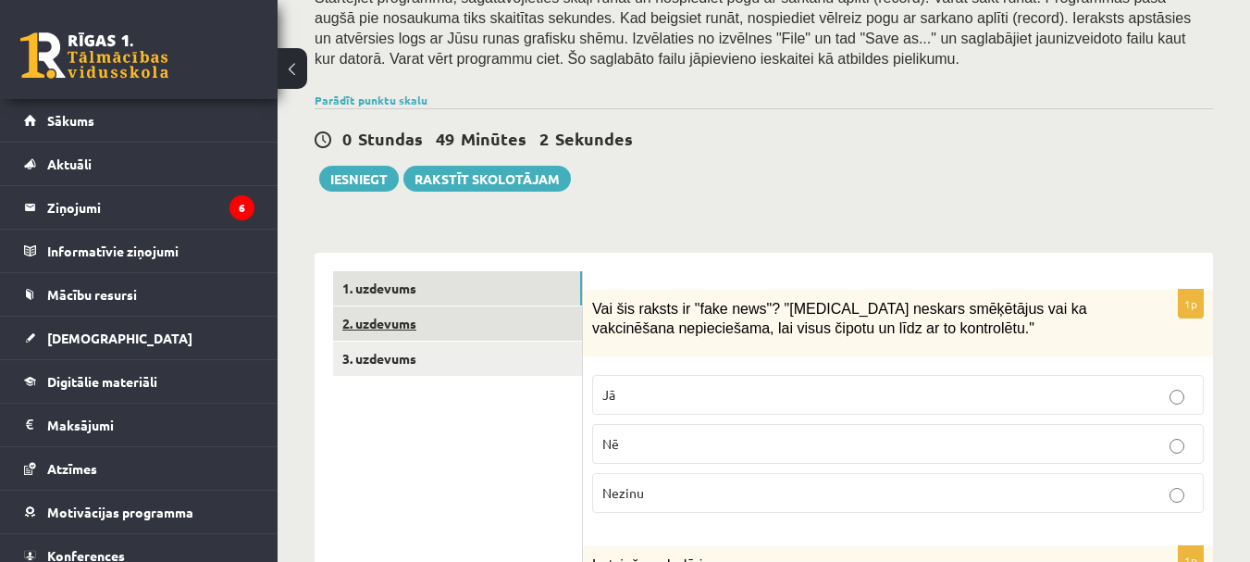
click at [395, 306] on link "2. uzdevums" at bounding box center [457, 323] width 249 height 34
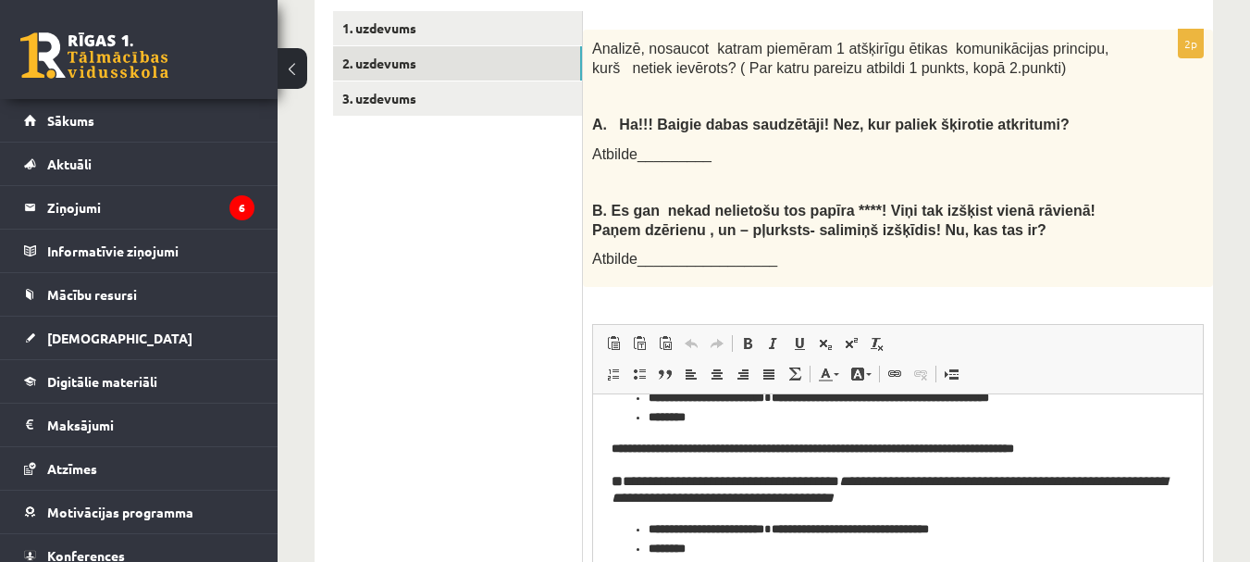
scroll to position [84, 0]
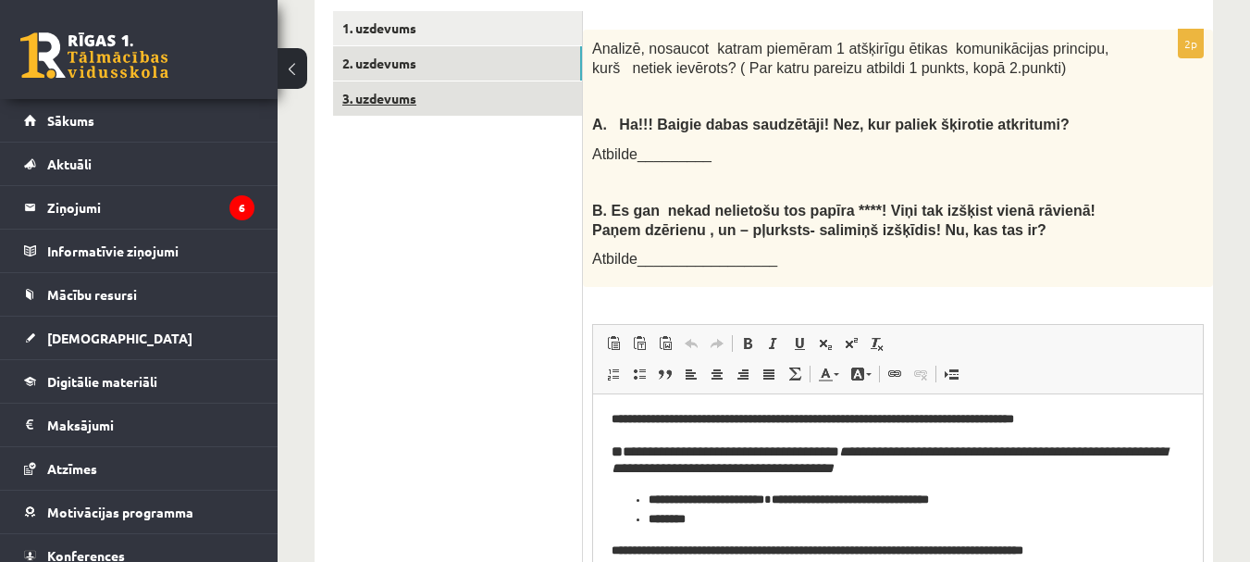
click at [398, 81] on link "3. uzdevums" at bounding box center [457, 98] width 249 height 34
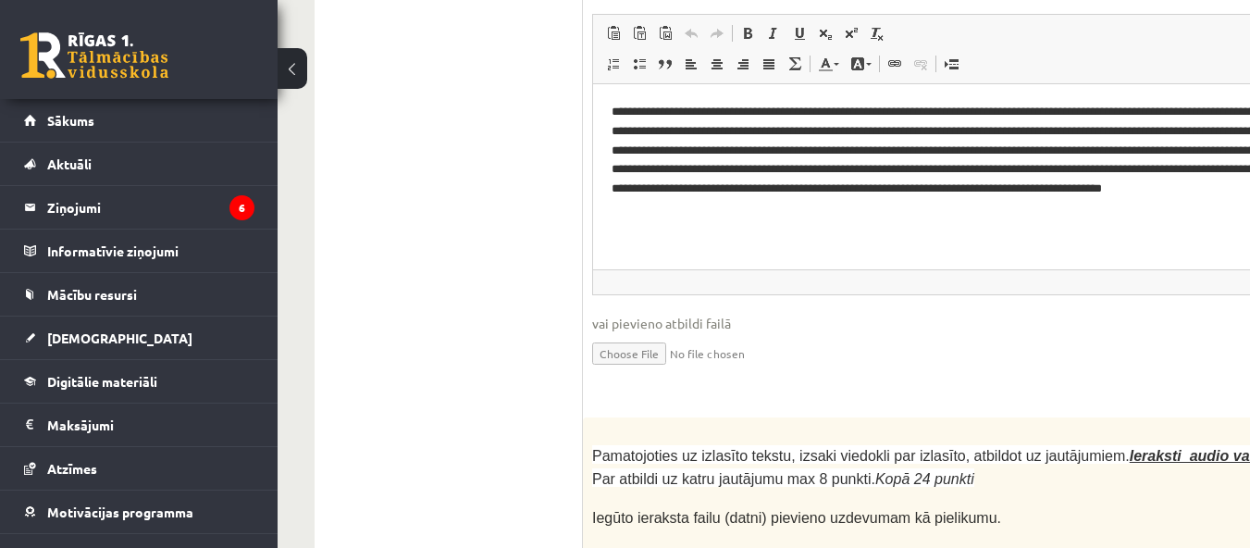
scroll to position [4876, 0]
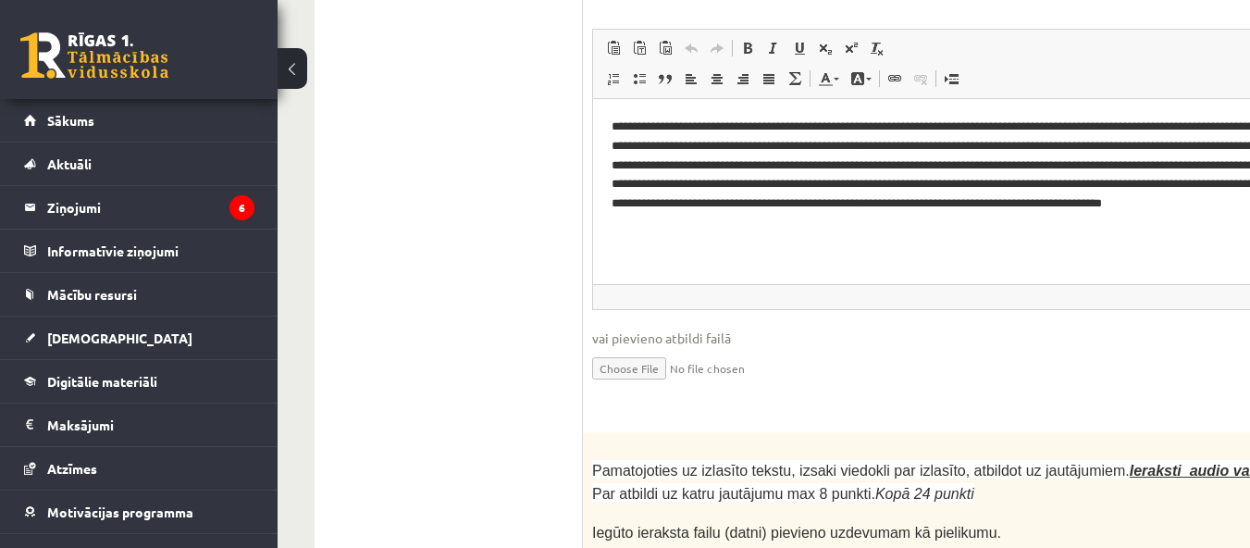
drag, startPoint x: 901, startPoint y: 544, endPoint x: 976, endPoint y: 531, distance: 76.1
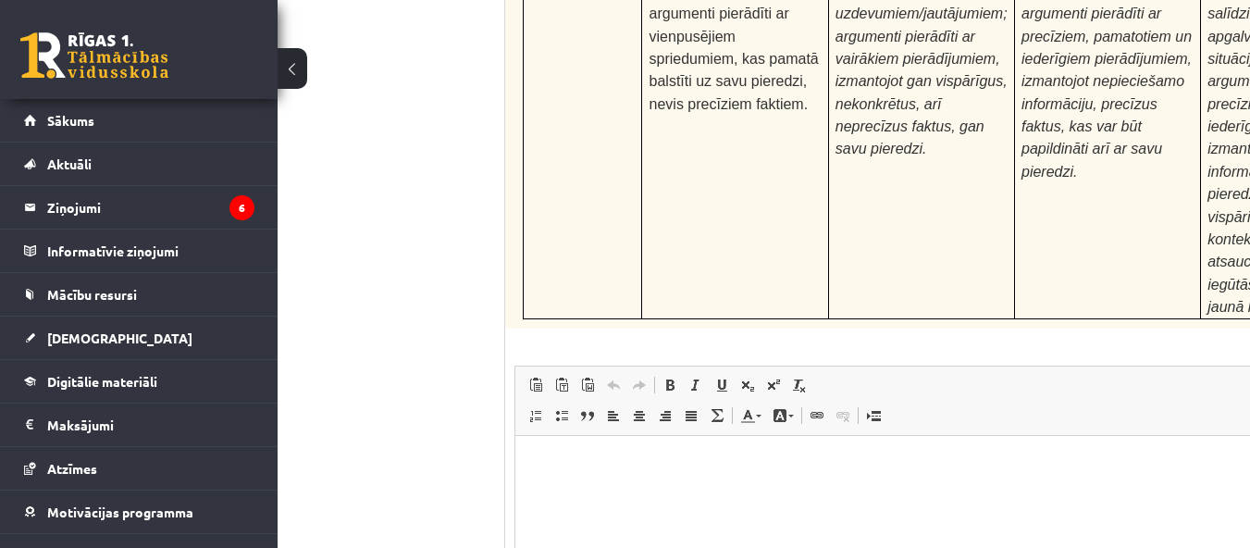
scroll to position [5987, 78]
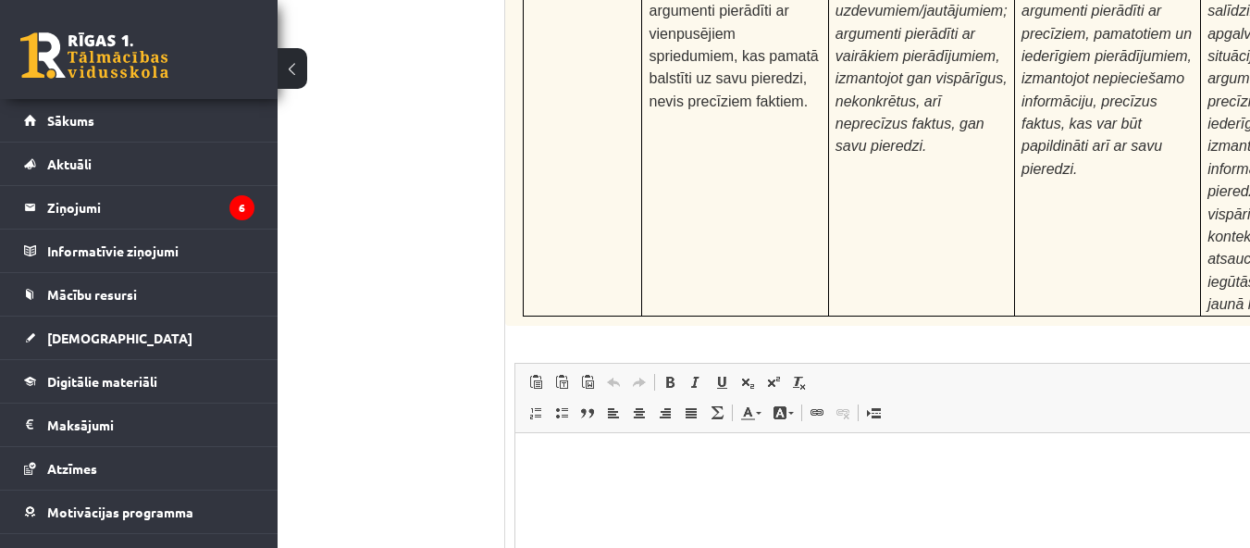
type input "**********"
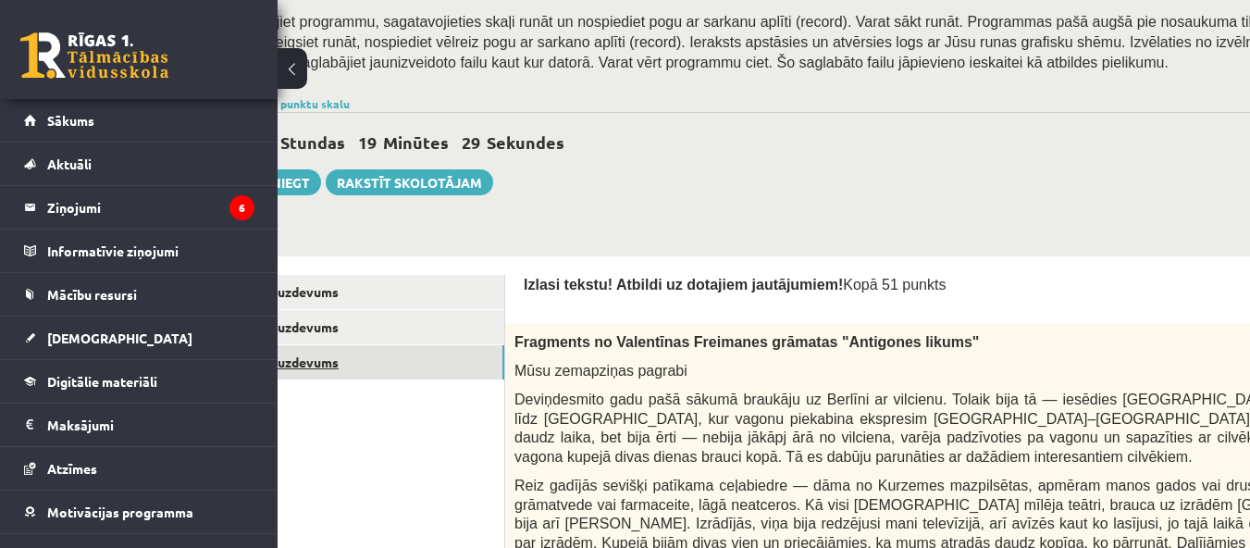
scroll to position [327, 78]
click at [306, 318] on link "2. uzdevums" at bounding box center [379, 326] width 249 height 34
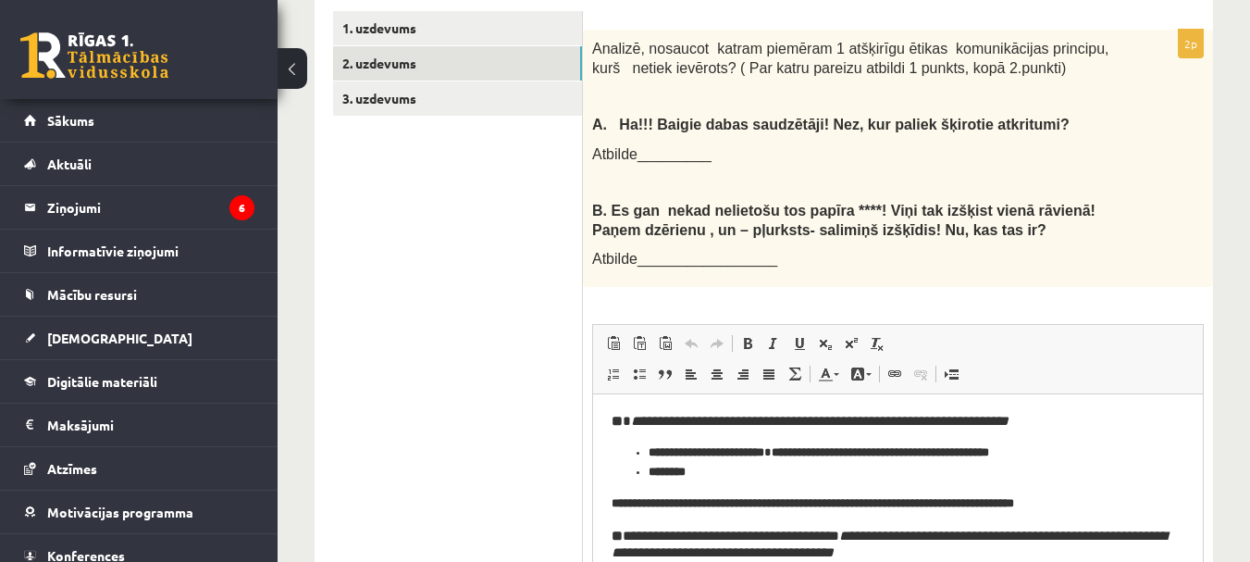
scroll to position [0, 0]
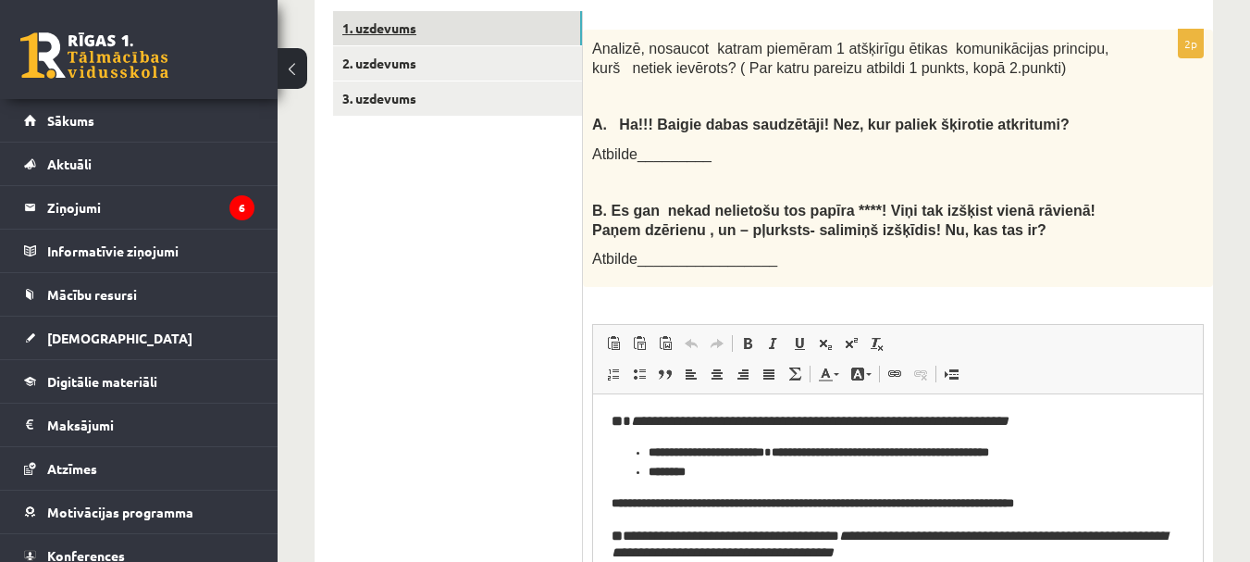
click at [396, 11] on link "1. uzdevums" at bounding box center [457, 28] width 249 height 34
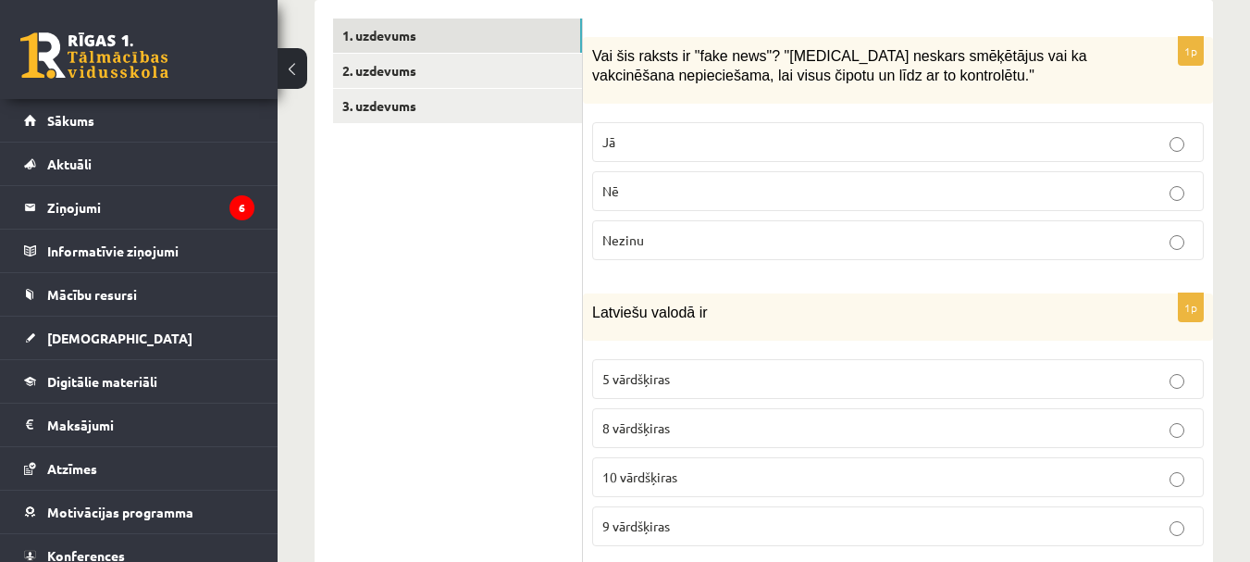
scroll to position [260, 0]
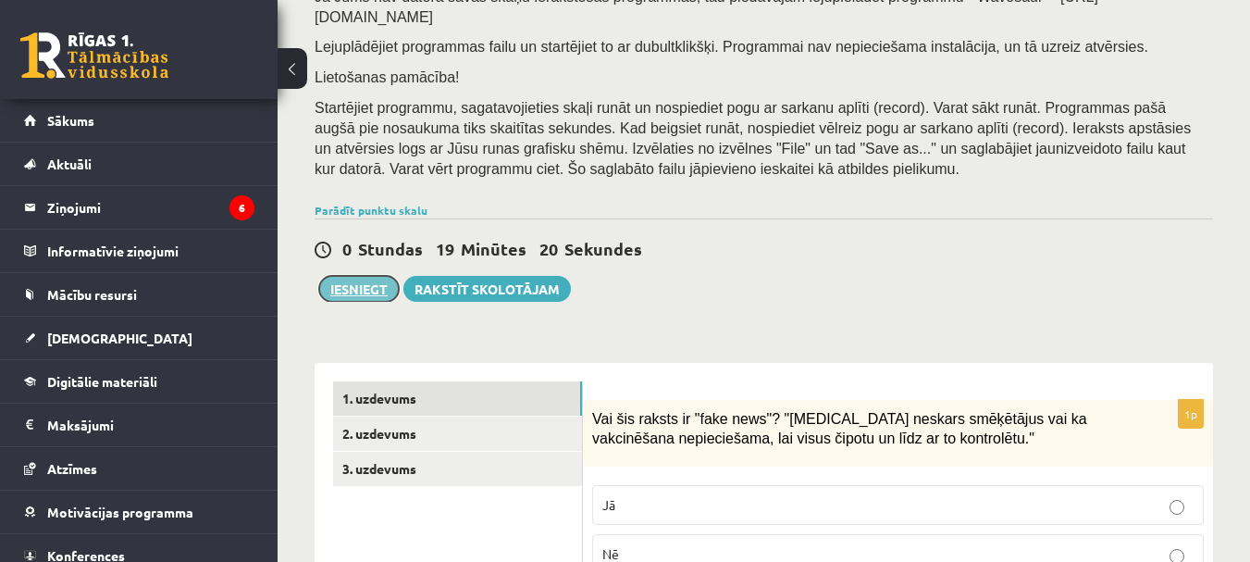
click at [379, 276] on button "Iesniegt" at bounding box center [359, 289] width 80 height 26
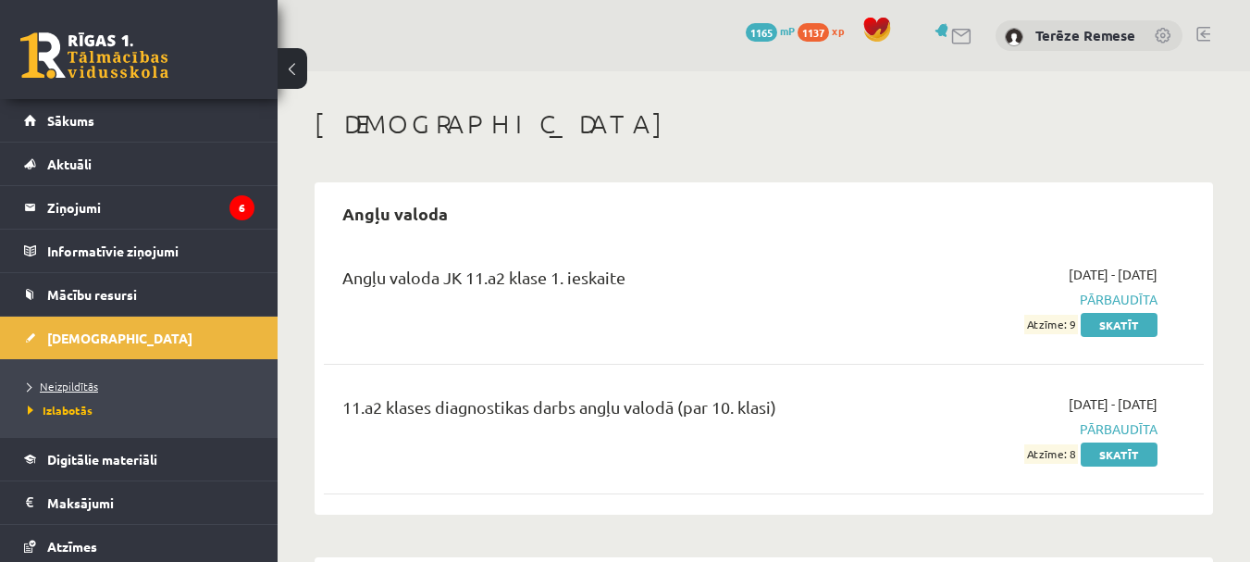
click at [87, 393] on link "Neizpildītās" at bounding box center [143, 386] width 231 height 17
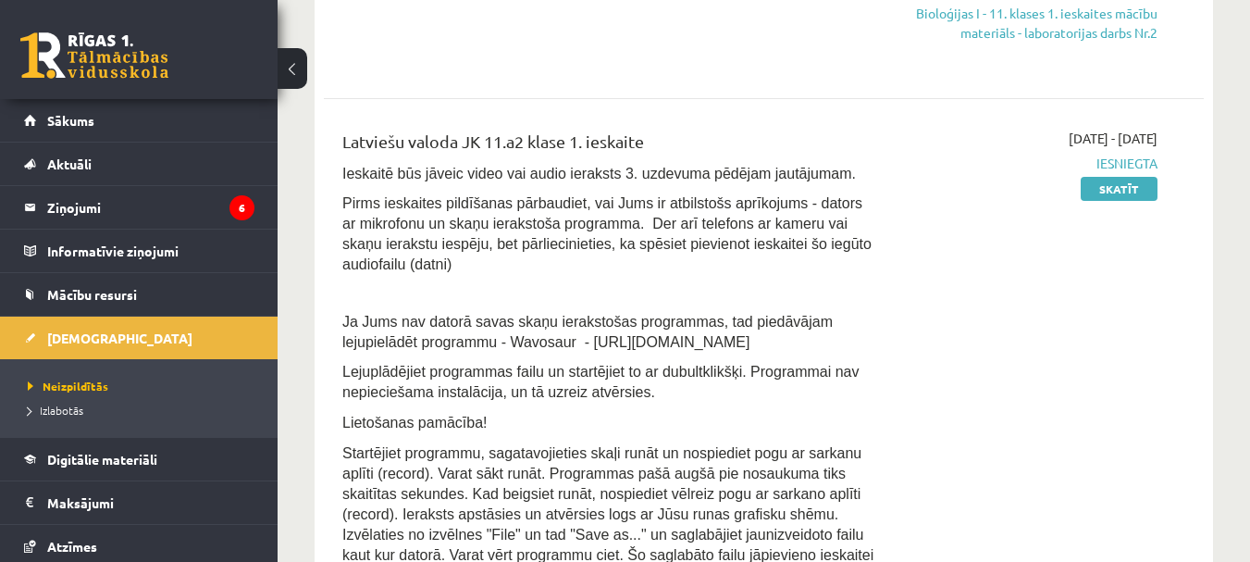
scroll to position [370, 0]
